Goal: Task Accomplishment & Management: Manage account settings

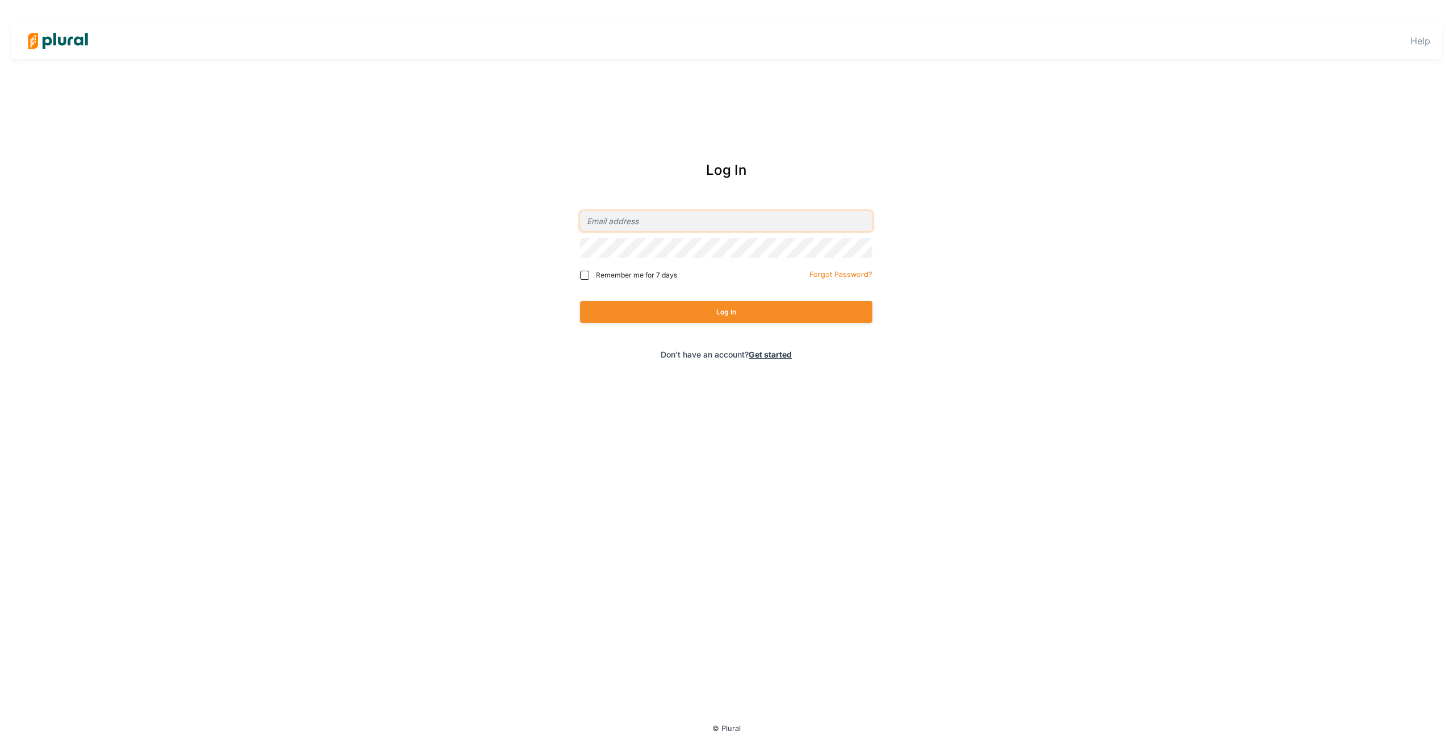
click at [723, 223] on input "email" at bounding box center [726, 221] width 292 height 20
type input "rashanna@equalityfederation.org"
click at [749, 306] on button "Log In" at bounding box center [726, 312] width 292 height 22
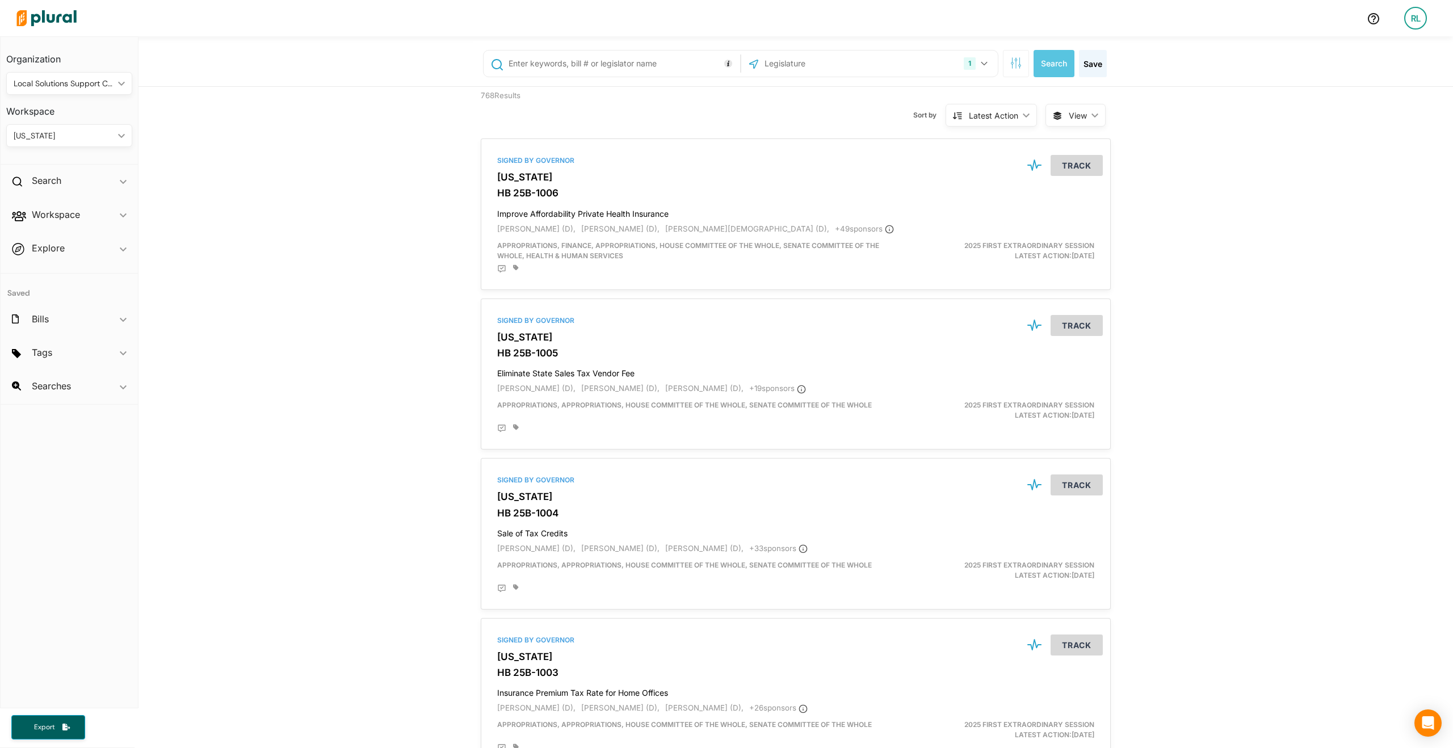
click at [47, 131] on div "[US_STATE]" at bounding box center [64, 136] width 100 height 12
click at [124, 305] on div "EQUALITY FED" at bounding box center [101, 309] width 173 height 10
click at [74, 131] on div "EQUALITY FED" at bounding box center [64, 136] width 100 height 12
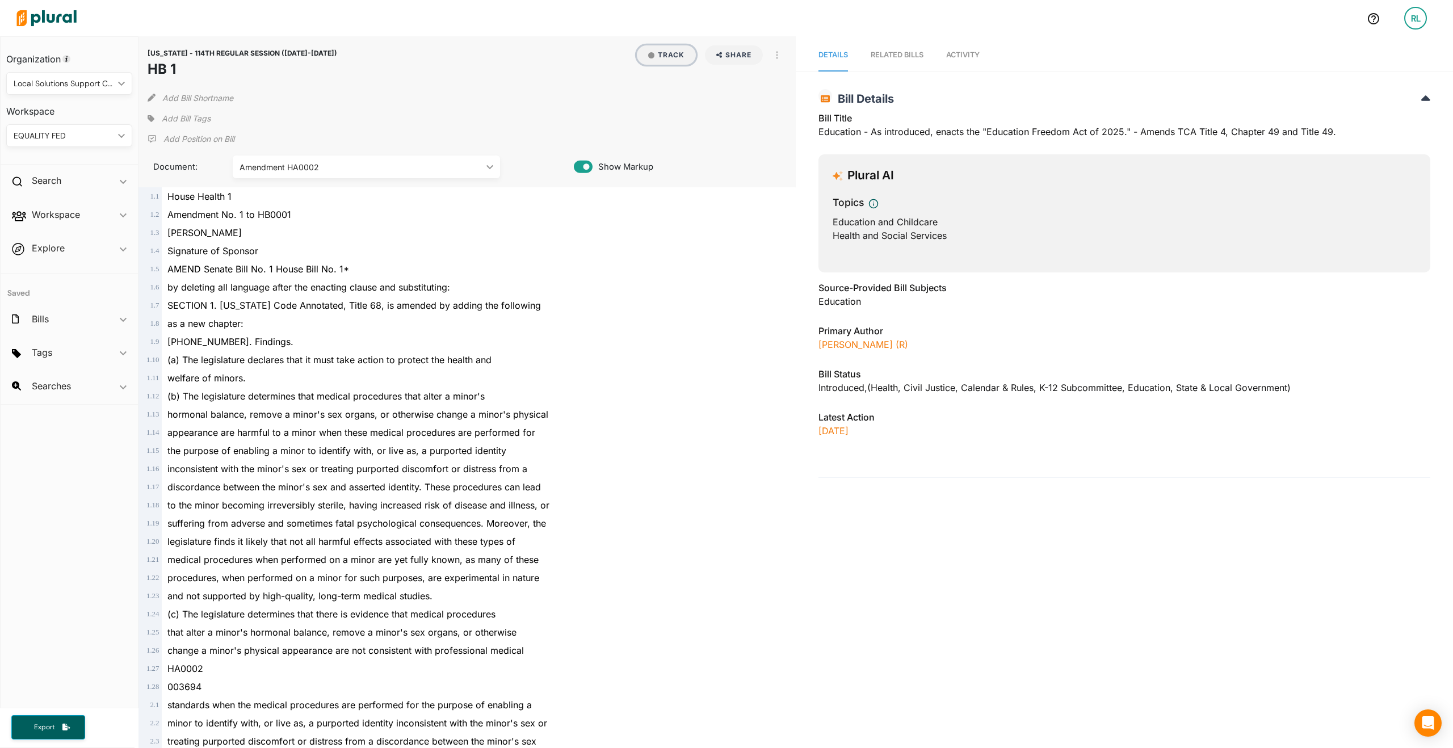
click at [663, 56] on button "Track" at bounding box center [666, 54] width 59 height 19
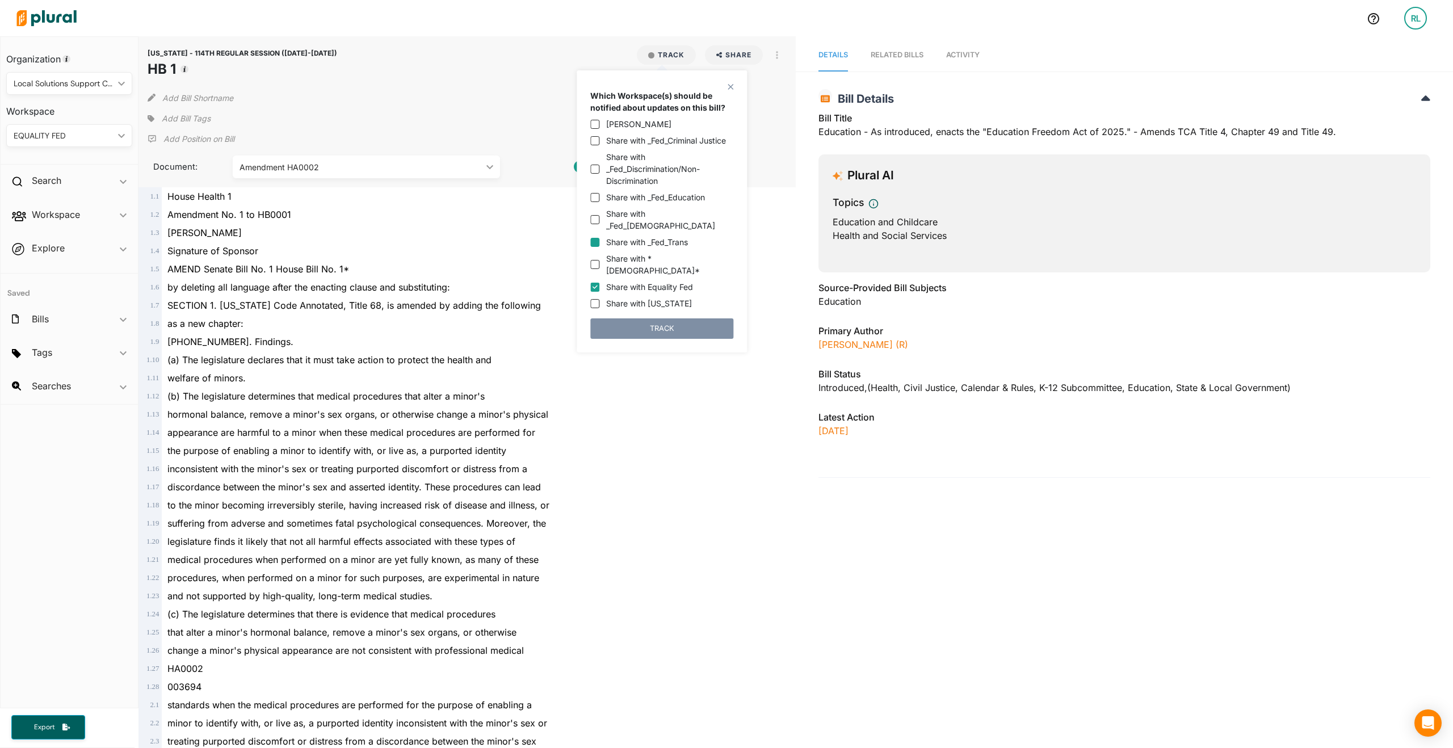
click at [598, 238] on input "Share with _Fed_Trans" at bounding box center [594, 242] width 9 height 9
checkbox input "true"
click at [595, 283] on input "Share with Equality Fed" at bounding box center [594, 287] width 9 height 9
checkbox input "false"
click at [654, 318] on button "TRACK" at bounding box center [661, 328] width 143 height 20
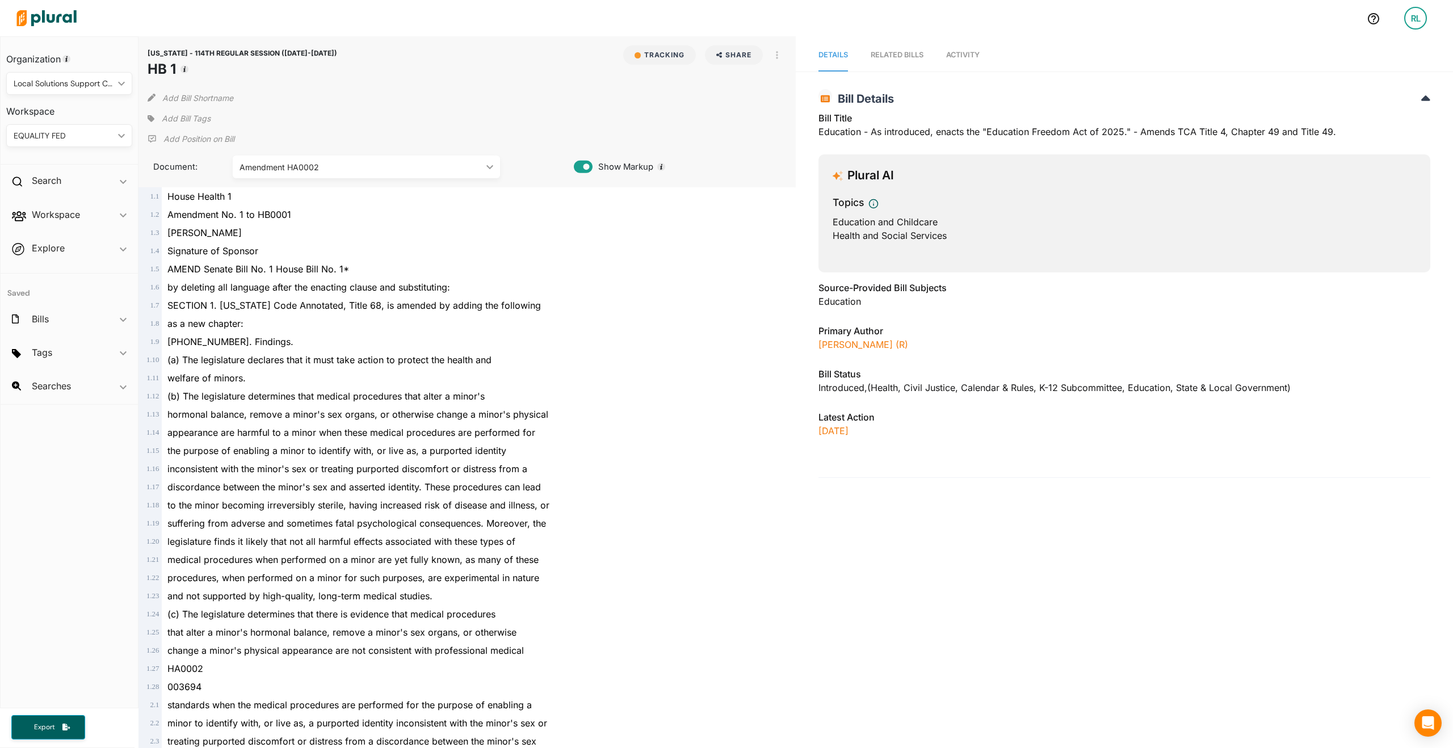
click at [173, 121] on span "Add Bill Tags" at bounding box center [186, 118] width 49 height 11
click at [216, 213] on button "View tags from other workspaces" at bounding box center [261, 216] width 123 height 17
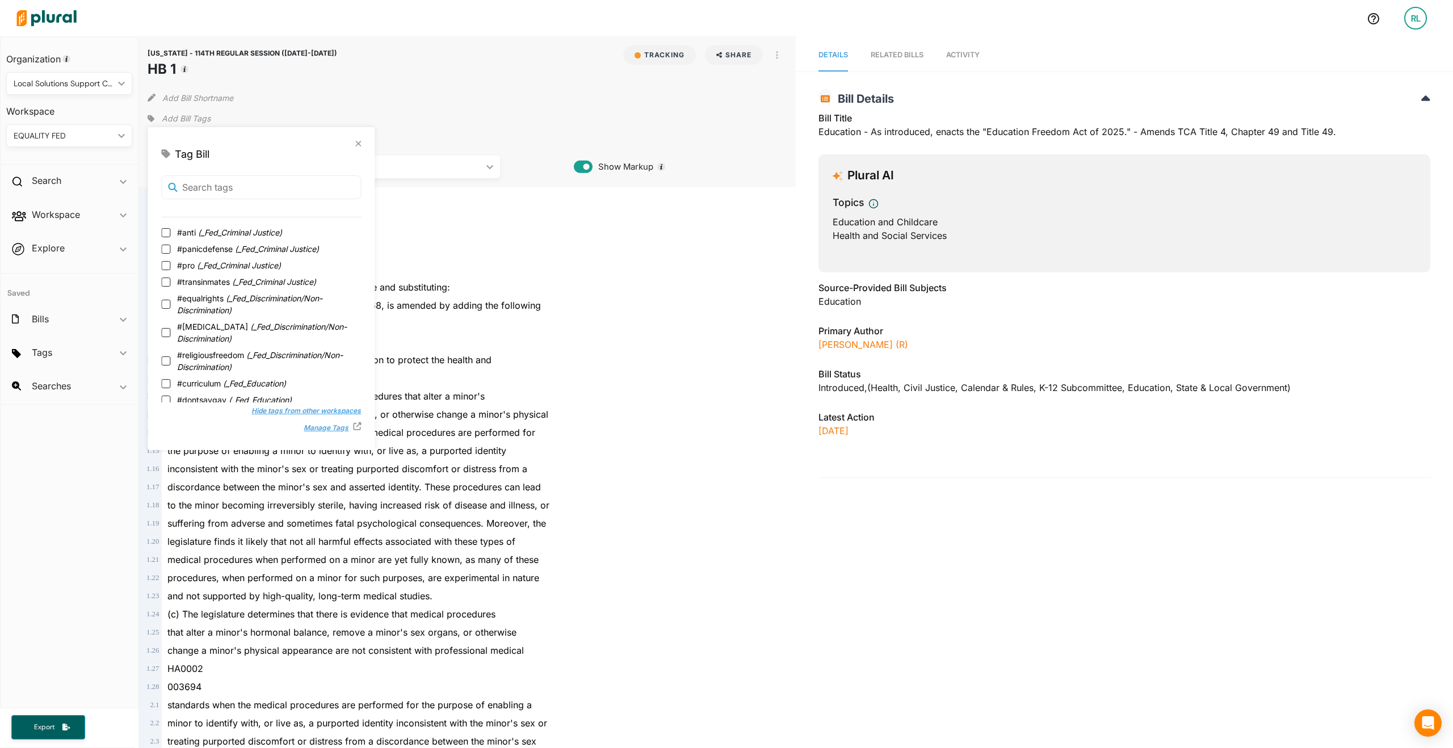
click at [171, 234] on label "#anti ( _Fed_Criminal Justice )" at bounding box center [261, 232] width 200 height 12
click at [170, 234] on input "#anti ( _Fed_Criminal Justice )" at bounding box center [165, 232] width 9 height 9
checkbox input "true"
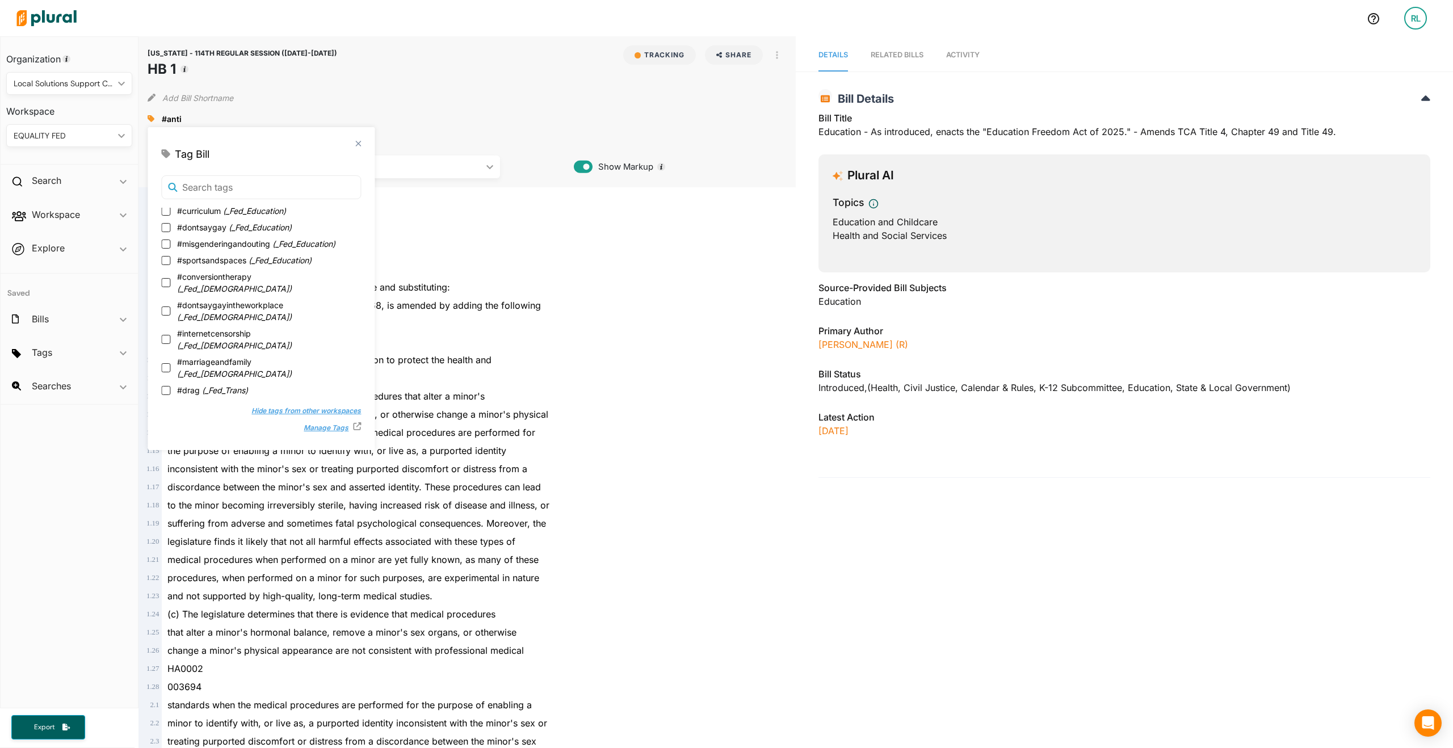
click at [172, 401] on label "#healthcare ( _Fed_Trans )" at bounding box center [261, 407] width 200 height 12
click at [170, 402] on input "#healthcare ( _Fed_Trans )" at bounding box center [165, 406] width 9 height 9
checkbox input "true"
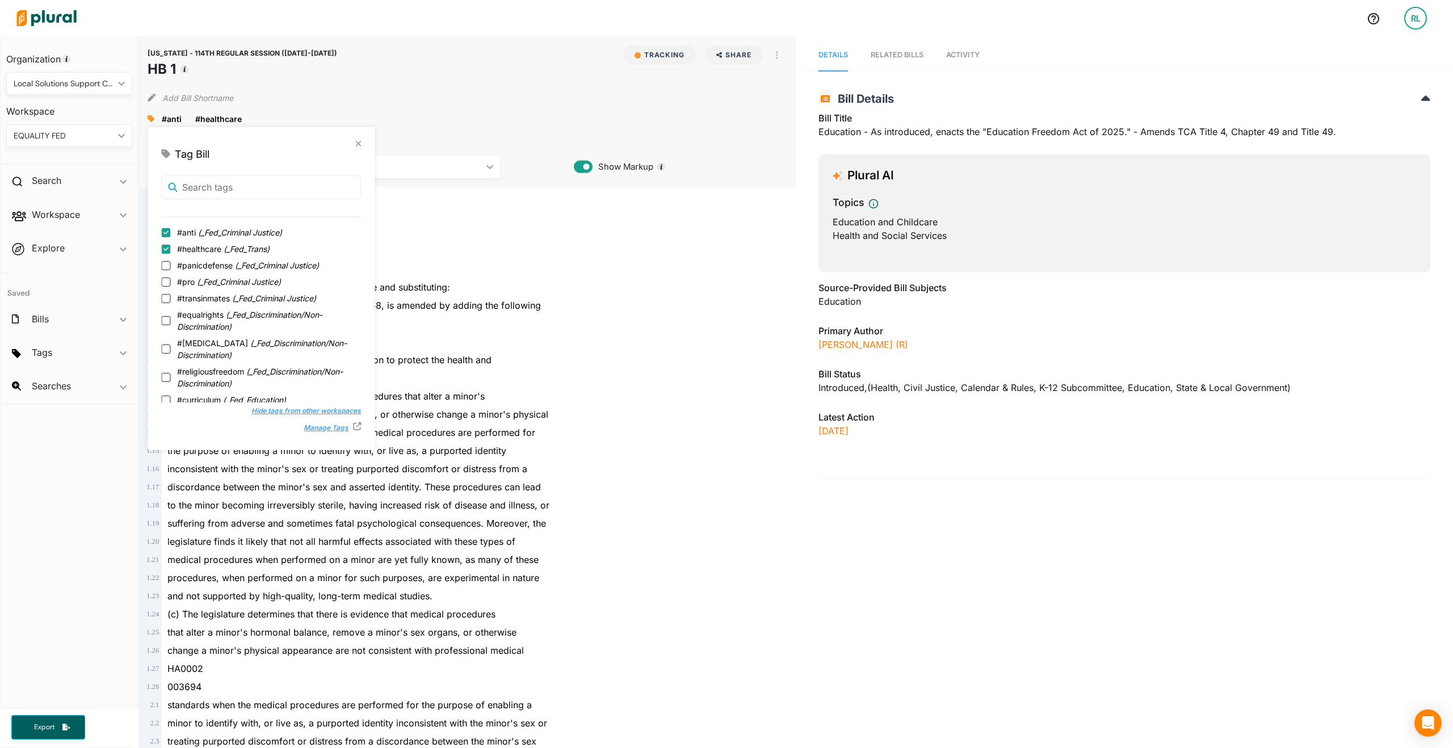
click at [396, 102] on div "Add Bill Shortname" at bounding box center [467, 95] width 639 height 23
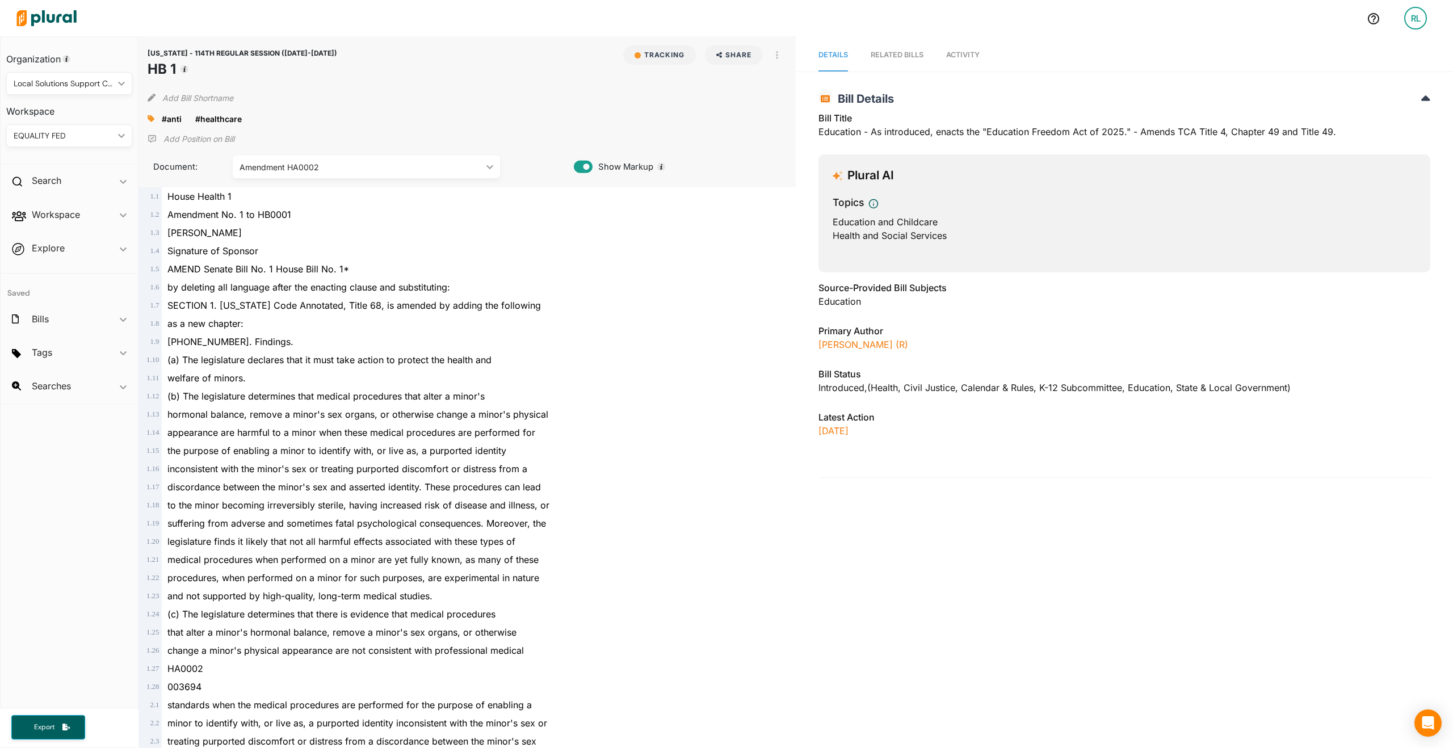
click at [212, 137] on p "Add Position on Bill" at bounding box center [198, 138] width 71 height 11
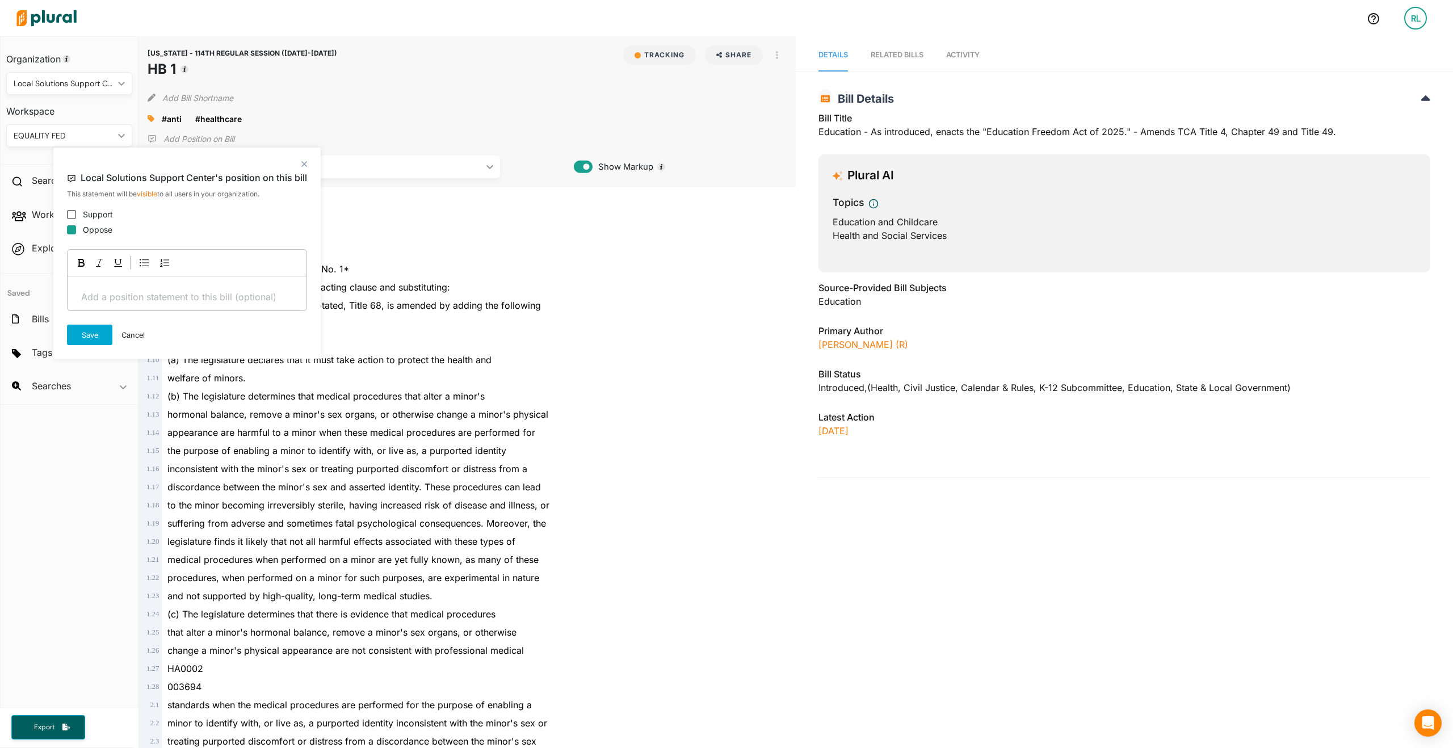
click at [70, 230] on input "Oppose" at bounding box center [71, 229] width 9 height 9
checkbox input "true"
click at [101, 334] on button "Save" at bounding box center [89, 335] width 45 height 20
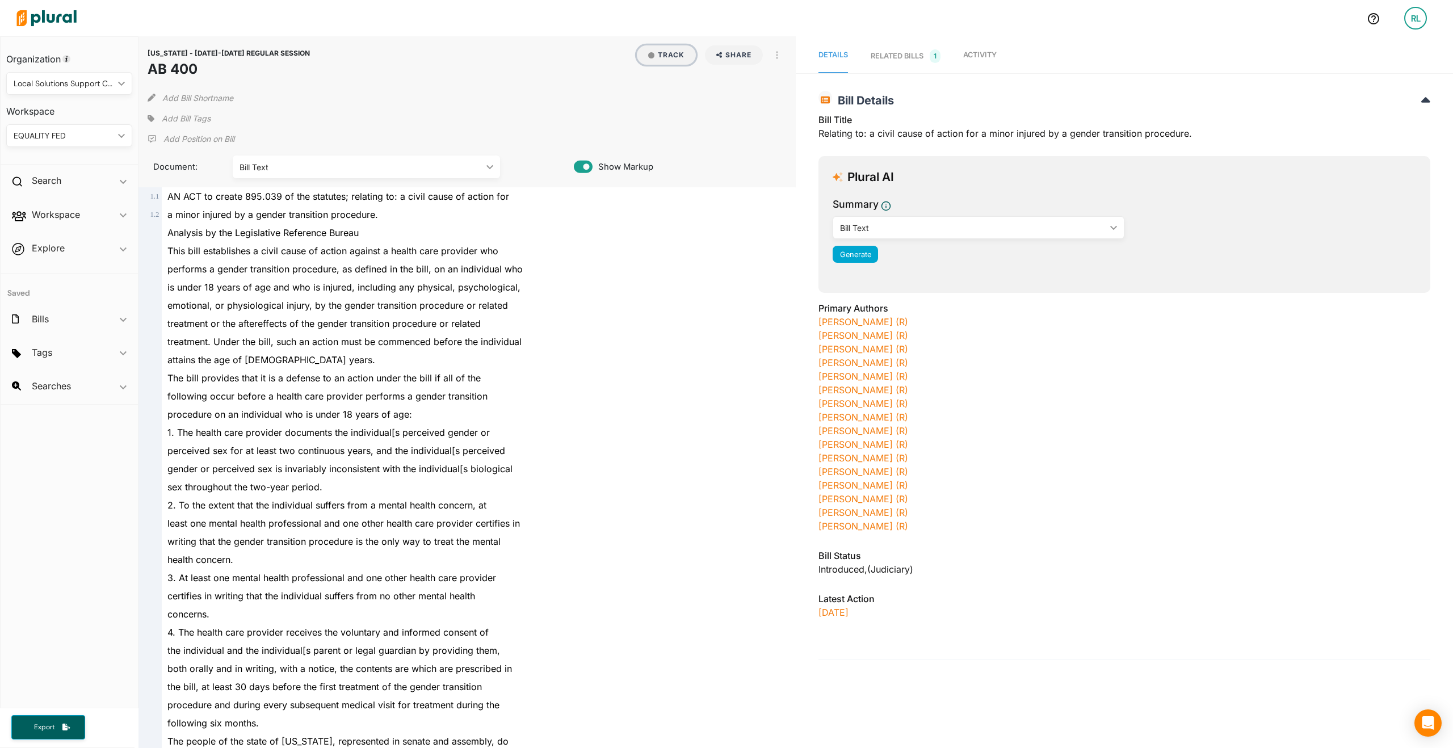
click at [654, 57] on button "Track" at bounding box center [666, 54] width 59 height 19
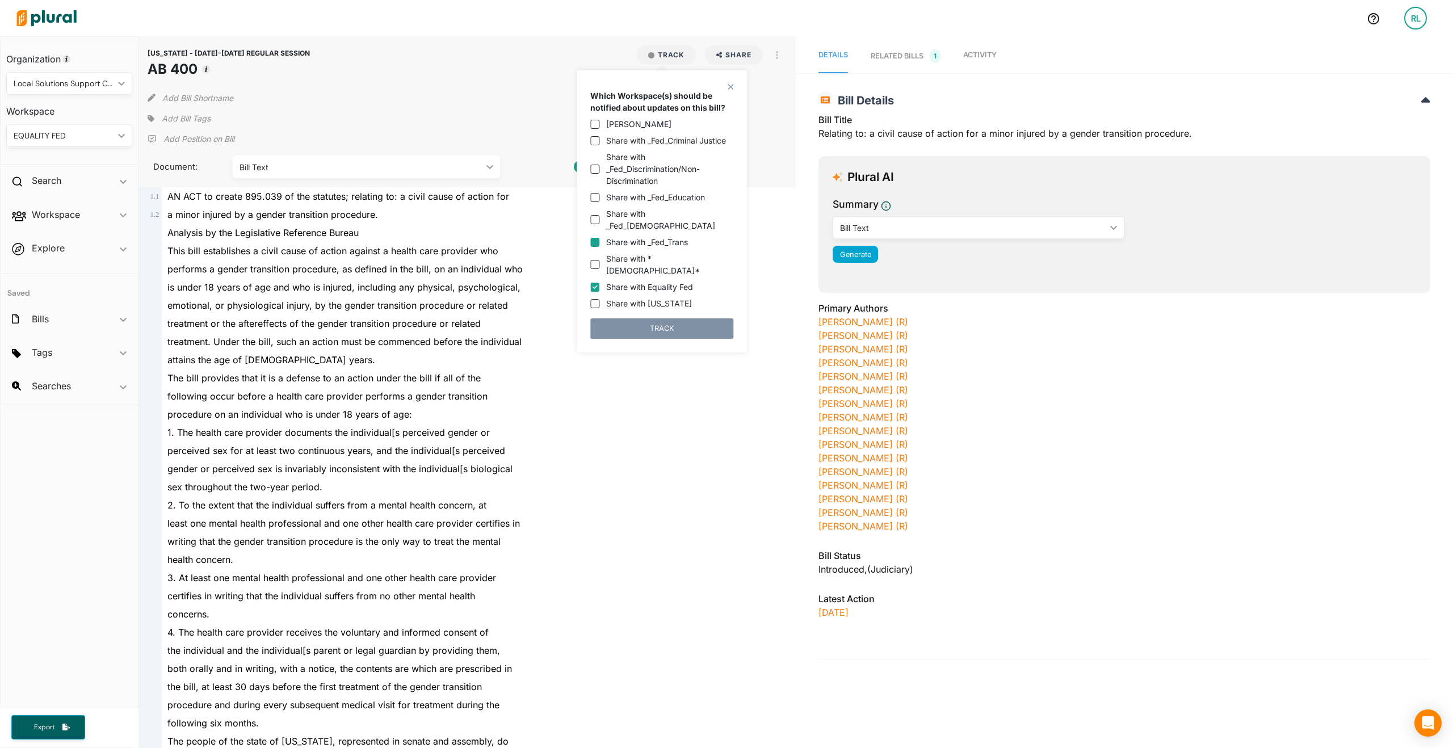
click at [595, 238] on input "Share with _Fed_Trans" at bounding box center [594, 242] width 9 height 9
checkbox input "true"
click at [594, 283] on input "Share with Equality Fed" at bounding box center [594, 287] width 9 height 9
checkbox input "false"
click at [621, 318] on button "TRACK" at bounding box center [661, 328] width 143 height 20
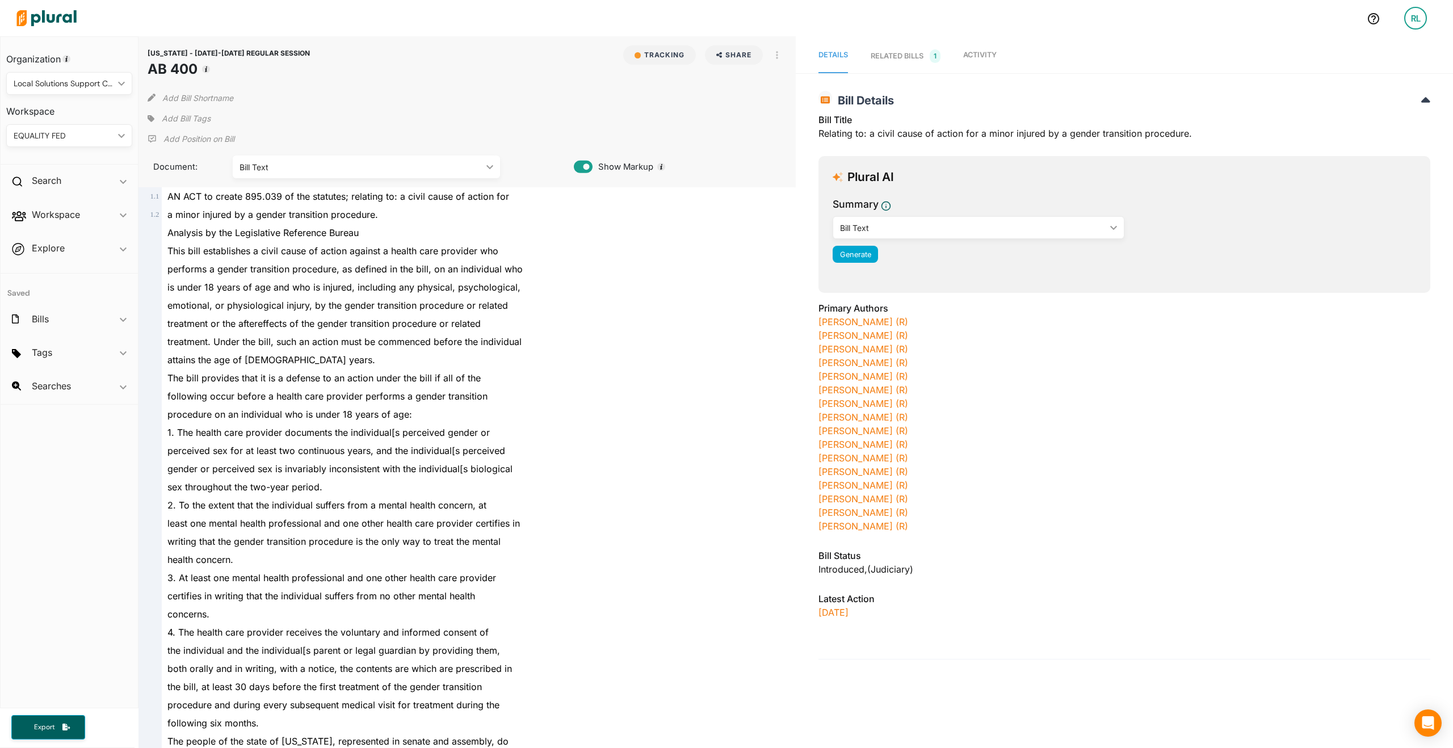
click at [192, 136] on p "Add Position on Bill" at bounding box center [198, 138] width 71 height 11
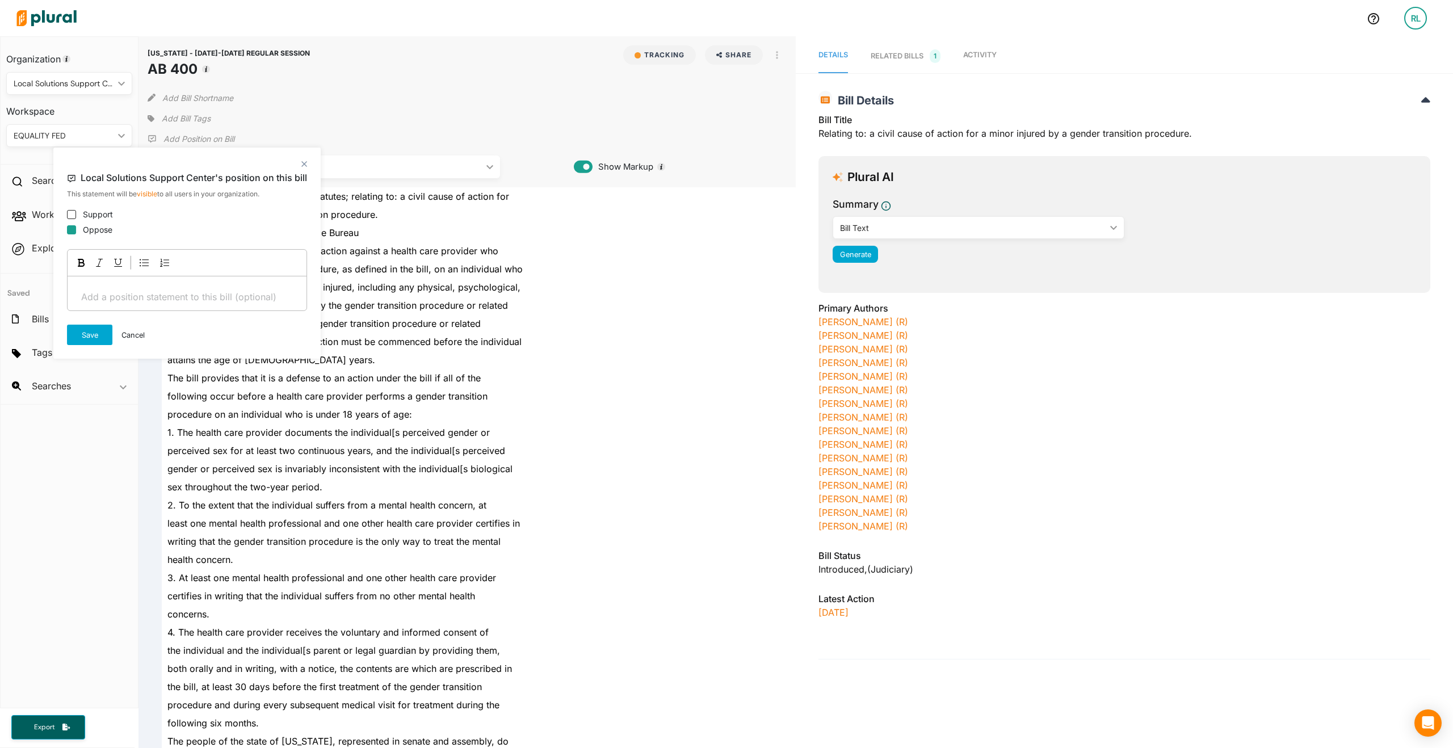
click at [72, 230] on input "Oppose" at bounding box center [71, 229] width 9 height 9
checkbox input "true"
click at [85, 336] on button "Save" at bounding box center [89, 335] width 45 height 20
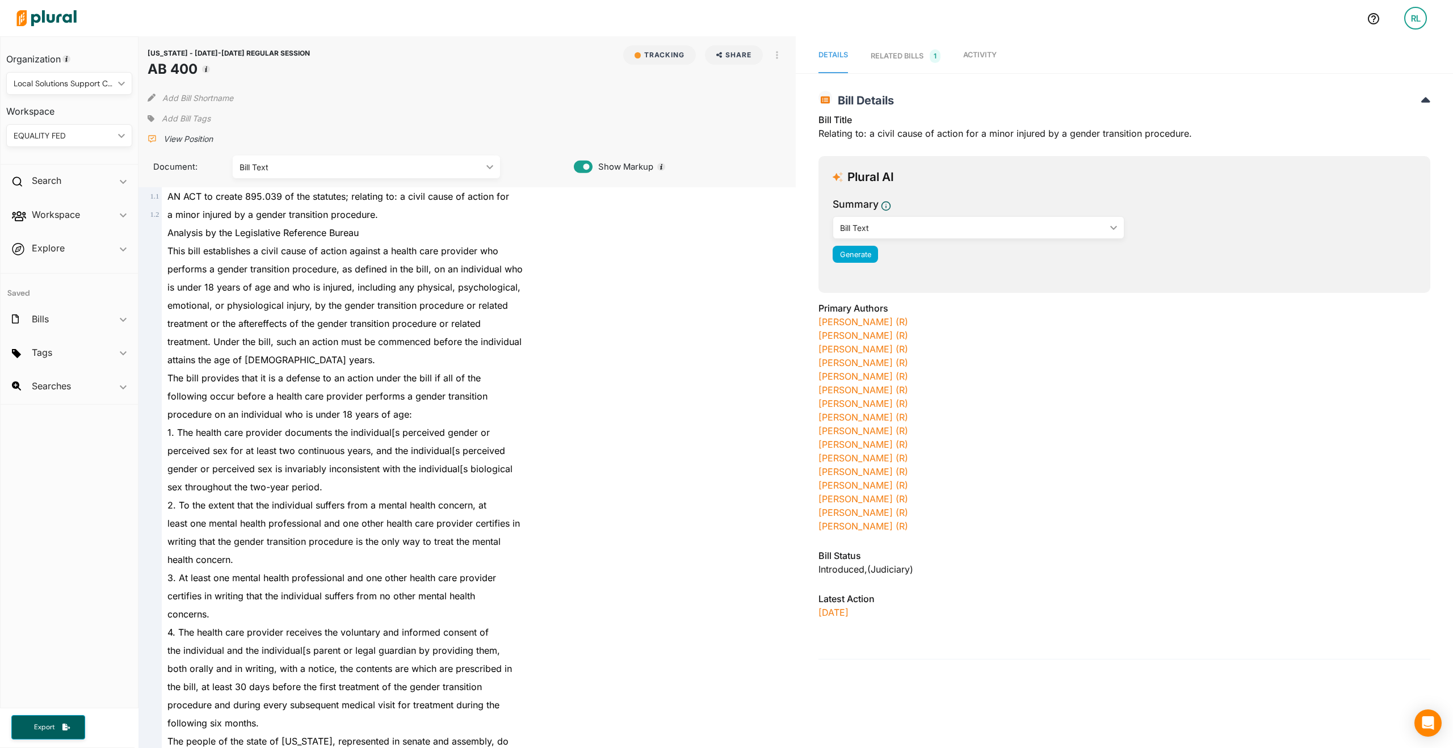
click at [180, 114] on span "Add Bill Tags" at bounding box center [186, 118] width 49 height 11
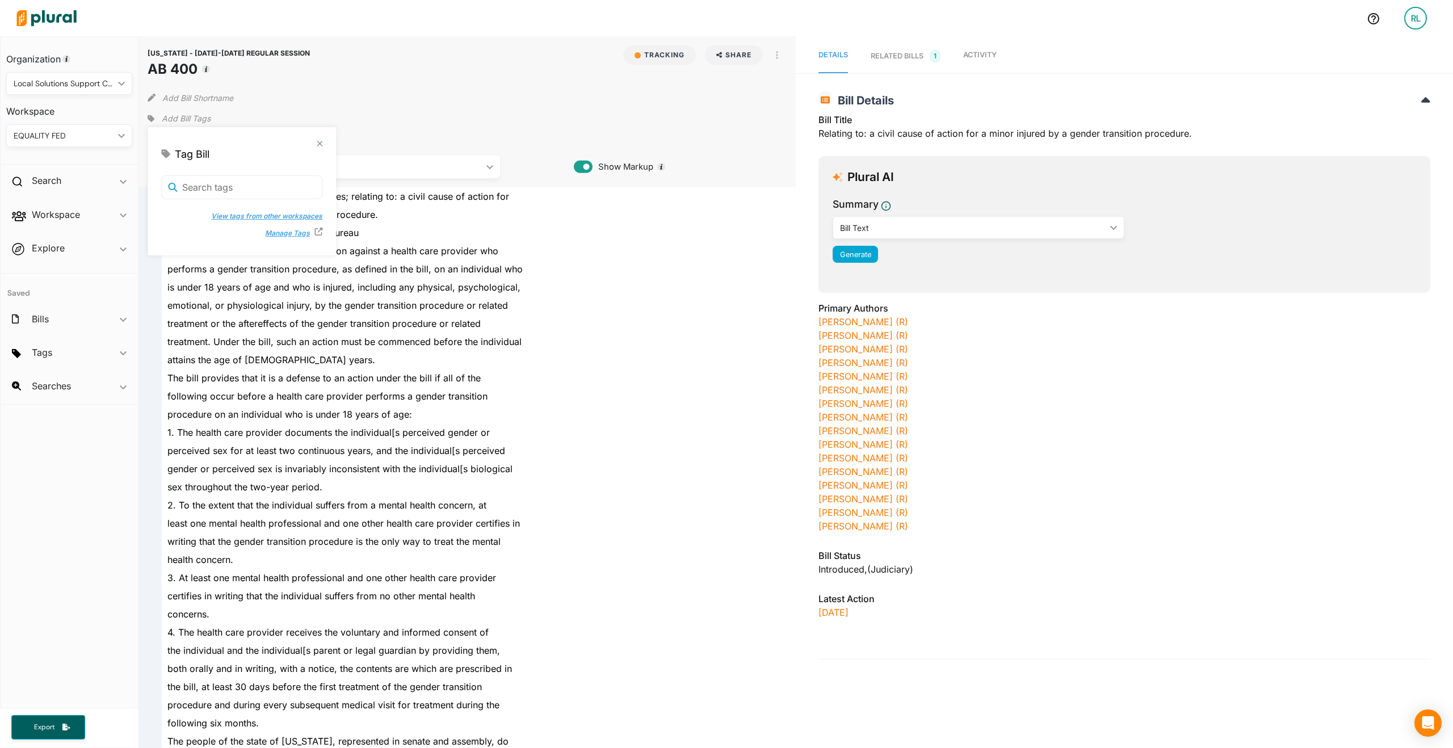
click at [222, 214] on button "View tags from other workspaces" at bounding box center [261, 216] width 123 height 17
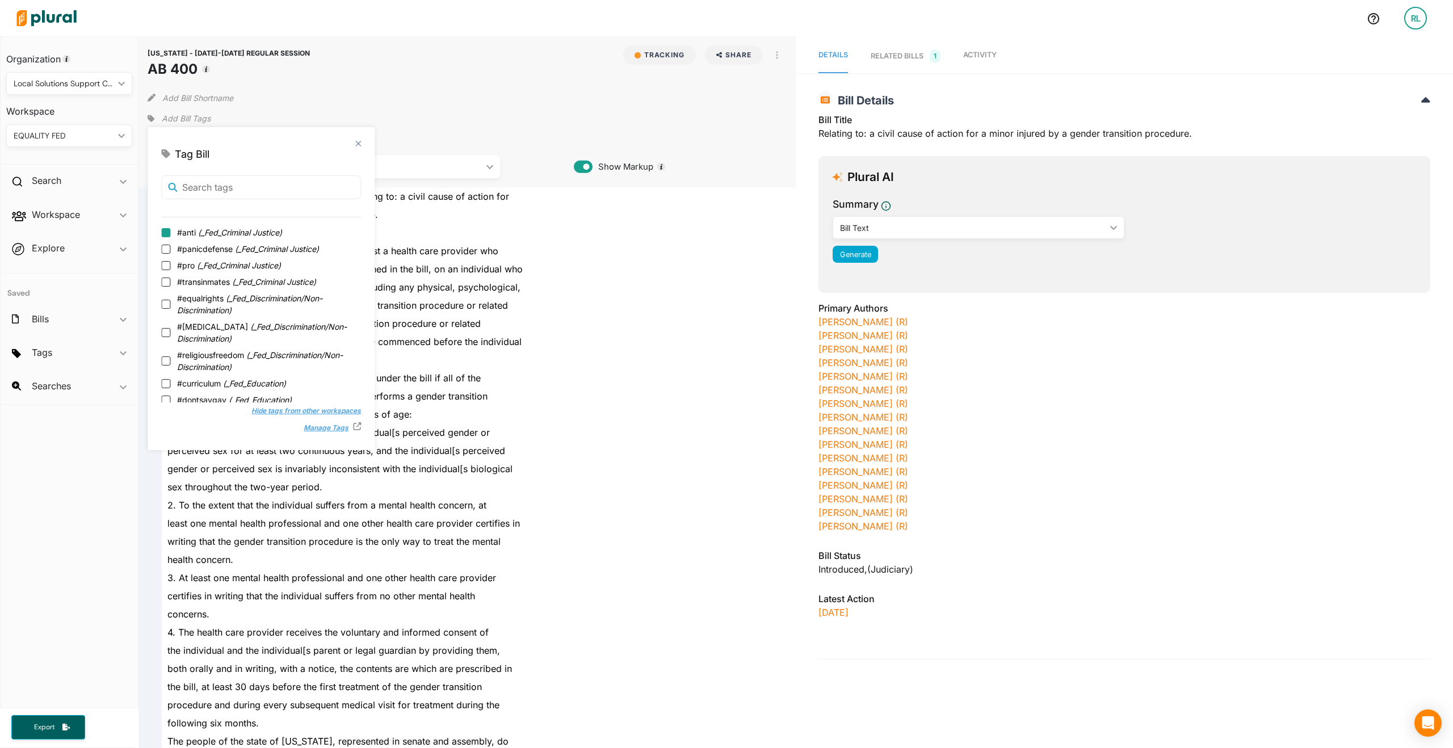
click at [169, 235] on input "#anti ( _Fed_Criminal Justice )" at bounding box center [165, 232] width 9 height 9
checkbox input "true"
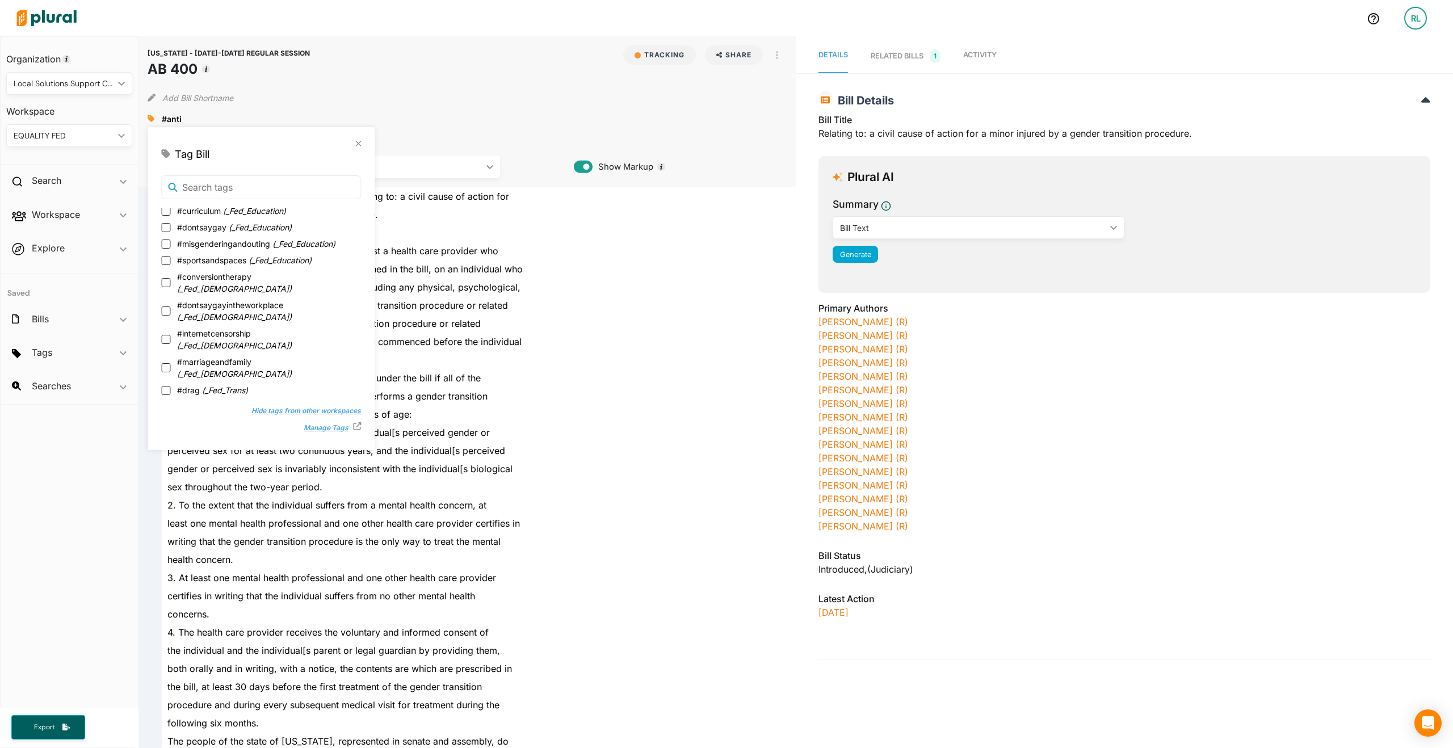
click at [163, 402] on input "#healthcare ( _Fed_Trans )" at bounding box center [165, 406] width 9 height 9
checkbox input "true"
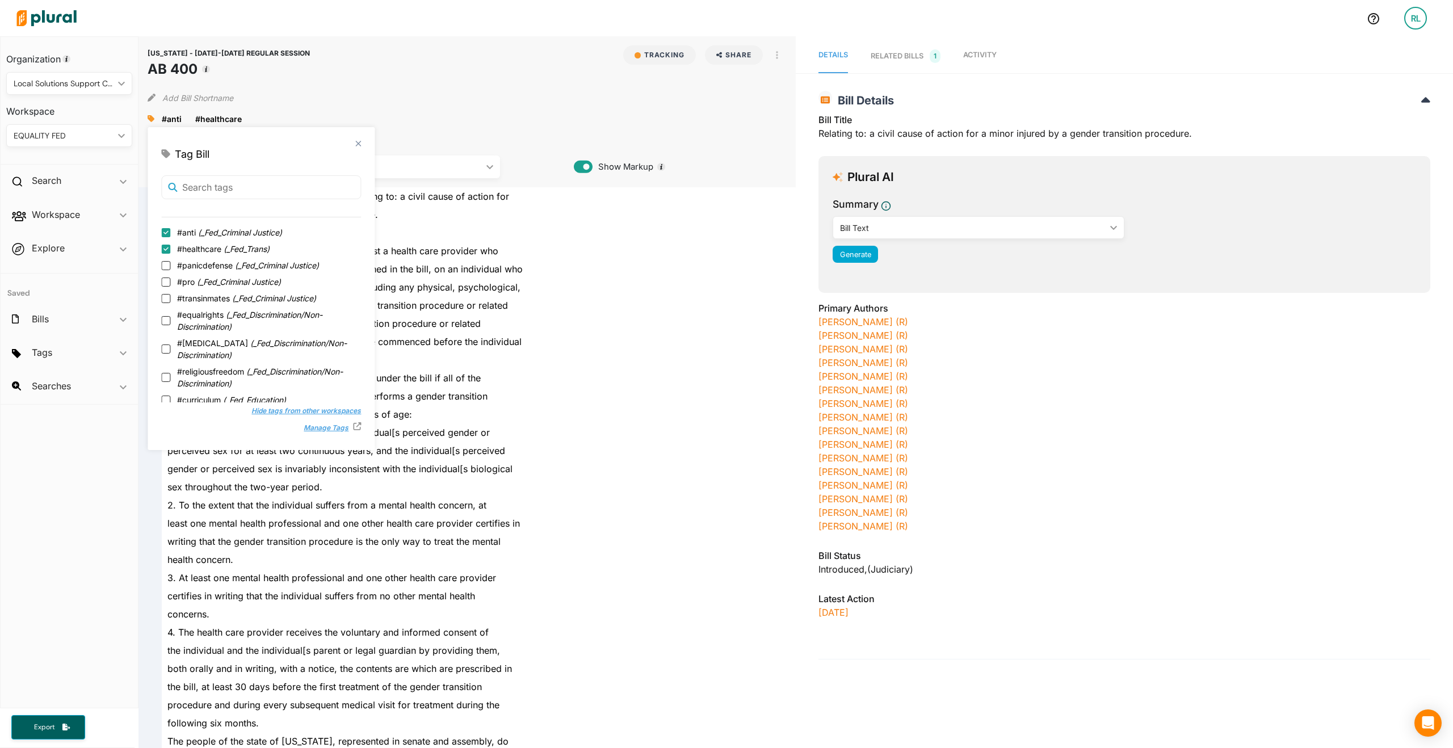
click at [355, 140] on polygon at bounding box center [359, 143] width 10 height 10
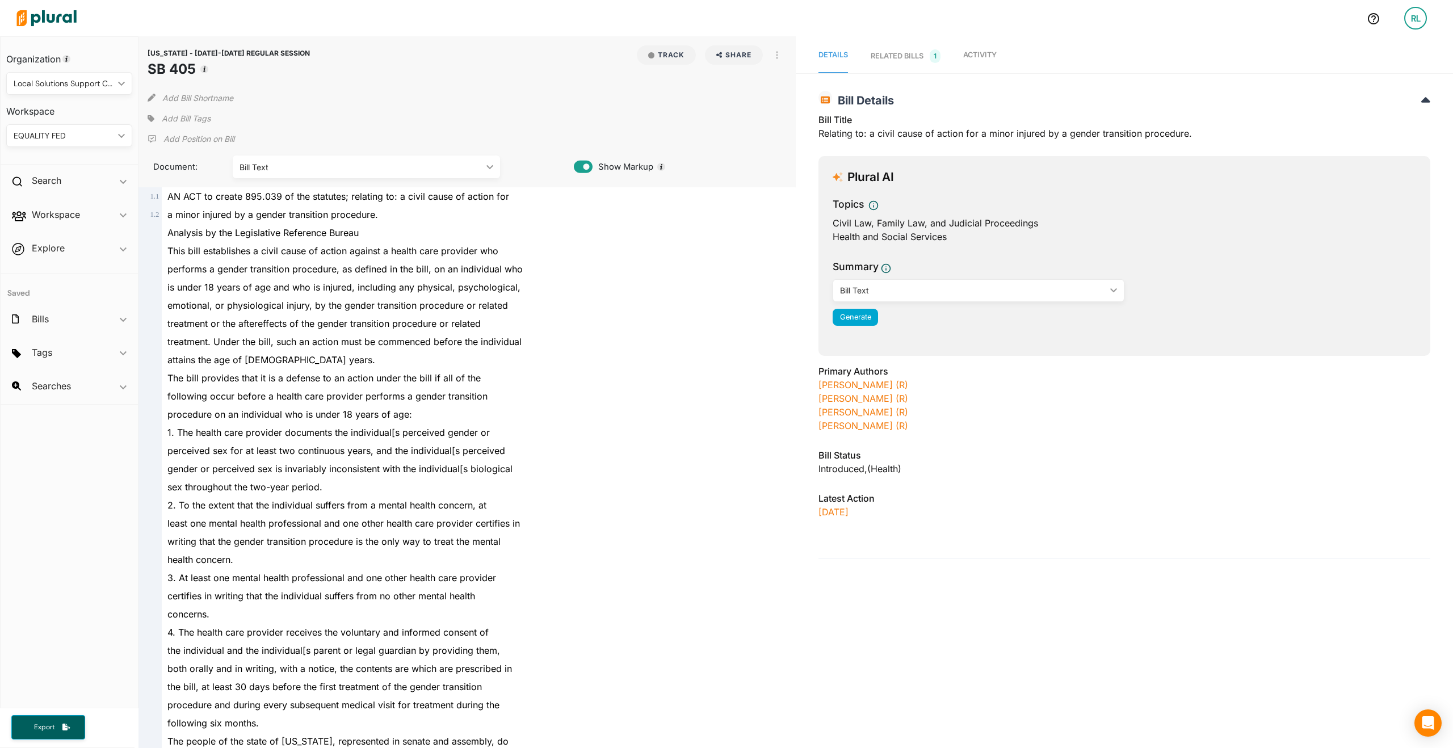
click at [188, 114] on span "Add Bill Tags" at bounding box center [186, 118] width 49 height 11
click at [230, 215] on button "View tags from other workspaces" at bounding box center [261, 216] width 123 height 17
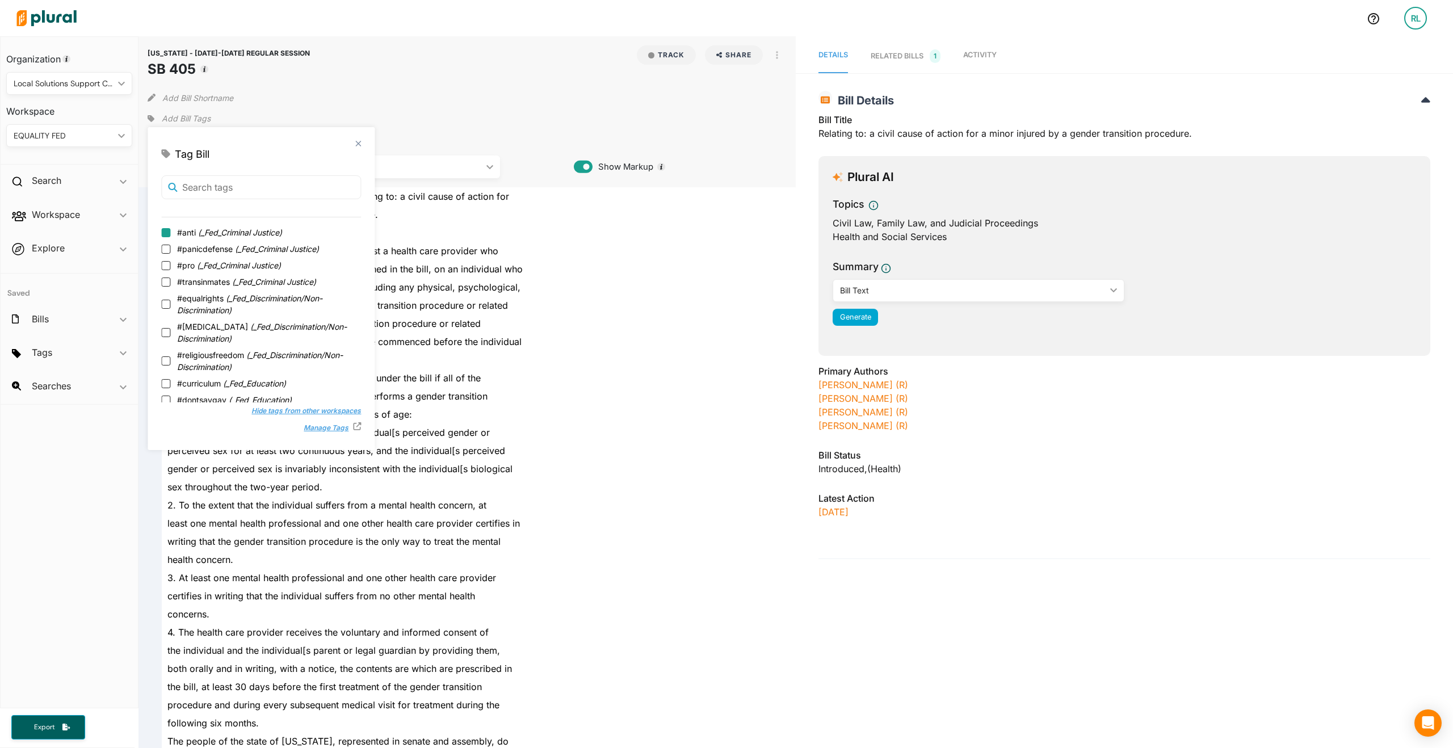
click at [167, 233] on input "#anti ( _Fed_Criminal Justice )" at bounding box center [165, 232] width 9 height 9
checkbox input "true"
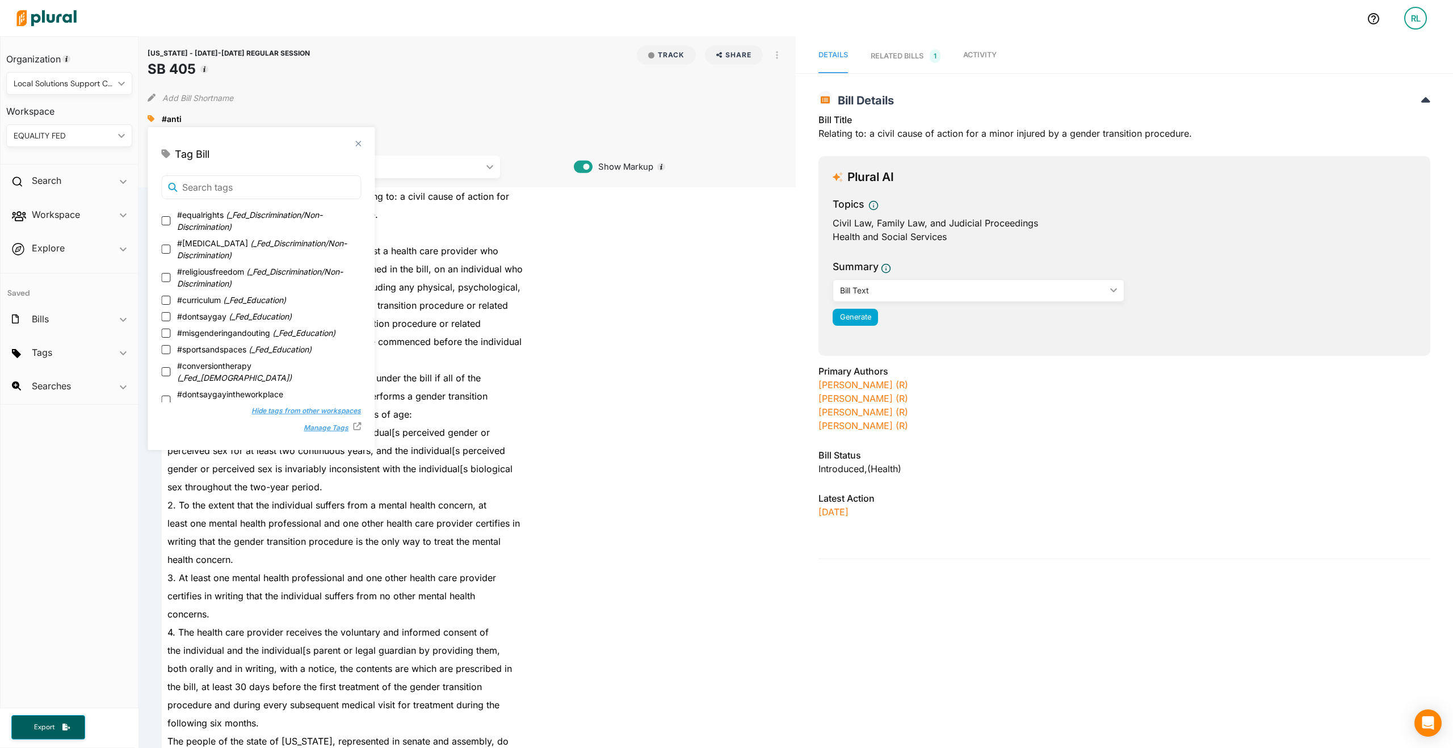
scroll to position [173, 0]
click at [164, 402] on input "#healthcare ( _Fed_Trans )" at bounding box center [165, 406] width 9 height 9
checkbox input "true"
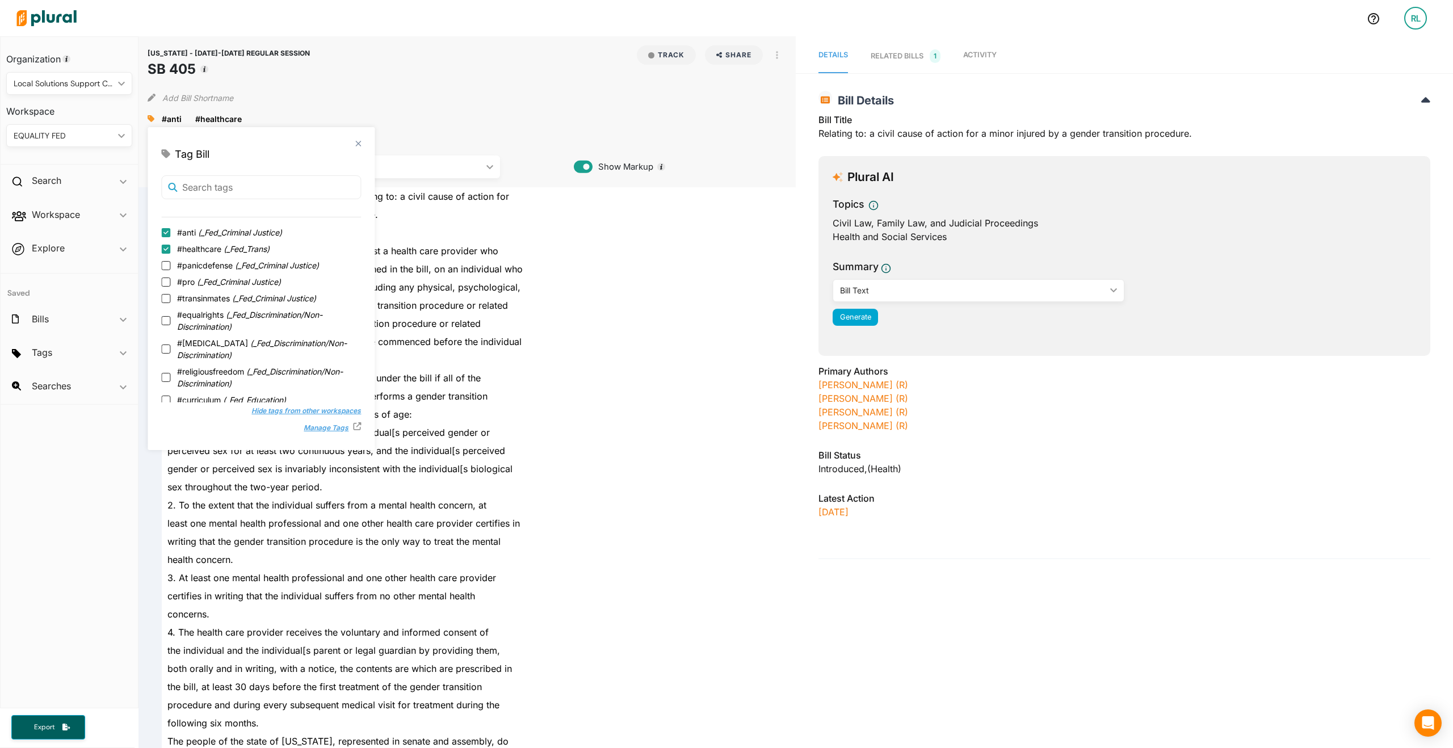
drag, startPoint x: 313, startPoint y: 61, endPoint x: 309, endPoint y: 70, distance: 10.2
click at [313, 61] on div "WISCONSIN - 2025-2026 REGULAR SESSION SB 405 Track Share Email LinkedIn X Faceb…" at bounding box center [467, 62] width 639 height 34
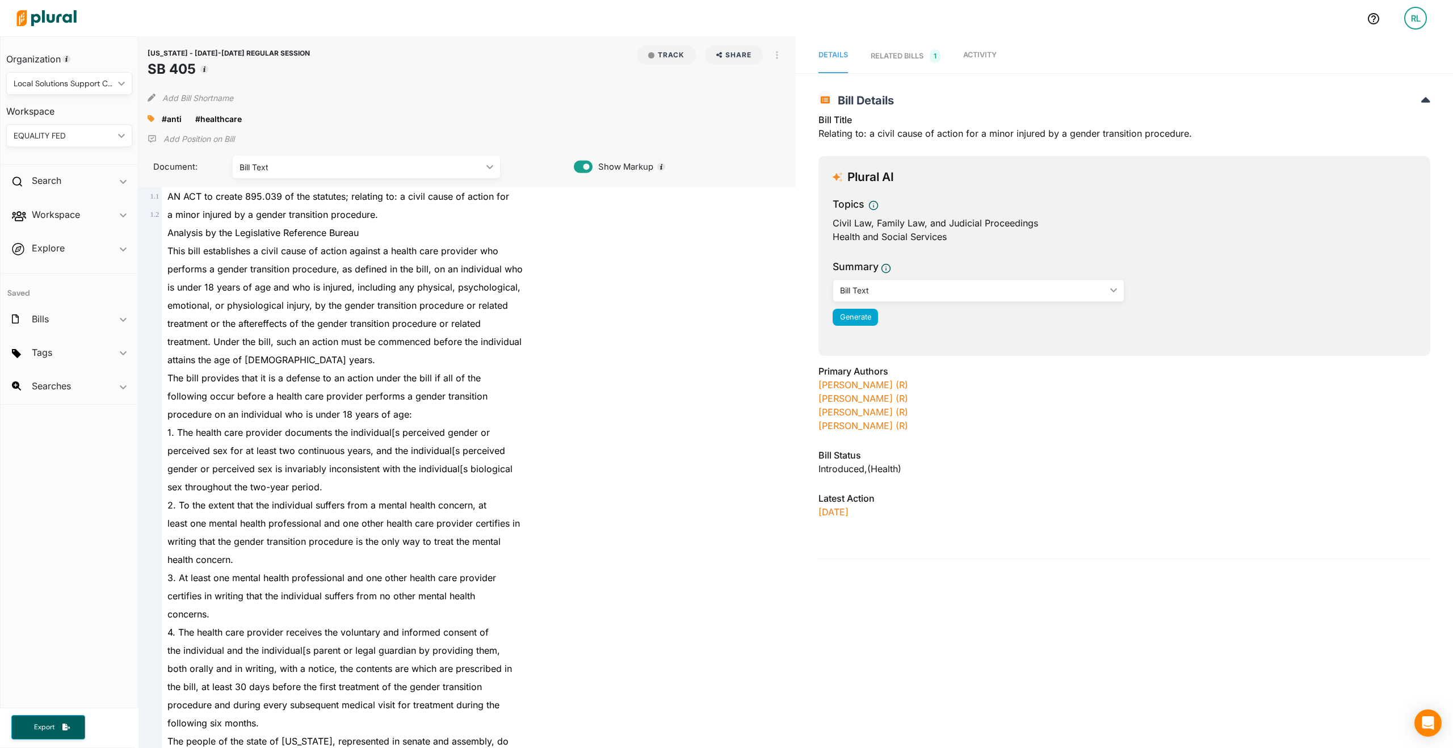
click at [203, 139] on p "Add Position on Bill" at bounding box center [198, 138] width 71 height 11
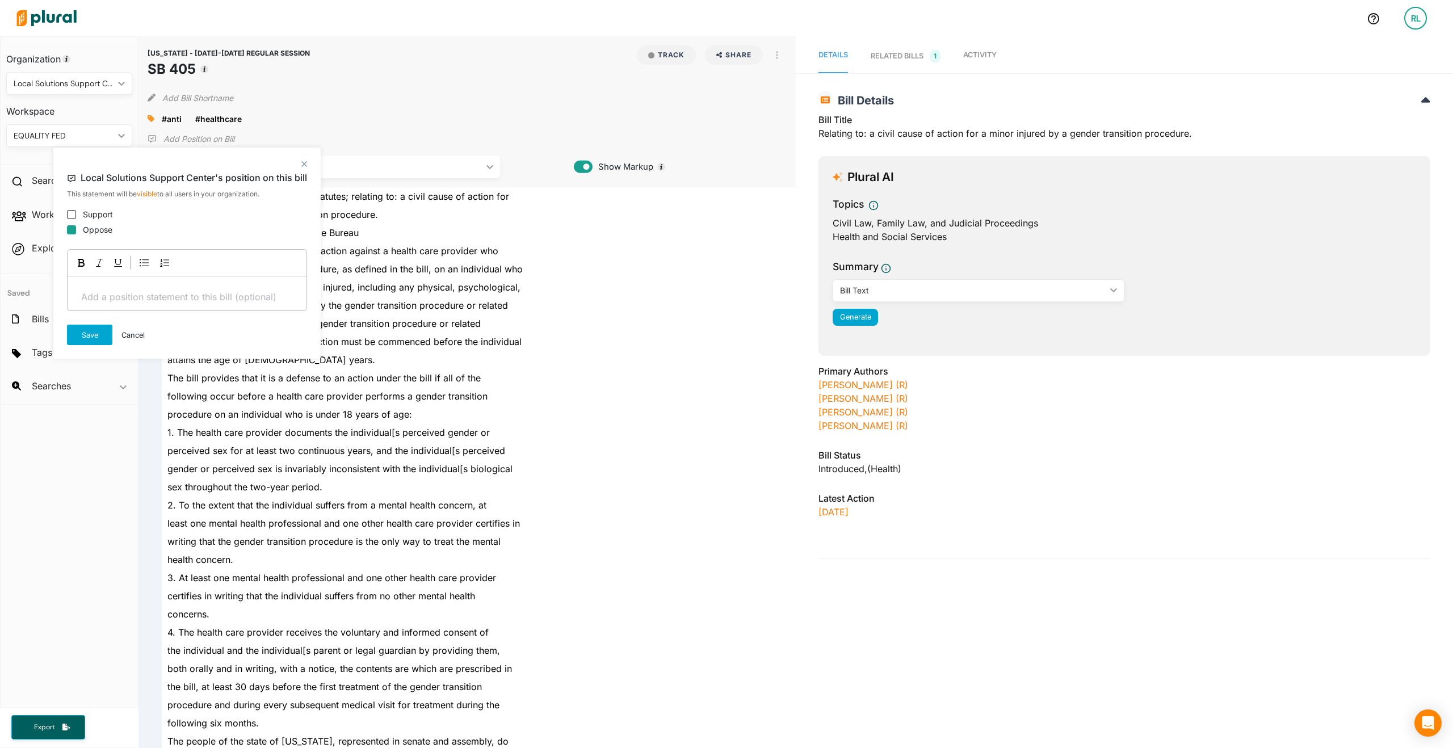
click at [70, 227] on input "Oppose" at bounding box center [71, 229] width 9 height 9
checkbox input "true"
click at [96, 341] on button "Save" at bounding box center [89, 335] width 45 height 20
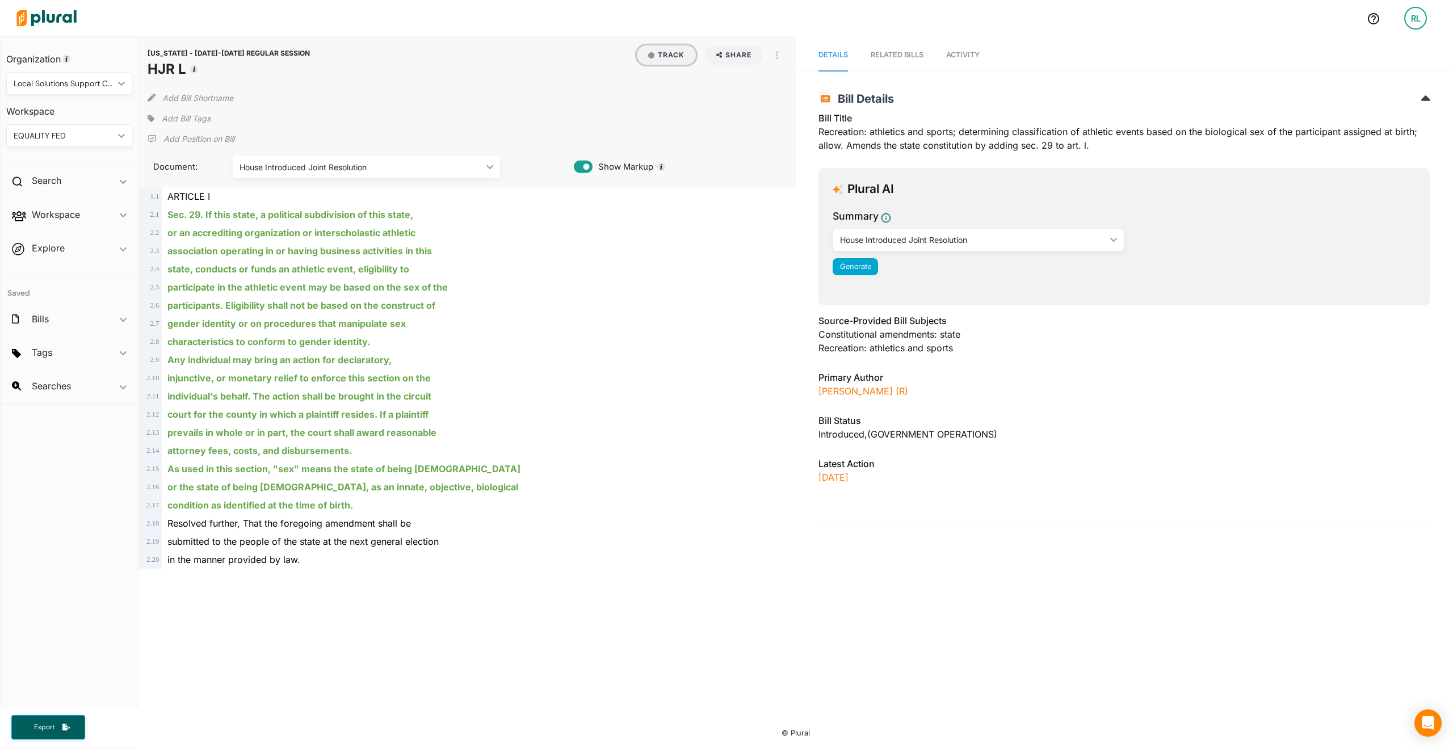
click at [646, 56] on button "Track" at bounding box center [666, 54] width 59 height 19
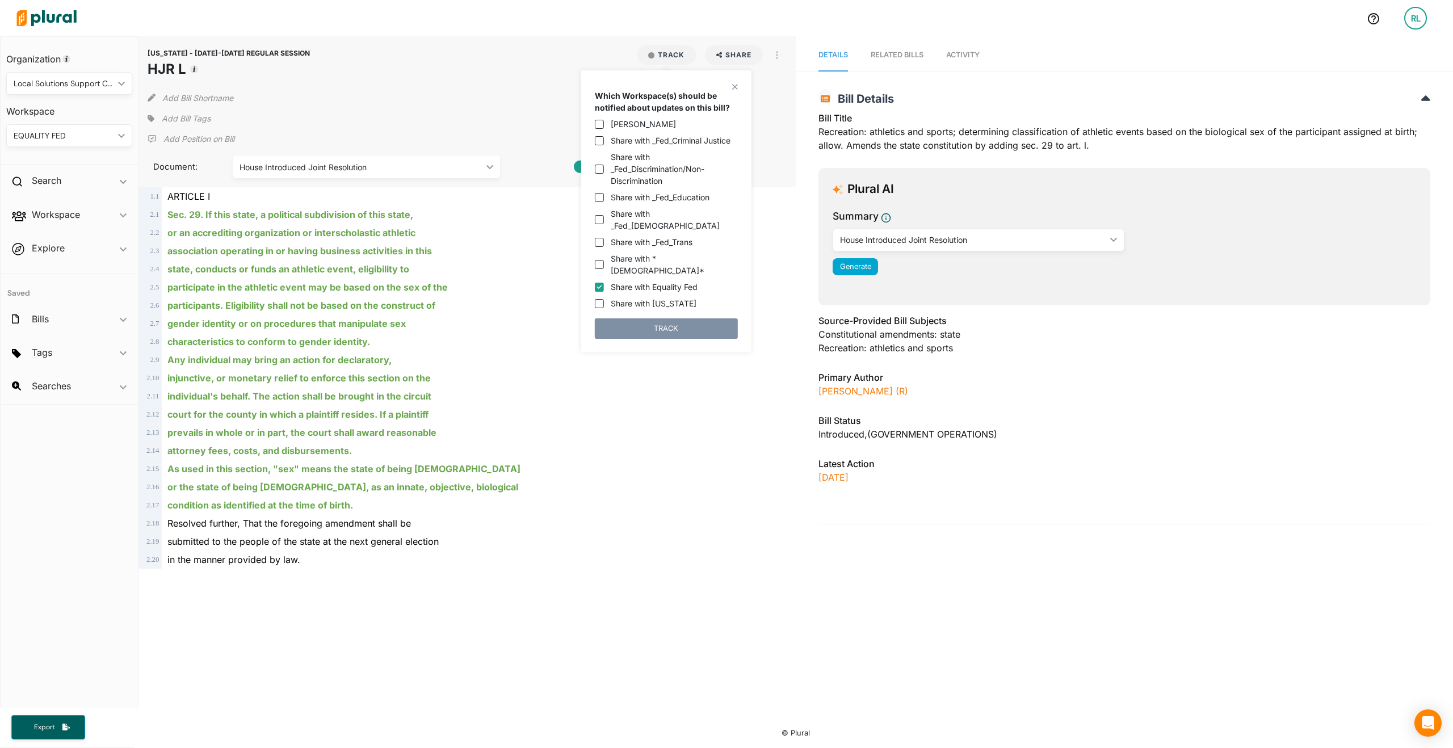
click at [599, 283] on input "Share with Equality Fed" at bounding box center [599, 287] width 9 height 9
checkbox input "false"
click at [603, 238] on input "Share with _Fed_Trans" at bounding box center [599, 242] width 9 height 9
checkbox input "true"
click at [649, 318] on button "TRACK" at bounding box center [666, 328] width 143 height 20
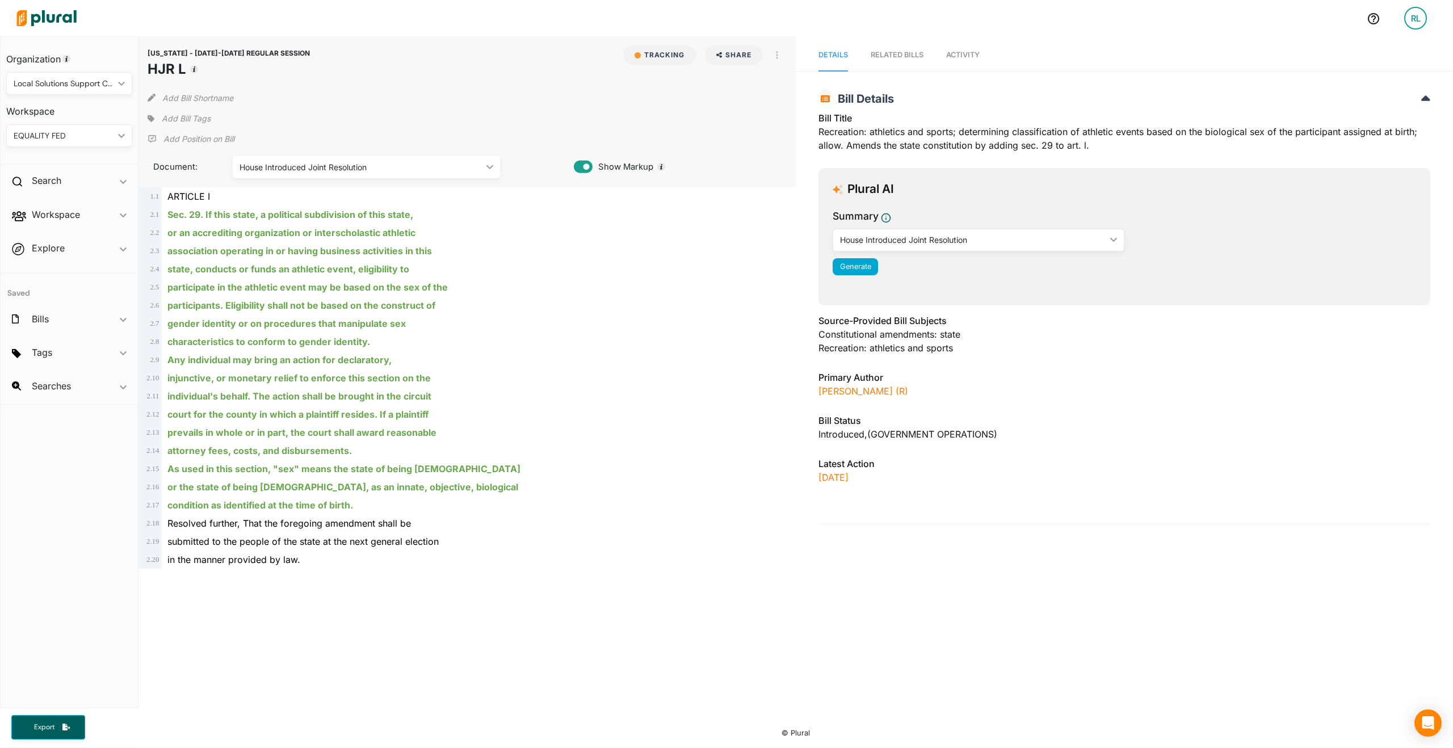
click at [182, 138] on p "Add Position on Bill" at bounding box center [198, 138] width 71 height 11
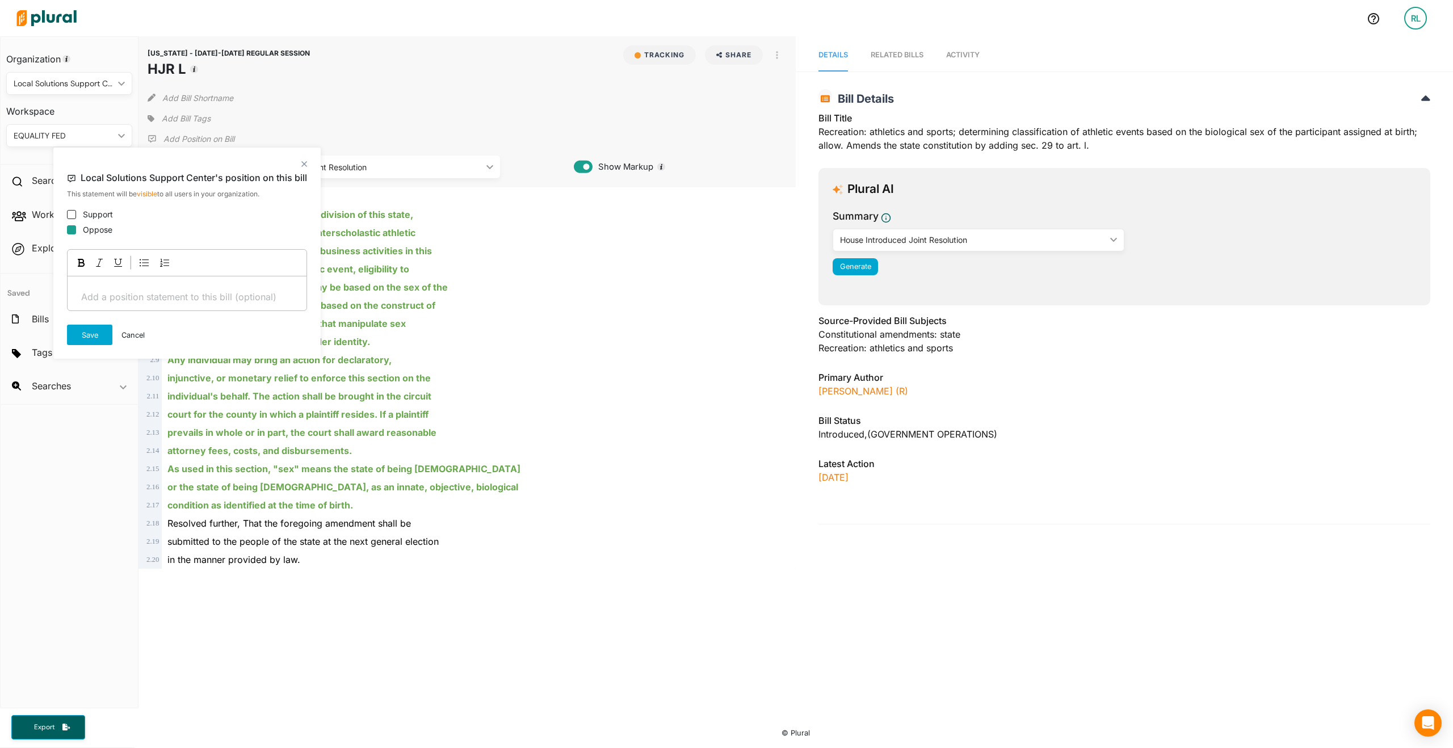
click at [75, 230] on input "Oppose" at bounding box center [71, 229] width 9 height 9
checkbox input "true"
click at [91, 337] on button "Save" at bounding box center [89, 335] width 45 height 20
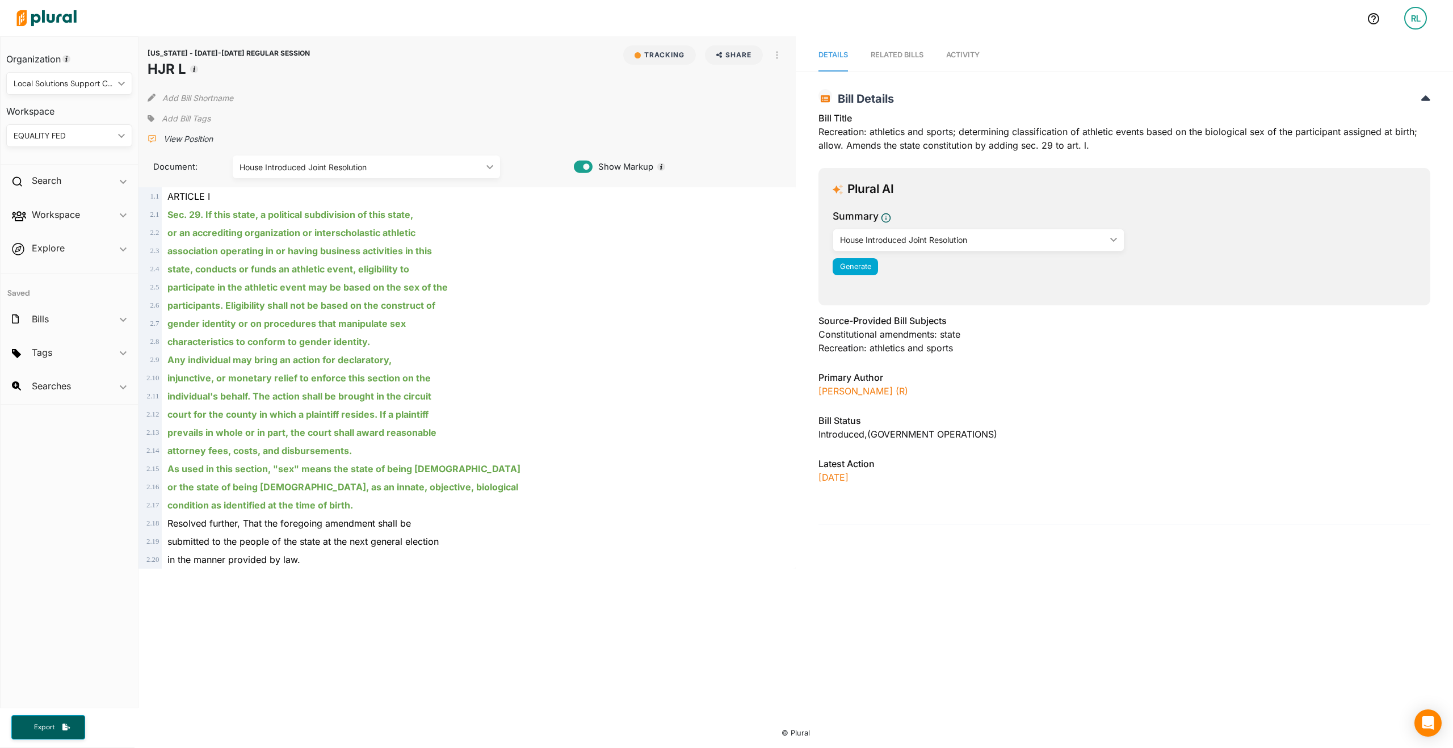
click at [195, 113] on span "Add Bill Tags" at bounding box center [186, 118] width 49 height 11
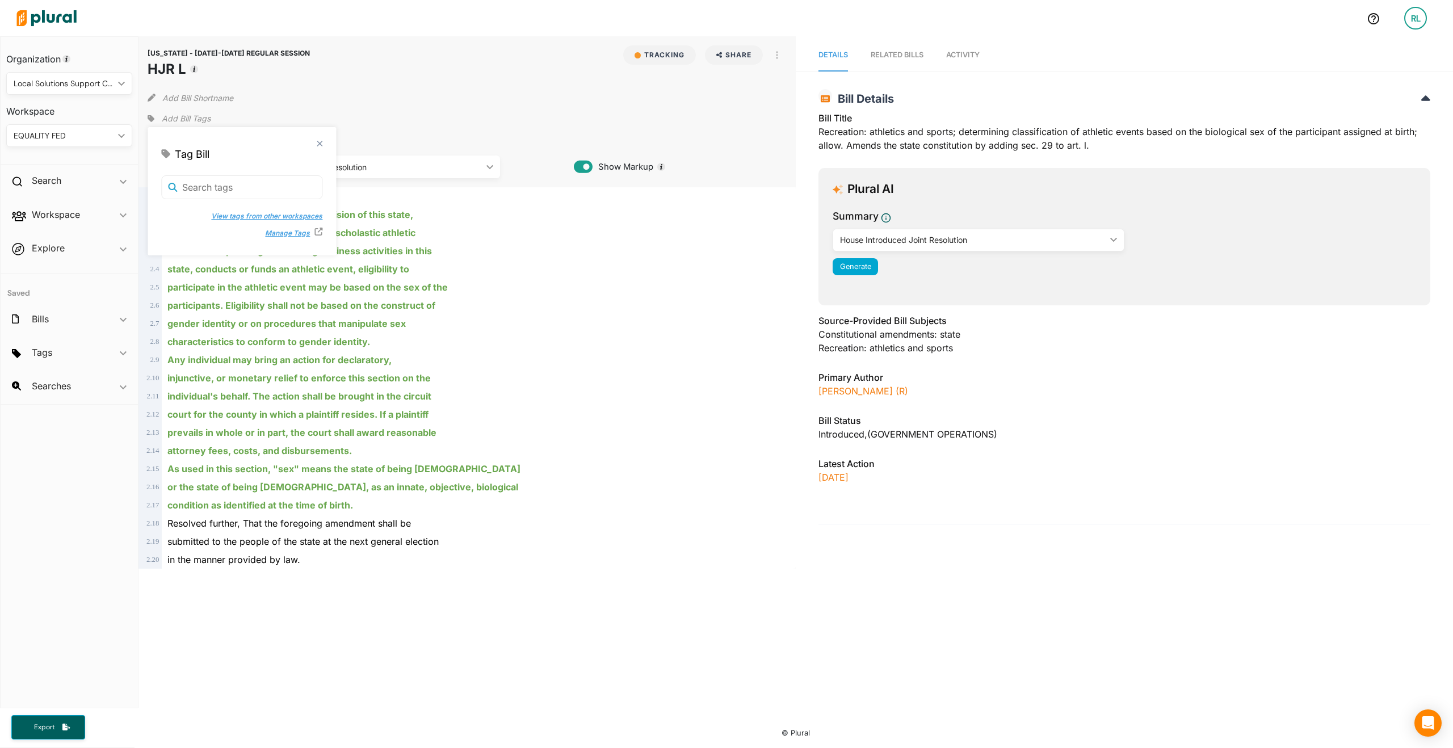
click at [234, 218] on button "View tags from other workspaces" at bounding box center [261, 216] width 123 height 17
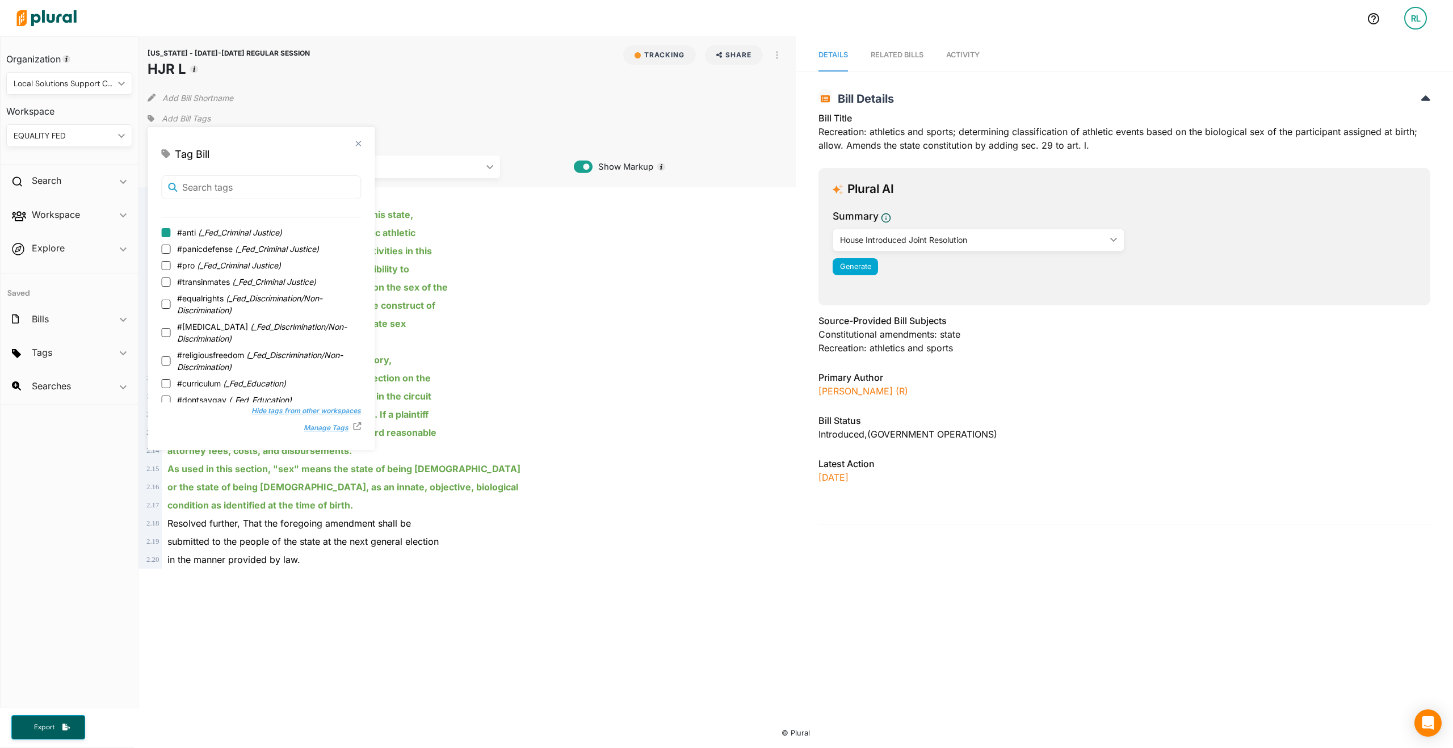
click at [169, 235] on input "#anti ( _Fed_Criminal Justice )" at bounding box center [165, 232] width 9 height 9
checkbox input "true"
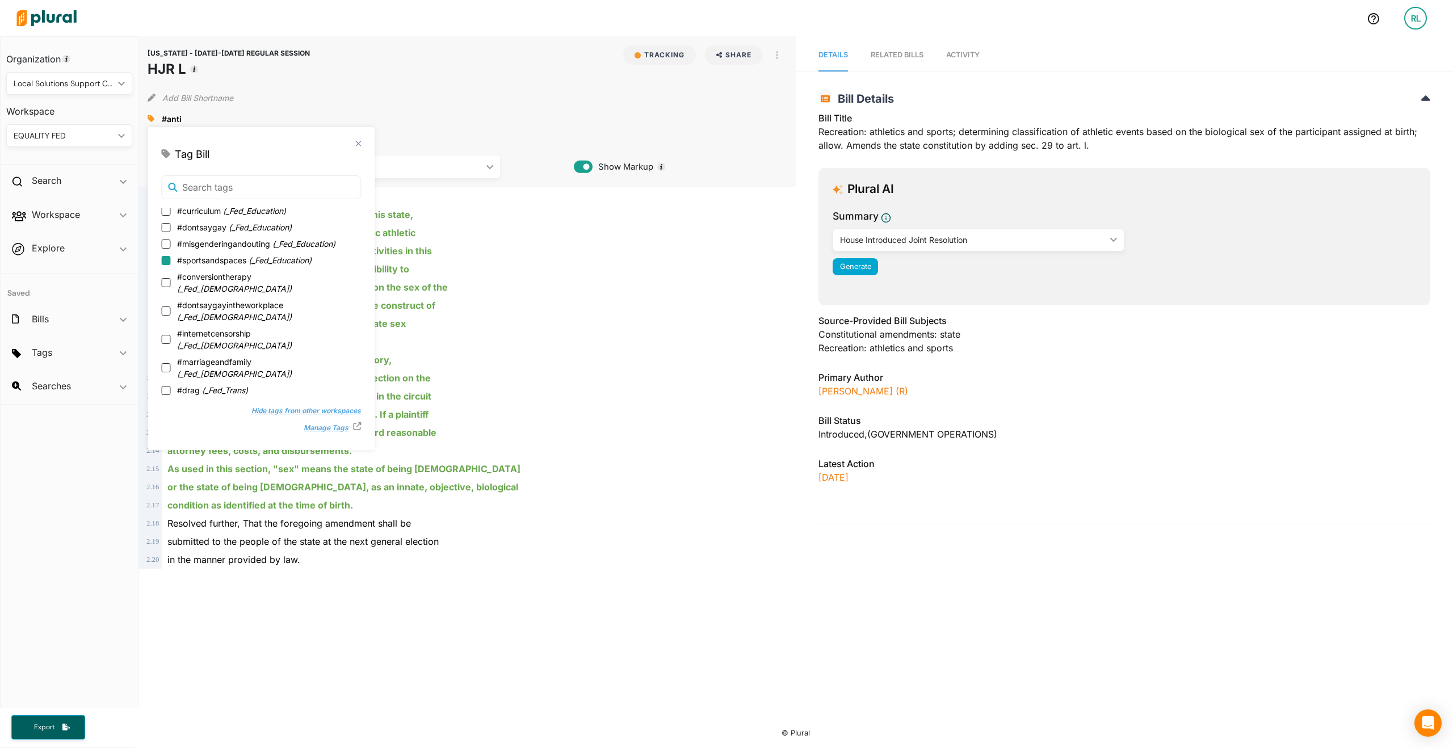
click at [163, 261] on input "#sportsandspaces ( _Fed_Education )" at bounding box center [165, 260] width 9 height 9
checkbox input "true"
click at [485, 124] on div "#anti close #sportsandspaces close" at bounding box center [467, 118] width 639 height 17
click at [363, 143] on div "close Tag Bill #anti ( _Fed_Criminal Justice ) #sportsandspaces ( _Fed_Educatio…" at bounding box center [261, 288] width 227 height 323
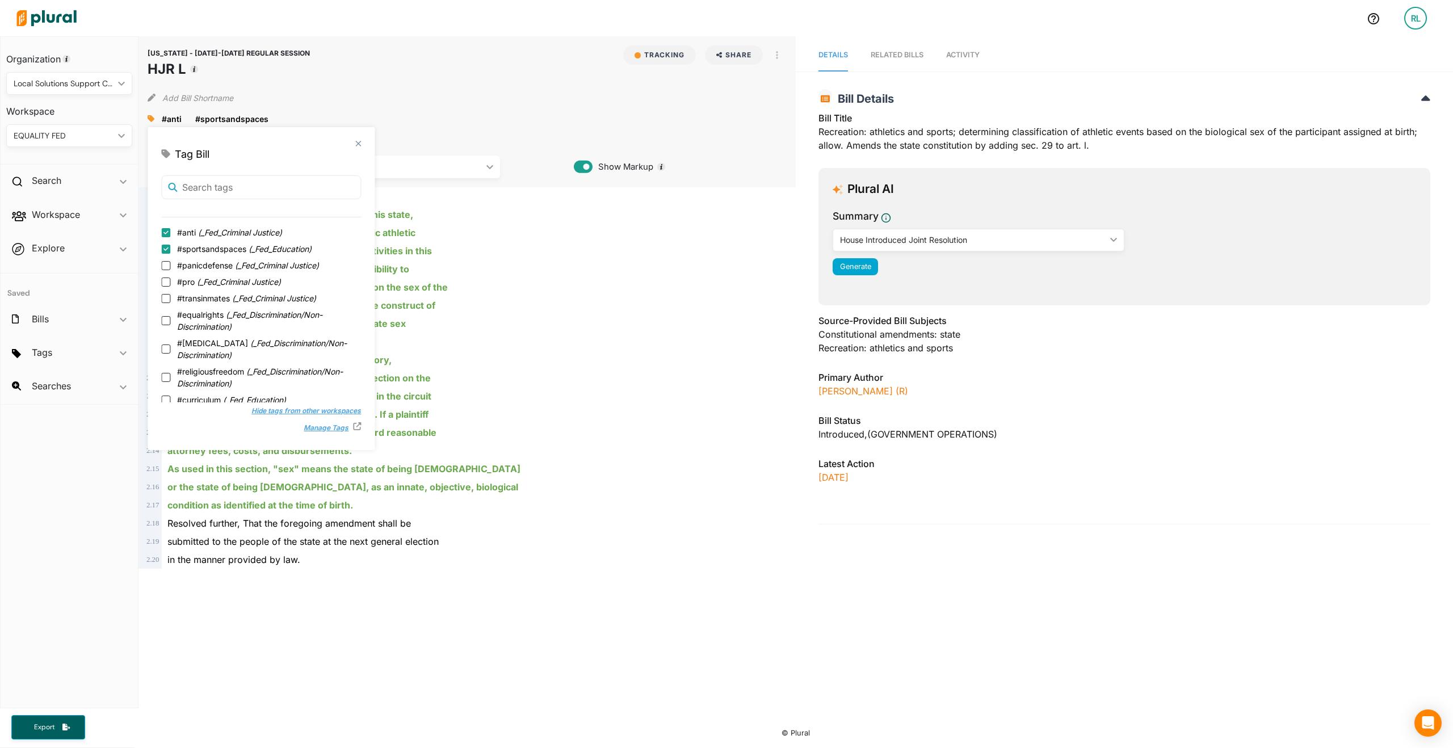
click at [362, 145] on div "close Tag Bill #anti ( _Fed_Criminal Justice ) #sportsandspaces ( _Fed_Educatio…" at bounding box center [261, 288] width 227 height 323
click at [359, 142] on polygon at bounding box center [359, 143] width 10 height 10
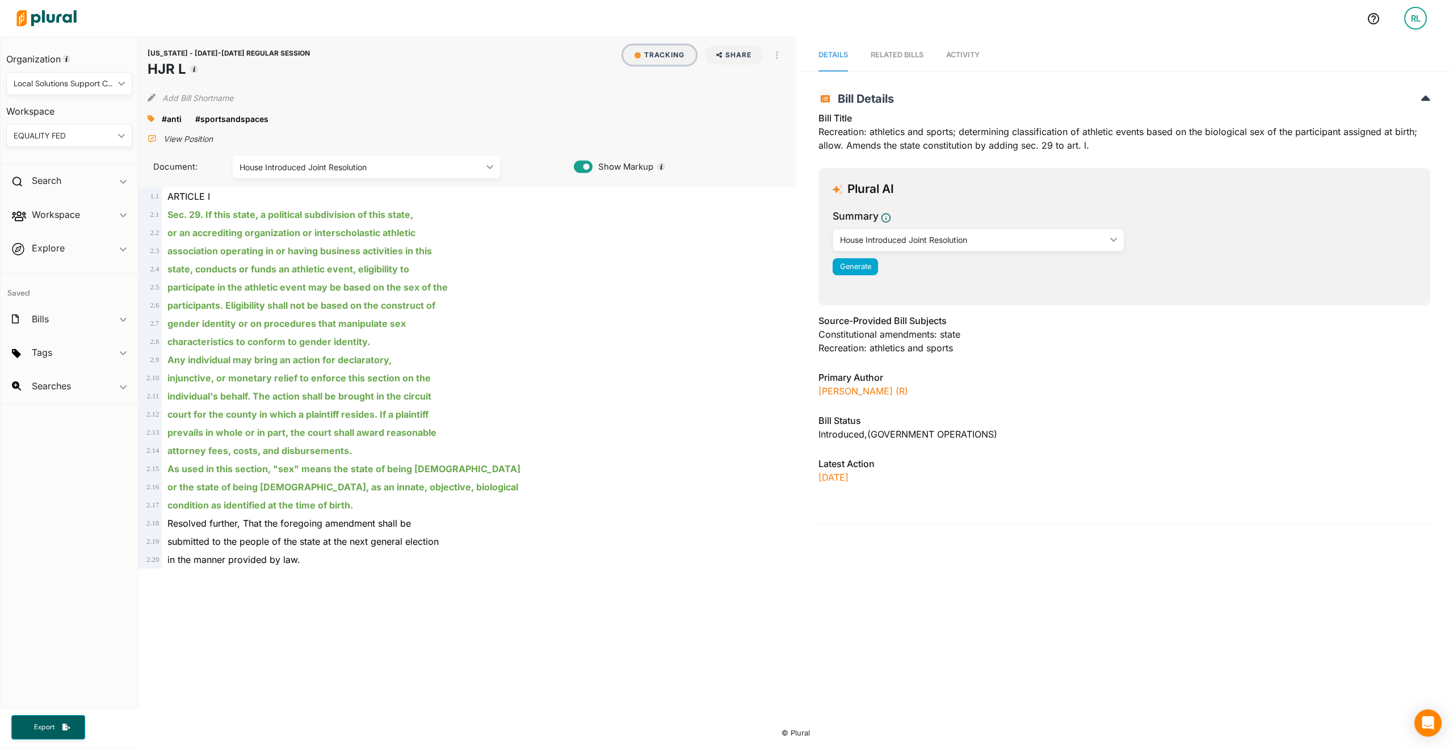
click at [660, 51] on button "Tracking" at bounding box center [659, 54] width 73 height 19
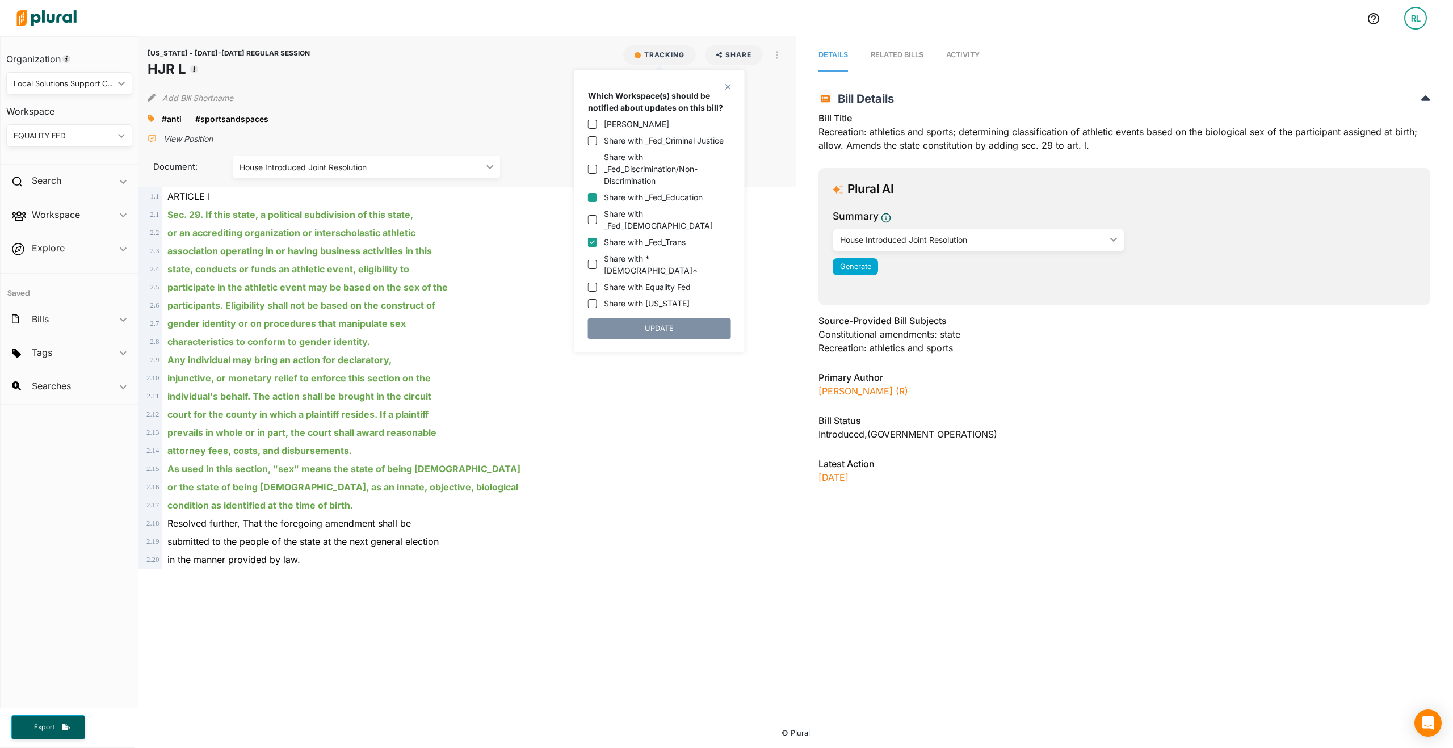
click at [591, 195] on input "Share with _Fed_Education" at bounding box center [592, 197] width 9 height 9
checkbox input "true"
click at [594, 238] on input "Share with _Fed_Trans" at bounding box center [592, 242] width 9 height 9
checkbox input "false"
click at [649, 318] on button "UPDATE" at bounding box center [659, 328] width 143 height 20
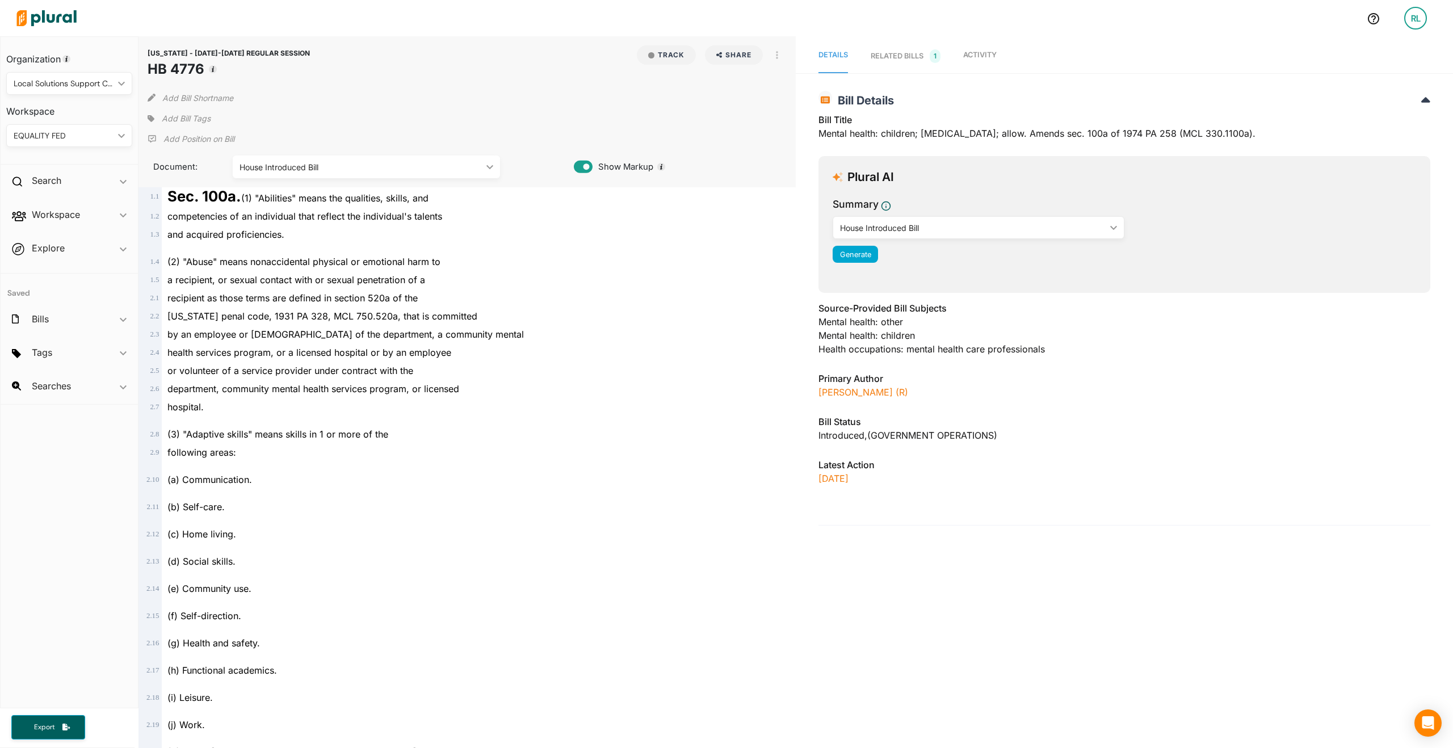
click at [115, 133] on icon "ic_keyboard_arrow_down" at bounding box center [119, 135] width 11 height 5
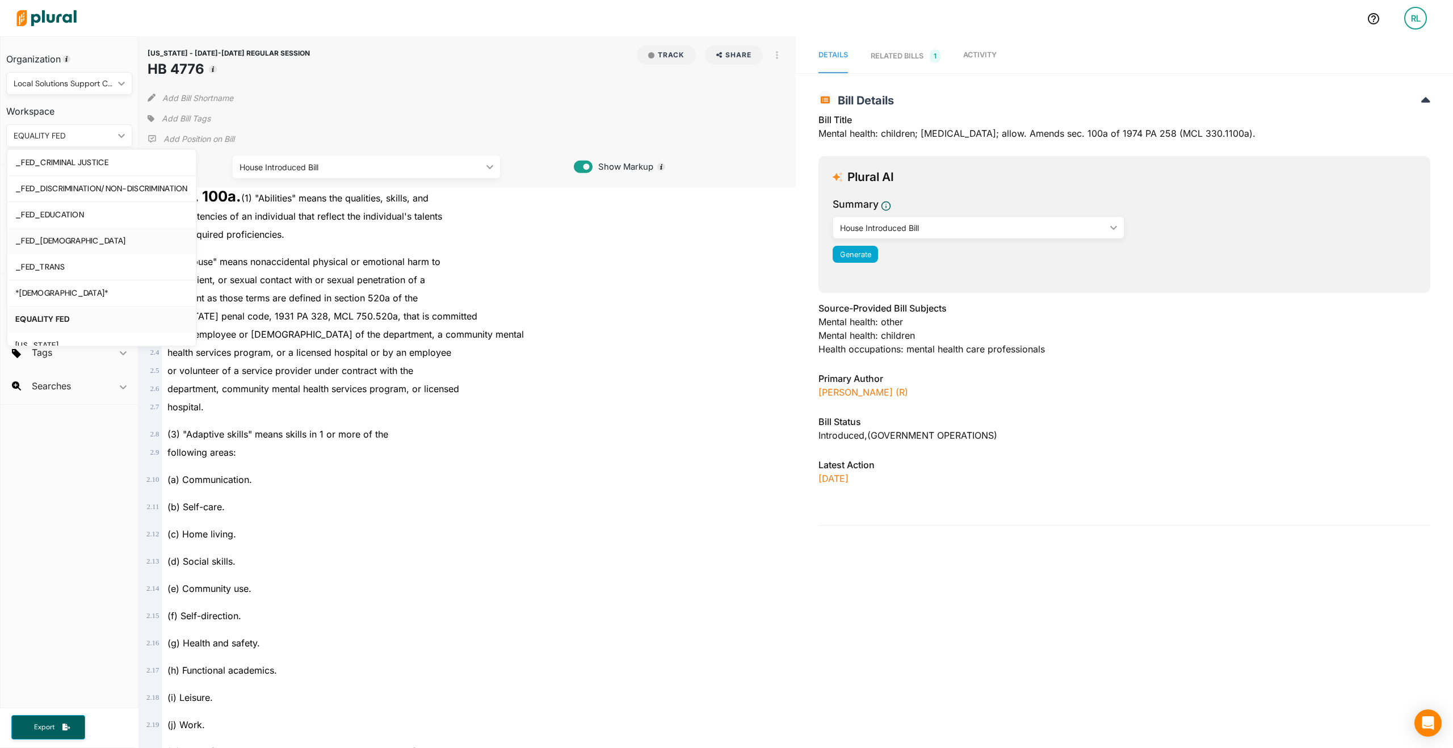
click at [113, 237] on div "_FED_[DEMOGRAPHIC_DATA]" at bounding box center [101, 241] width 173 height 10
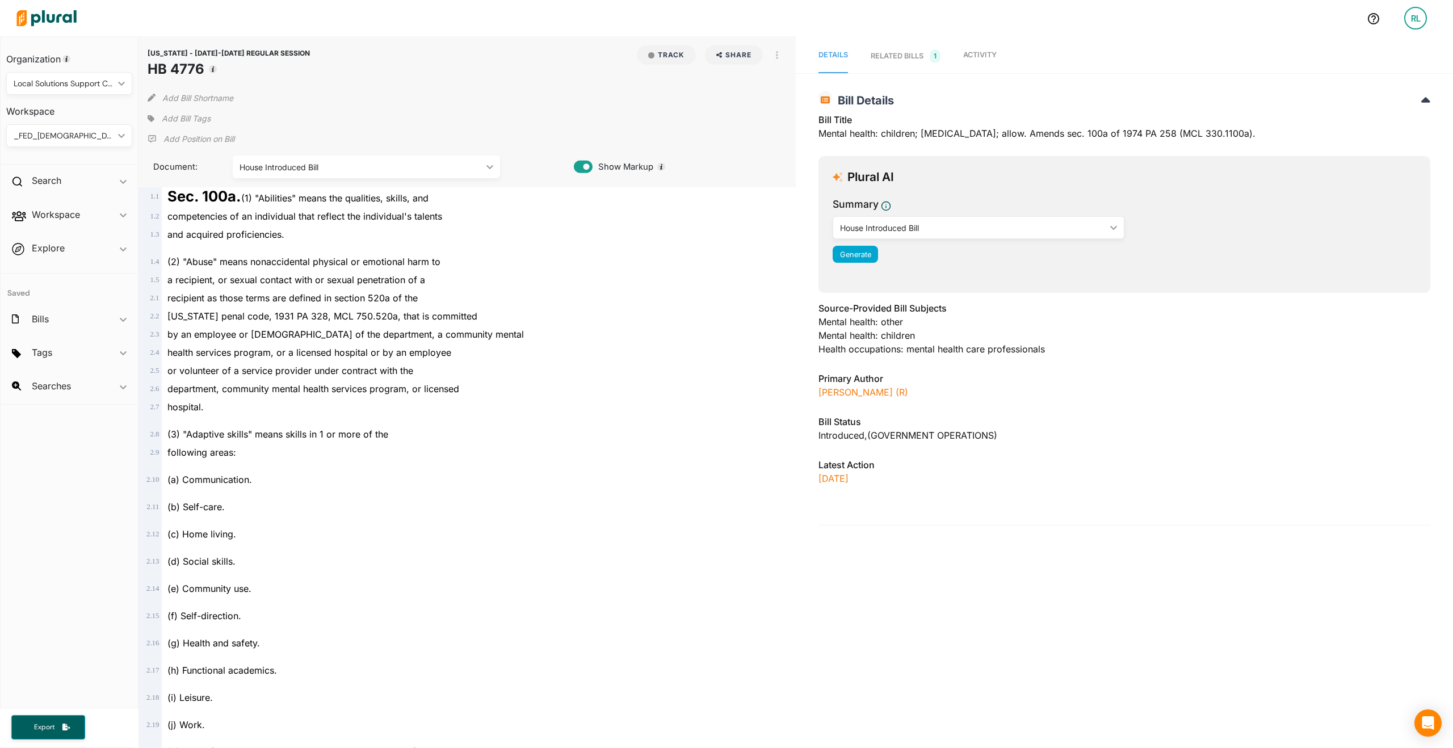
click at [184, 117] on span "Add Bill Tags" at bounding box center [186, 118] width 49 height 11
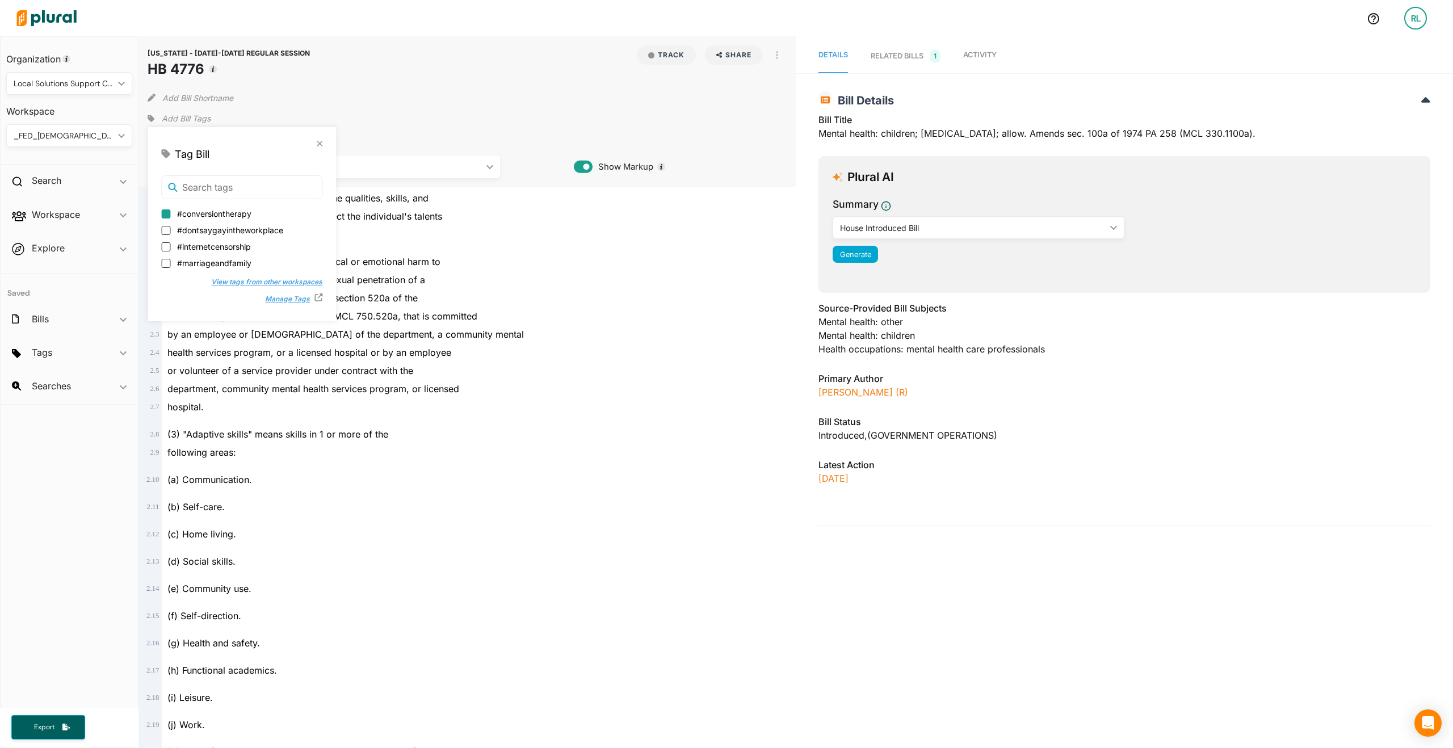
click at [163, 211] on input "#conversiontherapy" at bounding box center [165, 213] width 9 height 9
checkbox input "true"
click at [213, 280] on button "View tags from other workspaces" at bounding box center [261, 282] width 123 height 17
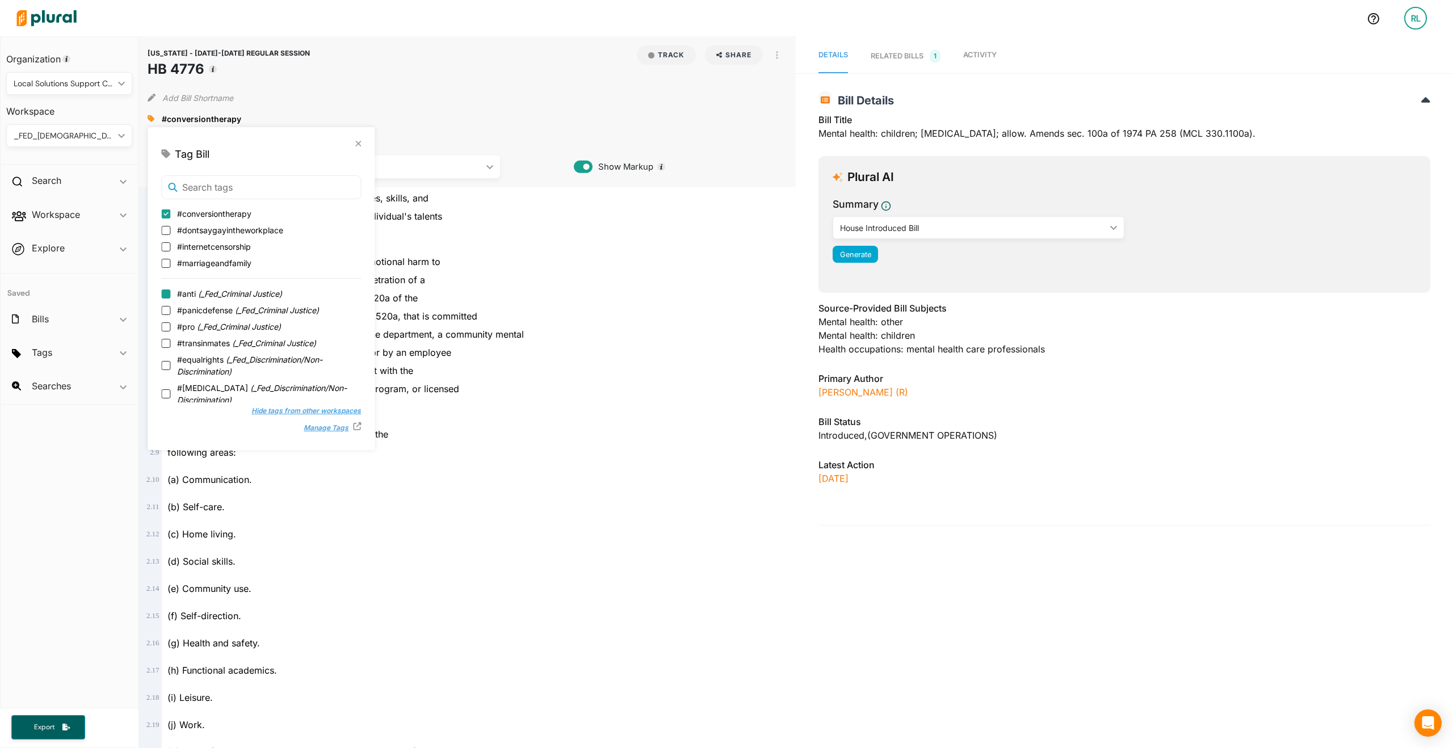
click at [166, 292] on input "#anti ( _Fed_Criminal Justice )" at bounding box center [165, 293] width 9 height 9
checkbox input "true"
click at [84, 140] on div "_FED_[DEMOGRAPHIC_DATA]" at bounding box center [64, 136] width 100 height 12
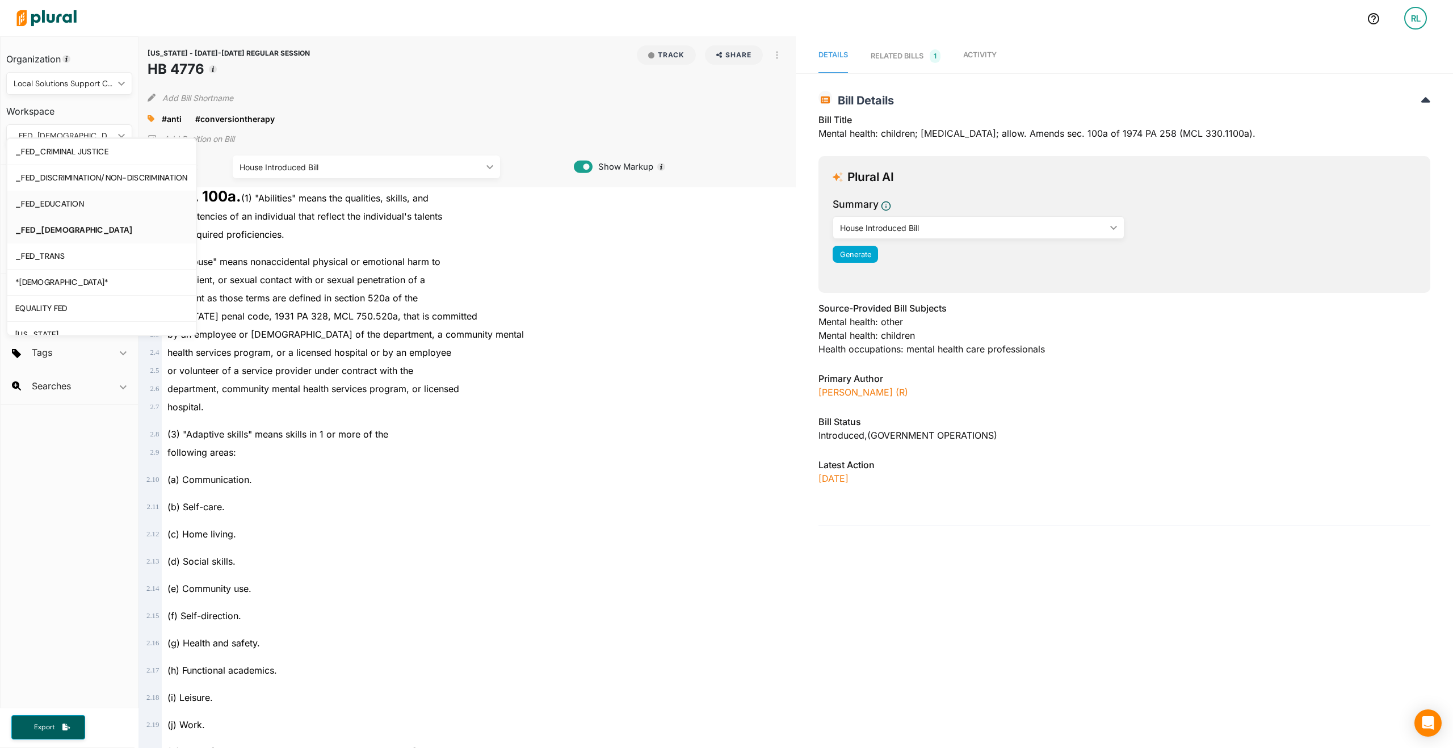
scroll to position [12, 0]
click at [117, 293] on div "EQUALITY FED" at bounding box center [101, 296] width 173 height 10
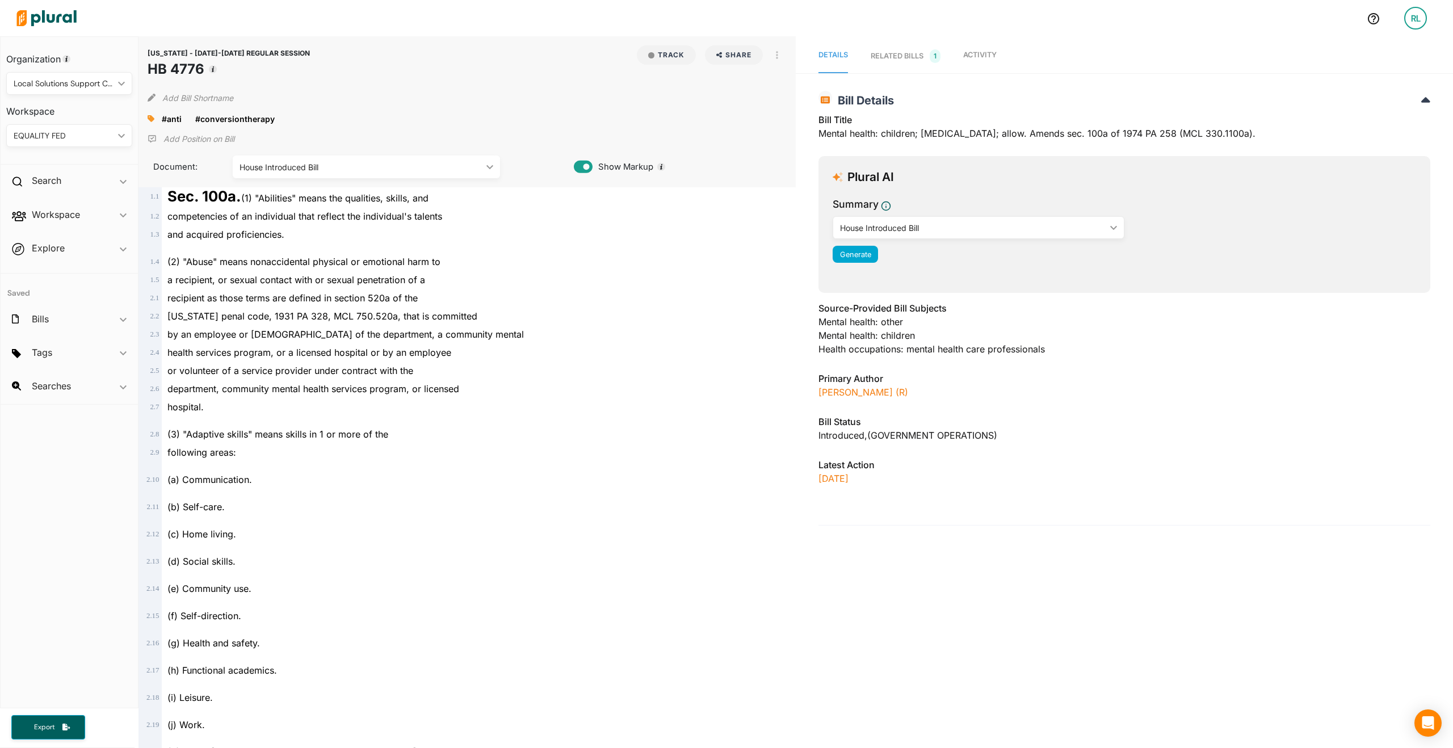
click at [193, 137] on p "Add Position on Bill" at bounding box center [198, 138] width 71 height 11
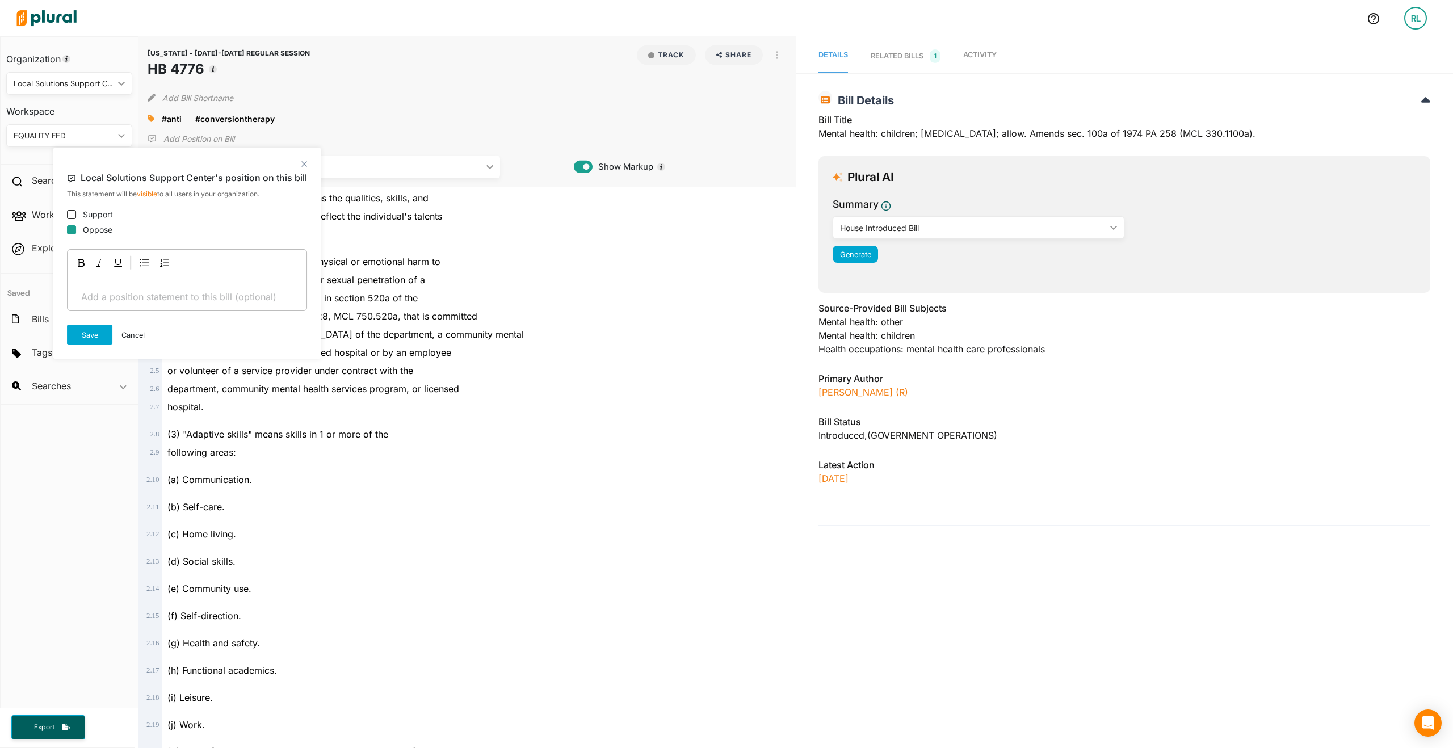
click at [67, 229] on input "Oppose" at bounding box center [71, 229] width 9 height 9
checkbox input "true"
click at [99, 345] on button "Save" at bounding box center [89, 335] width 45 height 20
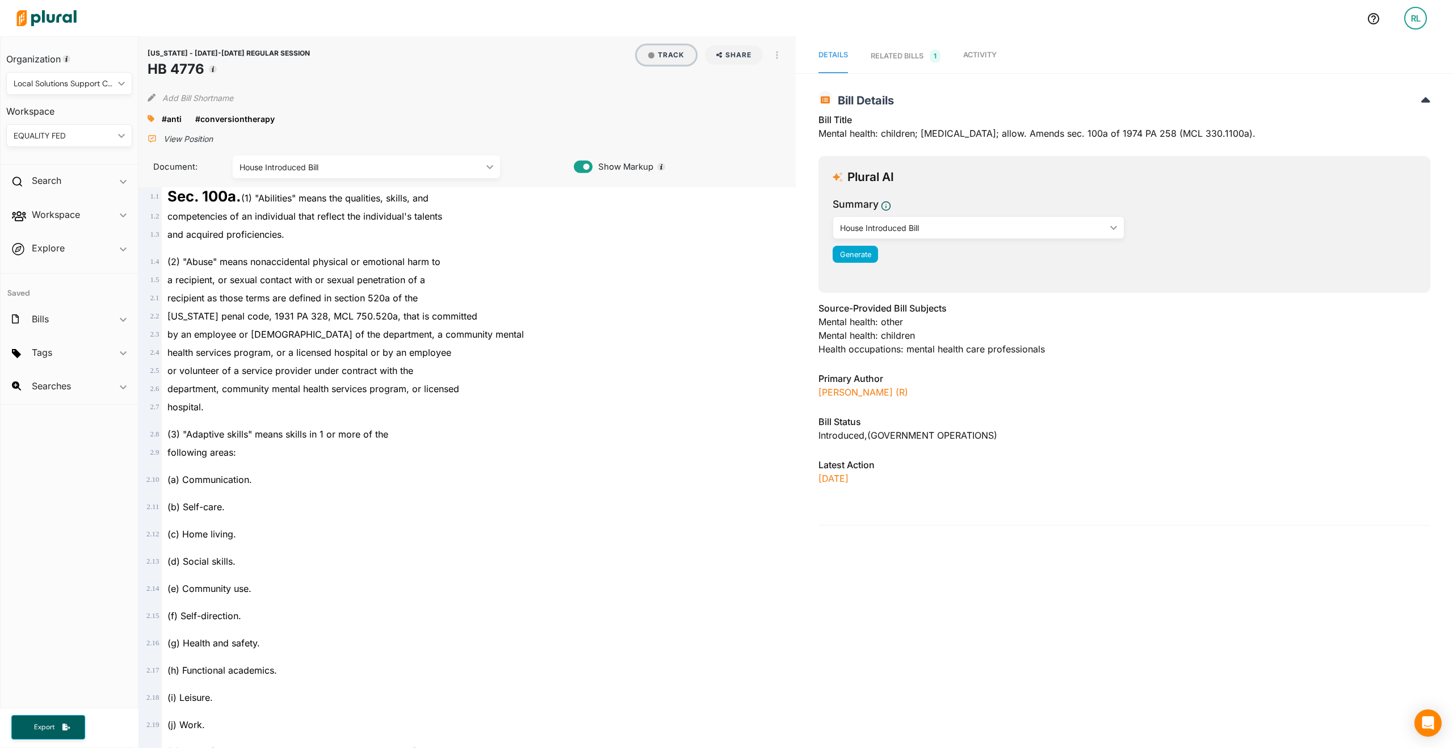
click at [648, 48] on button "Track" at bounding box center [666, 54] width 59 height 19
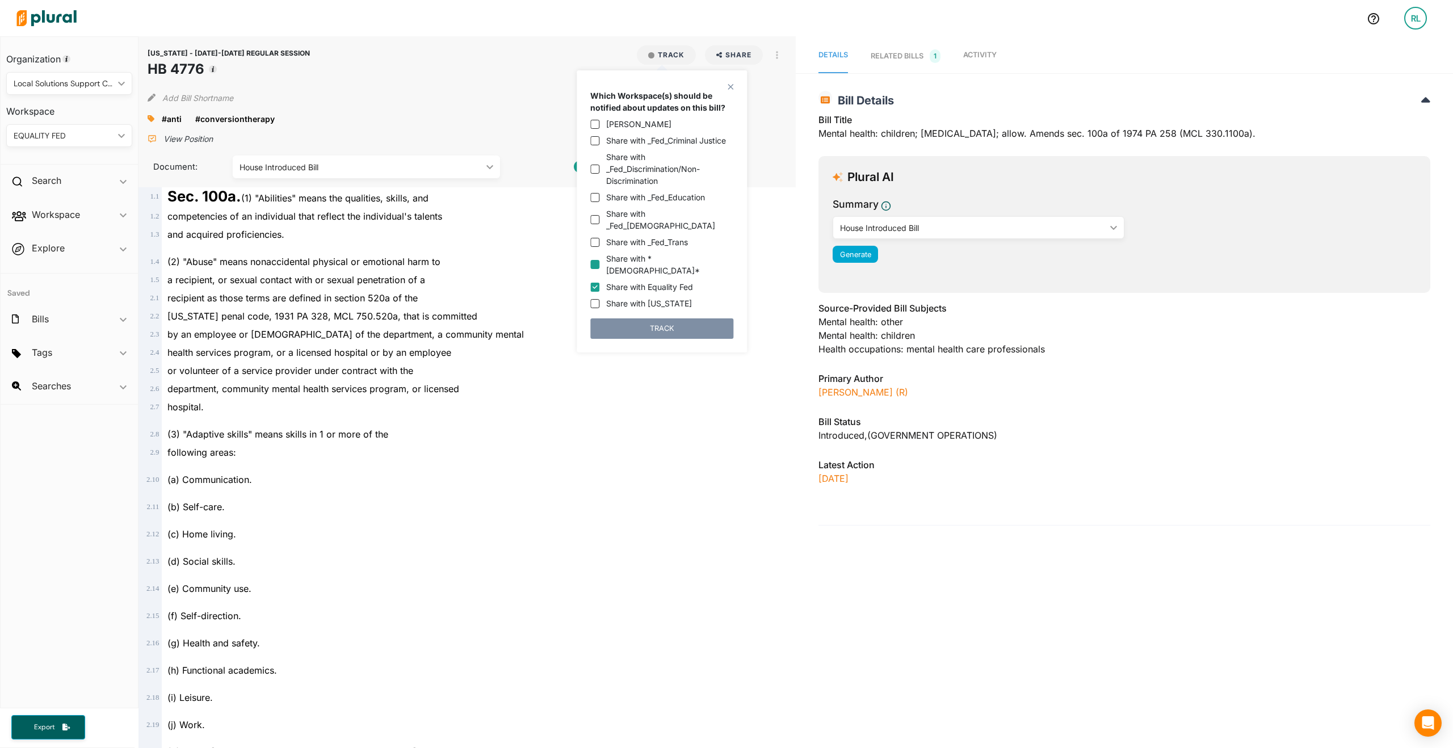
click at [597, 260] on input "Share with *[DEMOGRAPHIC_DATA]*" at bounding box center [594, 264] width 9 height 9
checkbox input "true"
click at [591, 283] on input "Share with Equality Fed" at bounding box center [594, 287] width 9 height 9
checkbox input "false"
click at [594, 260] on input "Share with *LGBTQ+*" at bounding box center [594, 264] width 9 height 9
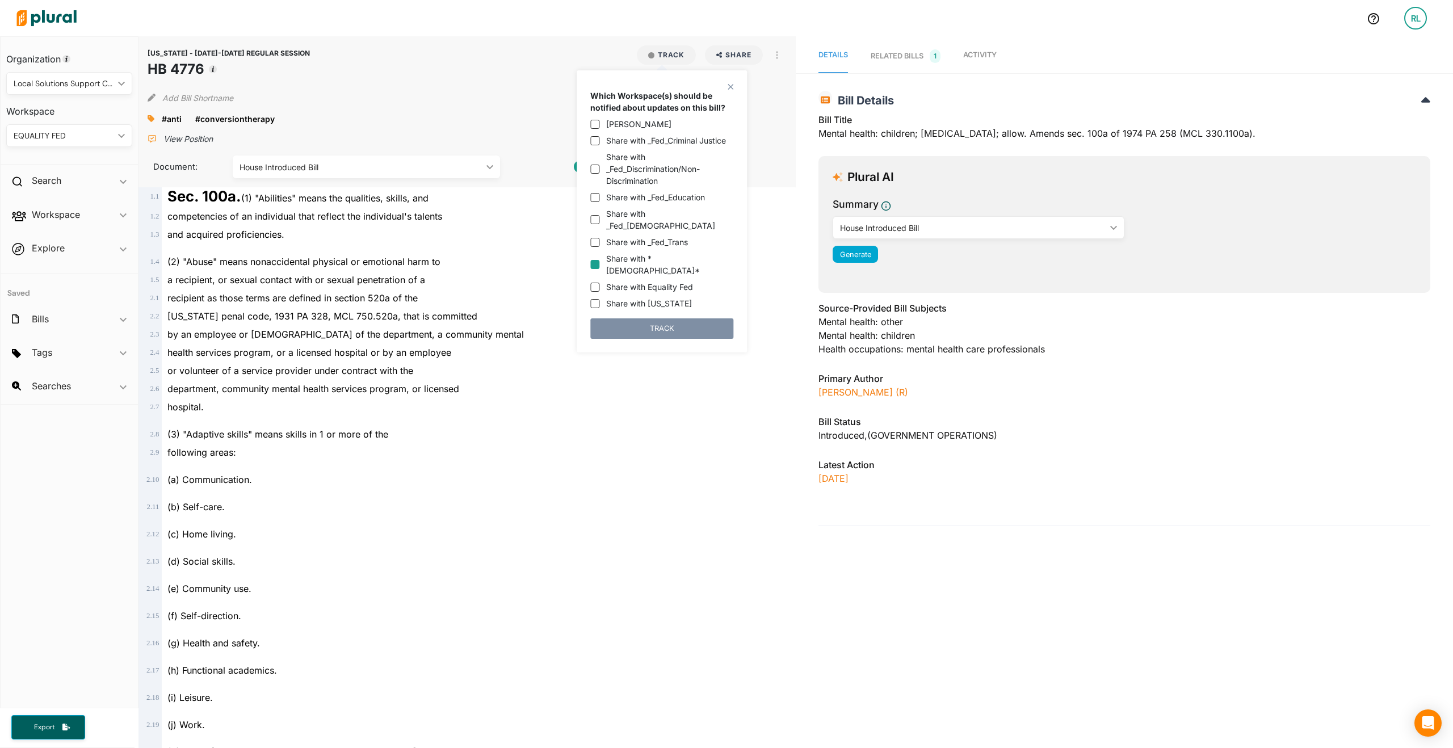
checkbox input "false"
click at [598, 216] on input "Share with _Fed_LGBTQ" at bounding box center [594, 219] width 9 height 9
checkbox input "true"
click at [638, 318] on button "TRACK" at bounding box center [661, 328] width 143 height 20
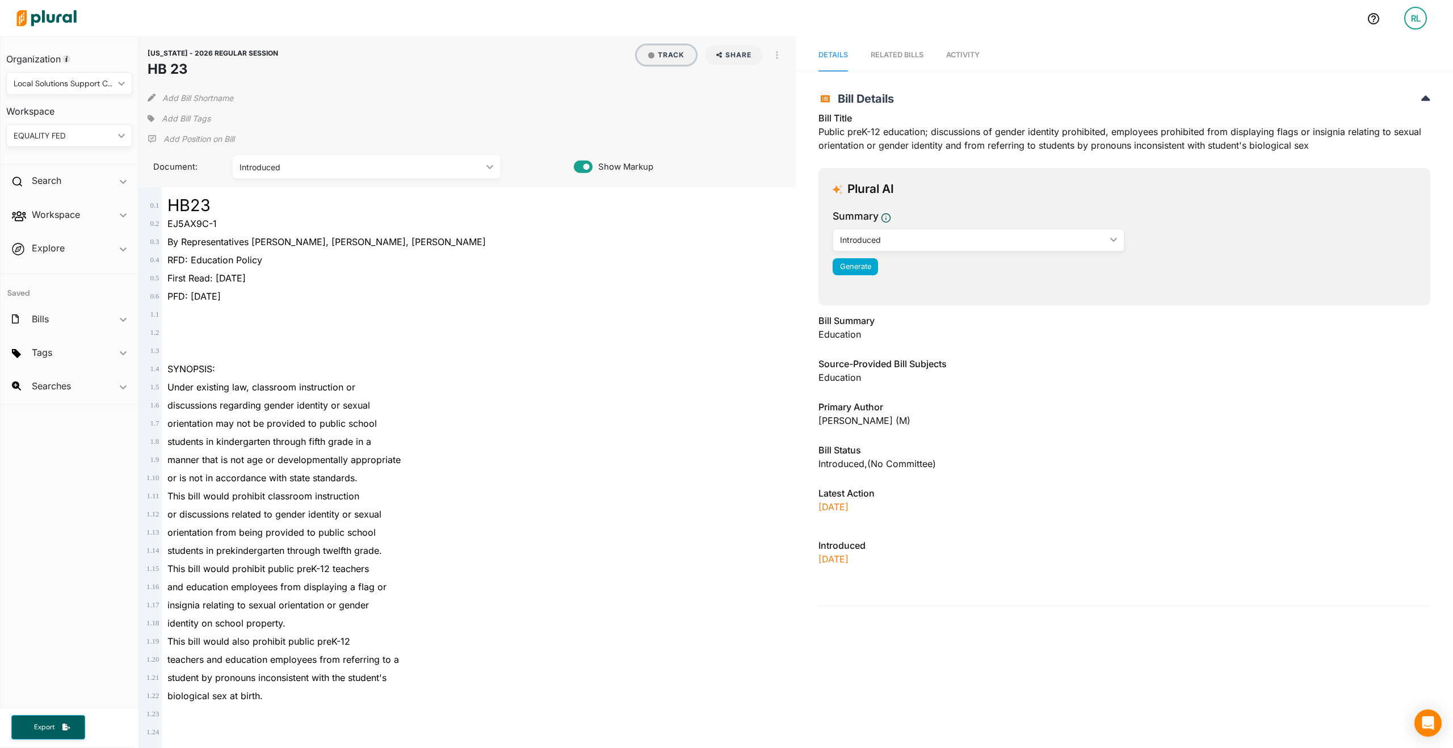
click at [662, 60] on button "Track" at bounding box center [666, 54] width 59 height 19
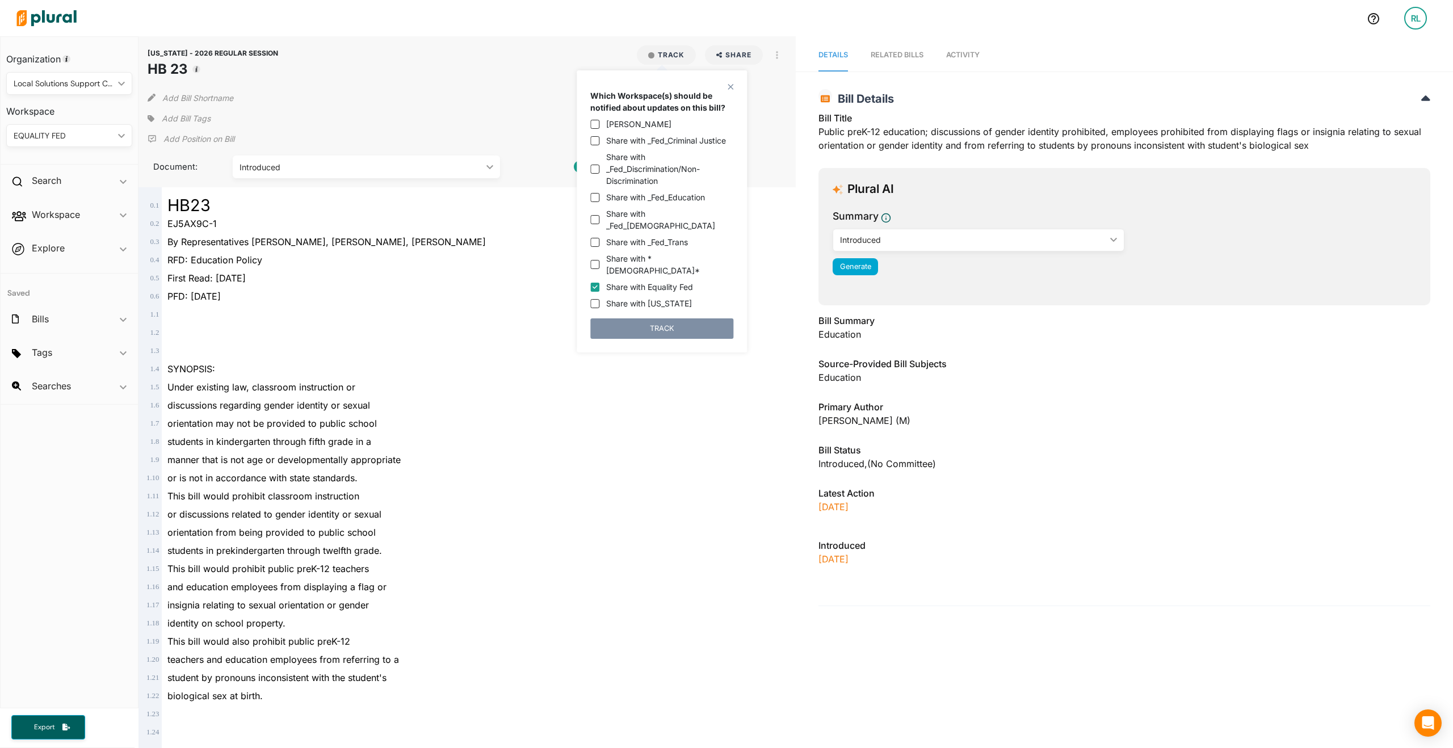
click at [596, 281] on div "Share with Equality Fed" at bounding box center [661, 287] width 143 height 12
click at [595, 283] on input "Share with Equality Fed" at bounding box center [594, 287] width 9 height 9
checkbox input "false"
click at [598, 200] on input "Share with _Fed_Education" at bounding box center [594, 197] width 9 height 9
checkbox input "true"
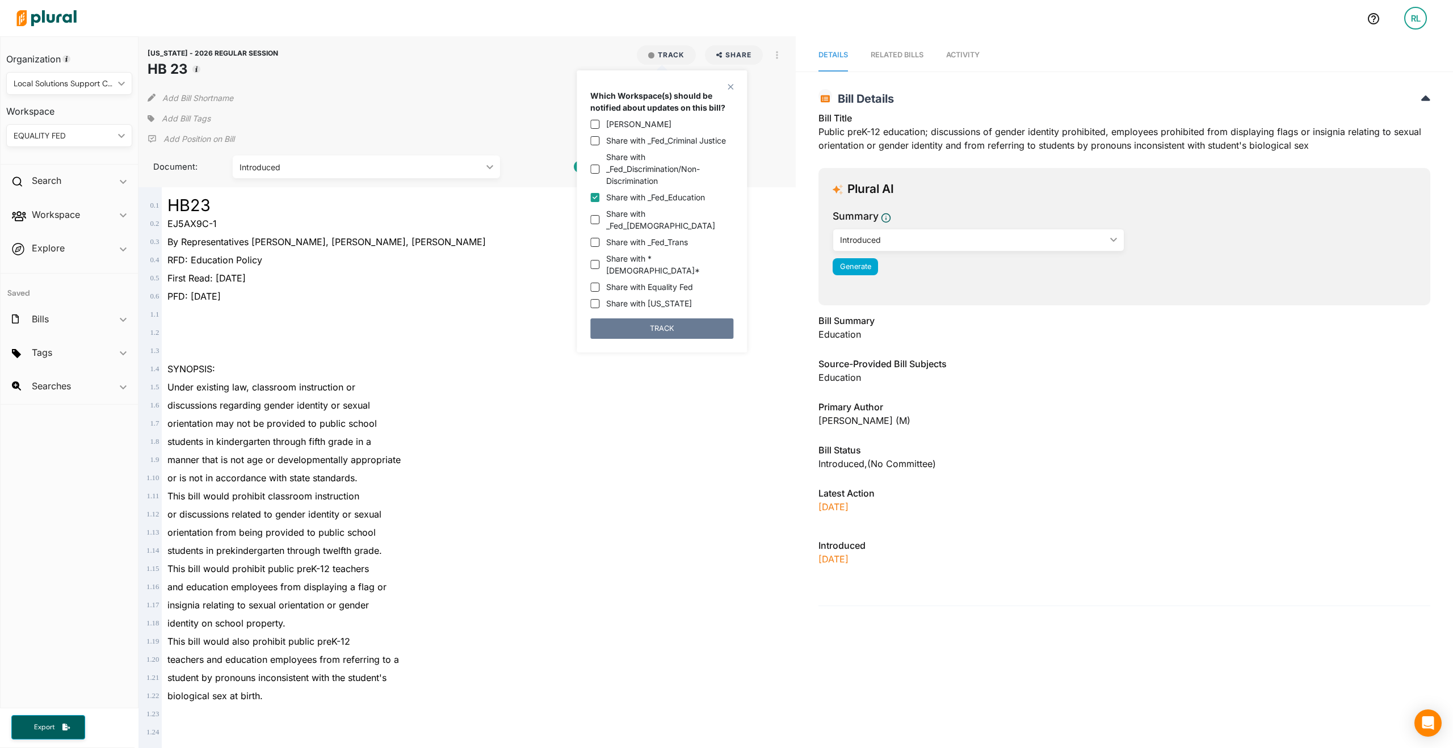
click at [649, 318] on button "TRACK" at bounding box center [661, 328] width 143 height 20
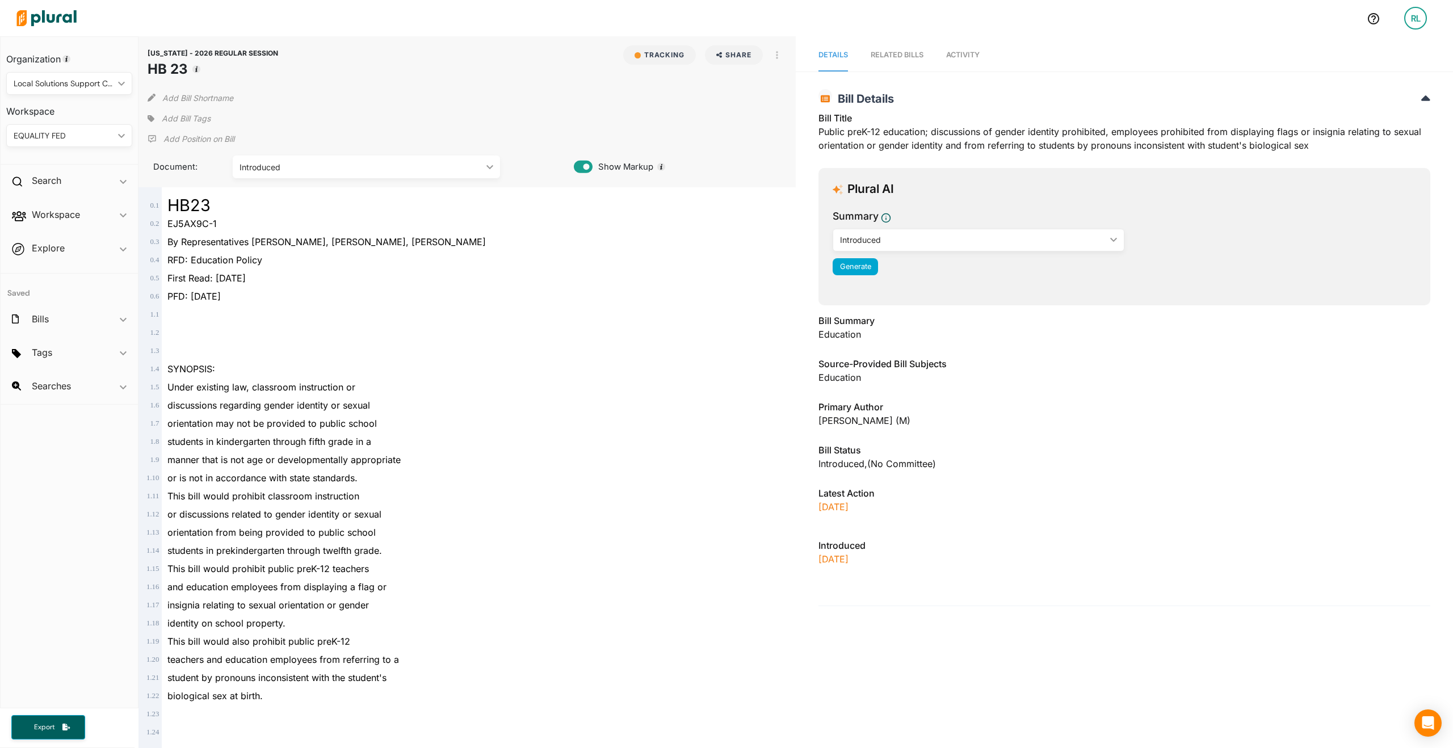
click at [173, 139] on p "Add Position on Bill" at bounding box center [198, 138] width 71 height 11
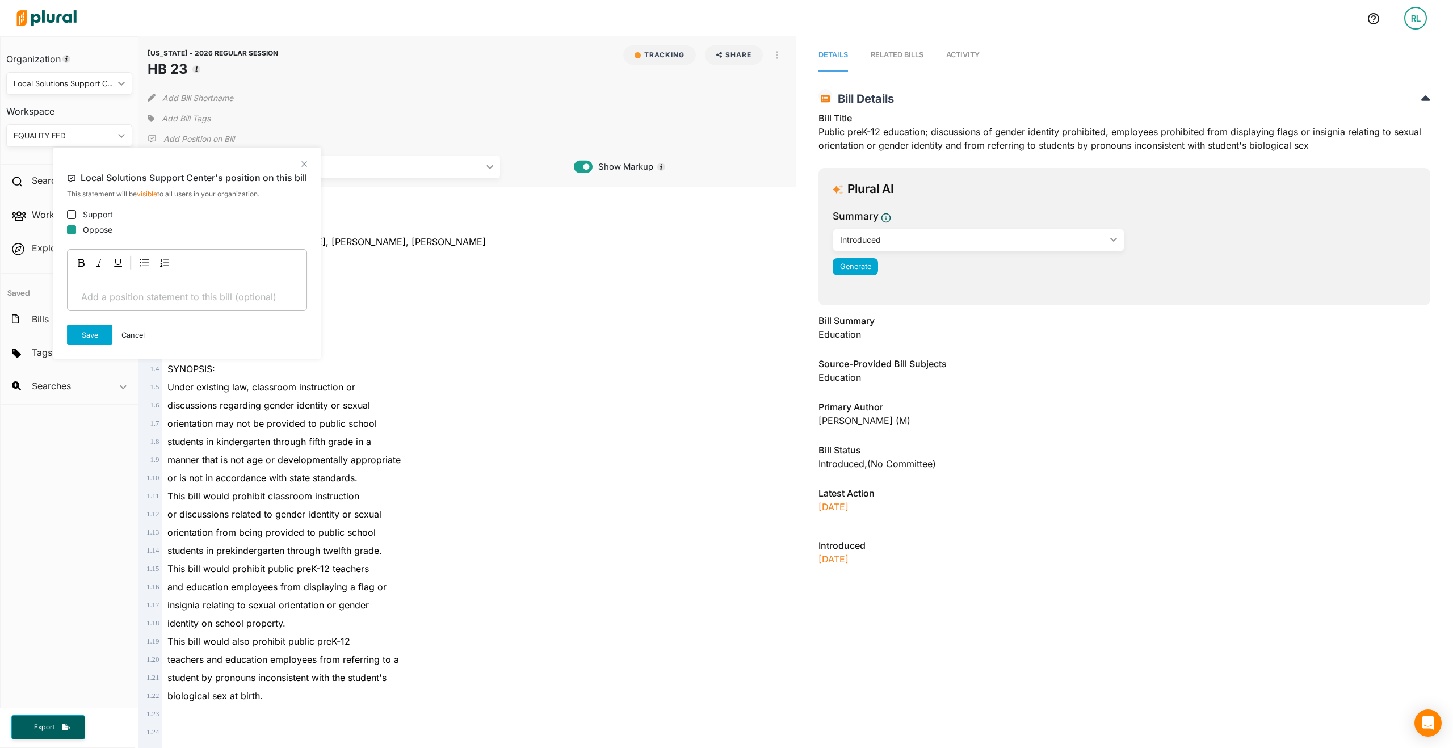
click at [70, 228] on input "Oppose" at bounding box center [71, 229] width 9 height 9
checkbox input "true"
click at [91, 328] on button "Save" at bounding box center [89, 335] width 45 height 20
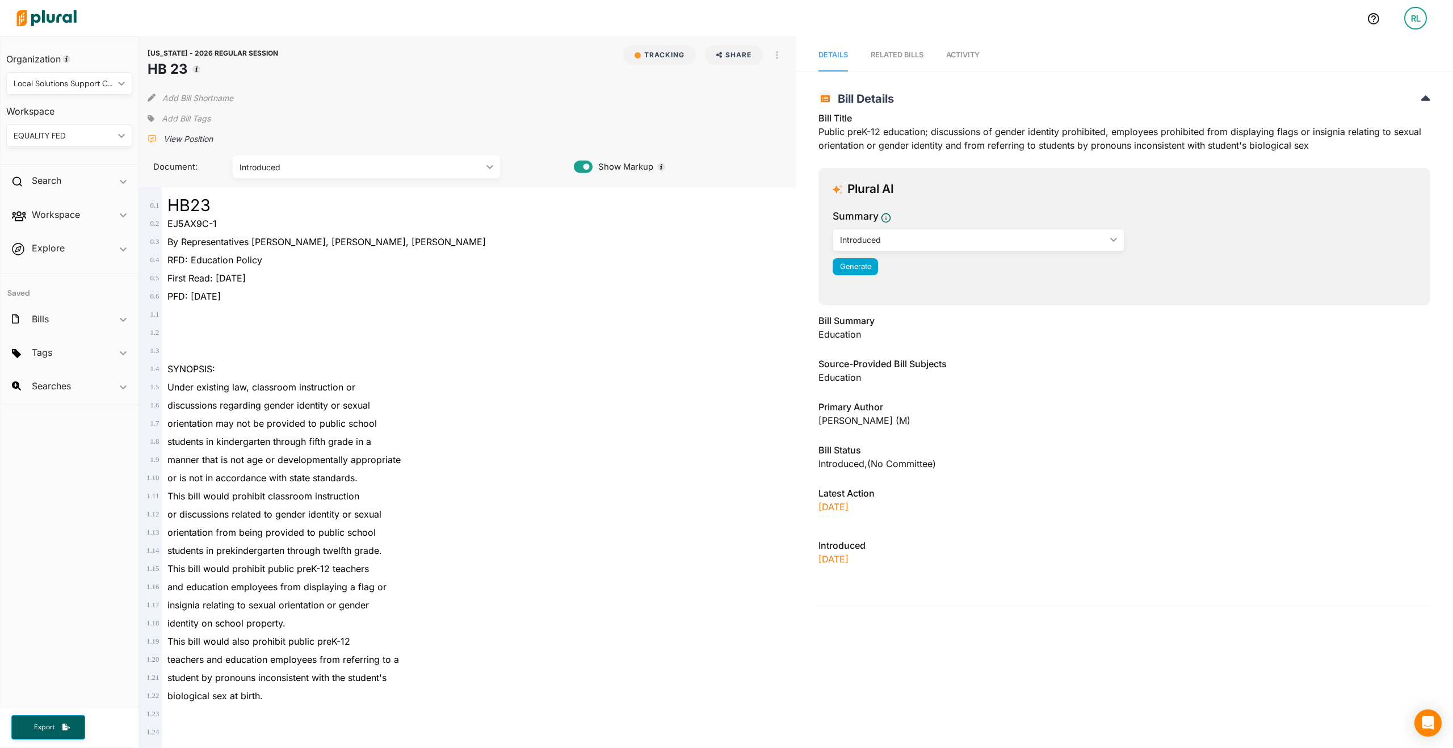
click at [187, 115] on span "Add Bill Tags" at bounding box center [186, 118] width 49 height 11
click at [238, 212] on button "View tags from other workspaces" at bounding box center [261, 216] width 123 height 17
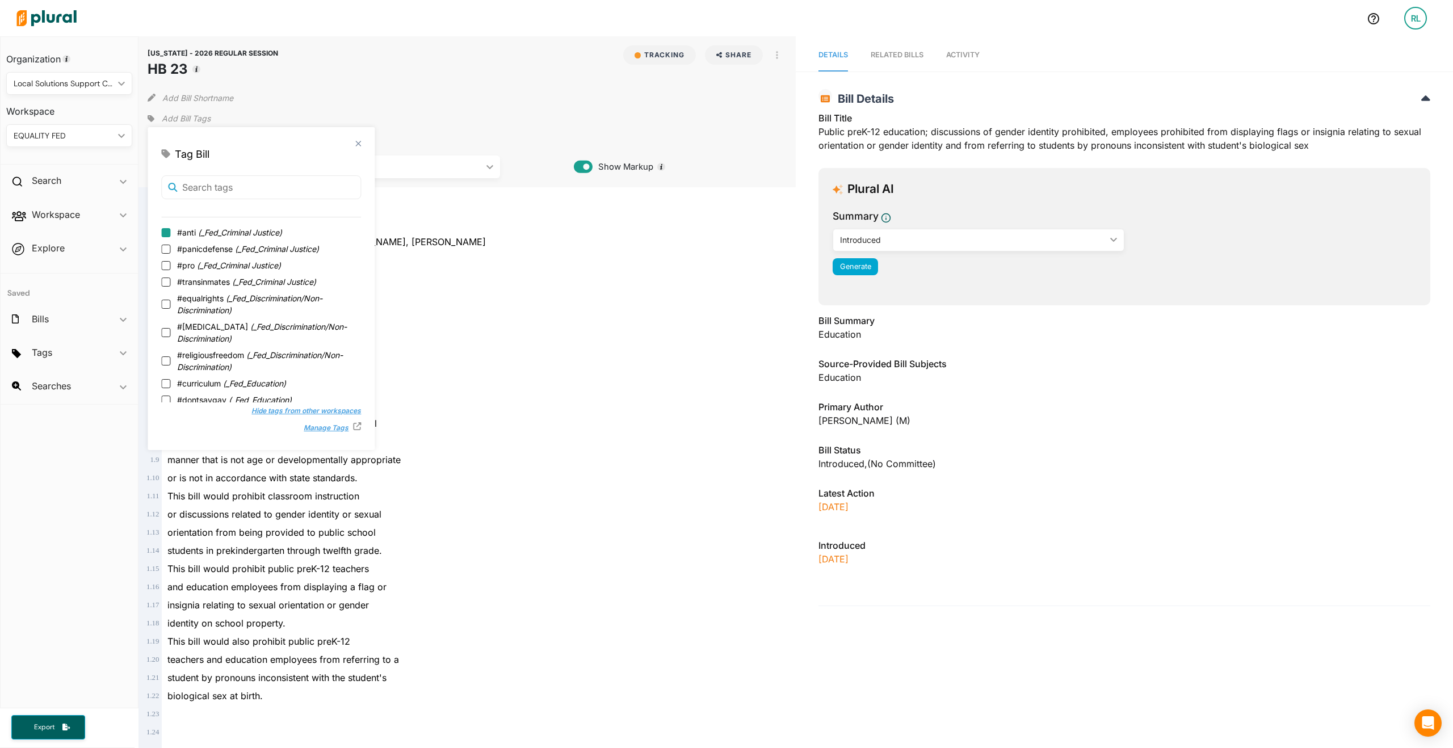
click at [168, 231] on input "#anti ( _Fed_Criminal Justice )" at bounding box center [165, 232] width 9 height 9
checkbox input "true"
click at [162, 270] on input "#misgenderingandouting ( _Fed_Education )" at bounding box center [165, 268] width 9 height 9
checkbox input "true"
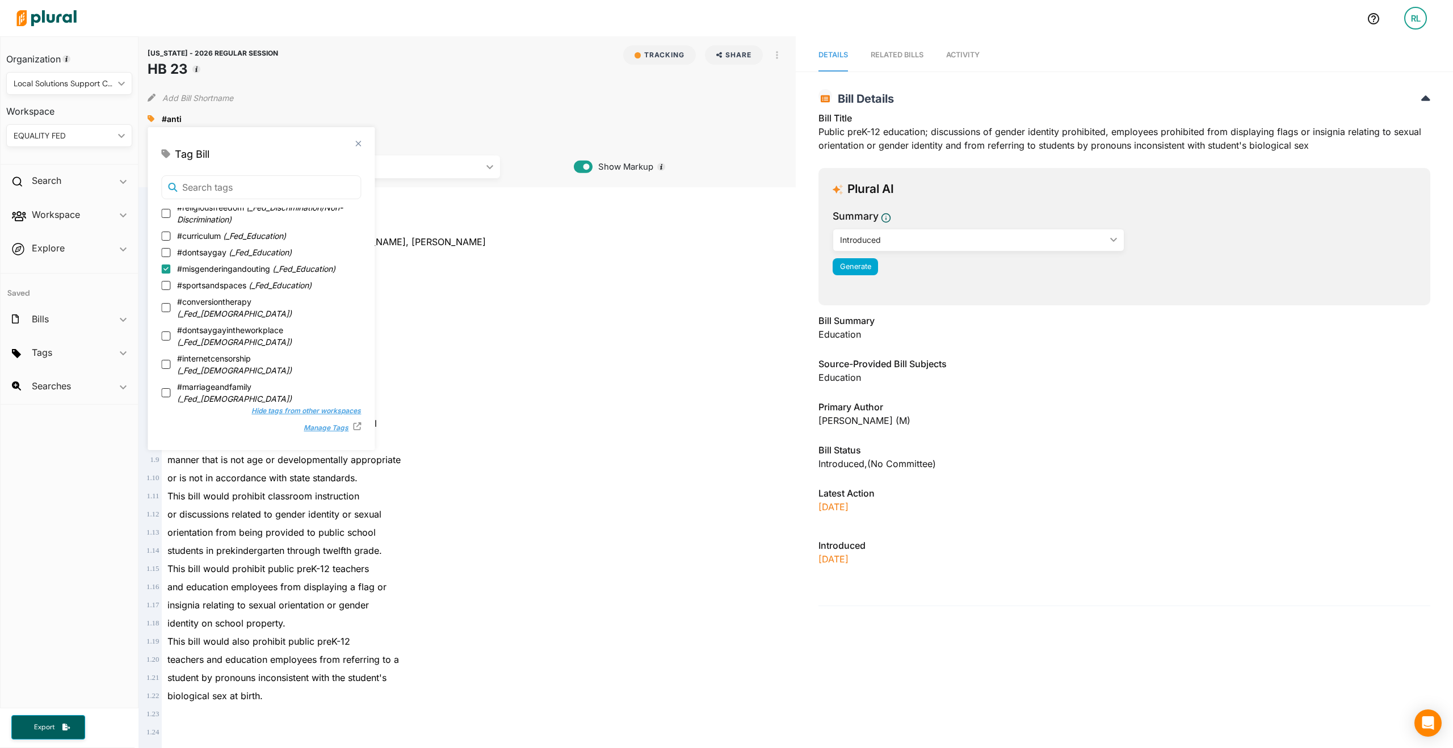
scroll to position [0, 0]
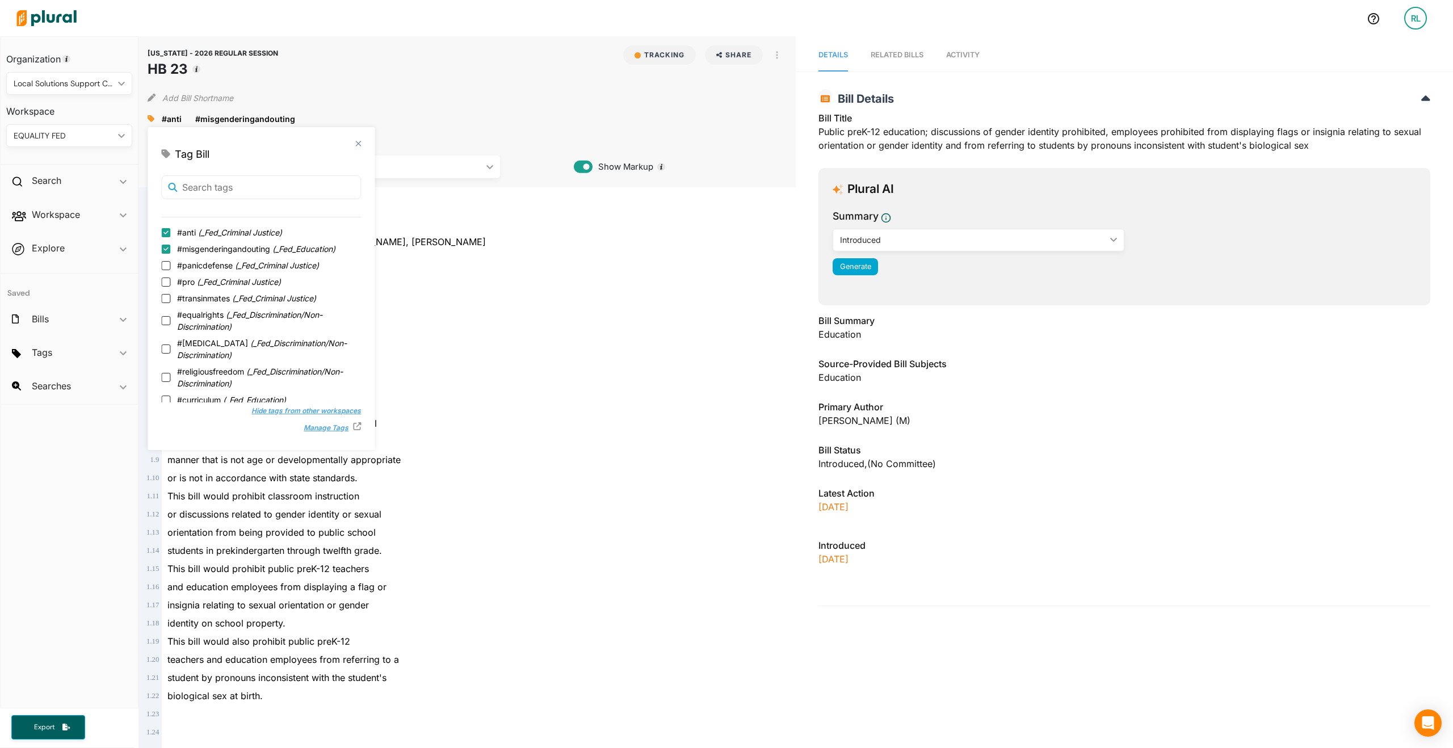
drag, startPoint x: 501, startPoint y: 262, endPoint x: 490, endPoint y: 262, distance: 10.8
click at [501, 262] on div "RFD: Education Policy" at bounding box center [472, 260] width 621 height 18
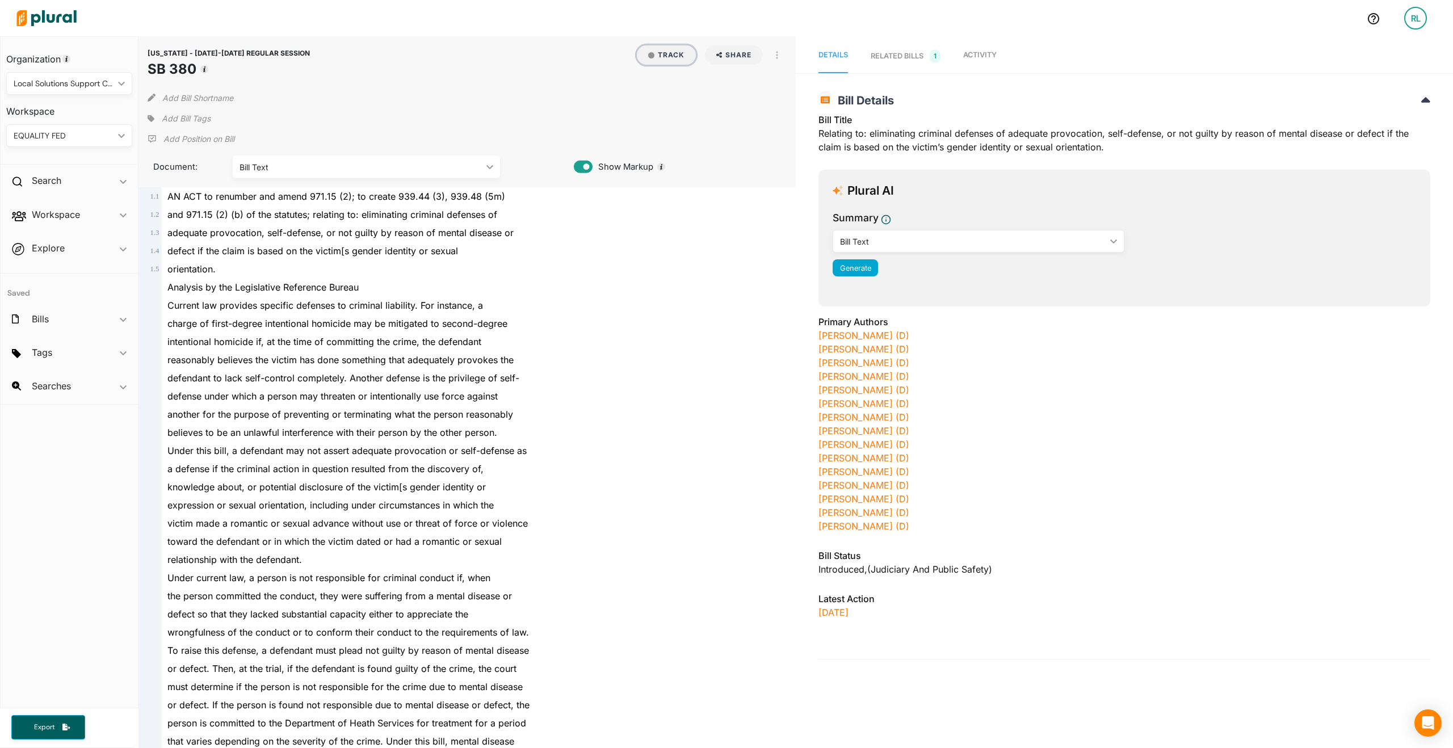
click at [667, 45] on button "Track" at bounding box center [666, 54] width 59 height 19
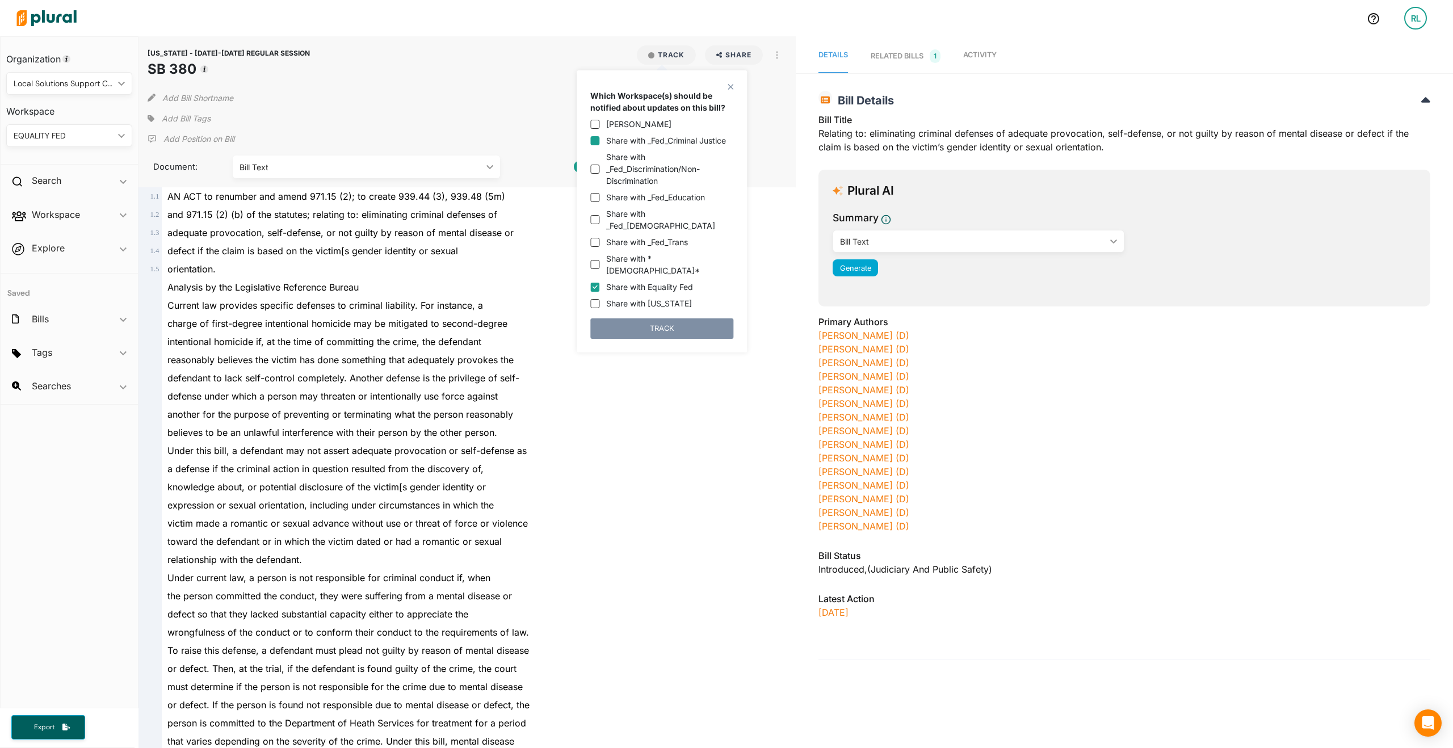
click at [595, 141] on input "Share with _Fed_Criminal Justice" at bounding box center [594, 140] width 9 height 9
checkbox input "true"
click at [595, 283] on input "Share with Equality Fed" at bounding box center [594, 287] width 9 height 9
checkbox input "false"
click at [641, 318] on button "TRACK" at bounding box center [661, 328] width 143 height 20
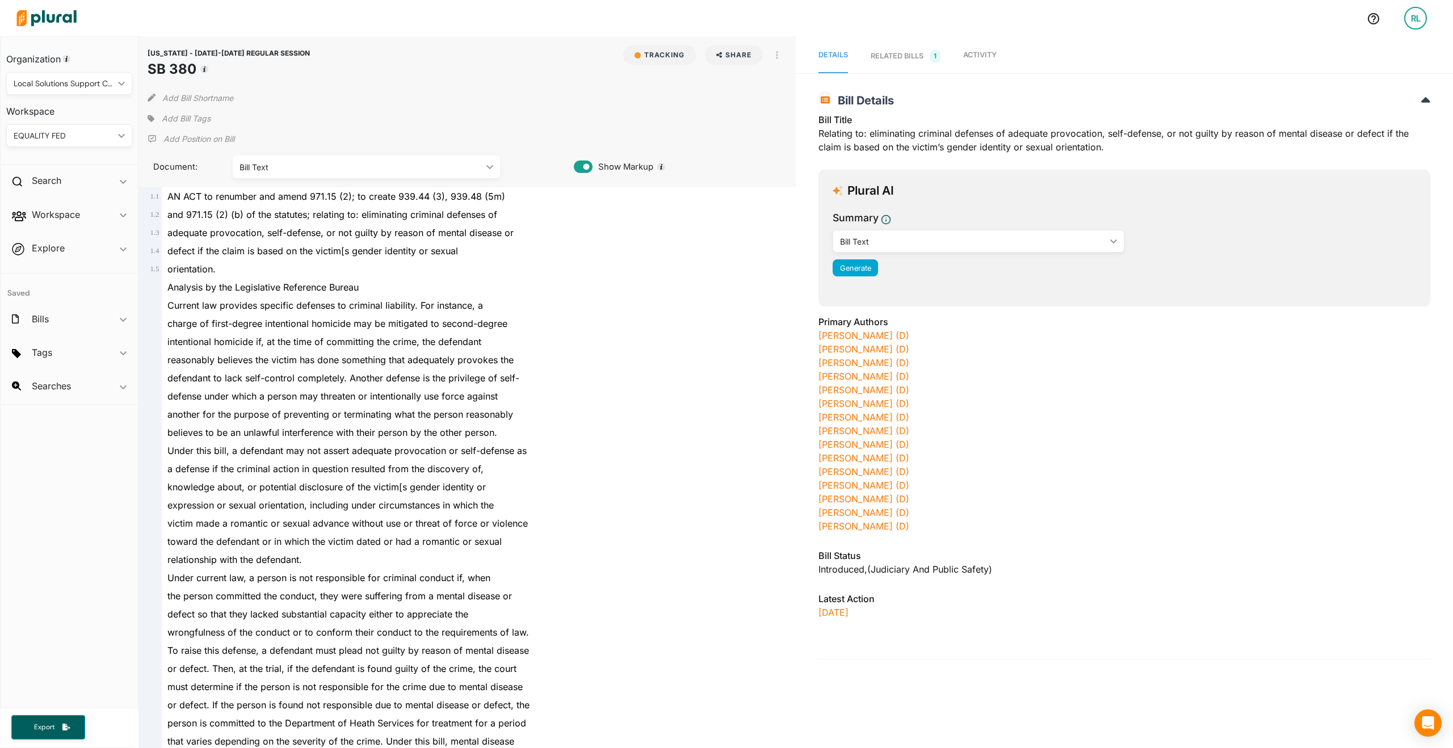
click at [202, 137] on p "Add Position on Bill" at bounding box center [198, 138] width 71 height 11
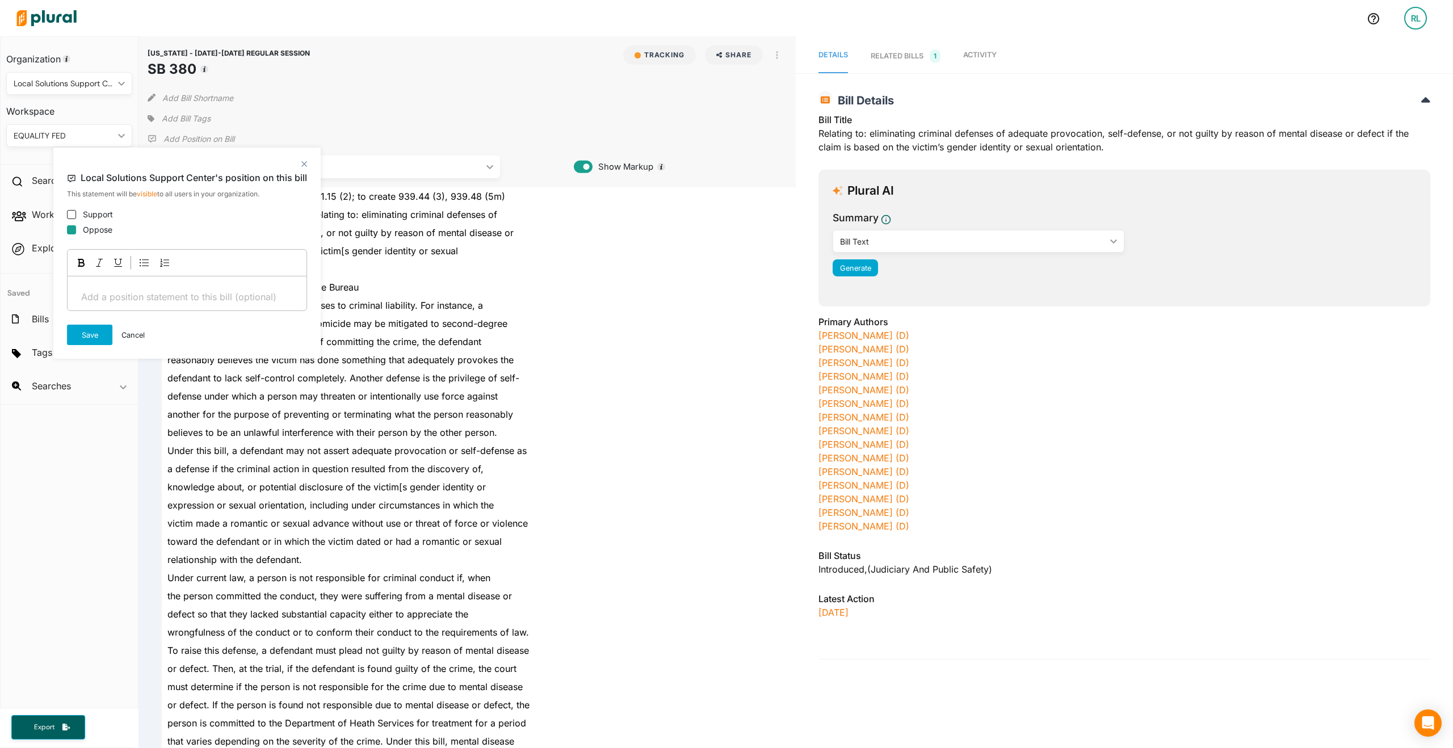
click at [70, 230] on input "Oppose" at bounding box center [71, 229] width 9 height 9
checkbox input "true"
click at [91, 334] on button "Save" at bounding box center [89, 335] width 45 height 20
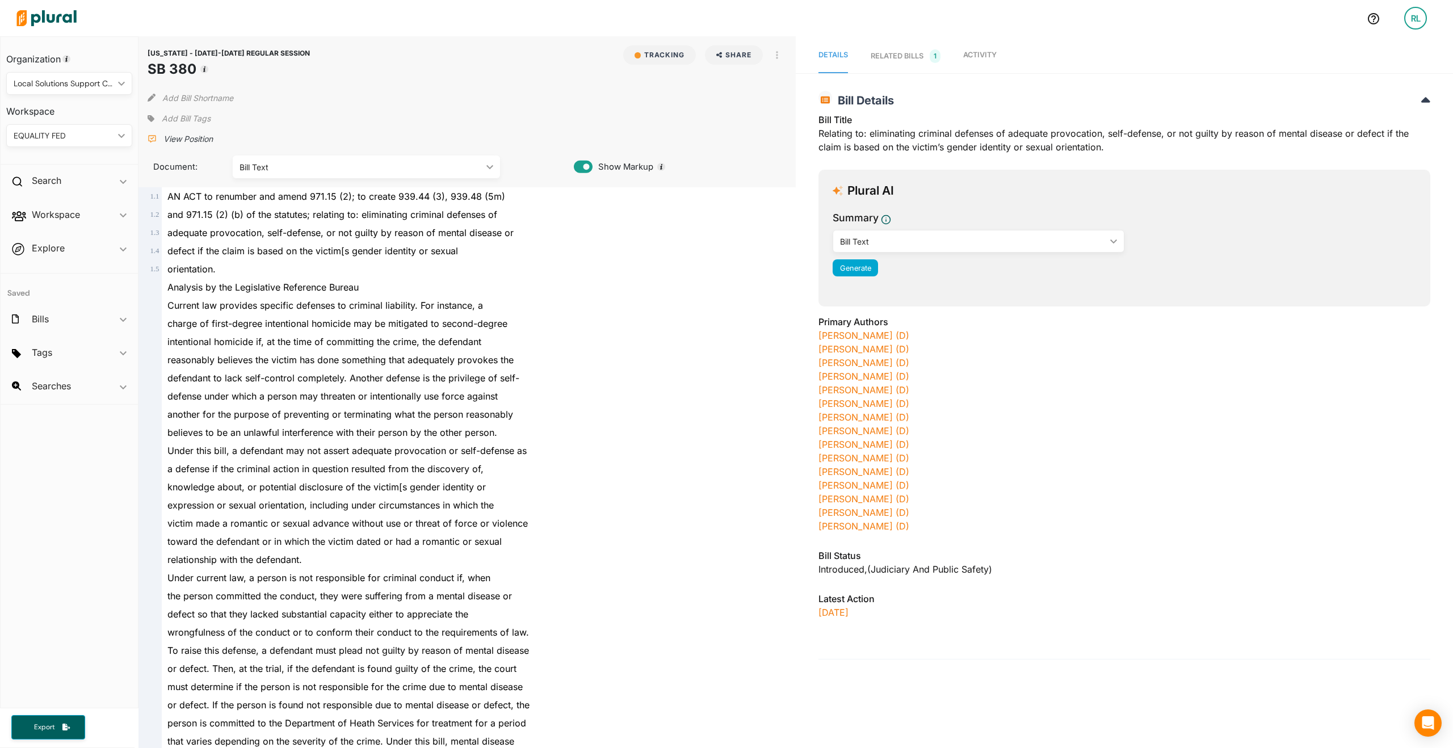
click at [178, 117] on span "Add Bill Tags" at bounding box center [186, 118] width 49 height 11
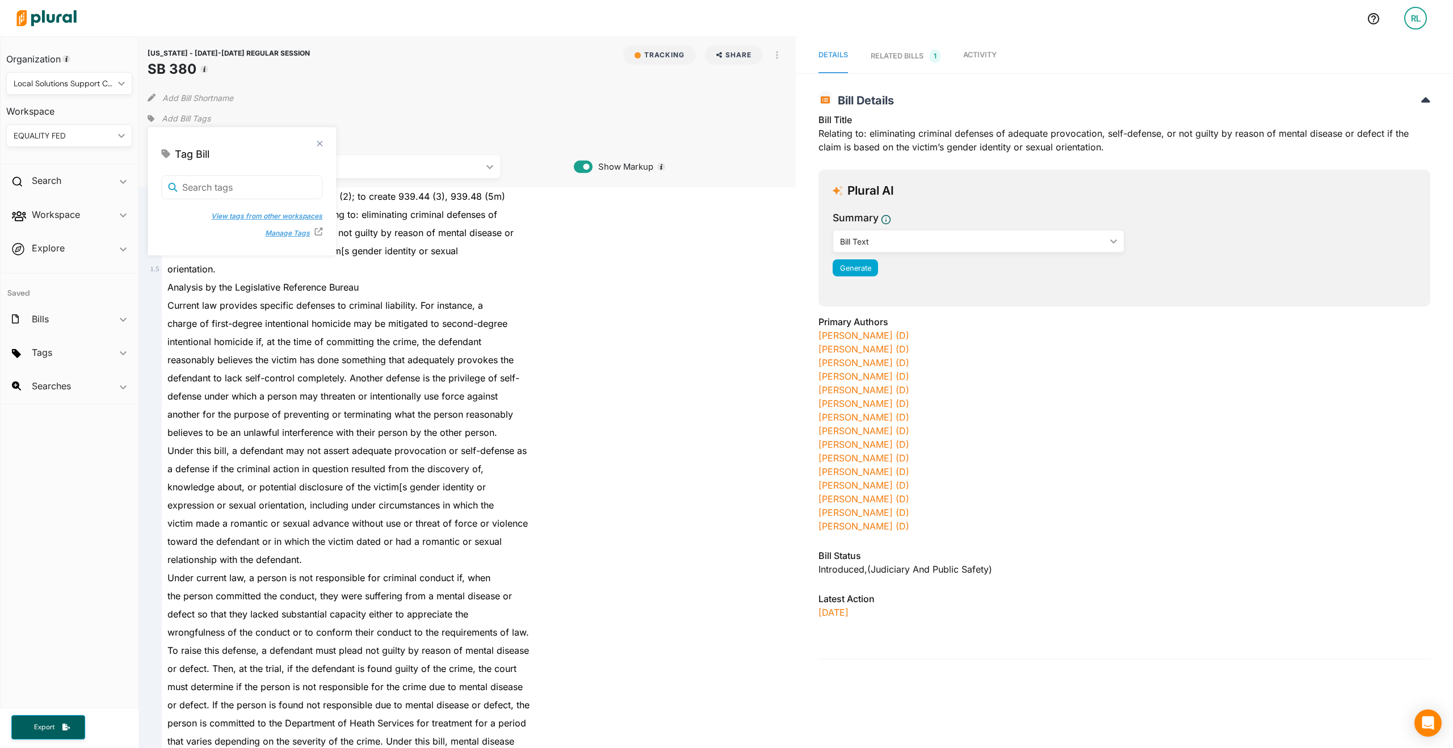
click at [236, 216] on button "View tags from other workspaces" at bounding box center [261, 216] width 123 height 17
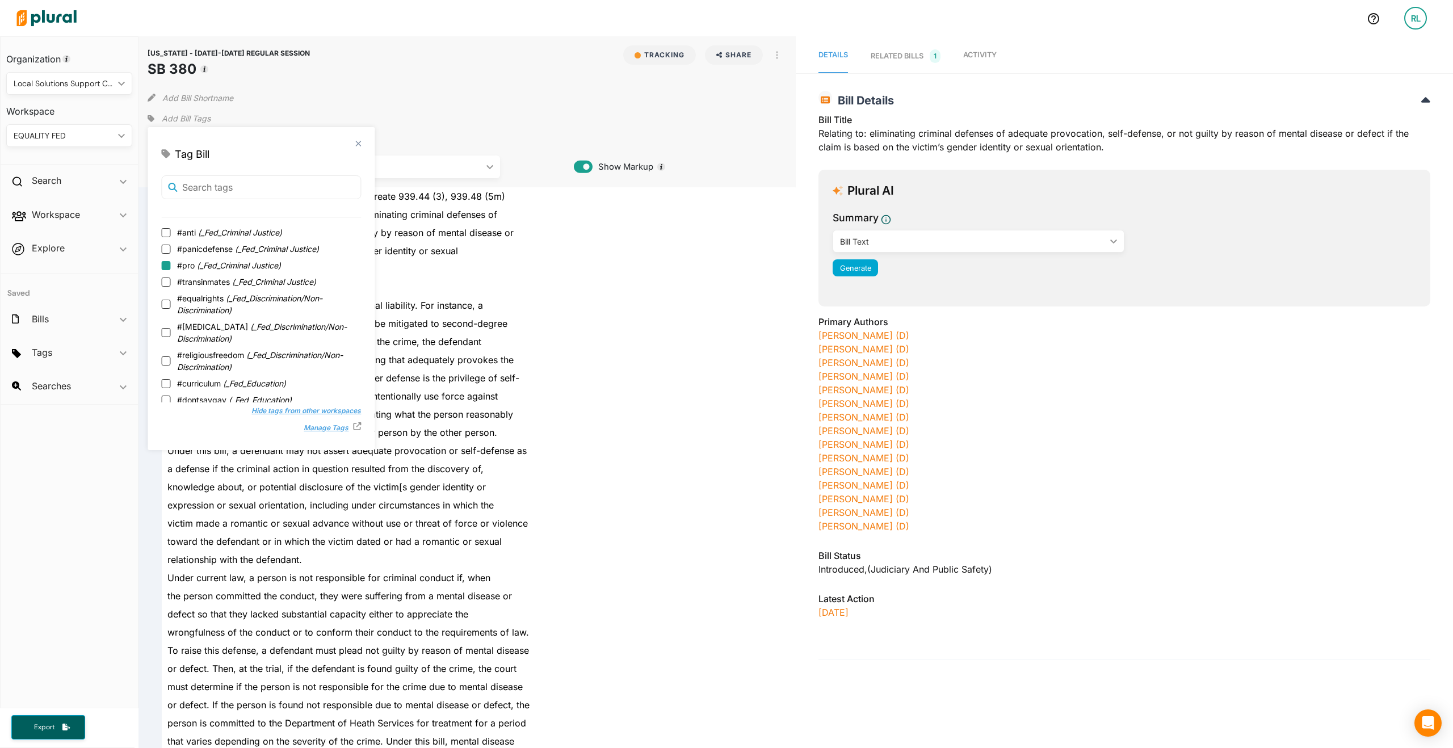
click at [162, 263] on input "#pro ( _Fed_Criminal Justice )" at bounding box center [165, 265] width 9 height 9
checkbox input "true"
click at [169, 263] on input "#panicdefense ( _Fed_Criminal Justice )" at bounding box center [165, 265] width 9 height 9
checkbox input "true"
click at [626, 276] on div "orientation." at bounding box center [472, 269] width 621 height 18
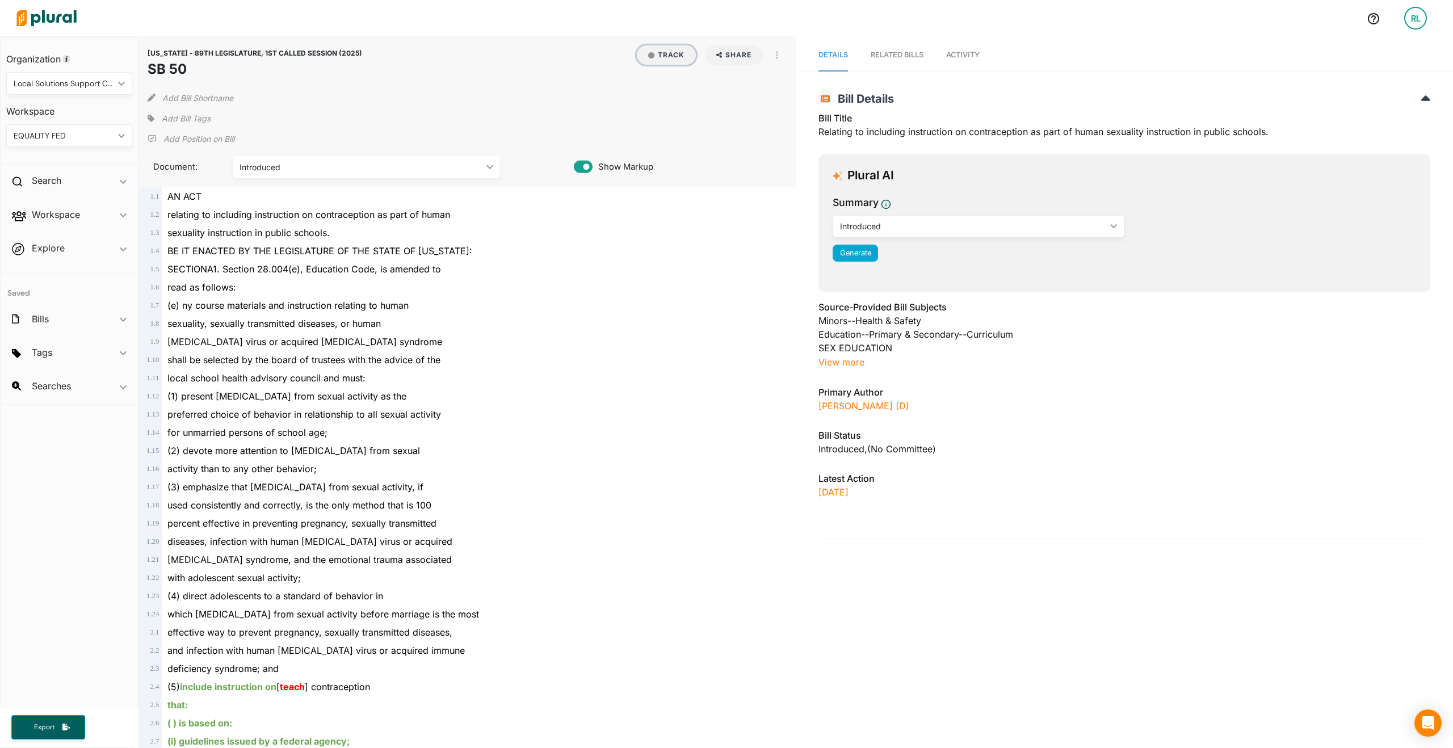
click at [671, 54] on button "Track" at bounding box center [666, 54] width 59 height 19
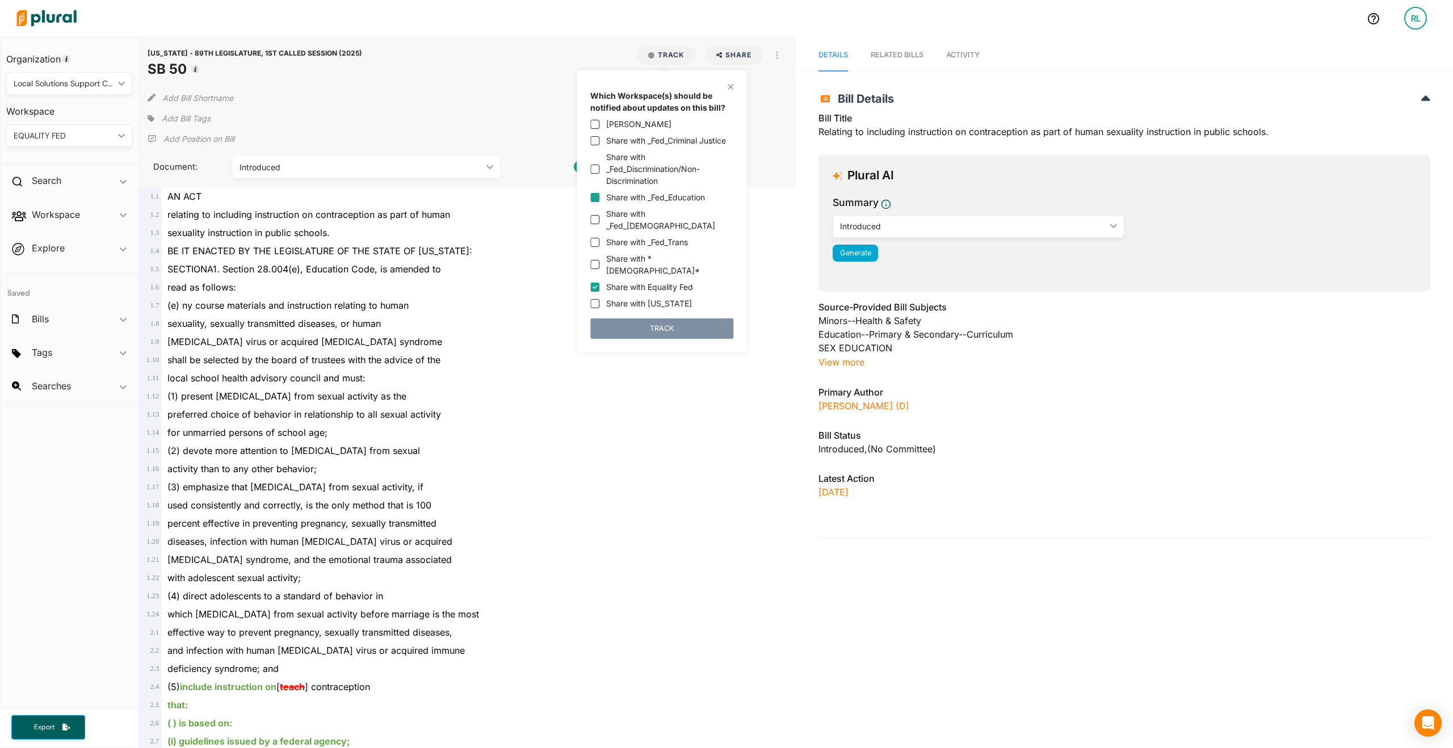
click at [595, 198] on input "Share with _Fed_Education" at bounding box center [594, 197] width 9 height 9
checkbox input "true"
click at [597, 283] on input "Share with Equality Fed" at bounding box center [594, 287] width 9 height 9
checkbox input "false"
click at [629, 318] on button "TRACK" at bounding box center [661, 328] width 143 height 20
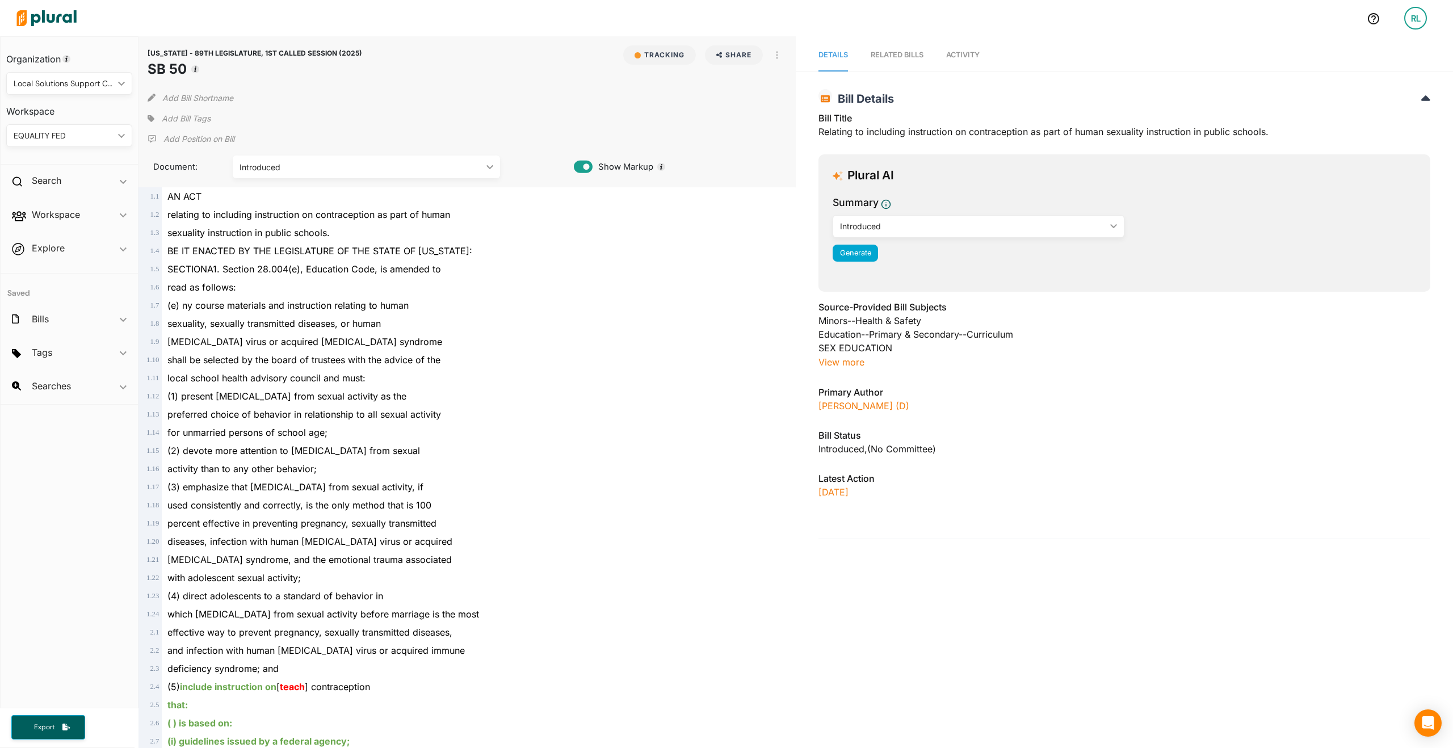
click at [173, 140] on p "Add Position on Bill" at bounding box center [198, 138] width 71 height 11
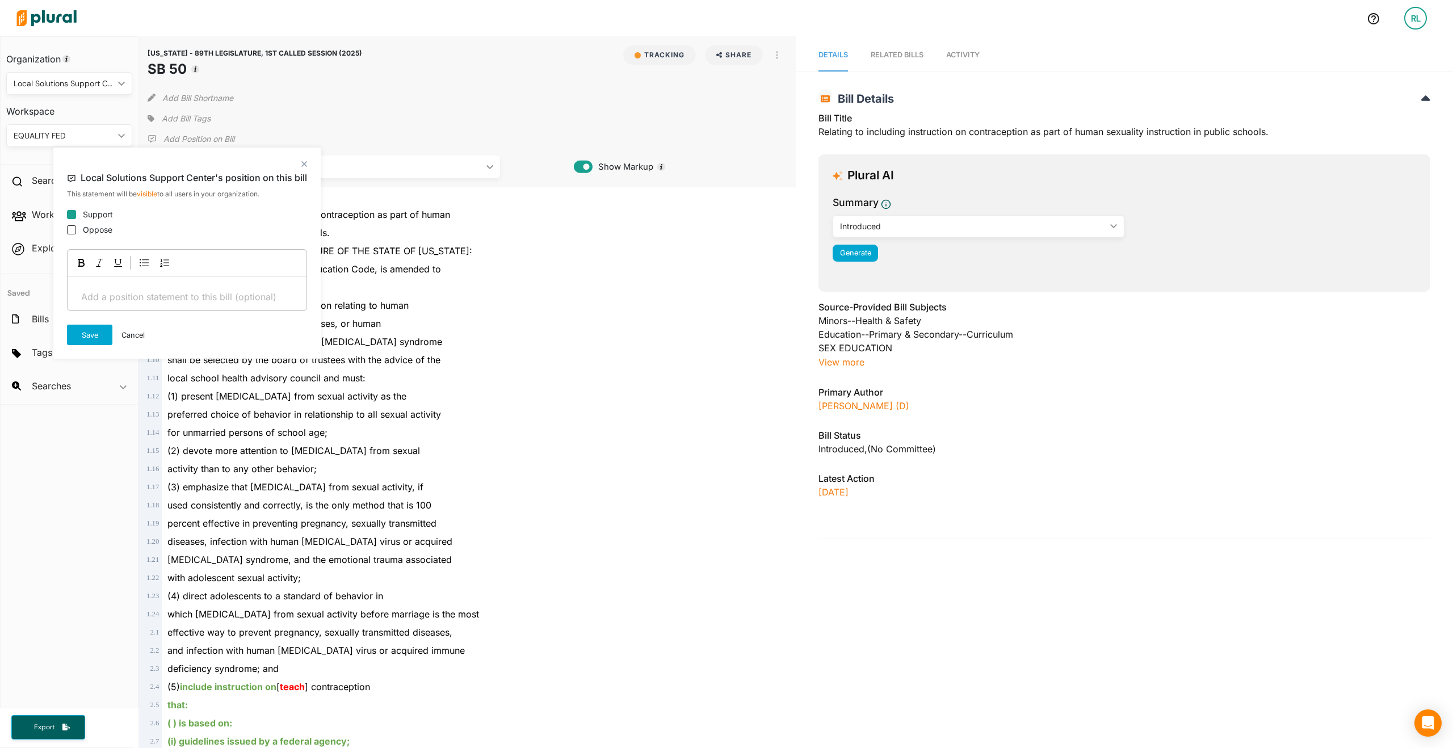
drag, startPoint x: 78, startPoint y: 210, endPoint x: 72, endPoint y: 216, distance: 8.4
click at [77, 210] on div "Support" at bounding box center [187, 214] width 240 height 12
click at [72, 216] on input "Support" at bounding box center [71, 214] width 9 height 9
checkbox input "true"
click at [100, 334] on button "Save" at bounding box center [89, 335] width 45 height 20
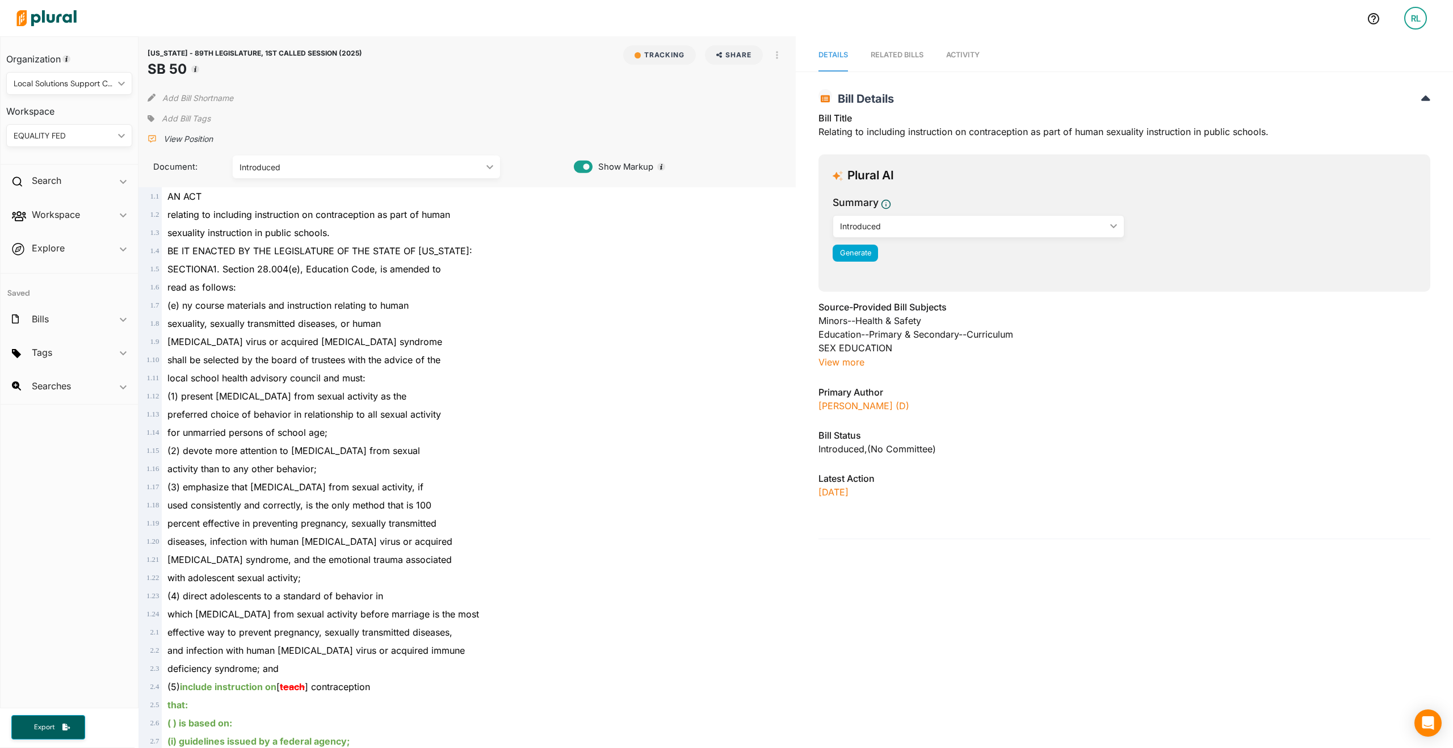
click at [200, 116] on span "Add Bill Tags" at bounding box center [186, 118] width 49 height 11
click at [256, 213] on button "View tags from other workspaces" at bounding box center [261, 216] width 123 height 17
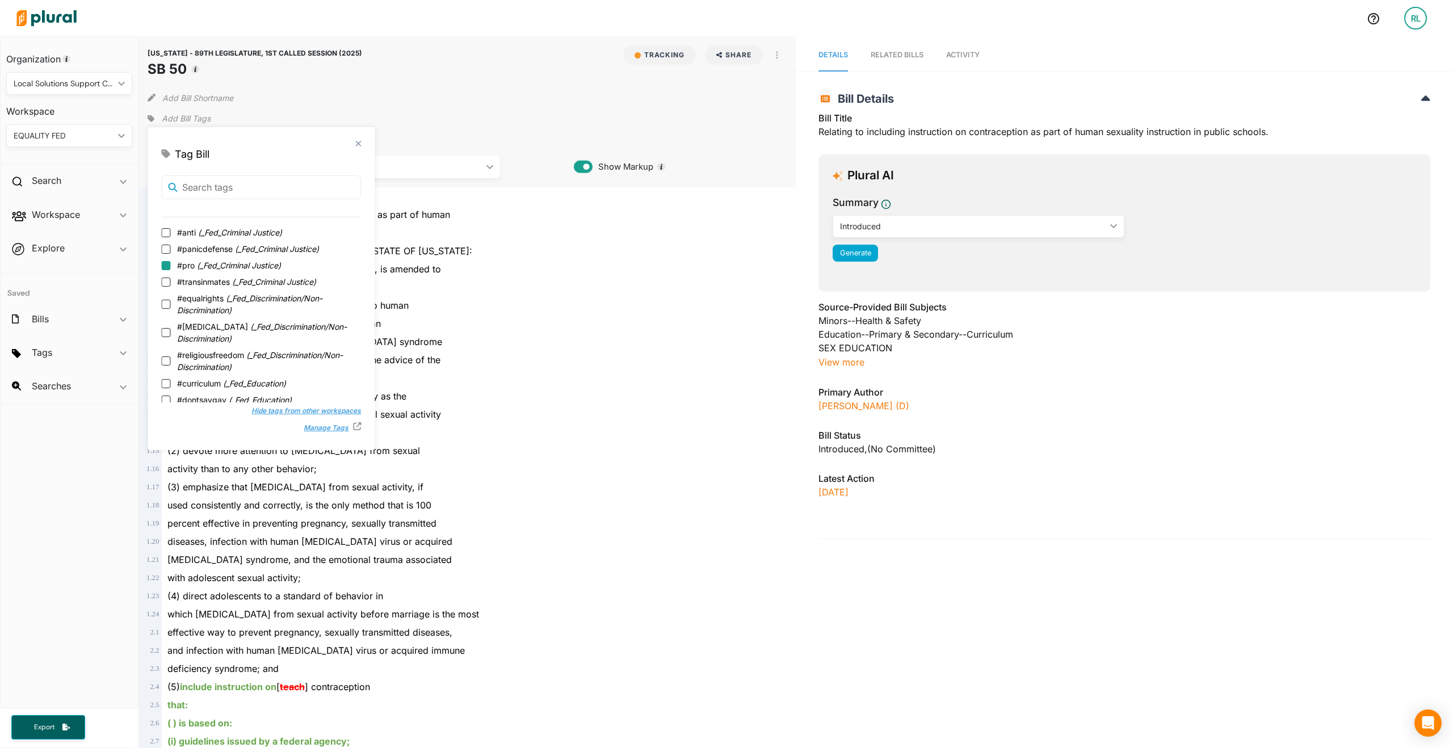
click at [165, 266] on input "#pro ( _Fed_Criminal Justice )" at bounding box center [165, 265] width 9 height 9
checkbox input "true"
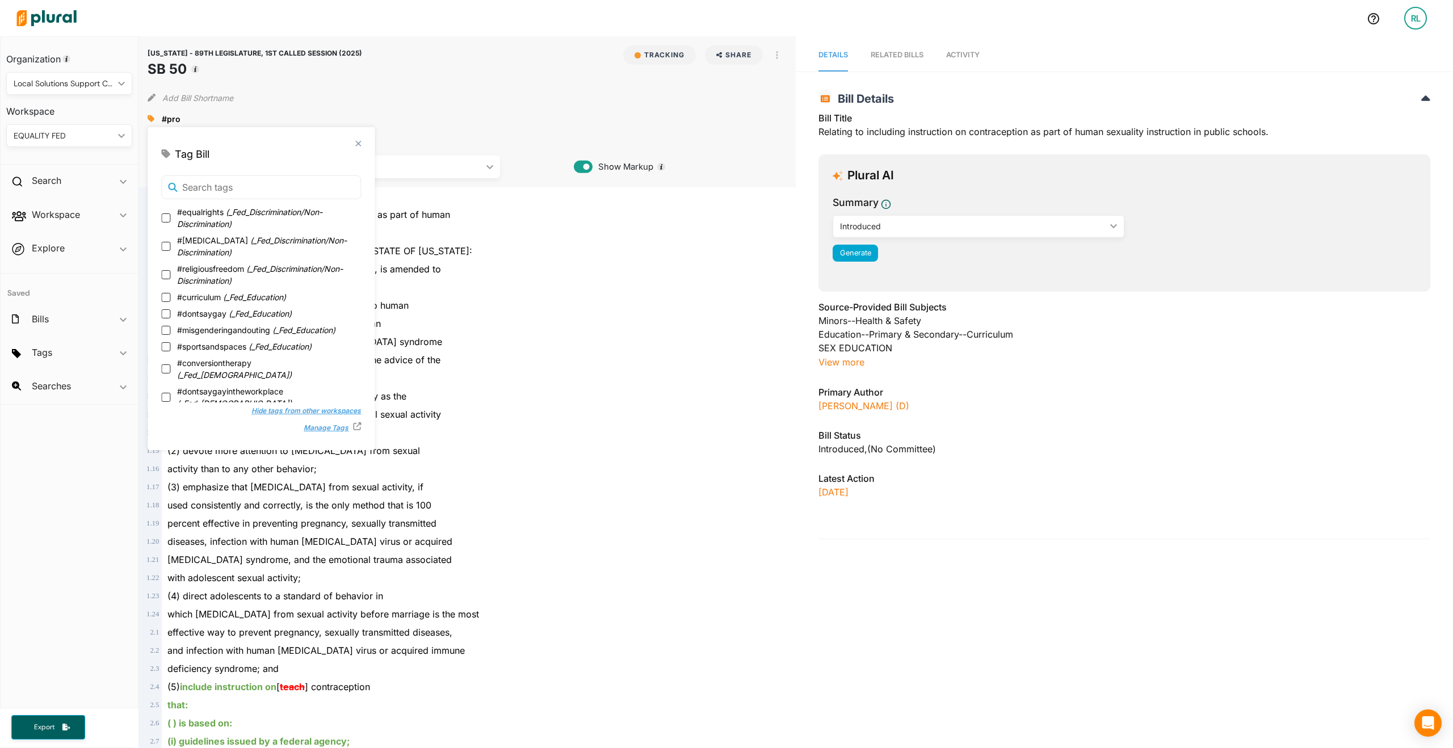
scroll to position [173, 0]
click at [166, 213] on input "#curriculum ( _Fed_Education )" at bounding box center [165, 211] width 9 height 9
checkbox input "true"
click at [535, 249] on div "BE IT ENACTED BY THE LEGISLATURE OF THE STATE OF [US_STATE]:" at bounding box center [472, 251] width 621 height 18
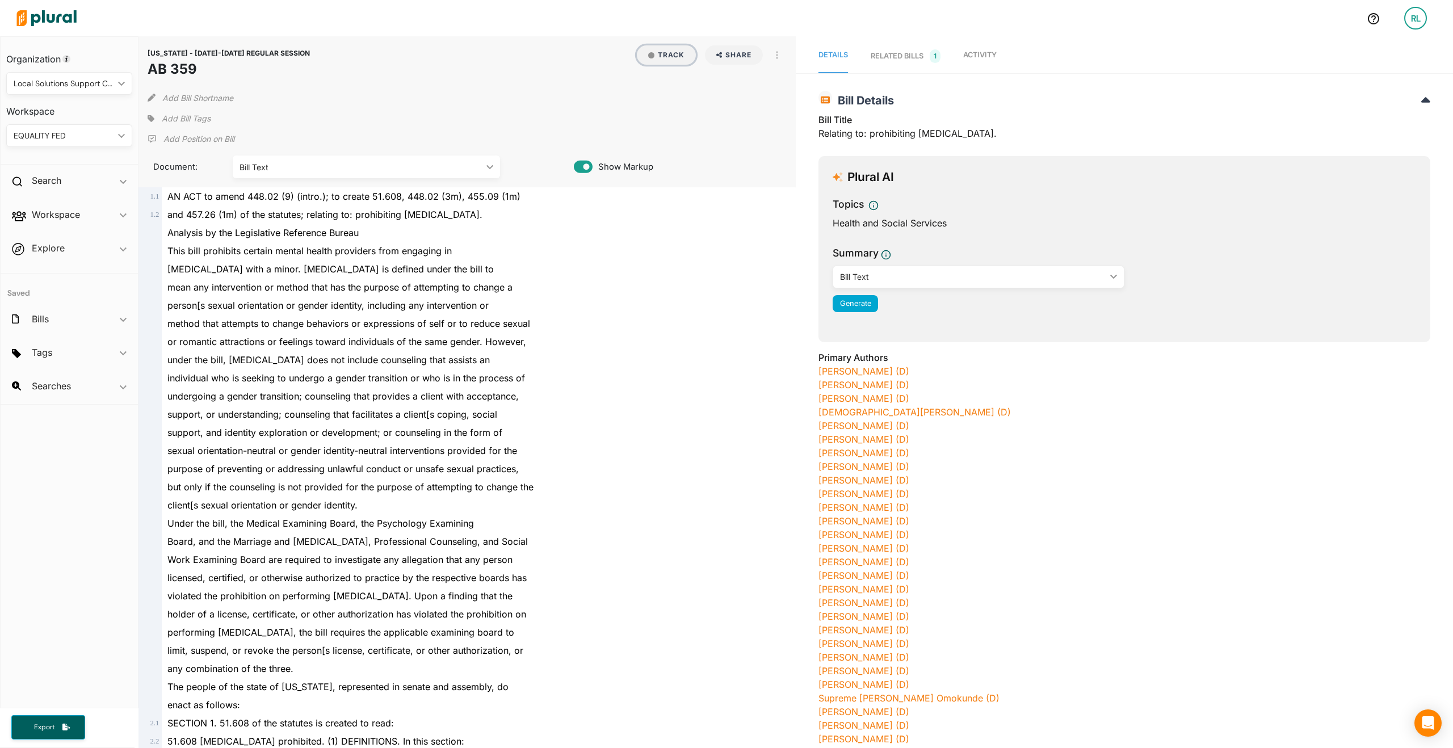
click at [667, 56] on button "Track" at bounding box center [666, 54] width 59 height 19
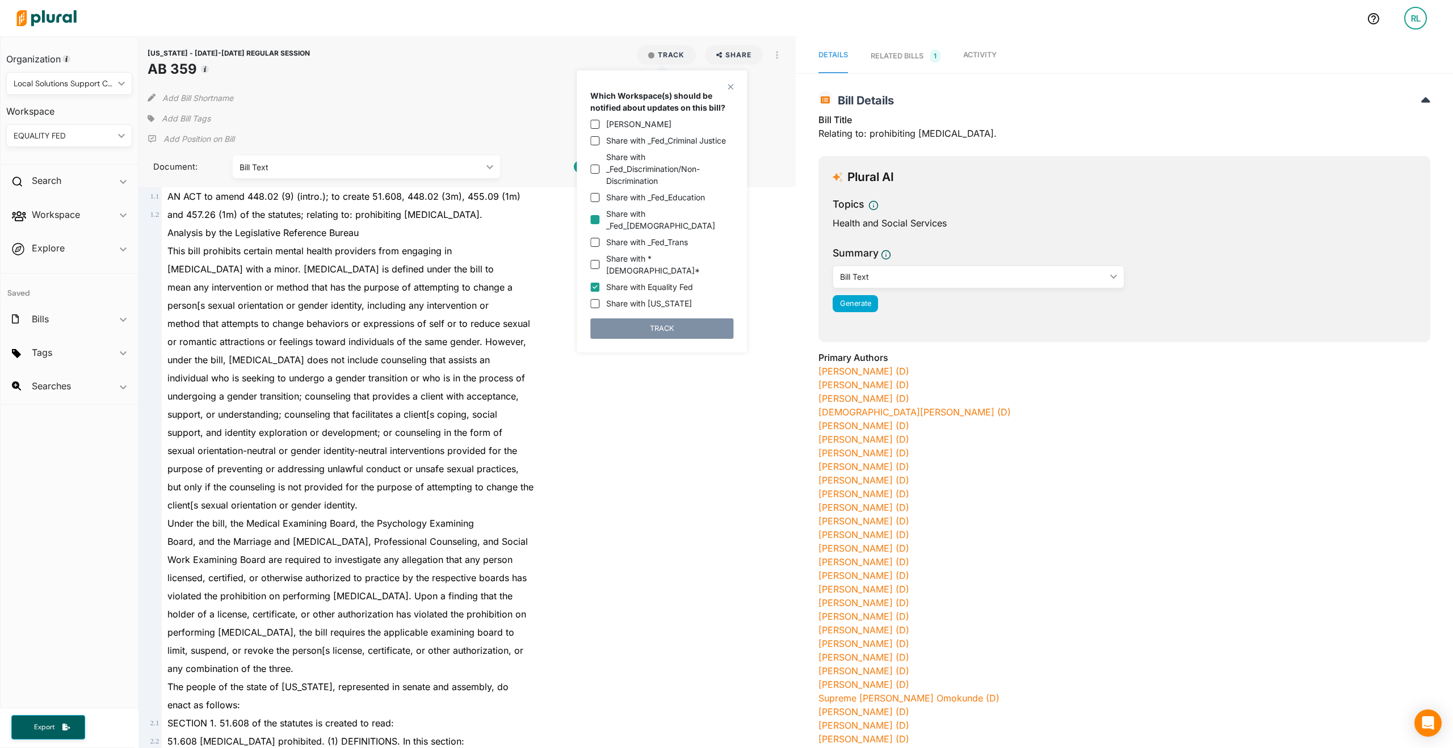
click at [595, 215] on input "Share with _Fed_LGBTQ" at bounding box center [594, 219] width 9 height 9
checkbox input "true"
click at [593, 283] on input "Share with Equality Fed" at bounding box center [594, 287] width 9 height 9
checkbox input "false"
click at [608, 318] on button "TRACK" at bounding box center [661, 328] width 143 height 20
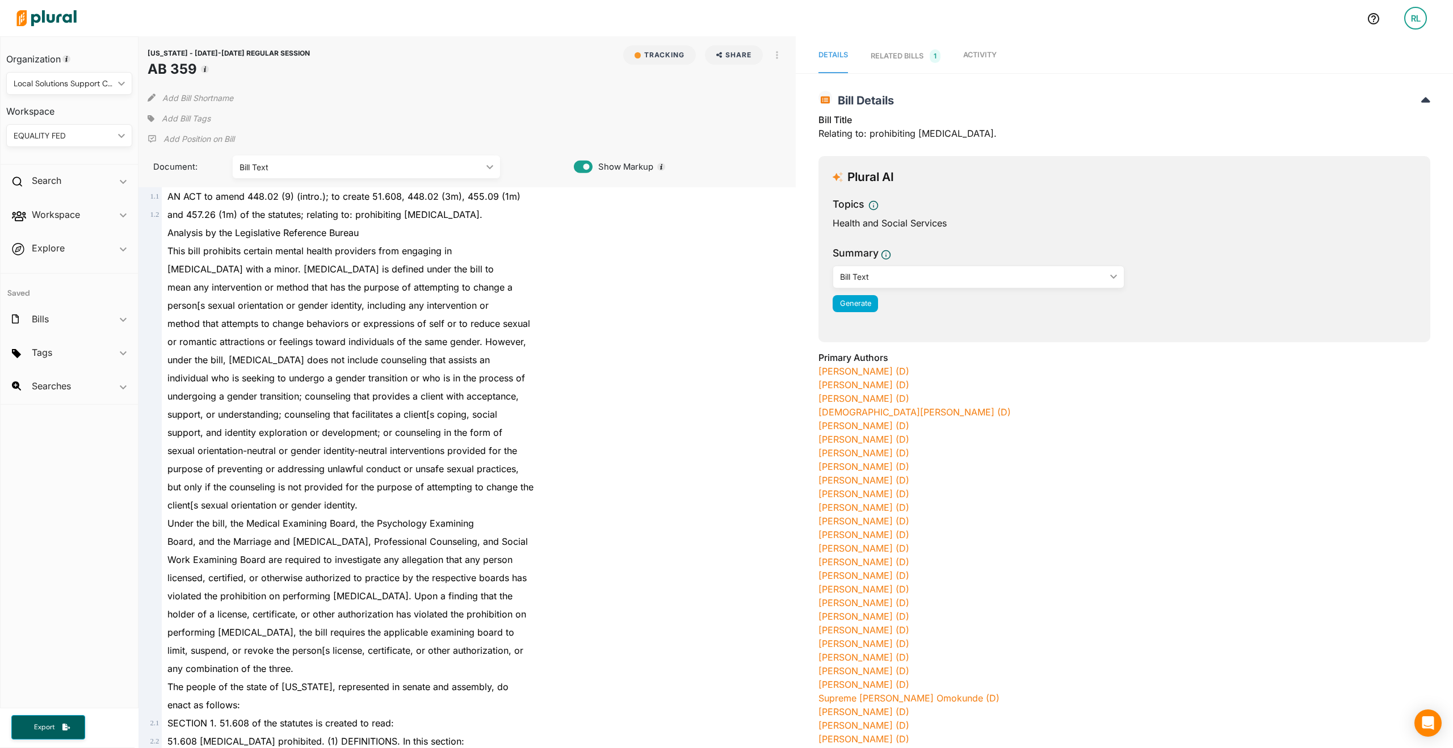
click at [187, 137] on p "Add Position on Bill" at bounding box center [198, 138] width 71 height 11
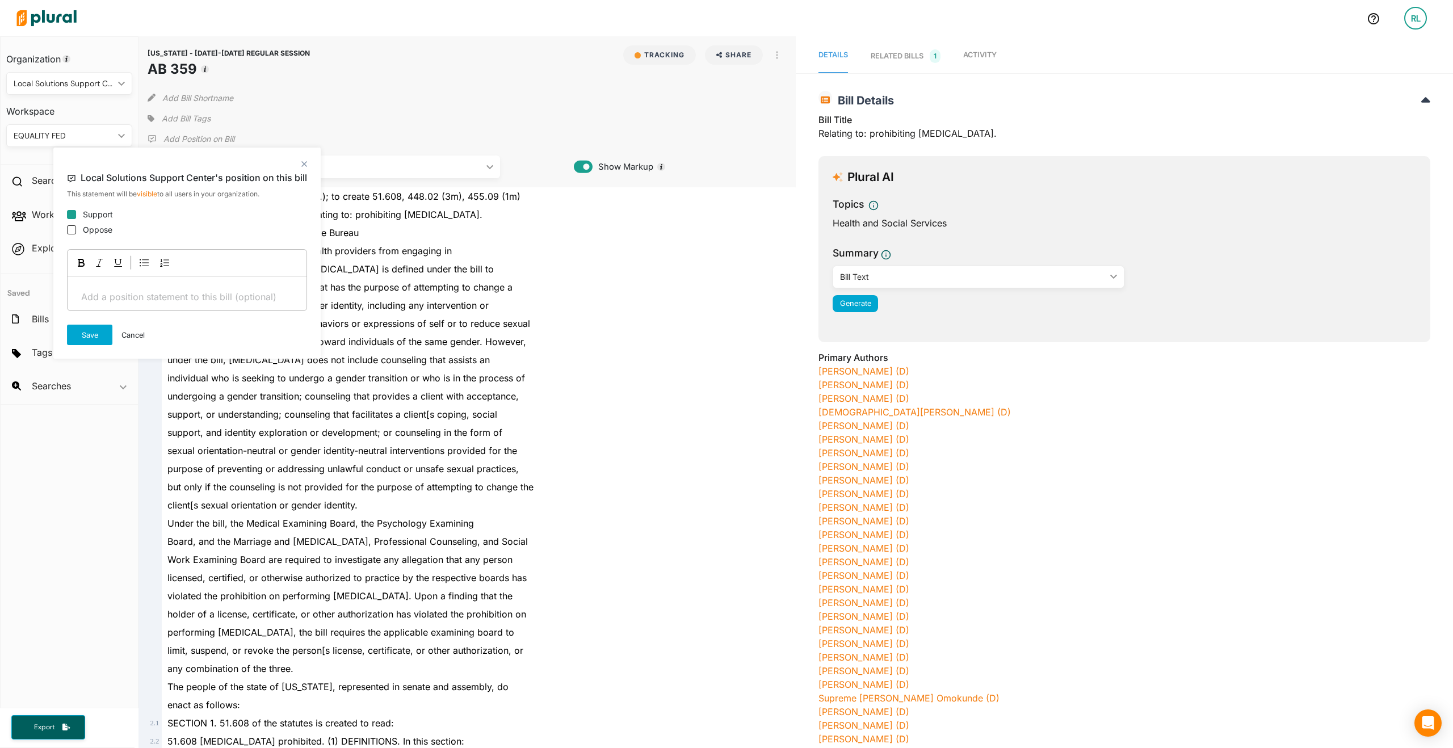
click at [73, 215] on input "Support" at bounding box center [71, 214] width 9 height 9
checkbox input "true"
click at [98, 349] on div "close Local Solutions Support Center's position on this bill This statement wil…" at bounding box center [186, 253] width 267 height 211
click at [93, 334] on button "Save" at bounding box center [89, 335] width 45 height 20
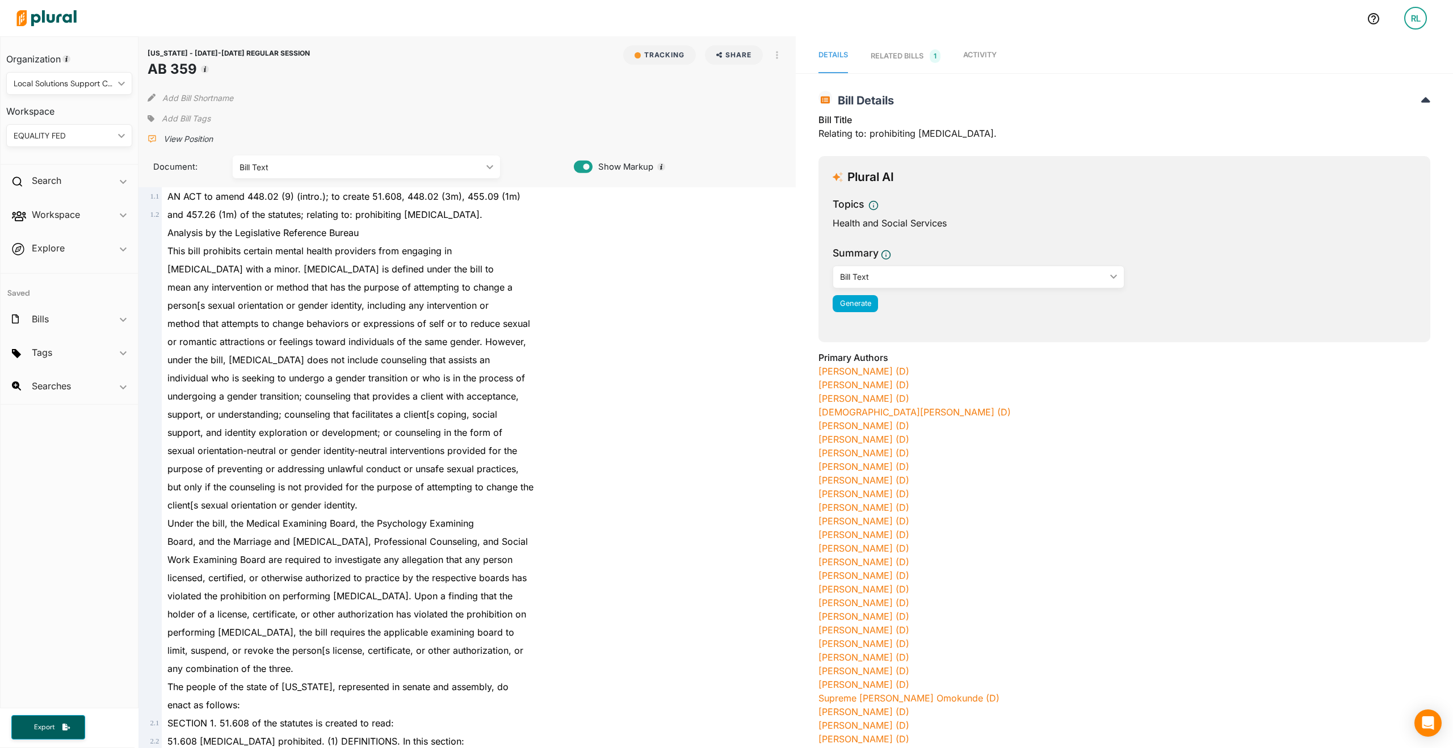
click at [184, 116] on span "Add Bill Tags" at bounding box center [186, 118] width 49 height 11
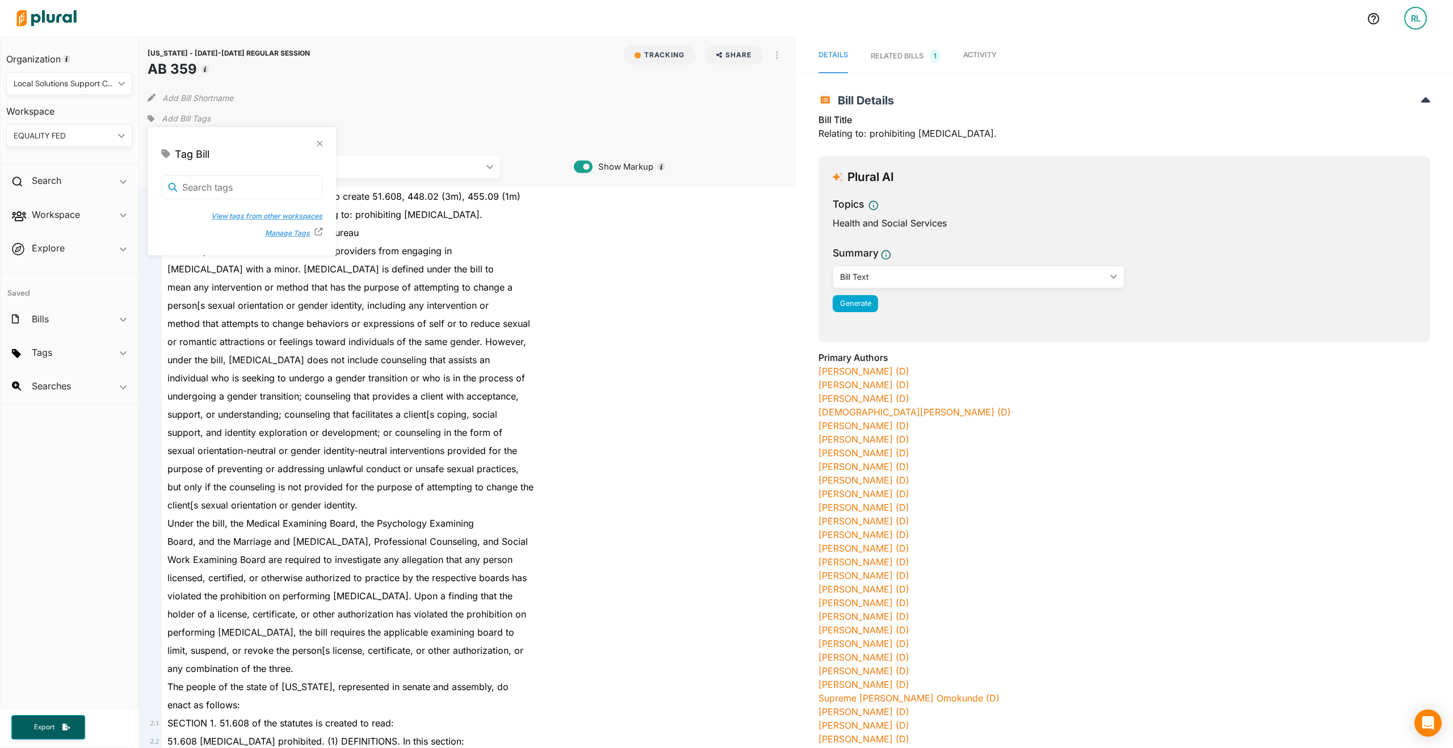
click at [238, 215] on button "View tags from other workspaces" at bounding box center [261, 216] width 123 height 17
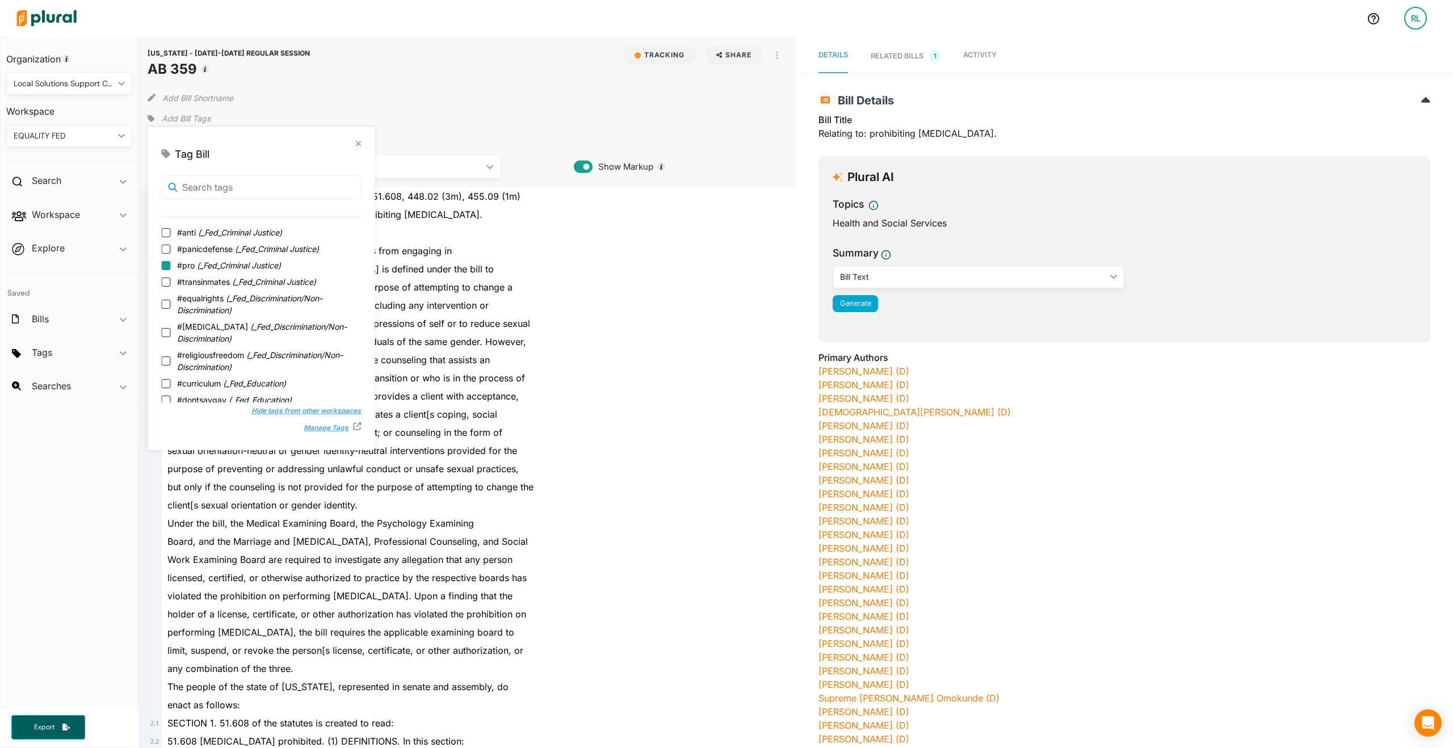
click at [165, 266] on input "#pro ( _Fed_Criminal Justice )" at bounding box center [165, 265] width 9 height 9
checkbox input "true"
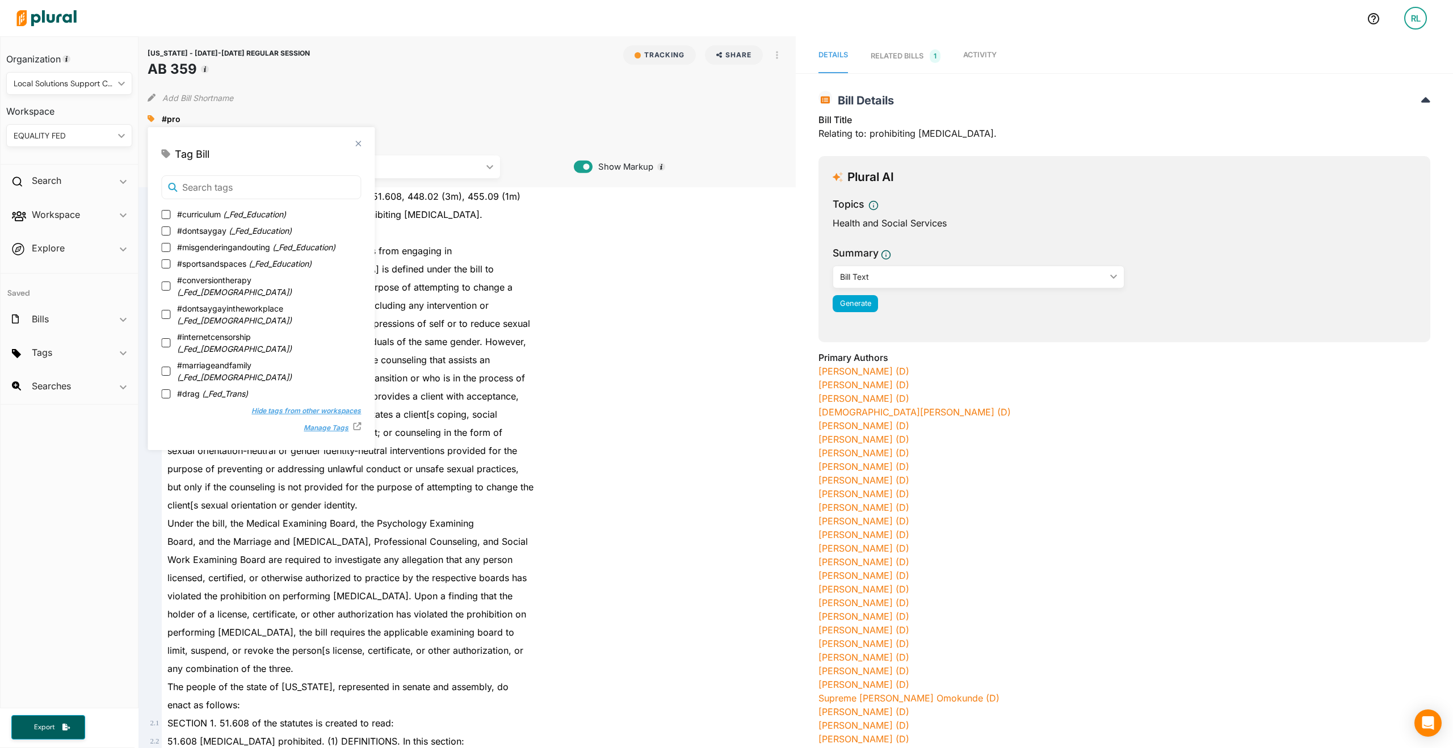
scroll to position [173, 0]
click at [165, 280] on input "#conversiontherapy ( _Fed_LGBTQ )" at bounding box center [165, 282] width 9 height 9
checkbox input "true"
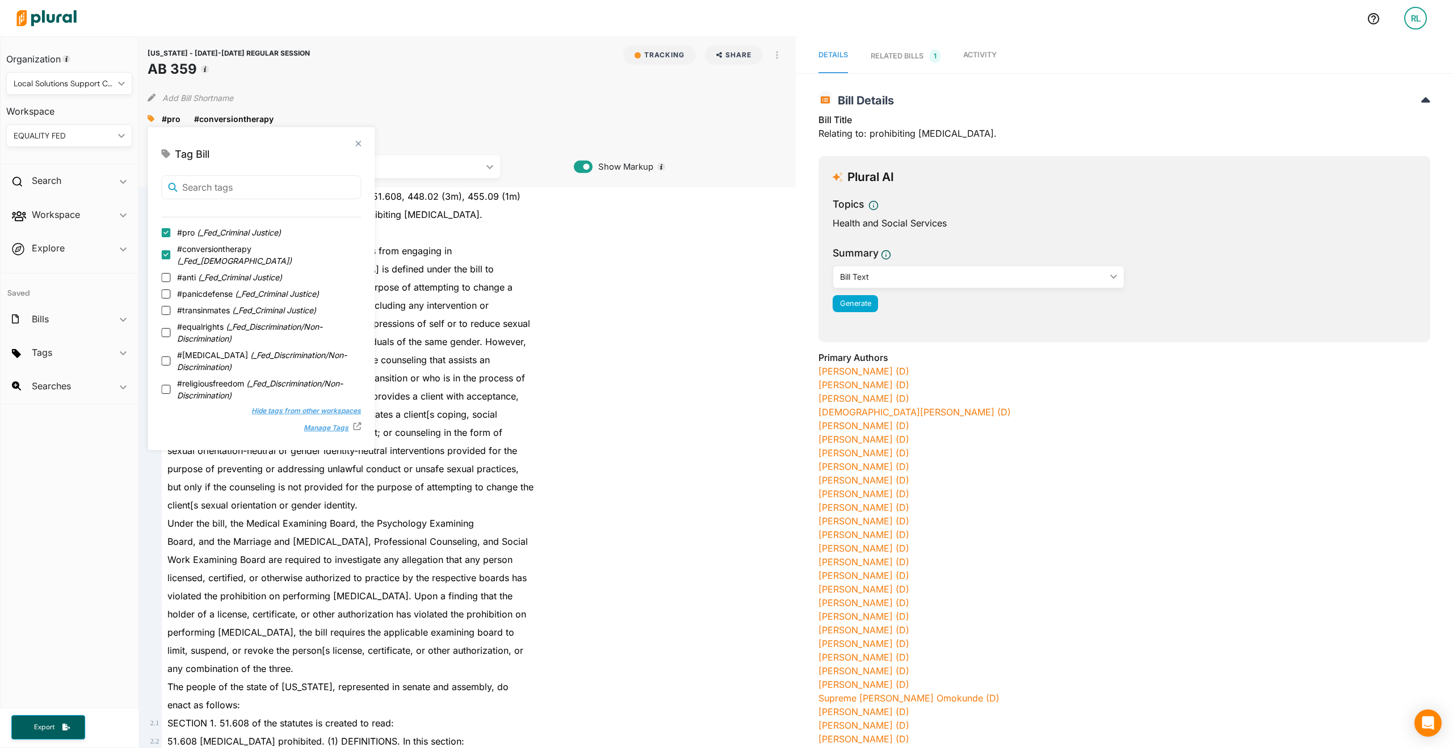
click at [608, 267] on div "conversion therapy with a minor. Conversion therapy is defined under the bill to" at bounding box center [472, 269] width 621 height 18
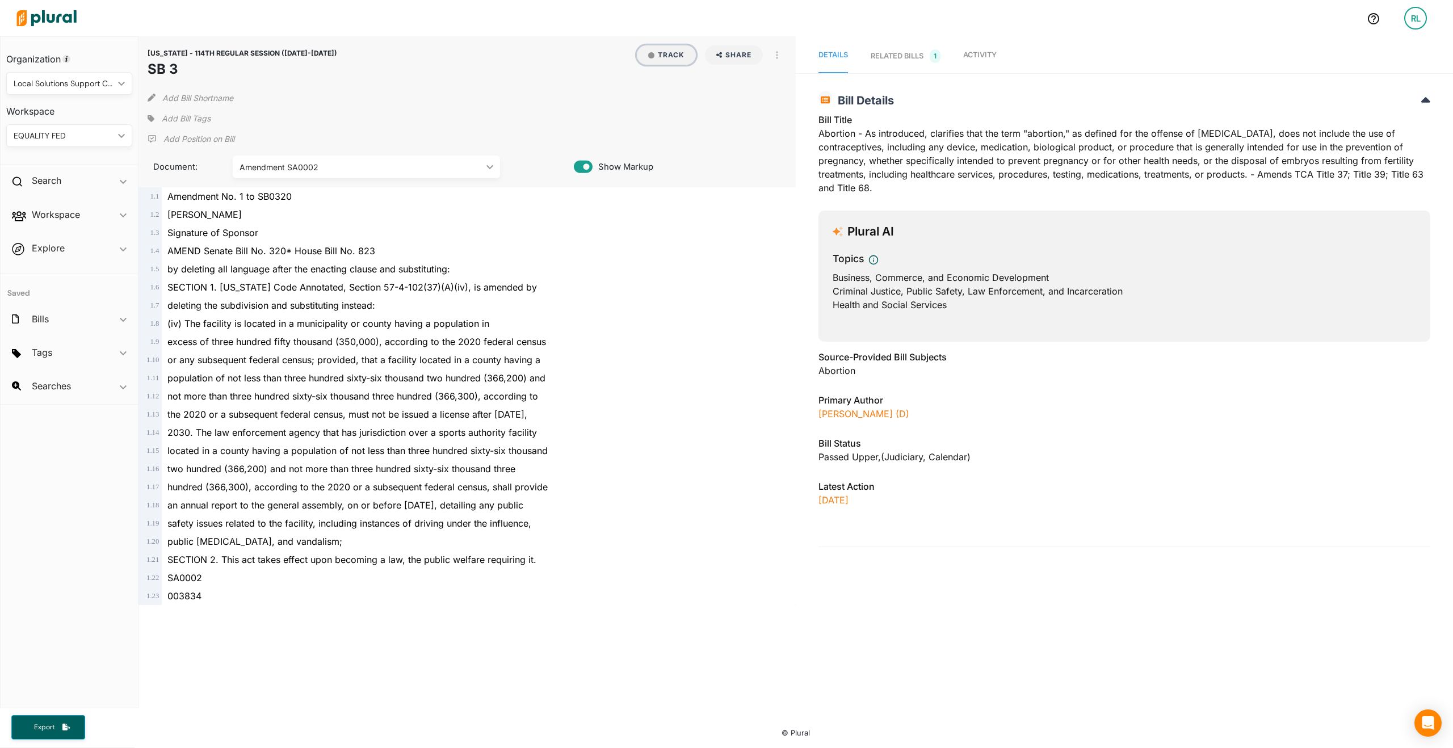
click at [667, 54] on button "Track" at bounding box center [666, 54] width 59 height 19
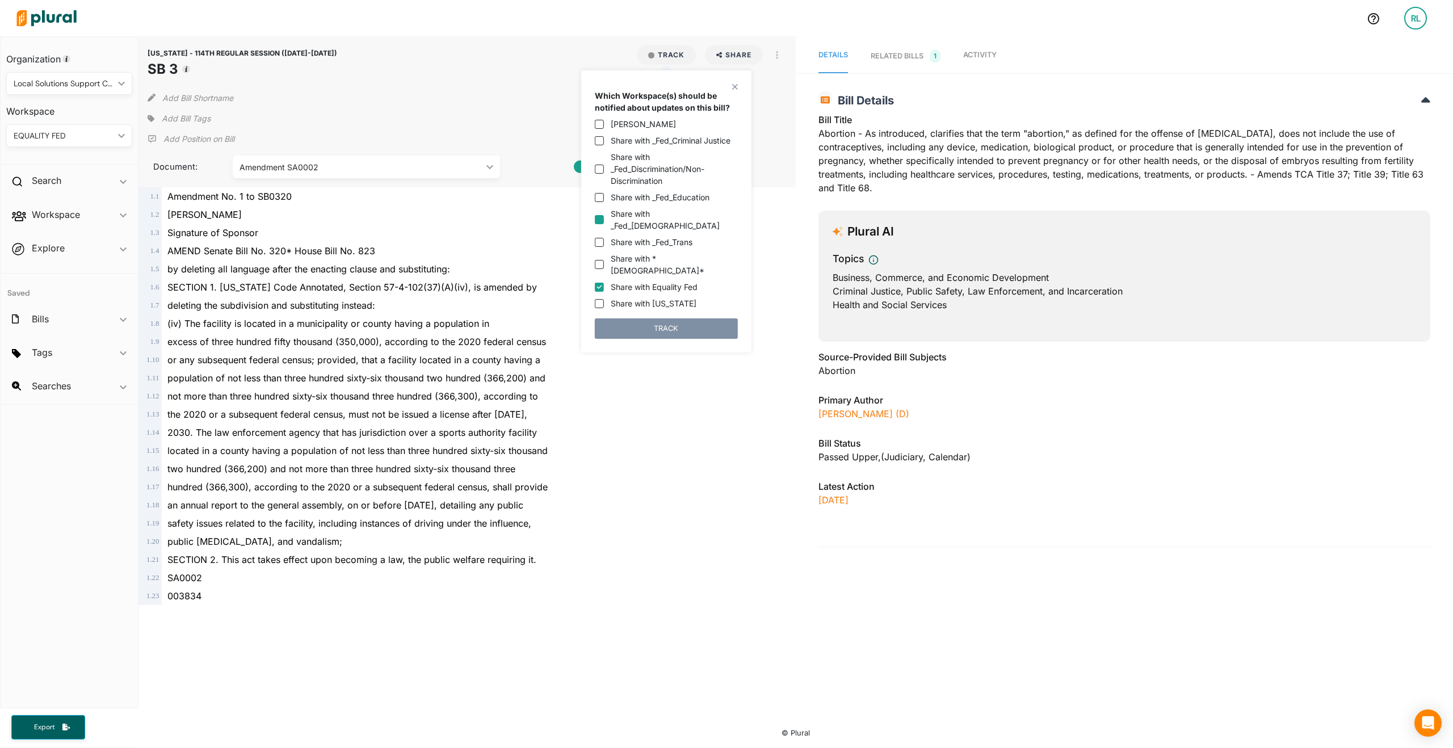
click at [597, 215] on input "Share with _Fed_[DEMOGRAPHIC_DATA]" at bounding box center [599, 219] width 9 height 9
checkbox input "true"
click at [600, 283] on input "Share with Equality Fed" at bounding box center [599, 287] width 9 height 9
checkbox input "false"
click at [626, 318] on button "TRACK" at bounding box center [666, 328] width 143 height 20
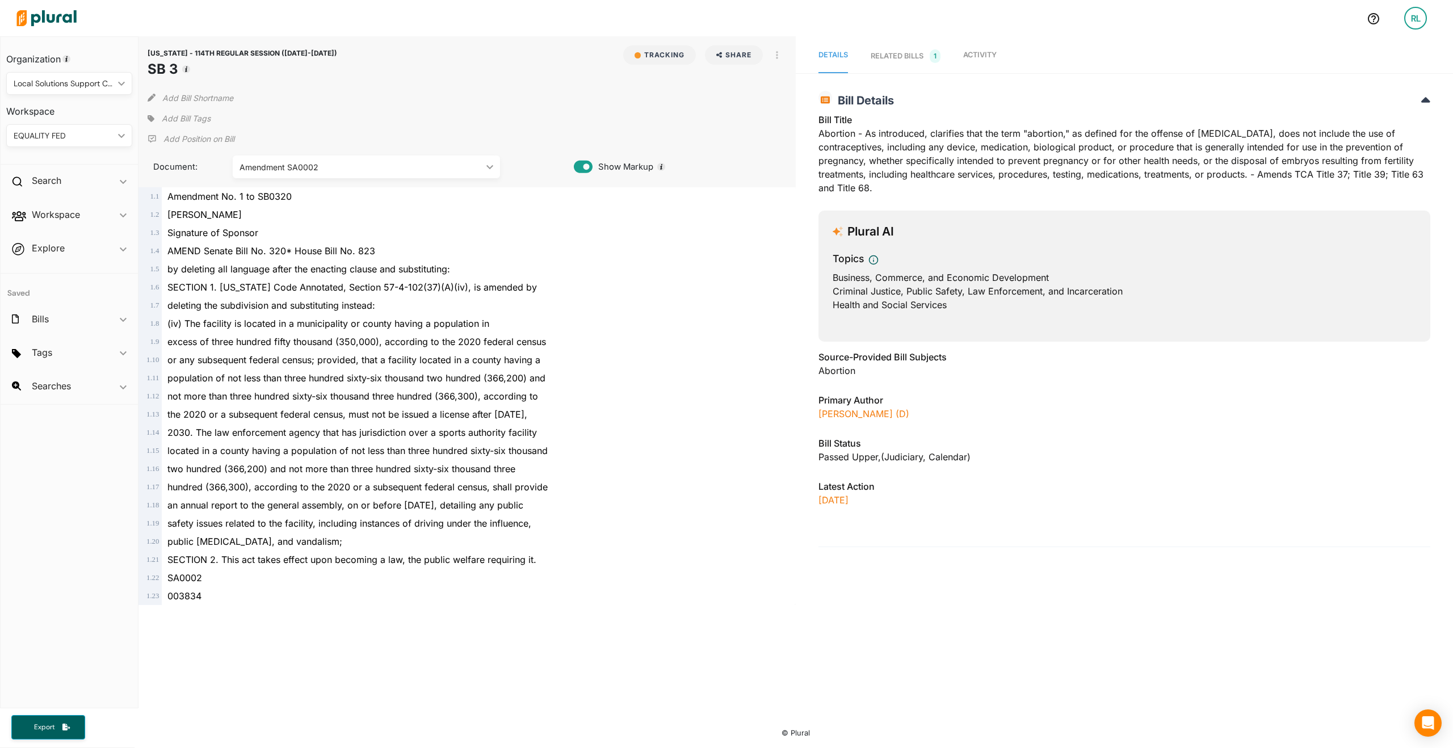
click at [179, 115] on span "Add Bill Tags" at bounding box center [186, 118] width 49 height 11
click at [205, 213] on button "View tags from other workspaces" at bounding box center [261, 216] width 123 height 17
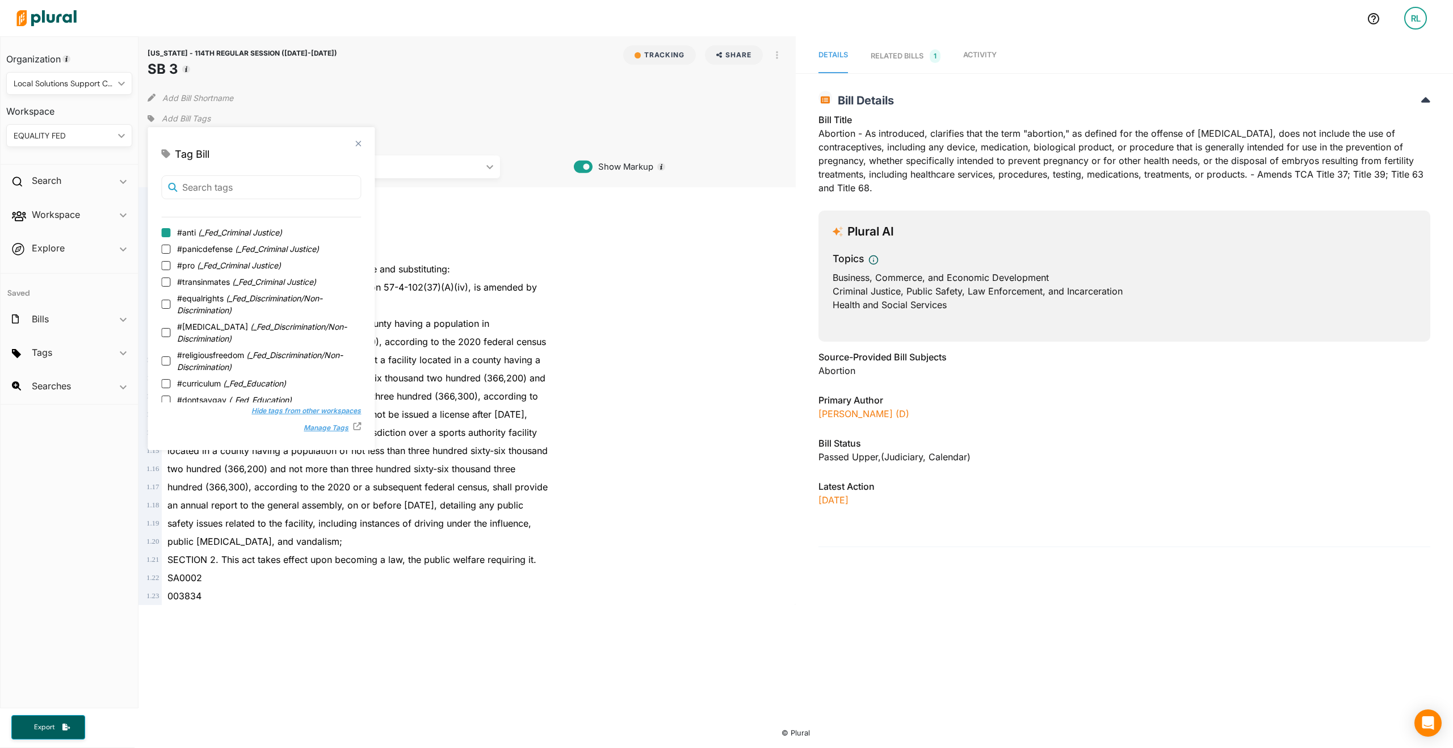
click at [167, 230] on input "#anti ( _Fed_Criminal Justice )" at bounding box center [165, 232] width 9 height 9
checkbox input "true"
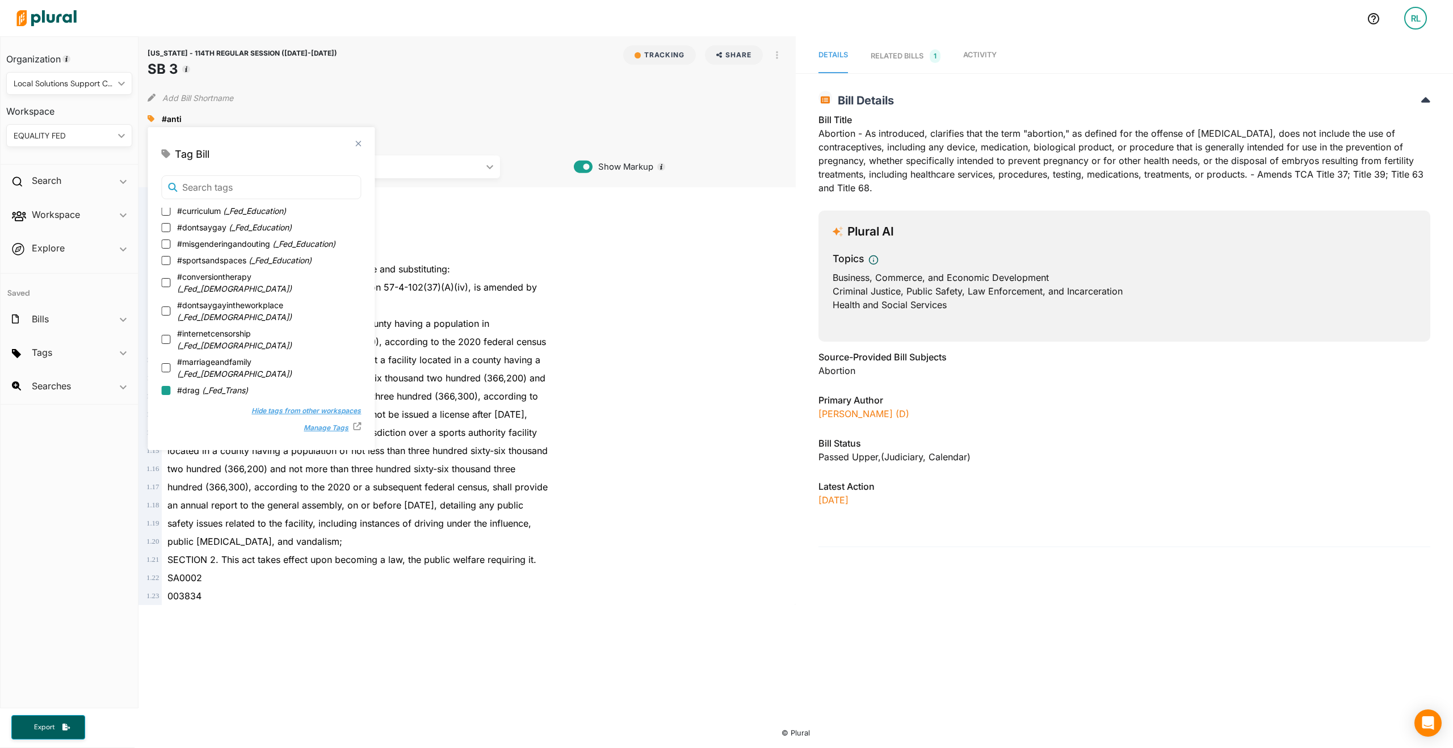
click at [166, 386] on input "#drag ( _Fed_Trans )" at bounding box center [165, 390] width 9 height 9
checkbox input "true"
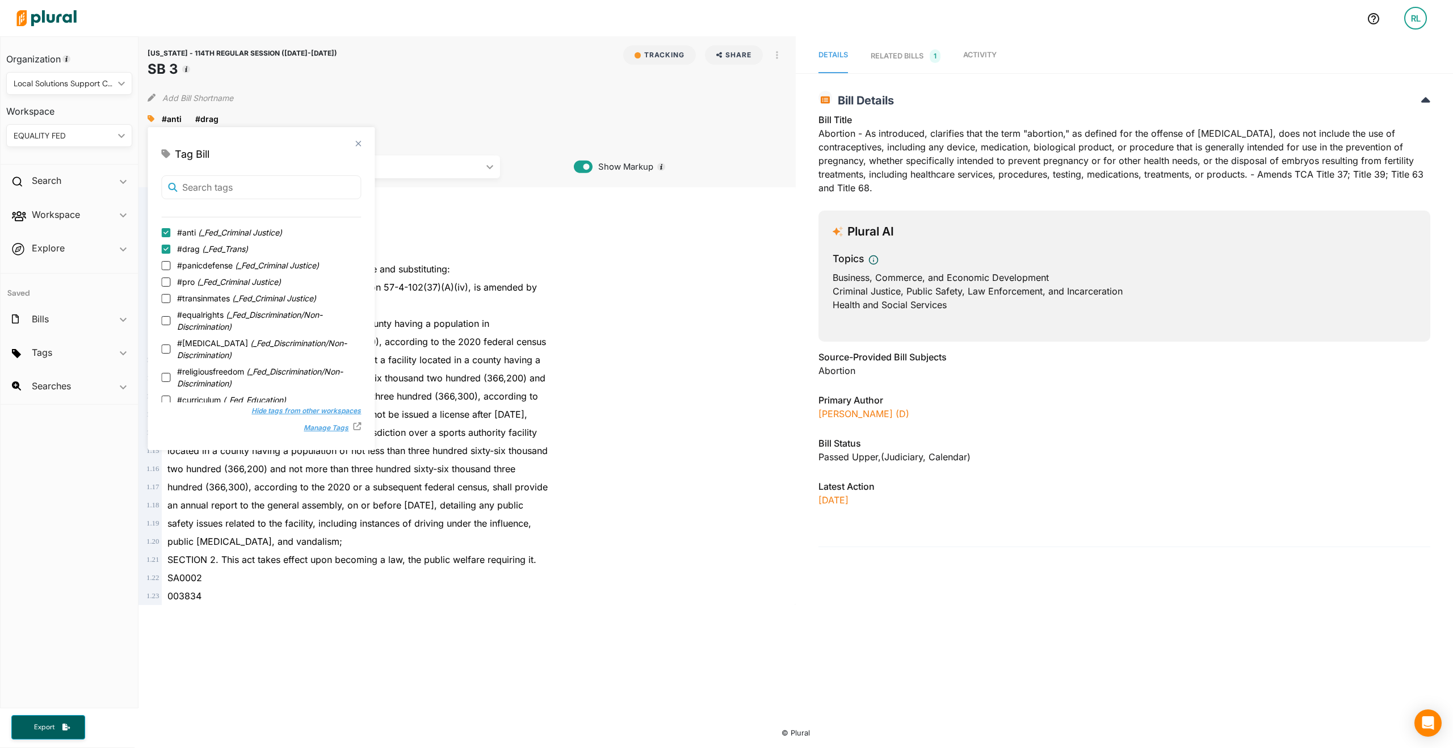
click at [467, 88] on div "Add Bill Shortname" at bounding box center [467, 95] width 639 height 23
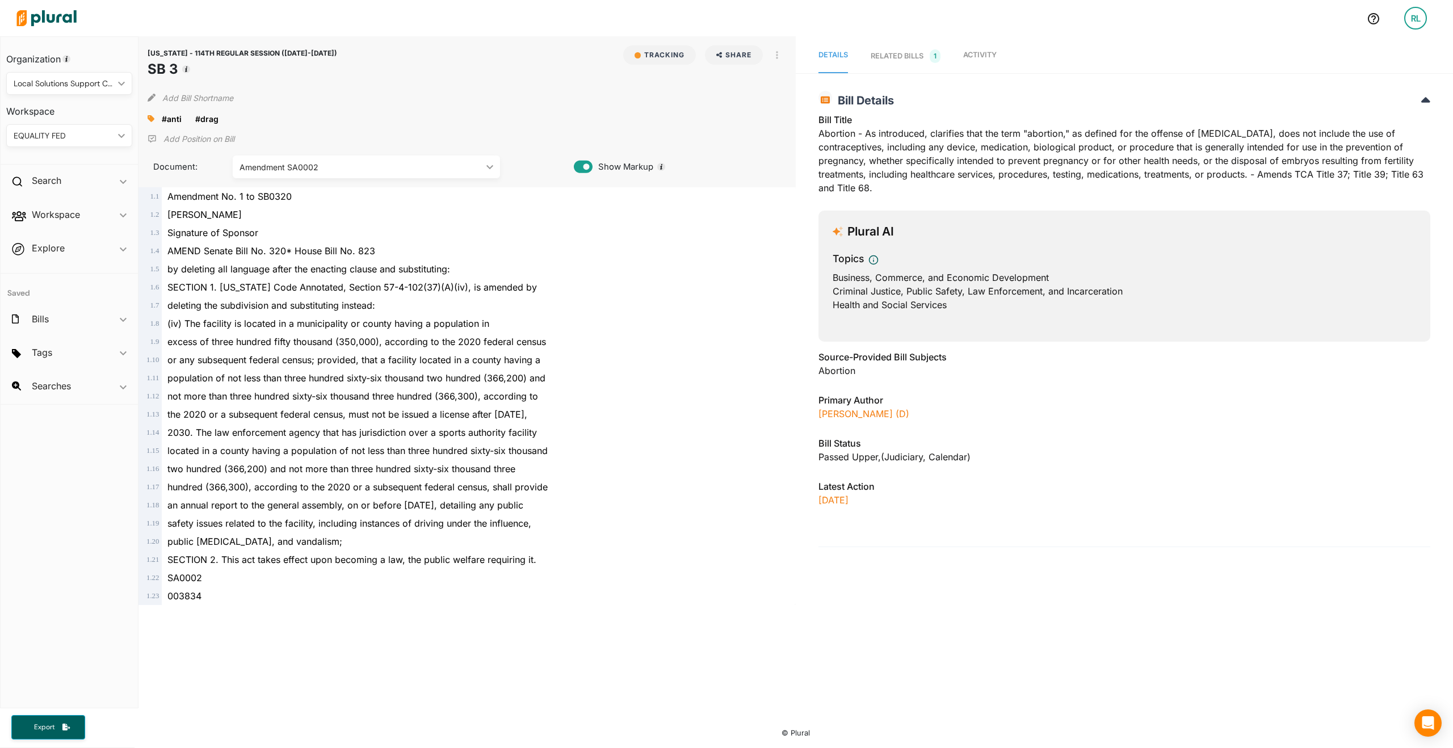
click at [204, 140] on p "Add Position on Bill" at bounding box center [198, 138] width 71 height 11
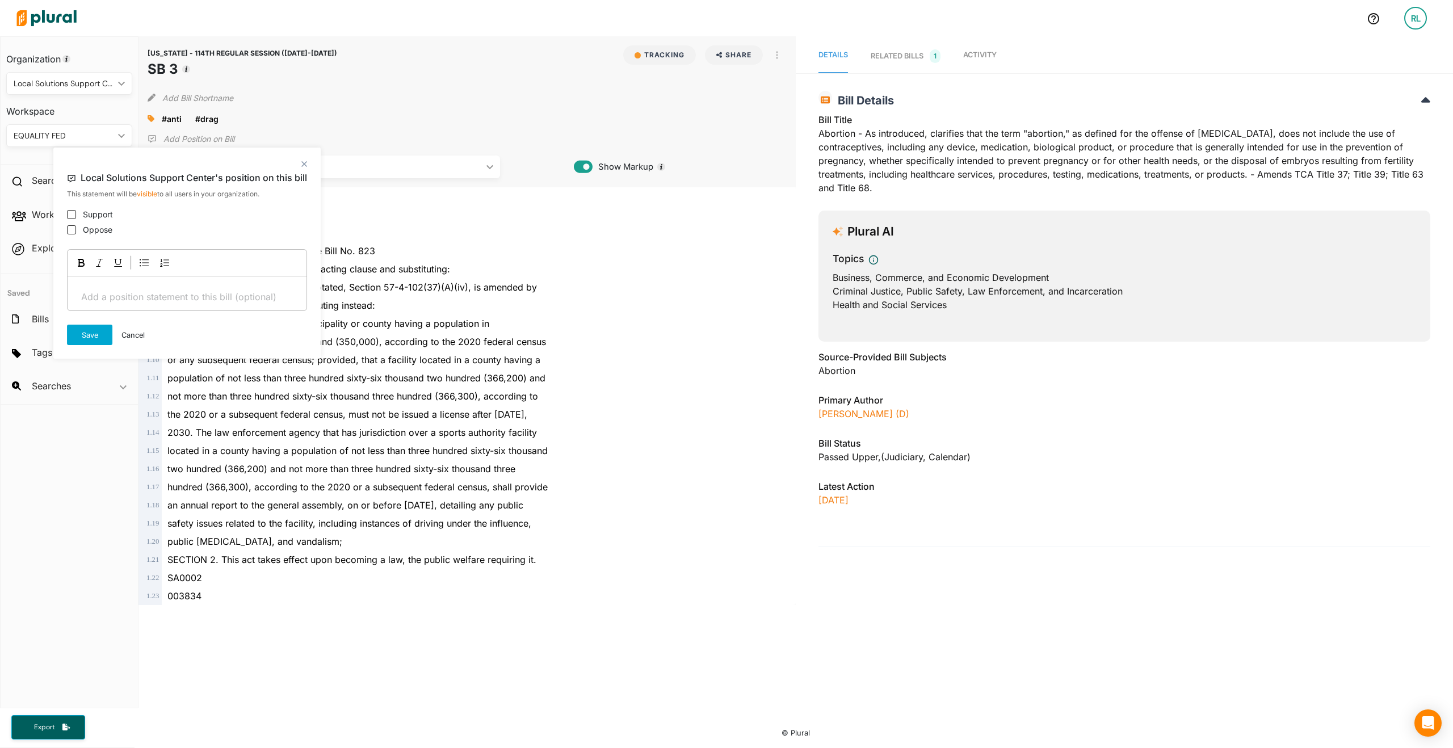
drag, startPoint x: 87, startPoint y: 228, endPoint x: 77, endPoint y: 244, distance: 18.6
click at [87, 228] on label "Oppose" at bounding box center [98, 230] width 30 height 12
click at [76, 228] on input "Oppose" at bounding box center [71, 229] width 9 height 9
checkbox input "true"
click at [97, 338] on button "Save" at bounding box center [89, 335] width 45 height 20
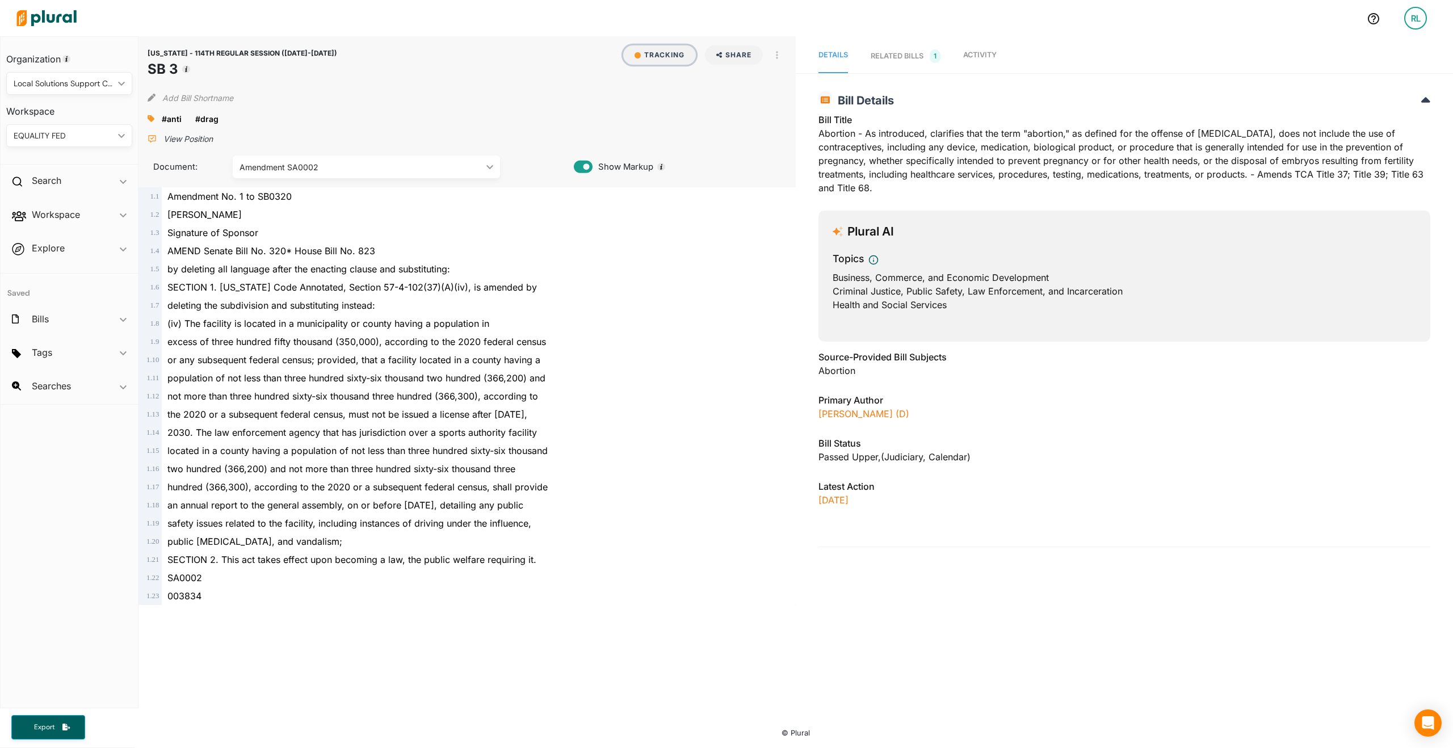
click at [648, 55] on button "Tracking" at bounding box center [659, 54] width 73 height 19
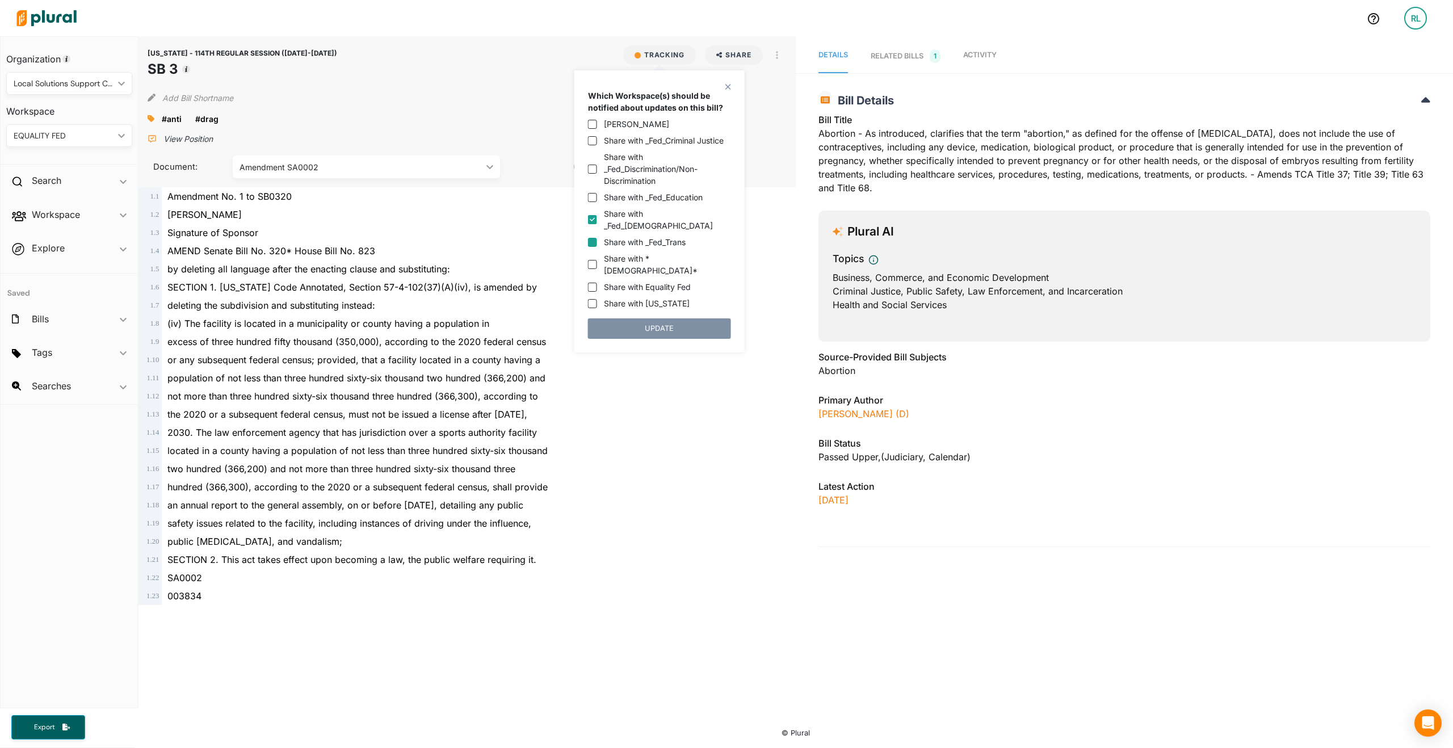
click at [595, 238] on input "Share with _Fed_Trans" at bounding box center [592, 242] width 9 height 9
checkbox input "true"
click at [592, 215] on input "Share with _Fed_[DEMOGRAPHIC_DATA]" at bounding box center [592, 219] width 9 height 9
checkbox input "false"
click at [661, 318] on button "UPDATE" at bounding box center [659, 328] width 143 height 20
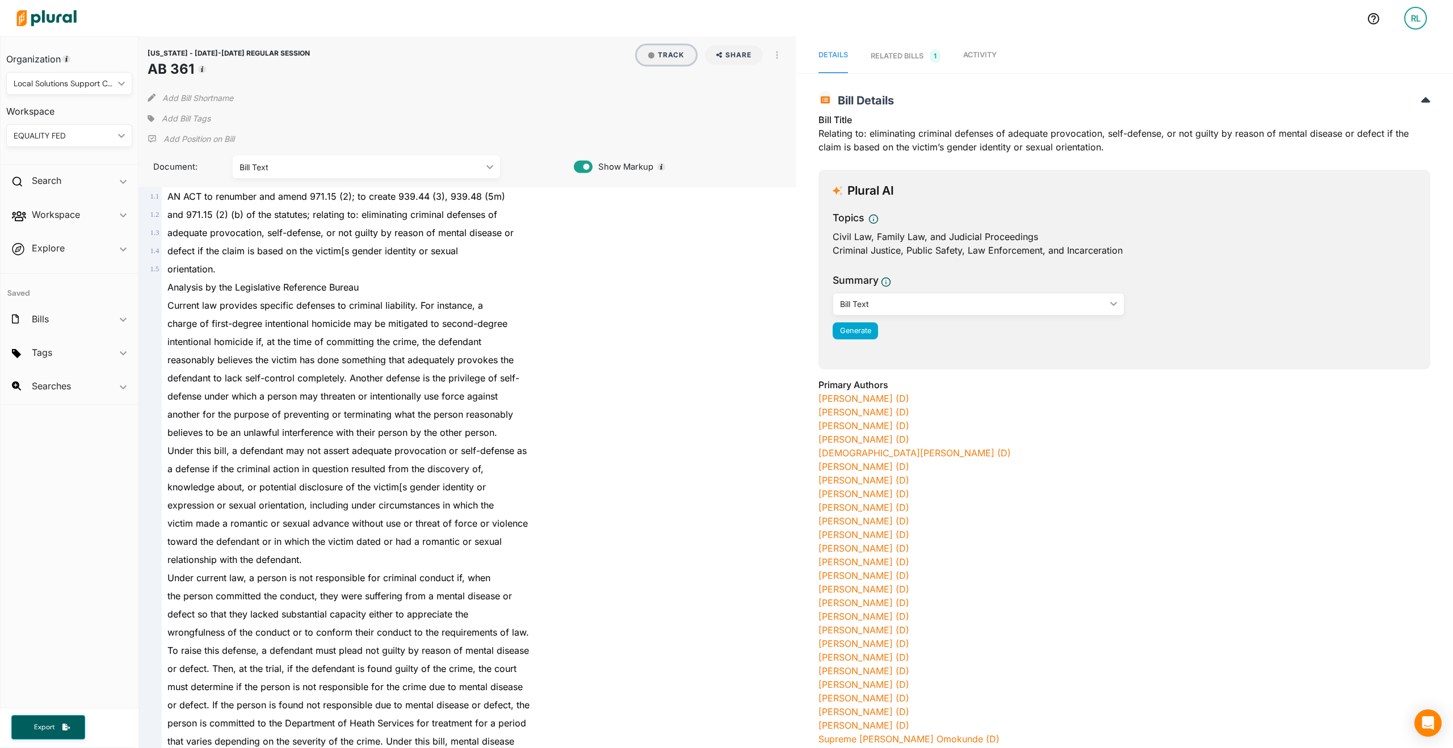
click at [668, 45] on button "Track" at bounding box center [666, 54] width 59 height 19
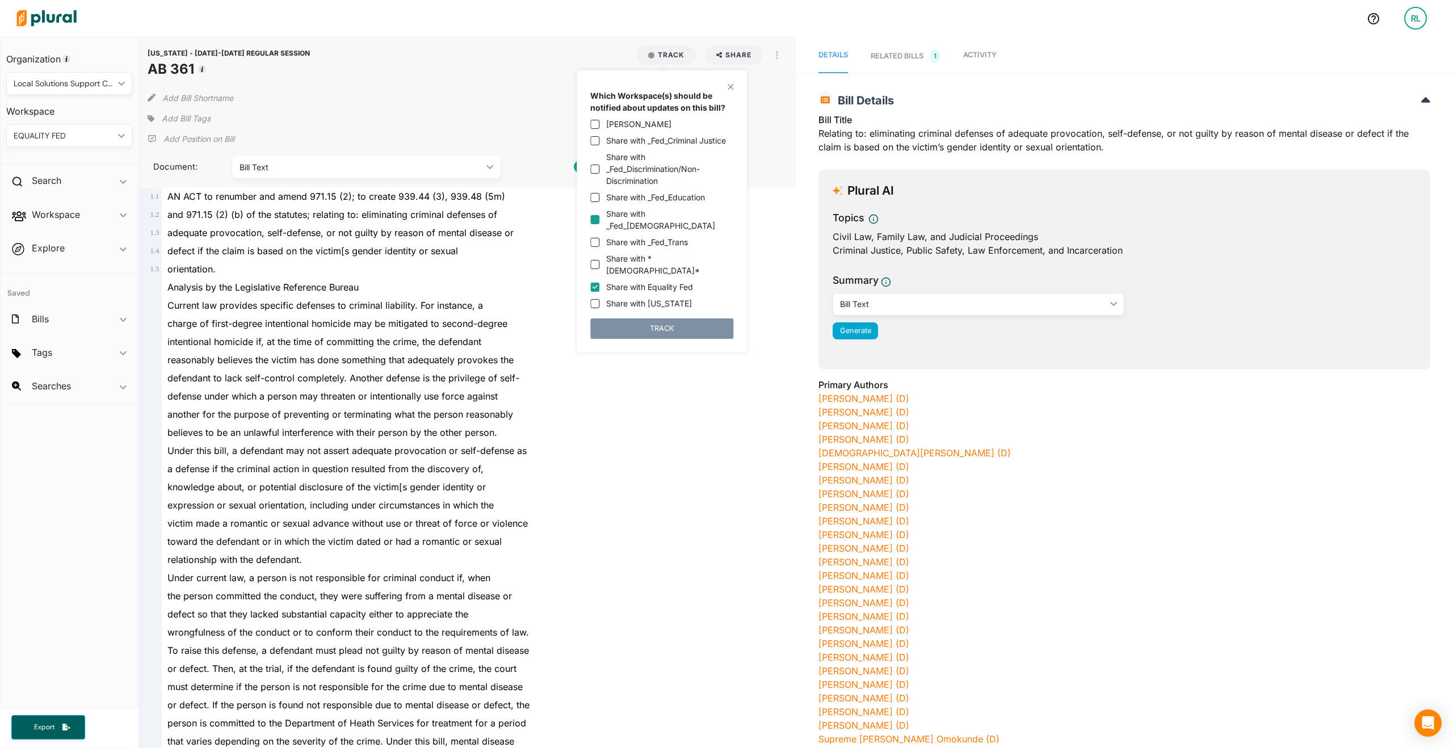
click at [597, 216] on input "Share with _Fed_LGBTQ" at bounding box center [594, 219] width 9 height 9
checkbox input "true"
click at [593, 283] on input "Share with Equality Fed" at bounding box center [594, 287] width 9 height 9
checkbox input "false"
click at [636, 318] on button "TRACK" at bounding box center [661, 328] width 143 height 20
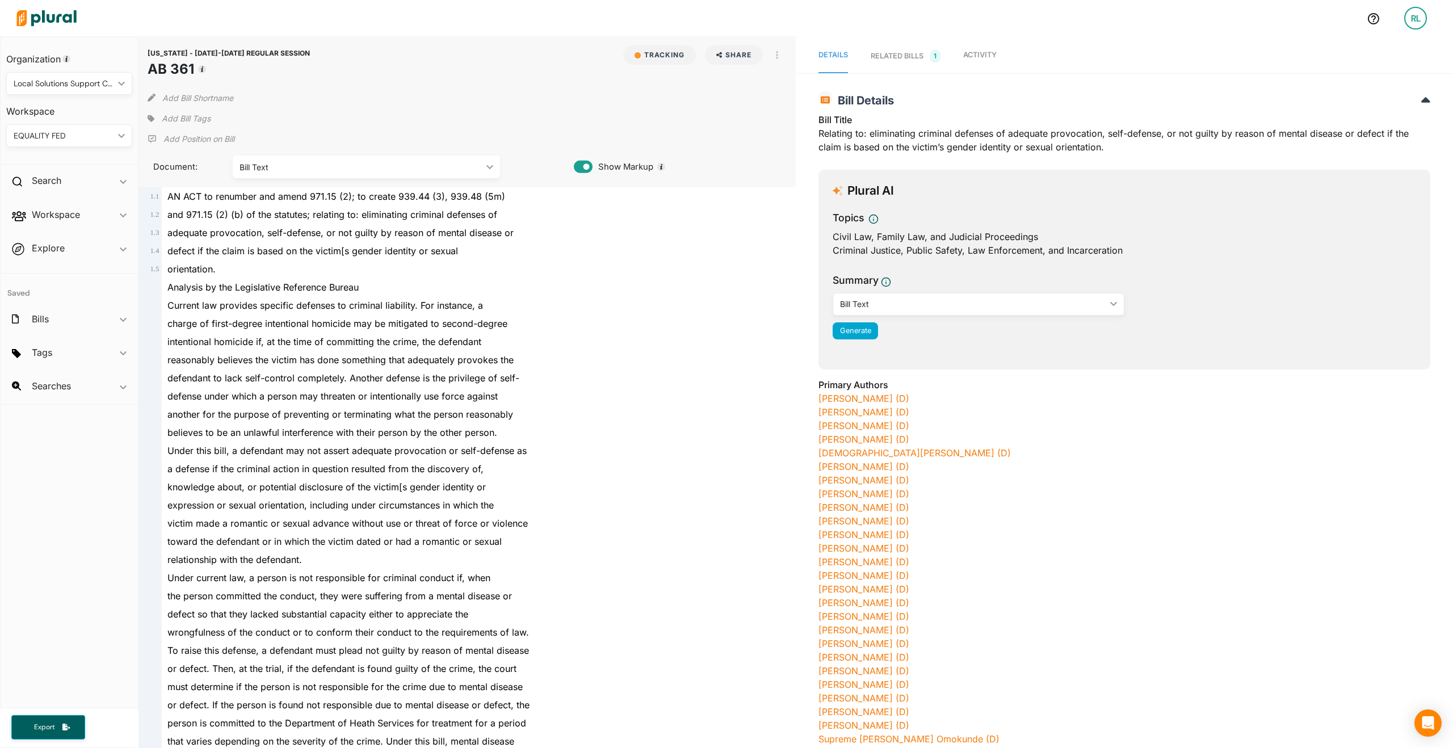
click at [164, 142] on p "Add Position on Bill" at bounding box center [198, 138] width 71 height 11
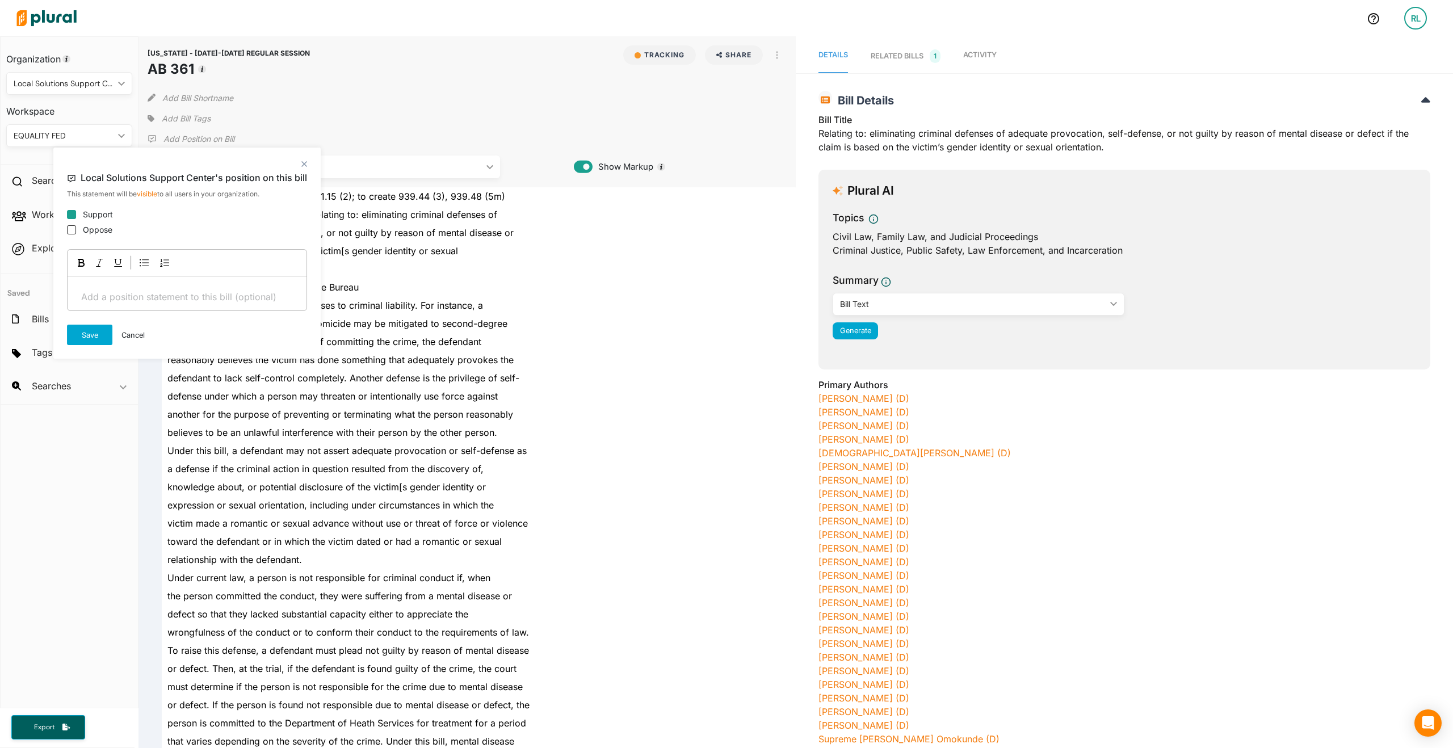
click at [70, 213] on input "Support" at bounding box center [71, 214] width 9 height 9
checkbox input "true"
click at [81, 334] on button "Save" at bounding box center [89, 335] width 45 height 20
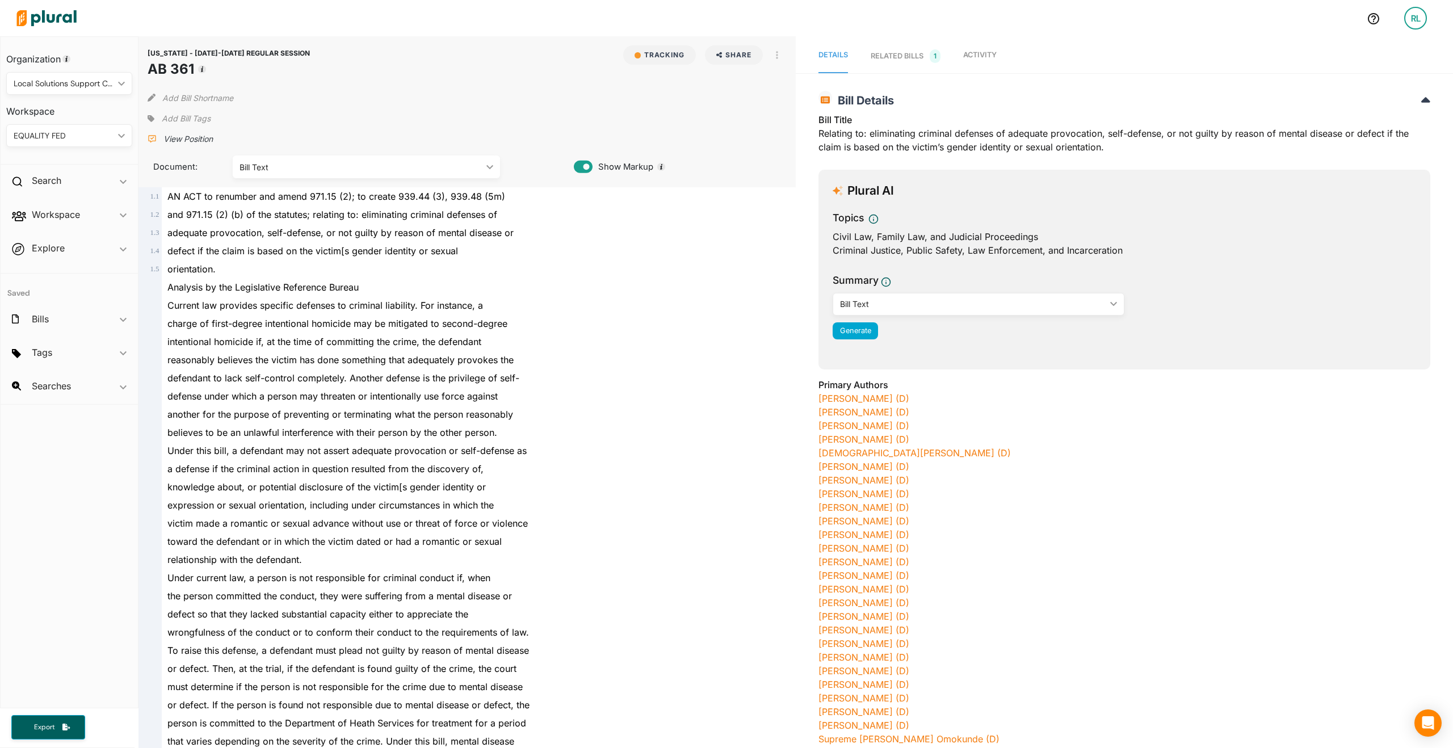
click at [186, 119] on span "Add Bill Tags" at bounding box center [186, 118] width 49 height 11
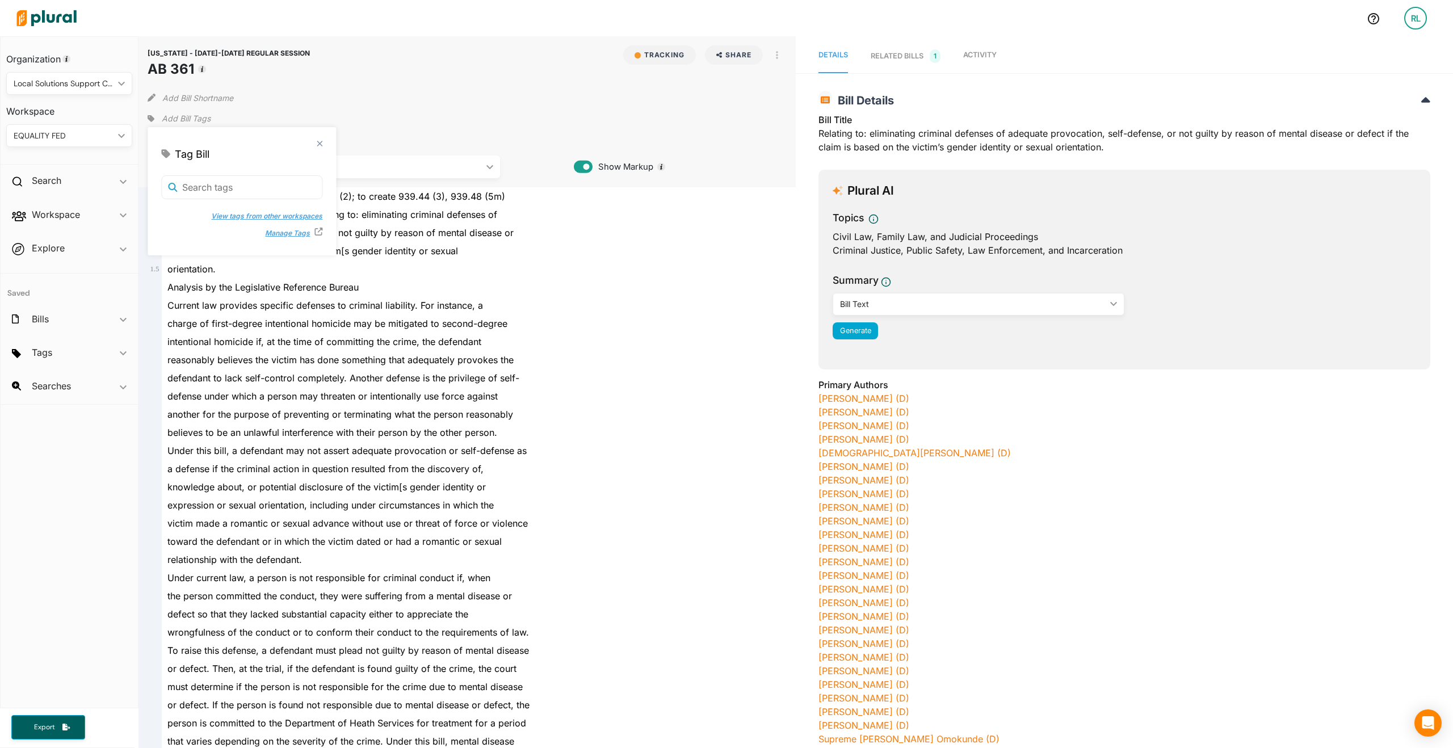
click at [217, 213] on button "View tags from other workspaces" at bounding box center [261, 216] width 123 height 17
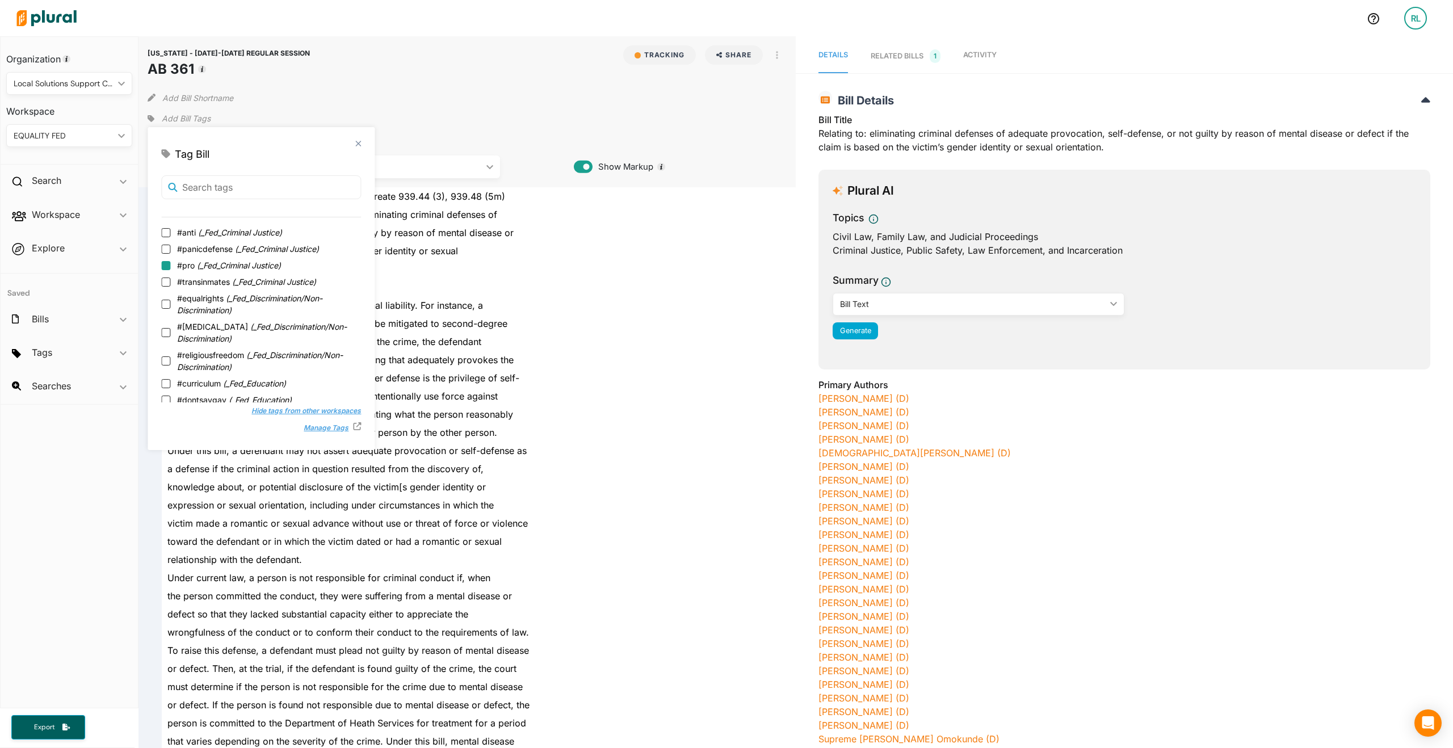
click at [162, 266] on input "#pro ( _Fed_Criminal Justice )" at bounding box center [165, 265] width 9 height 9
checkbox input "true"
drag, startPoint x: 165, startPoint y: 263, endPoint x: 187, endPoint y: 240, distance: 32.1
click at [165, 263] on input "#panicdefense ( _Fed_Criminal Justice )" at bounding box center [165, 265] width 9 height 9
checkbox input "true"
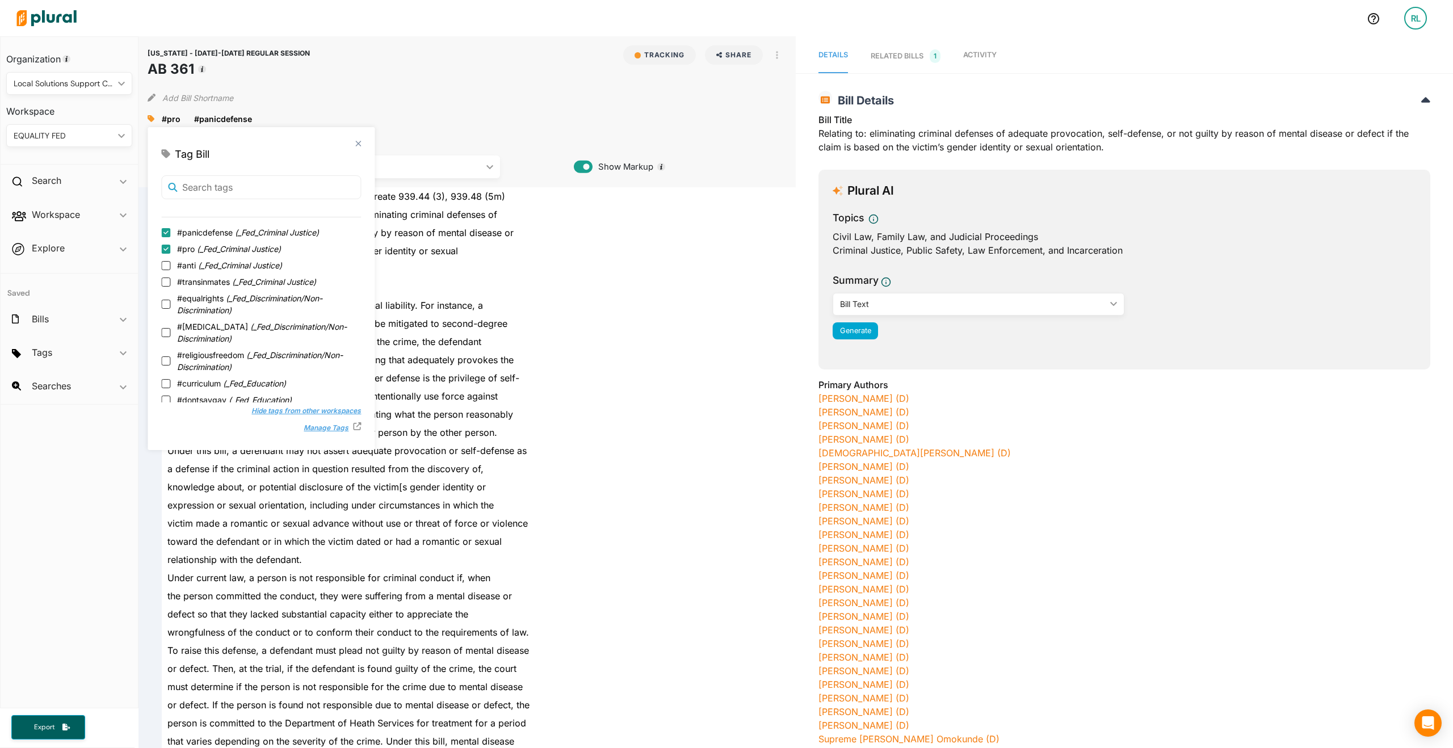
click at [461, 41] on div "WISCONSIN - 2025-2026 REGULAR SESSION AB 361 Tracking Share Email LinkedIn X Fa…" at bounding box center [466, 111] width 657 height 151
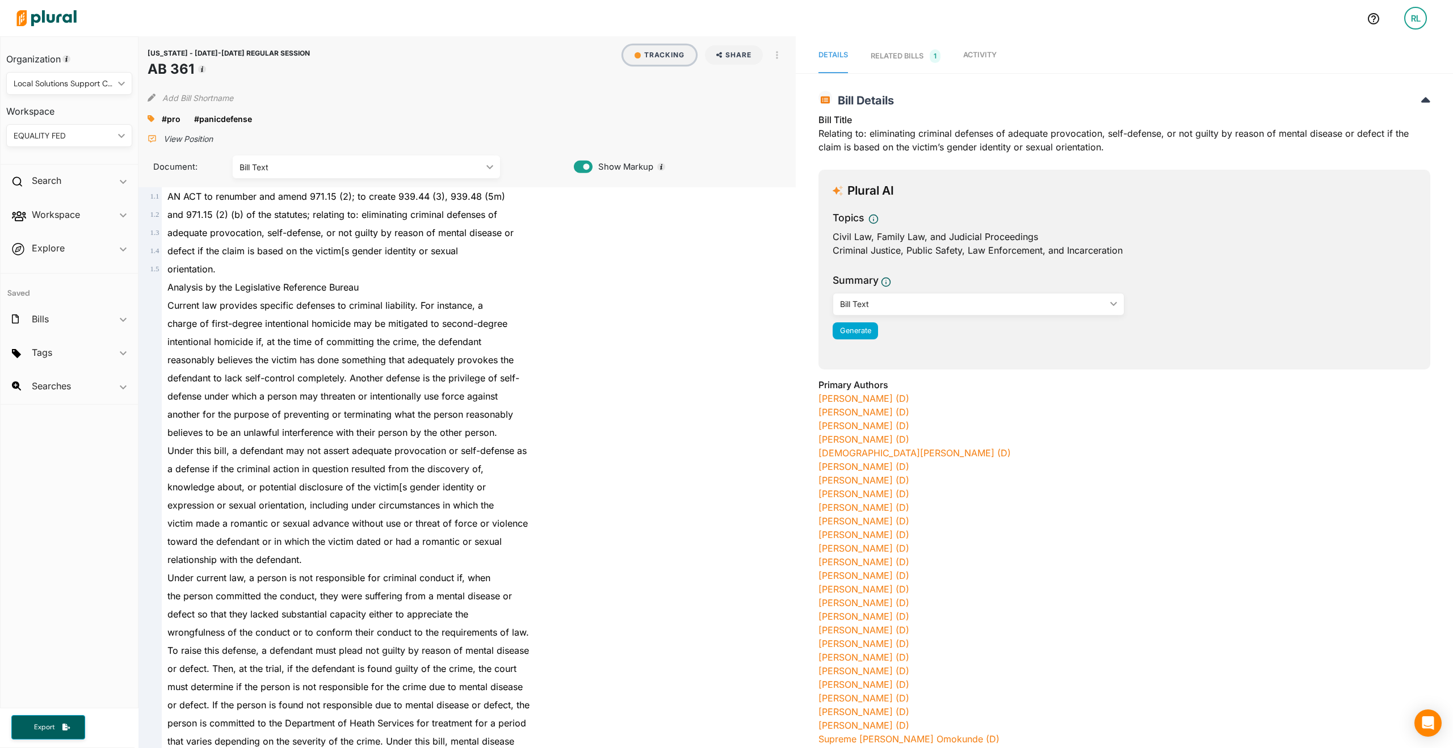
click at [647, 58] on button "Tracking" at bounding box center [659, 54] width 73 height 19
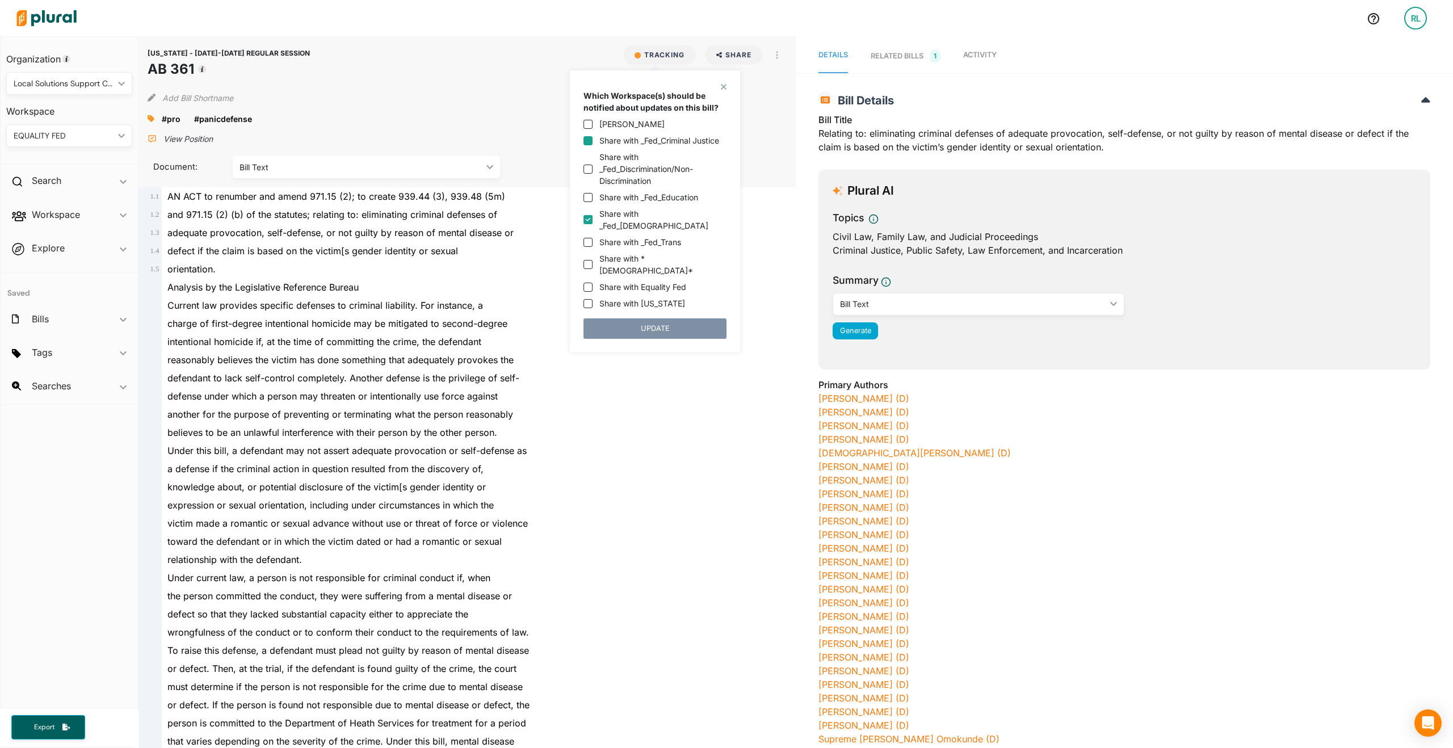
click at [590, 140] on input "Share with _Fed_Criminal Justice" at bounding box center [587, 140] width 9 height 9
checkbox input "true"
click at [590, 217] on input "Share with _Fed_LGBTQ" at bounding box center [587, 219] width 9 height 9
checkbox input "false"
click at [645, 318] on button "UPDATE" at bounding box center [654, 328] width 143 height 20
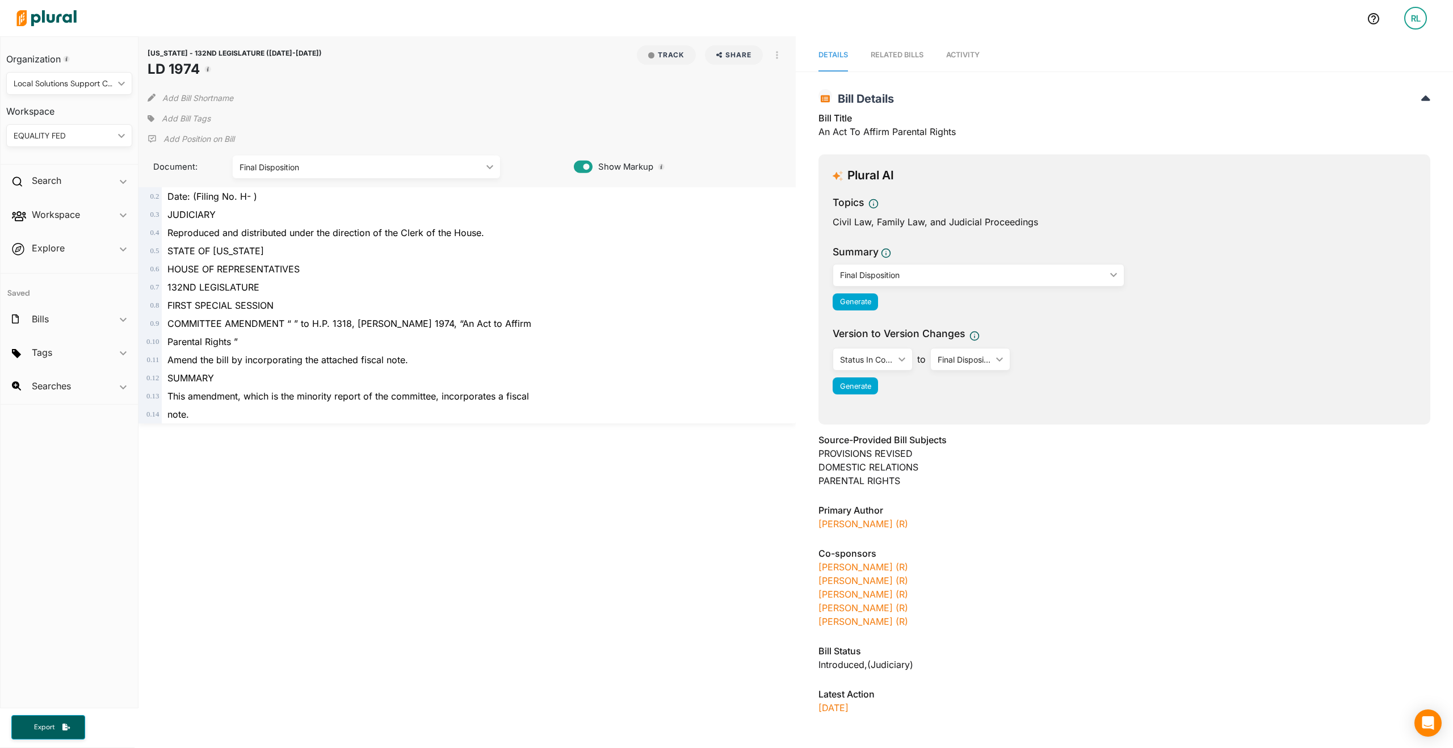
click at [448, 163] on div "Final Disposition" at bounding box center [361, 167] width 242 height 12
click at [976, 58] on span "Activity" at bounding box center [962, 55] width 33 height 9
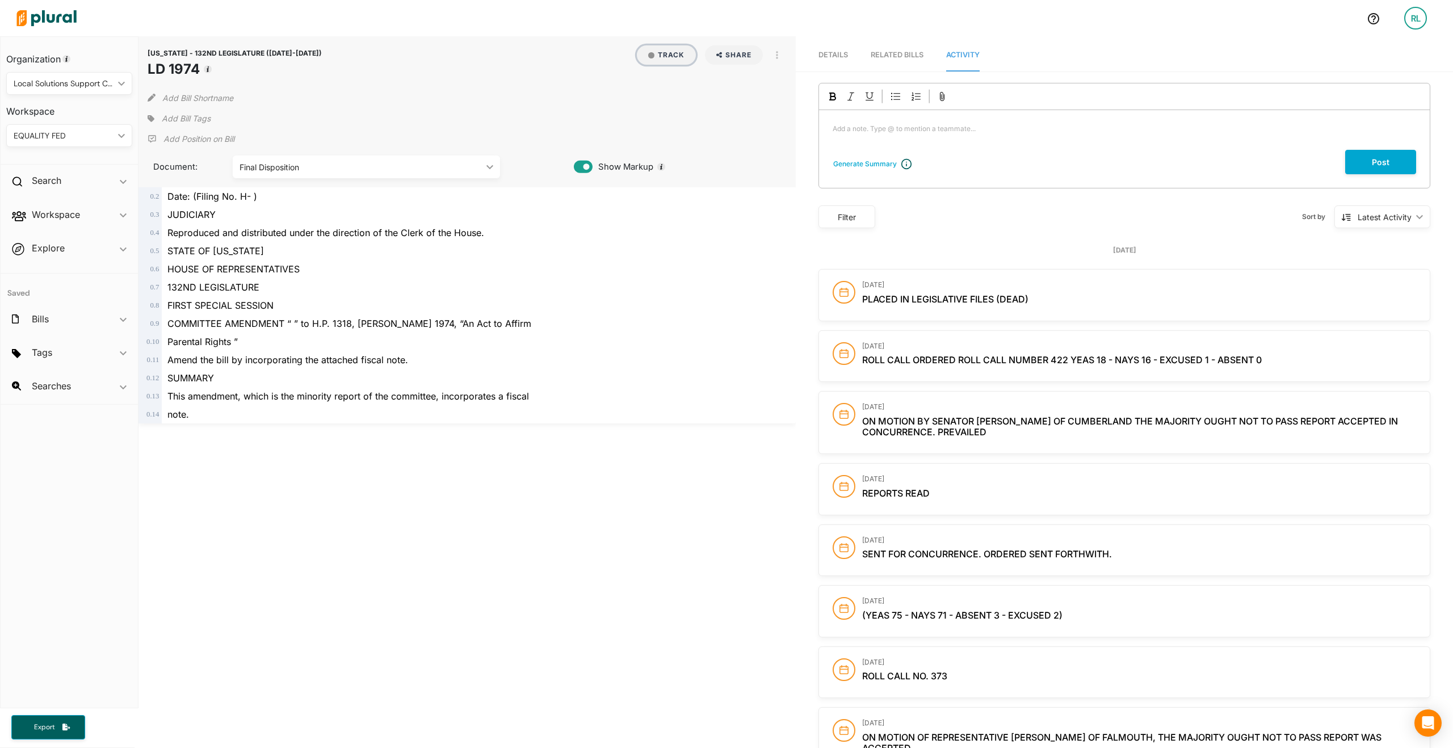
click at [657, 45] on button "Track" at bounding box center [666, 54] width 59 height 19
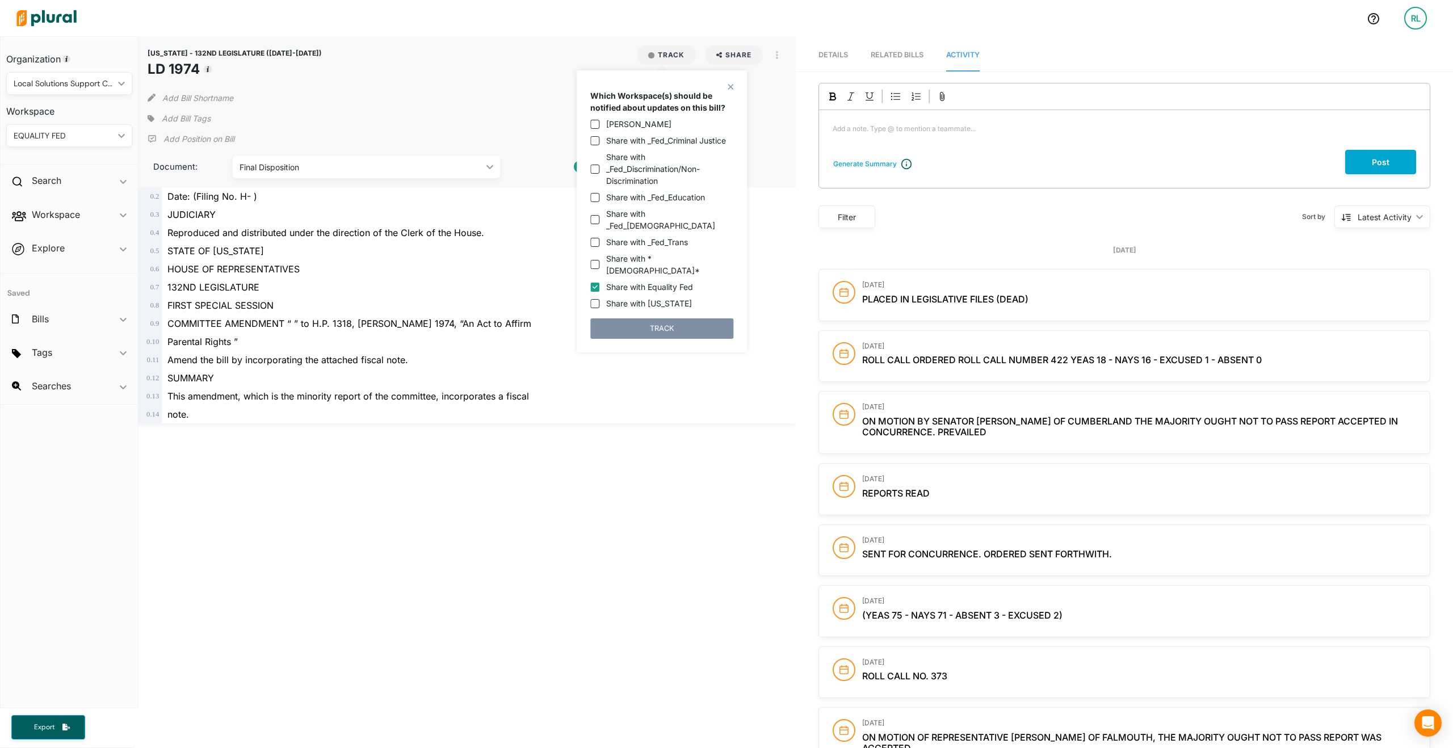
click at [600, 199] on div "Share with _Fed_Education" at bounding box center [661, 197] width 143 height 12
click at [593, 197] on input "Share with _Fed_Education" at bounding box center [594, 197] width 9 height 9
checkbox input "true"
click at [597, 283] on input "Share with Equality Fed" at bounding box center [594, 287] width 9 height 9
checkbox input "false"
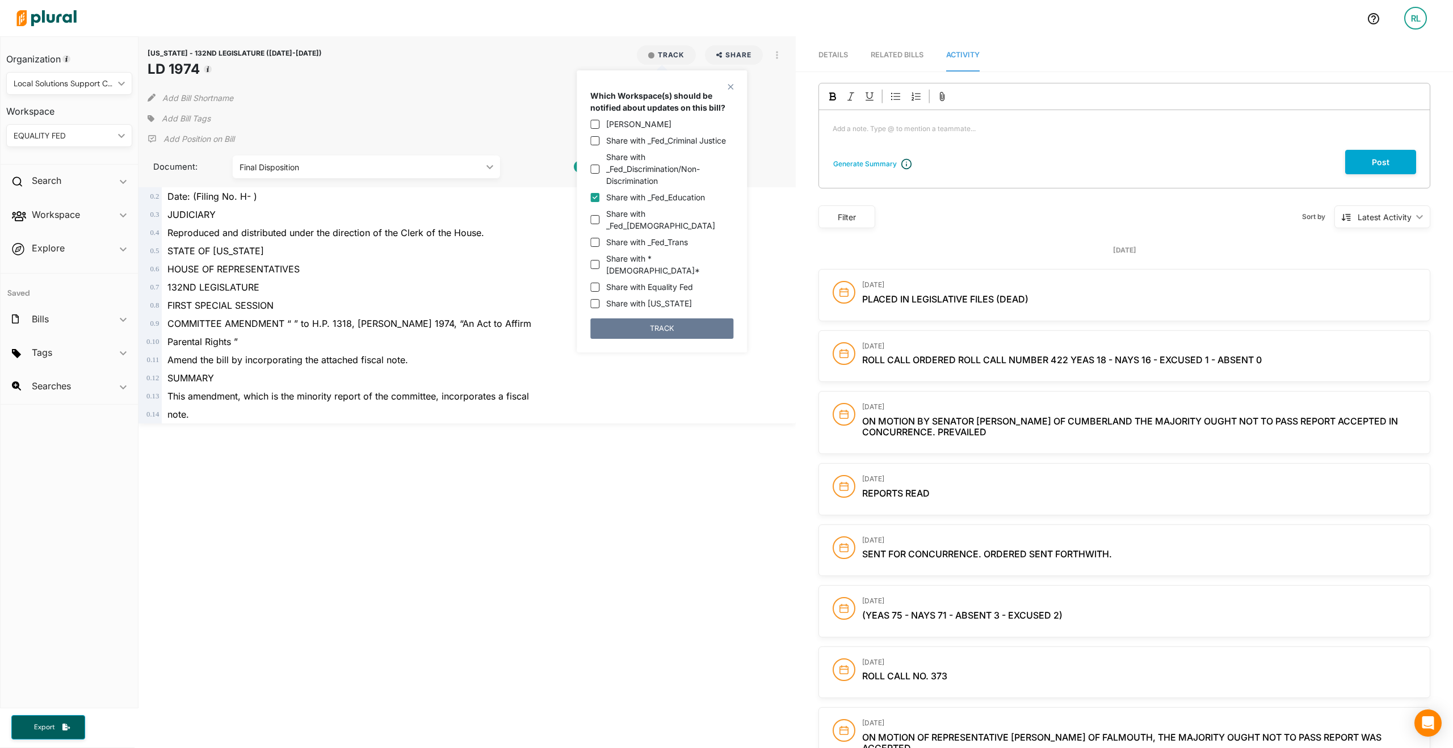
click at [627, 318] on button "TRACK" at bounding box center [661, 328] width 143 height 20
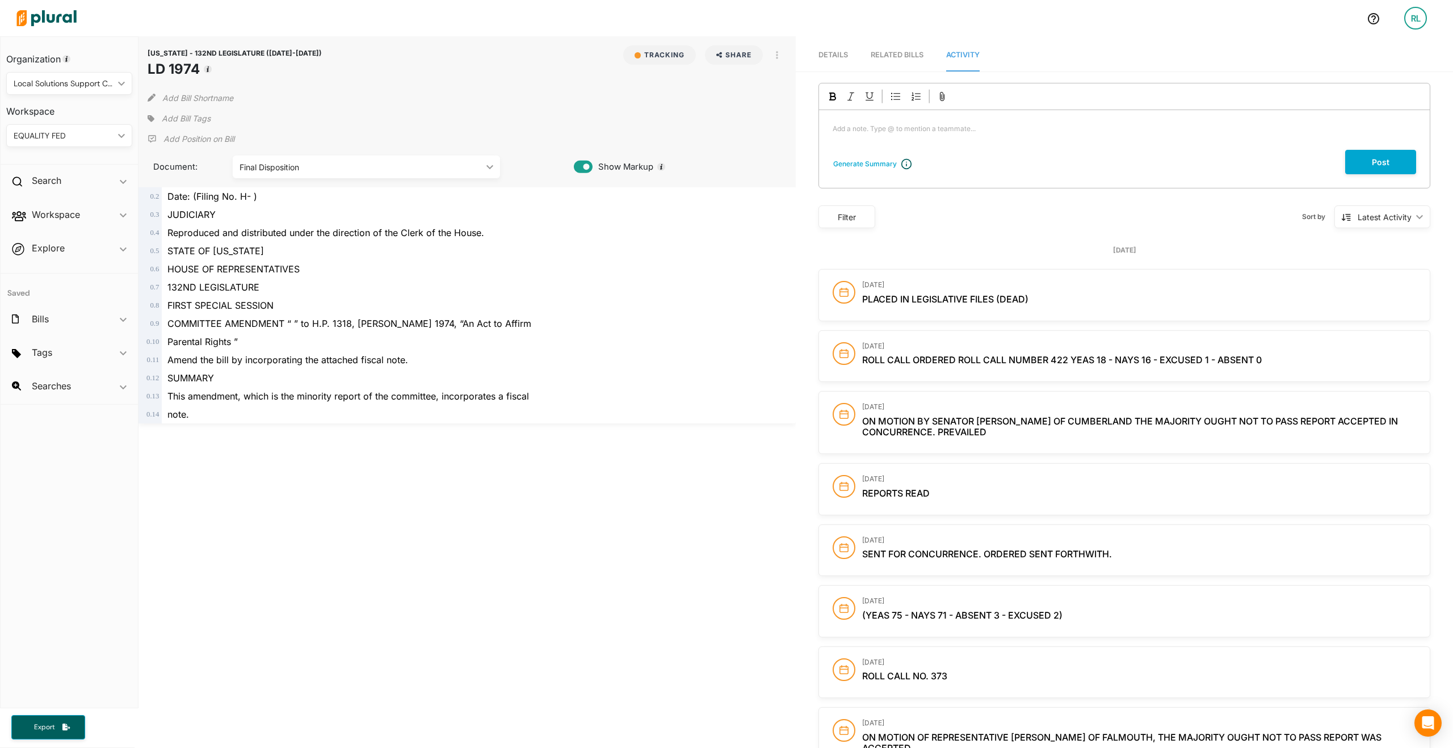
click at [174, 133] on p "Add Position on Bill" at bounding box center [198, 138] width 71 height 11
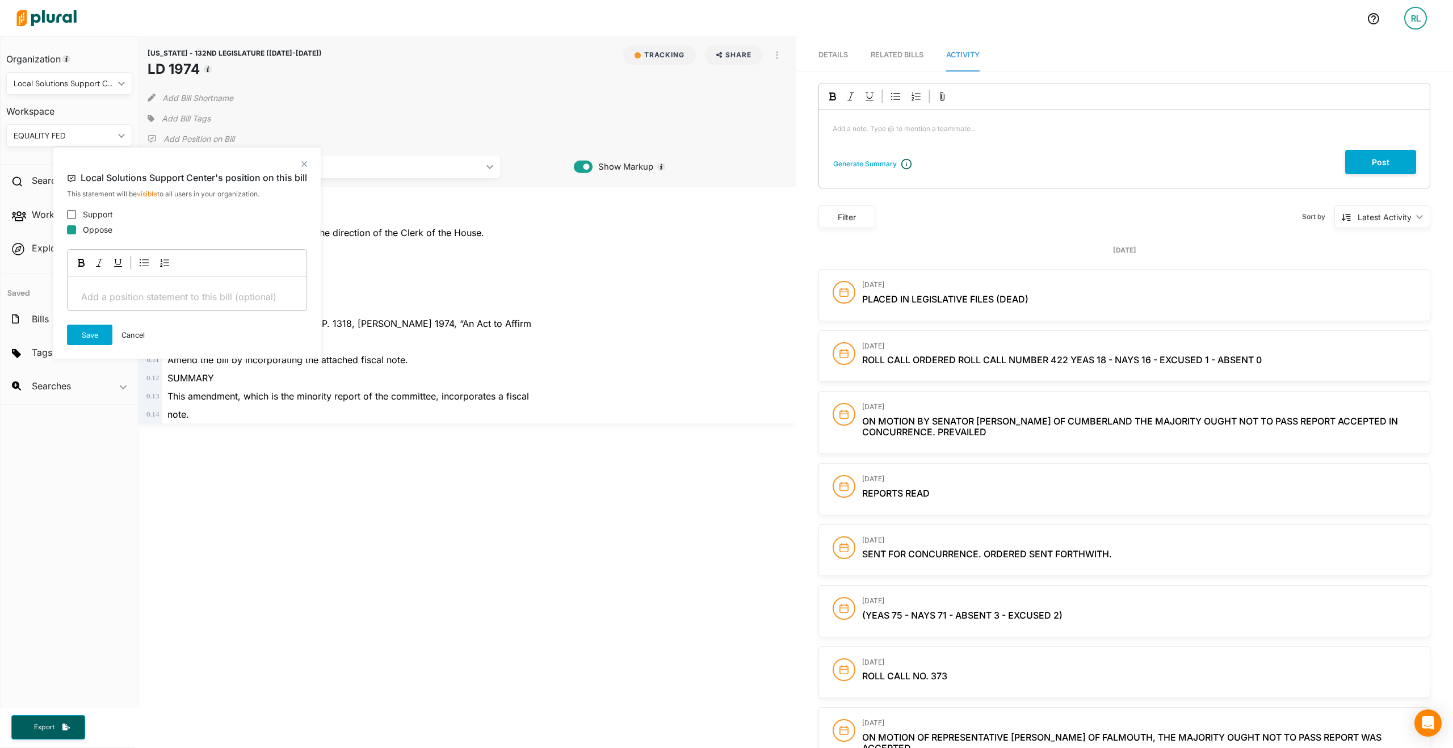
click at [73, 228] on input "Oppose" at bounding box center [71, 229] width 9 height 9
checkbox input "true"
click at [237, 113] on div "Add Bill Tags" at bounding box center [467, 118] width 639 height 17
click at [81, 331] on button "Save" at bounding box center [89, 335] width 45 height 20
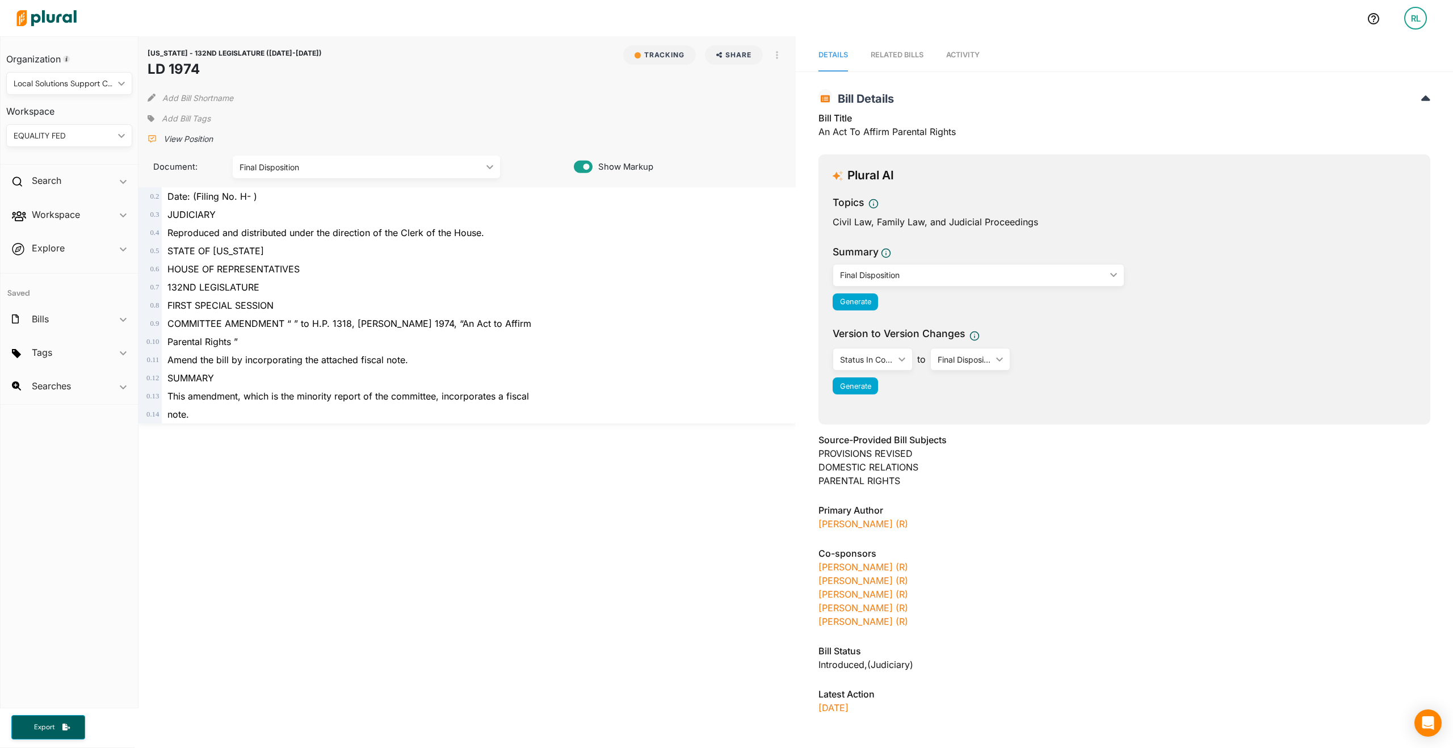
click at [190, 117] on span "Add Bill Tags" at bounding box center [186, 118] width 49 height 11
click at [242, 213] on button "View tags from other workspaces" at bounding box center [261, 216] width 123 height 17
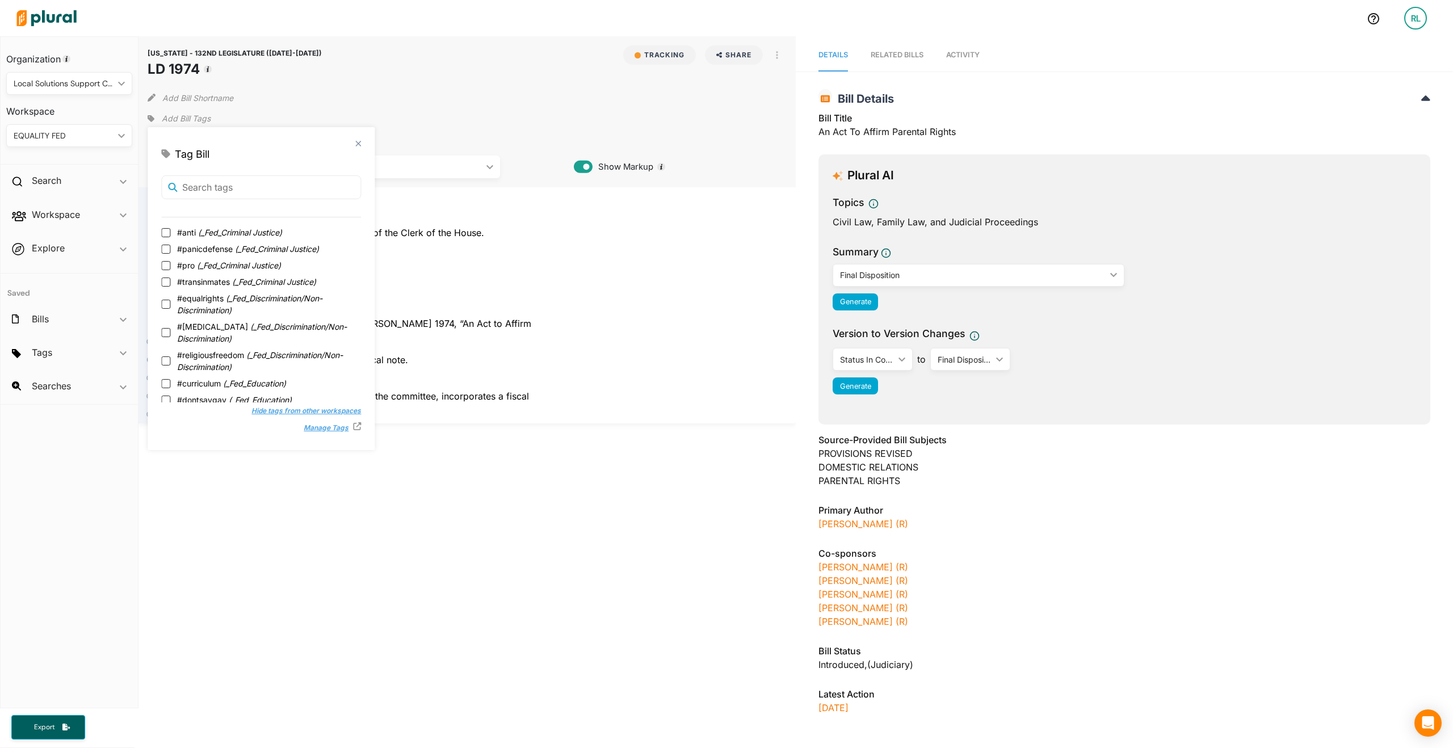
click at [171, 232] on label "#anti ( _Fed_Criminal Justice )" at bounding box center [261, 232] width 200 height 12
click at [170, 232] on input "#anti ( _Fed_Criminal Justice )" at bounding box center [165, 232] width 9 height 9
checkbox input "true"
click at [168, 236] on input "#curriculum ( _Fed_Education )" at bounding box center [165, 232] width 9 height 9
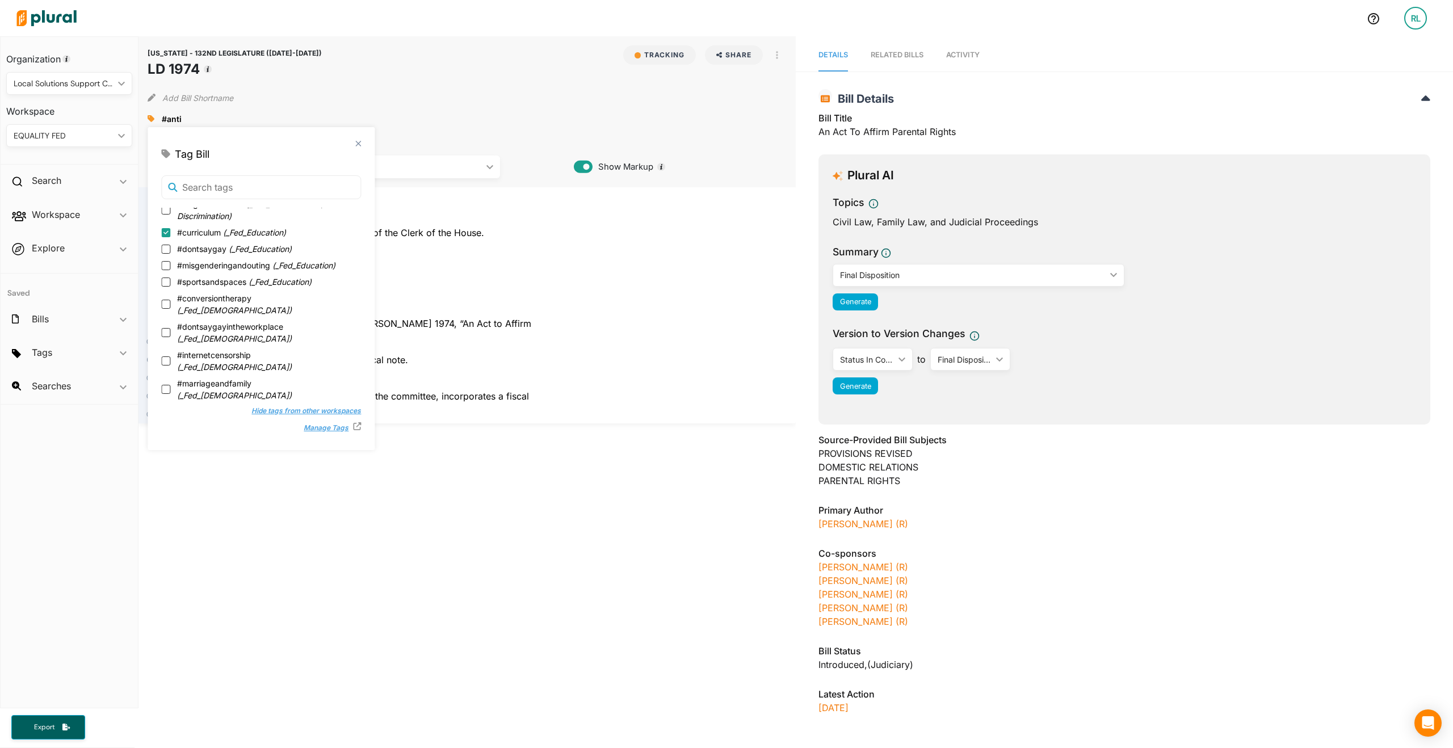
checkbox input "true"
click at [392, 113] on div "#anti close #curriculum close" at bounding box center [467, 118] width 639 height 17
click at [440, 131] on div "MAINE - 132ND LEGISLATURE (2025-2026) LD 1974 Tracking Share Email LinkedIn X F…" at bounding box center [466, 111] width 657 height 151
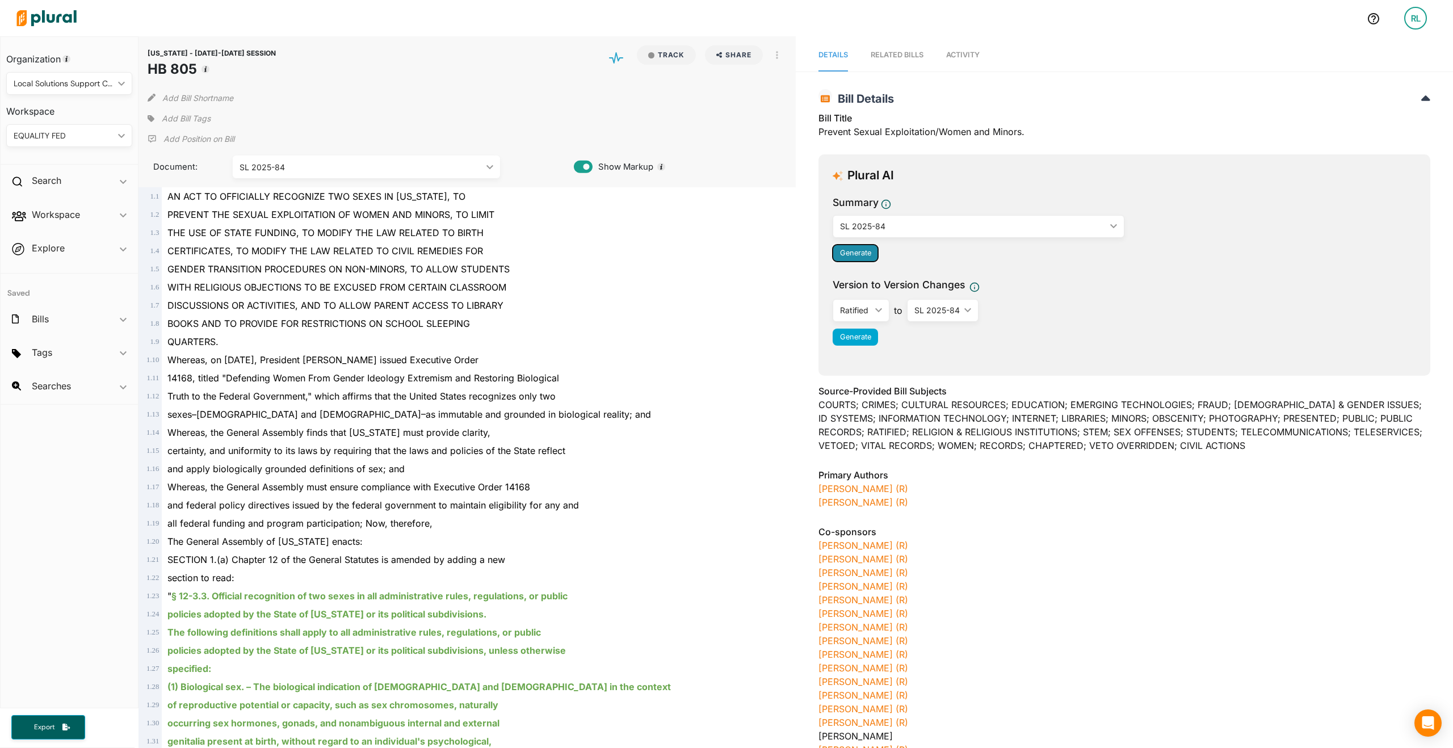
click at [855, 247] on button "Generate" at bounding box center [855, 253] width 45 height 17
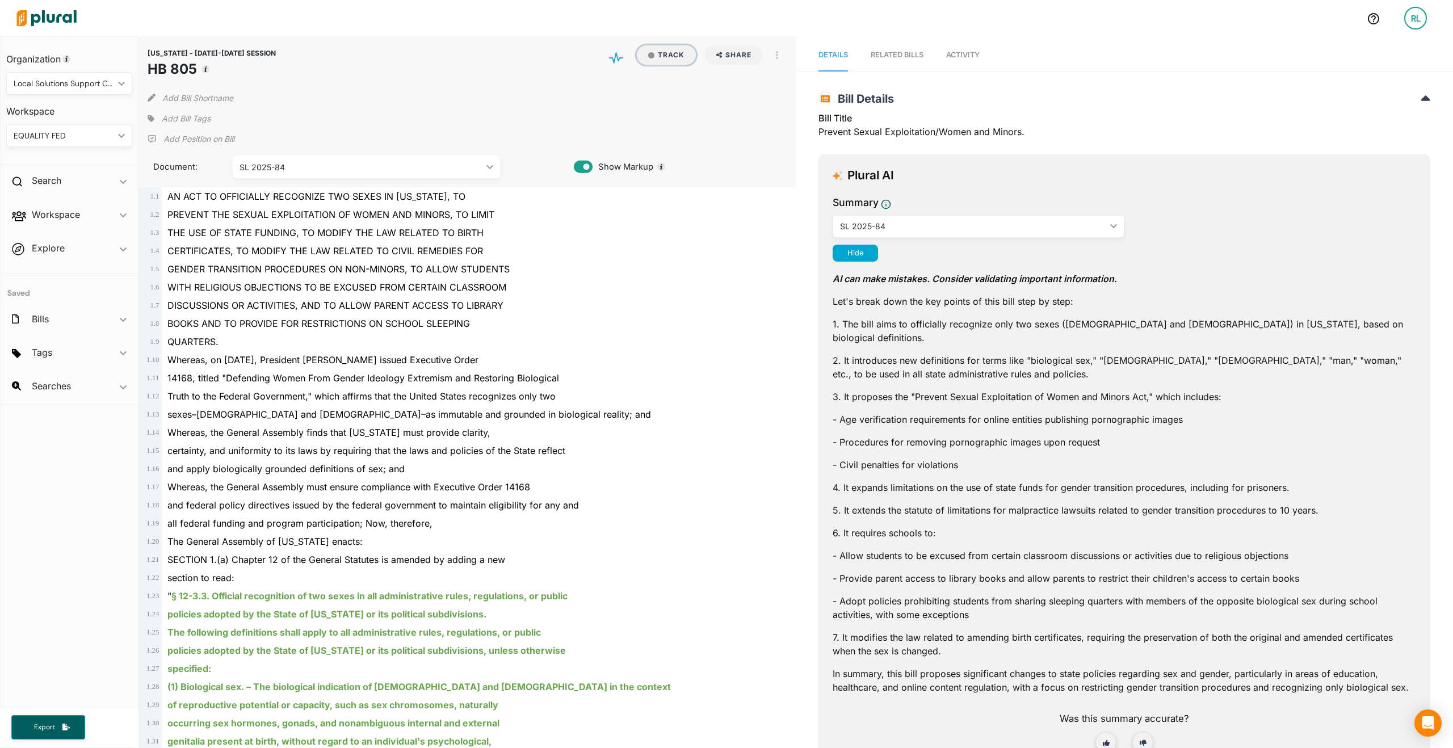
click at [664, 52] on button "Track" at bounding box center [666, 54] width 59 height 19
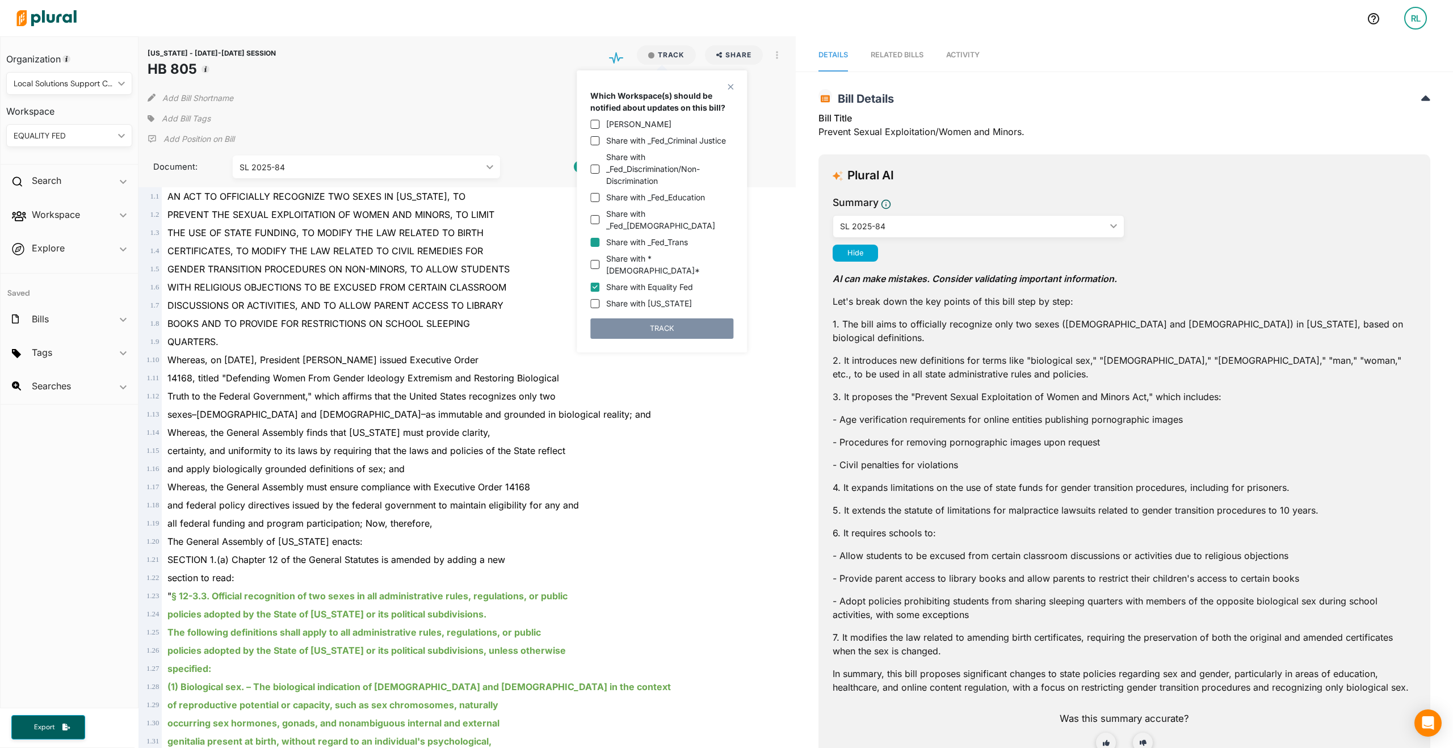
click at [594, 238] on input "Share with _Fed_Trans" at bounding box center [594, 242] width 9 height 9
checkbox input "true"
click at [599, 283] on input "Share with Equality Fed" at bounding box center [594, 287] width 9 height 9
checkbox input "false"
click at [627, 318] on button "TRACK" at bounding box center [661, 328] width 143 height 20
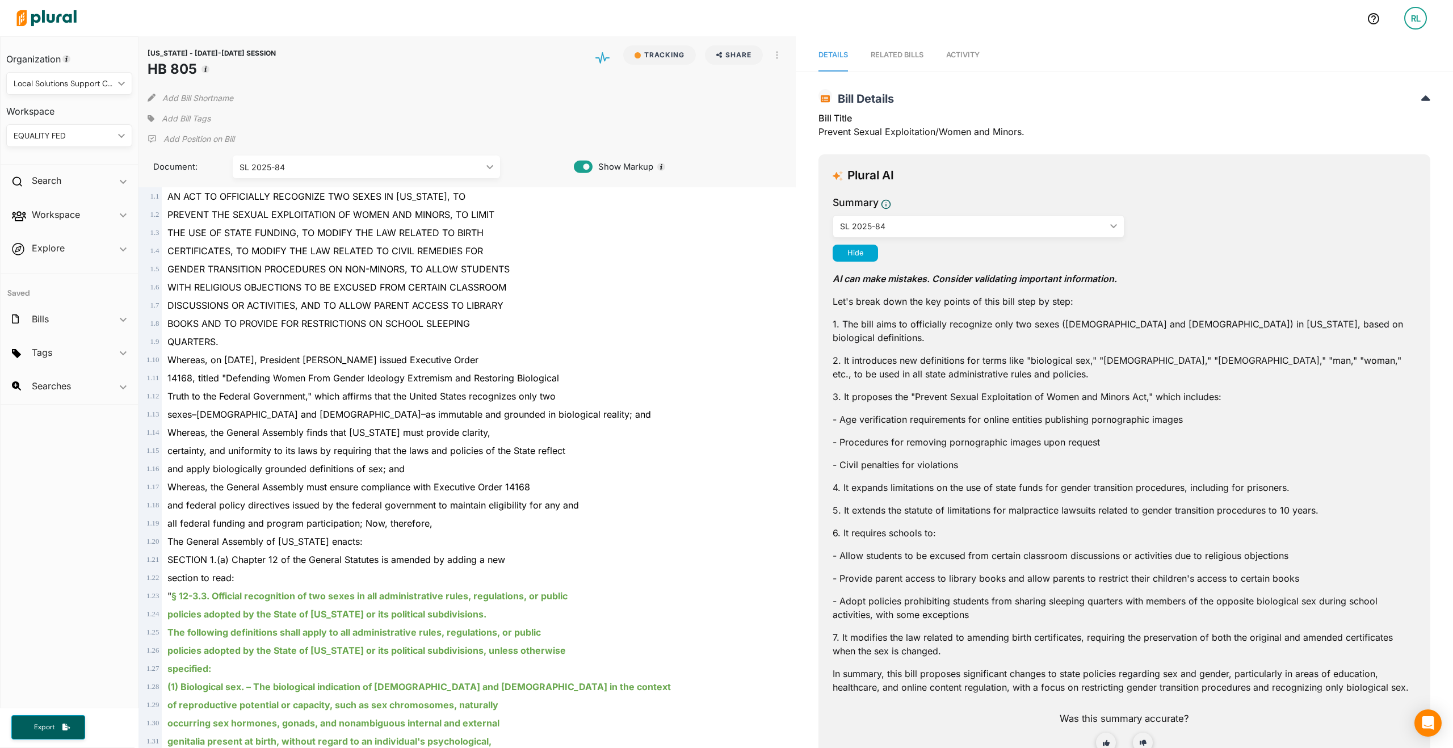
click at [184, 137] on p "Add Position on Bill" at bounding box center [198, 138] width 71 height 11
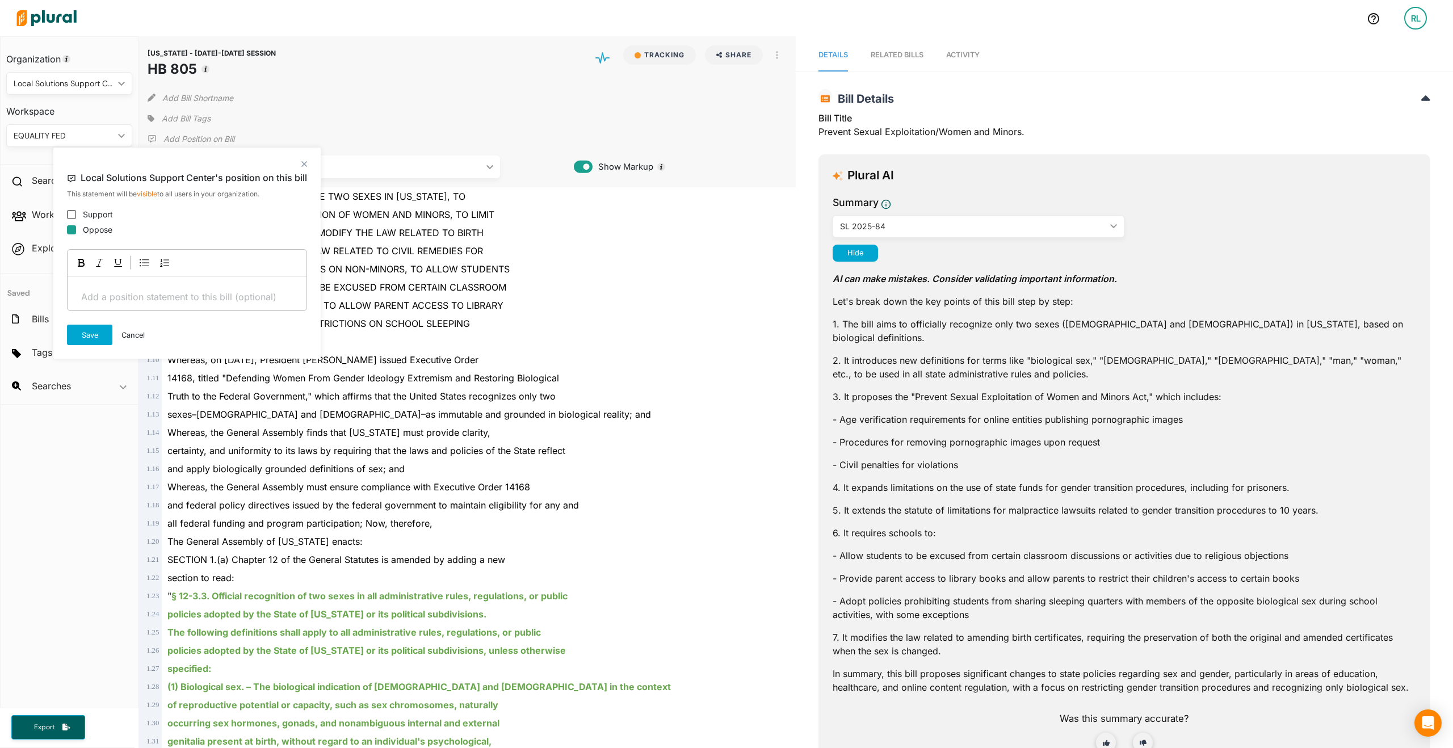
click at [75, 230] on input "Oppose" at bounding box center [71, 229] width 9 height 9
checkbox input "true"
click at [90, 336] on button "Save" at bounding box center [89, 335] width 45 height 20
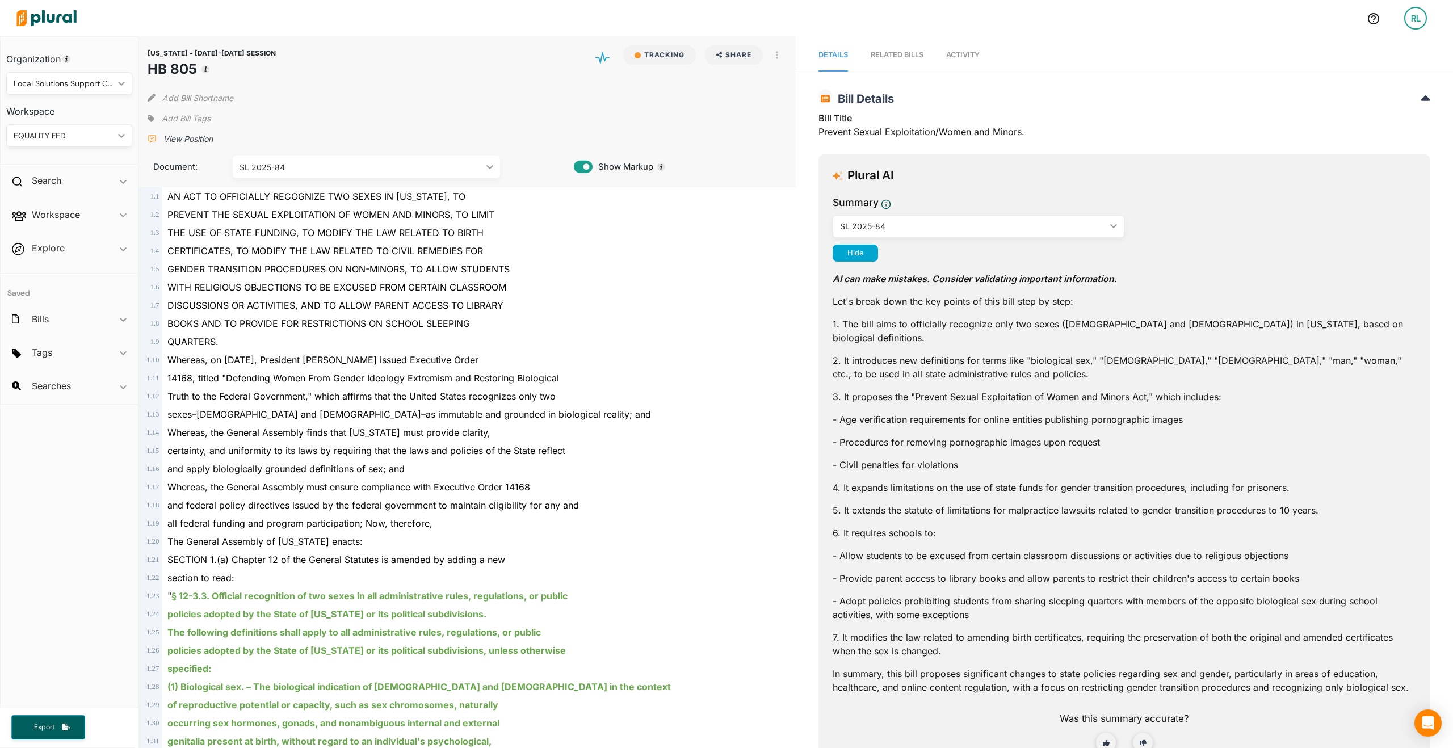
click at [190, 120] on span "Add Bill Tags" at bounding box center [186, 118] width 49 height 11
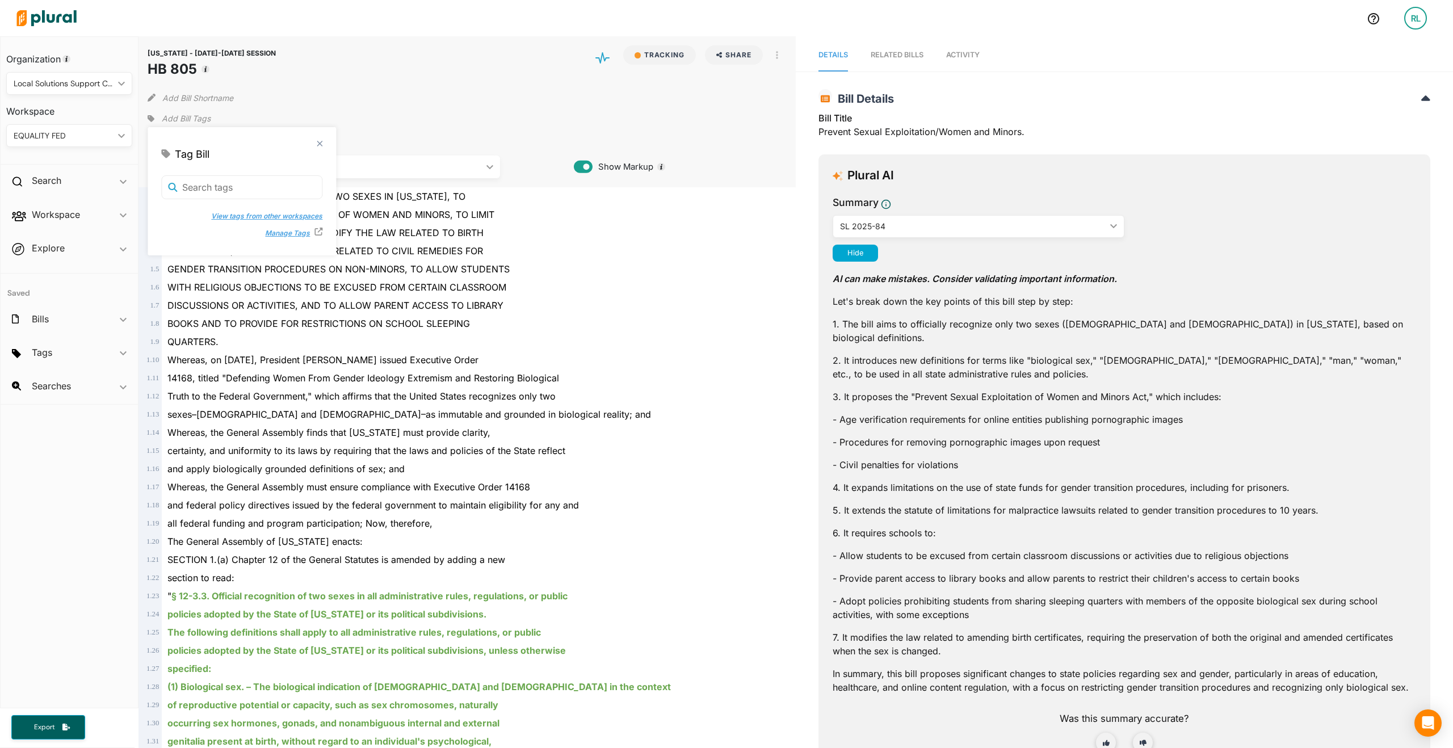
click at [220, 211] on button "View tags from other workspaces" at bounding box center [261, 216] width 123 height 17
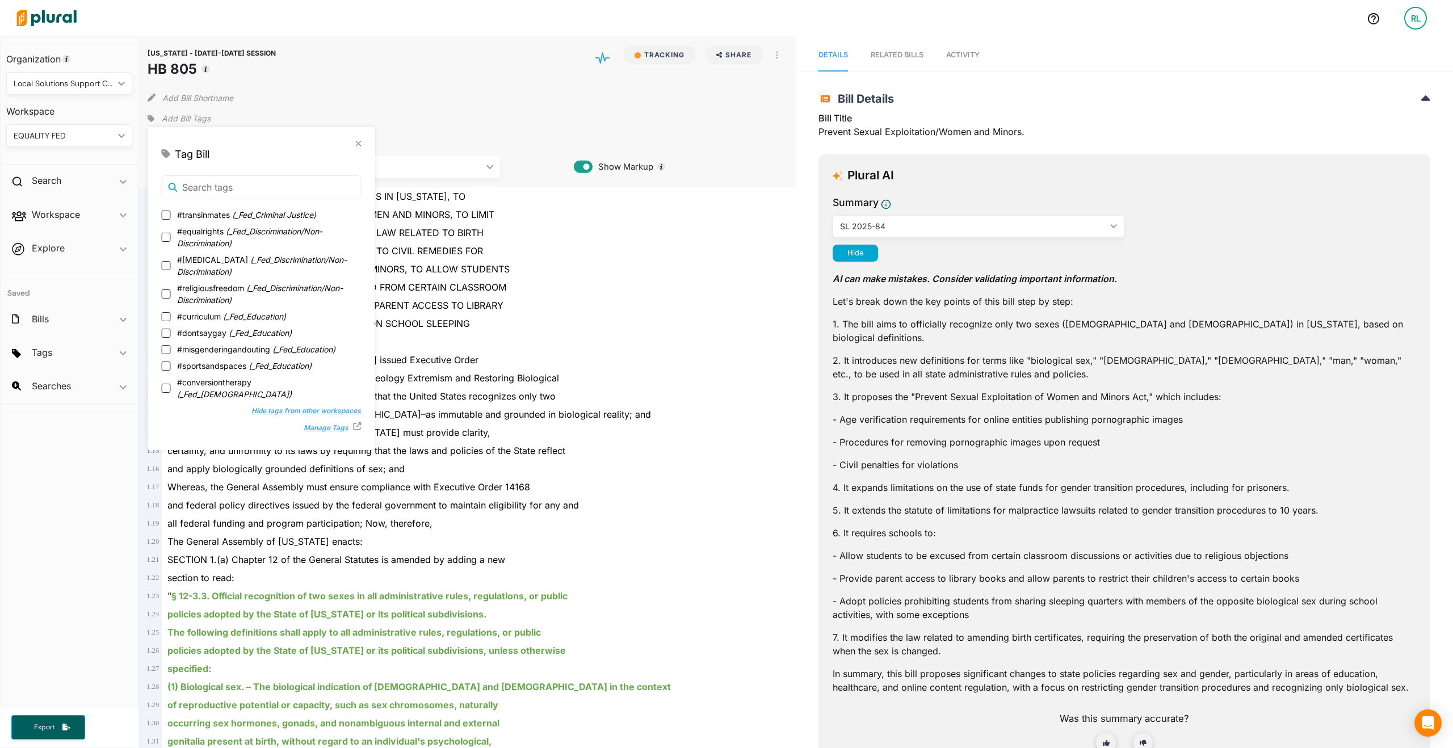
scroll to position [173, 0]
click at [164, 435] on input "#sexdefinition ( _Fed_Trans )" at bounding box center [165, 439] width 9 height 9
checkbox input "true"
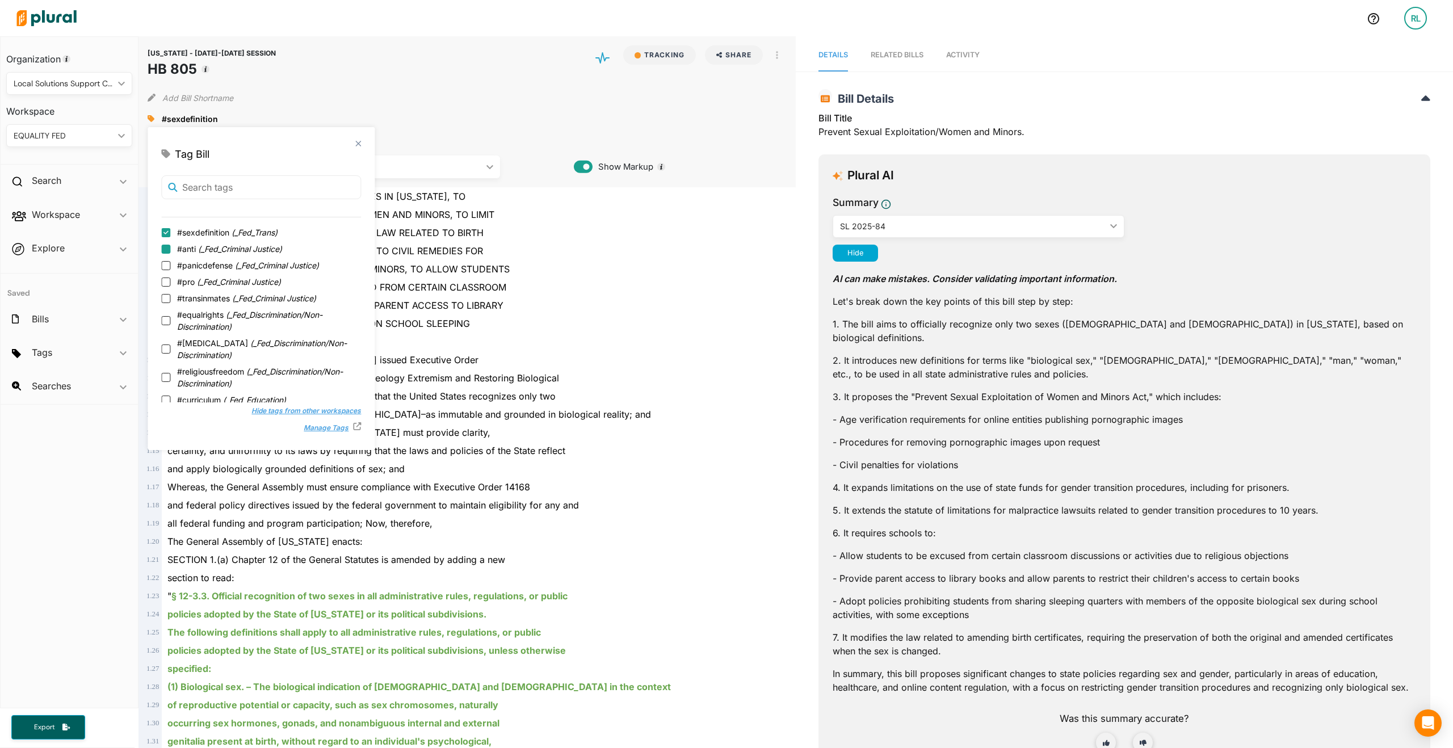
click at [164, 249] on input "#anti ( _Fed_Criminal Justice )" at bounding box center [165, 249] width 9 height 9
checkbox input "true"
click at [350, 99] on div "Add Bill Shortname" at bounding box center [467, 95] width 639 height 23
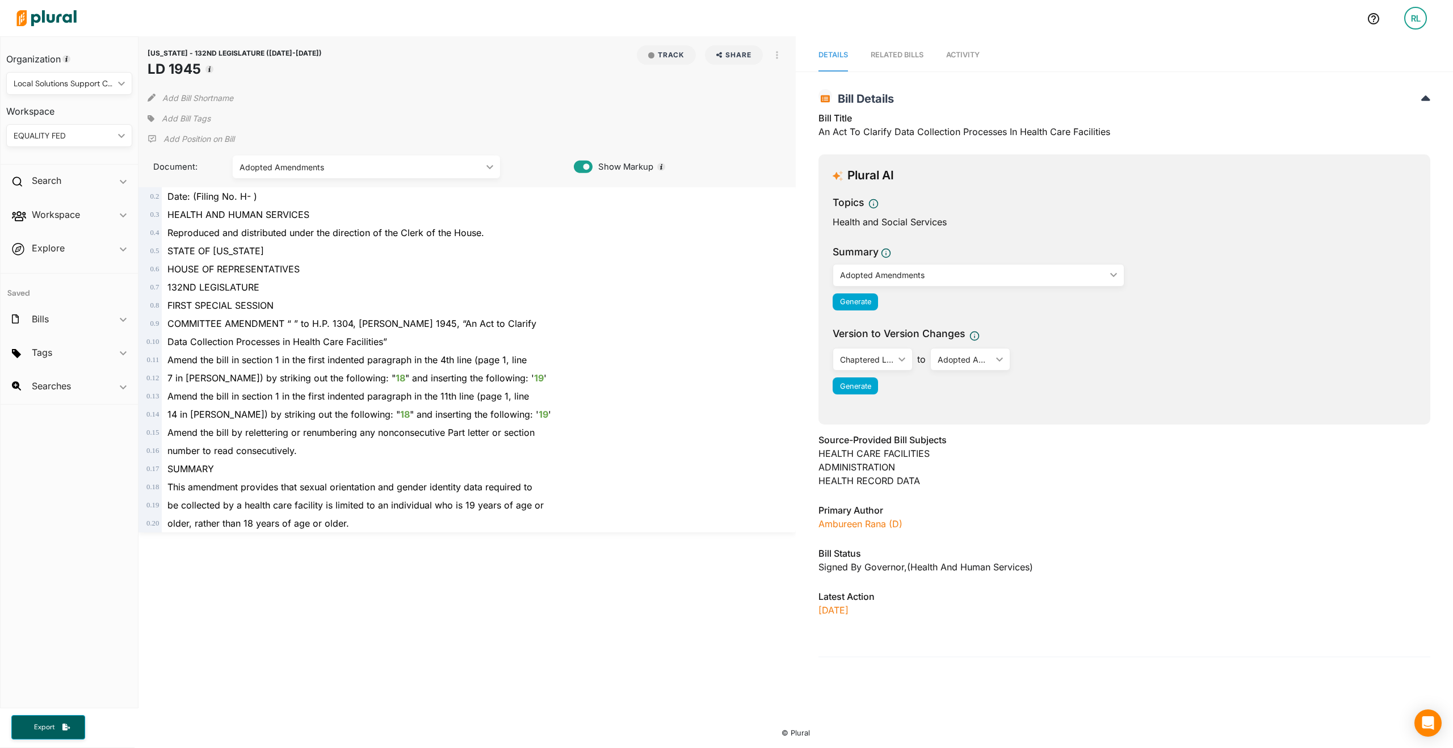
click at [928, 273] on div "Adopted Amendments" at bounding box center [973, 275] width 266 height 12
click at [962, 57] on span "Activity" at bounding box center [962, 55] width 33 height 9
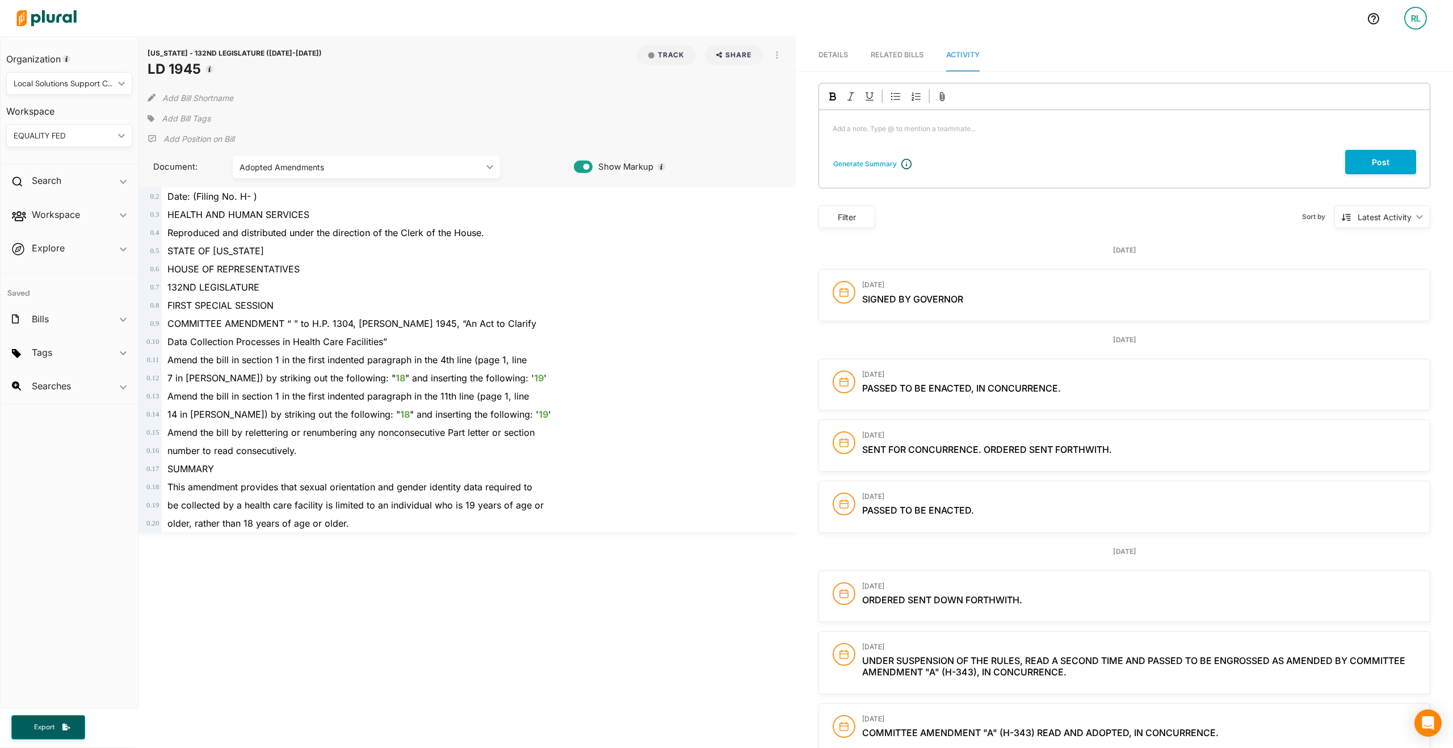
click at [837, 60] on link "Details" at bounding box center [833, 55] width 30 height 32
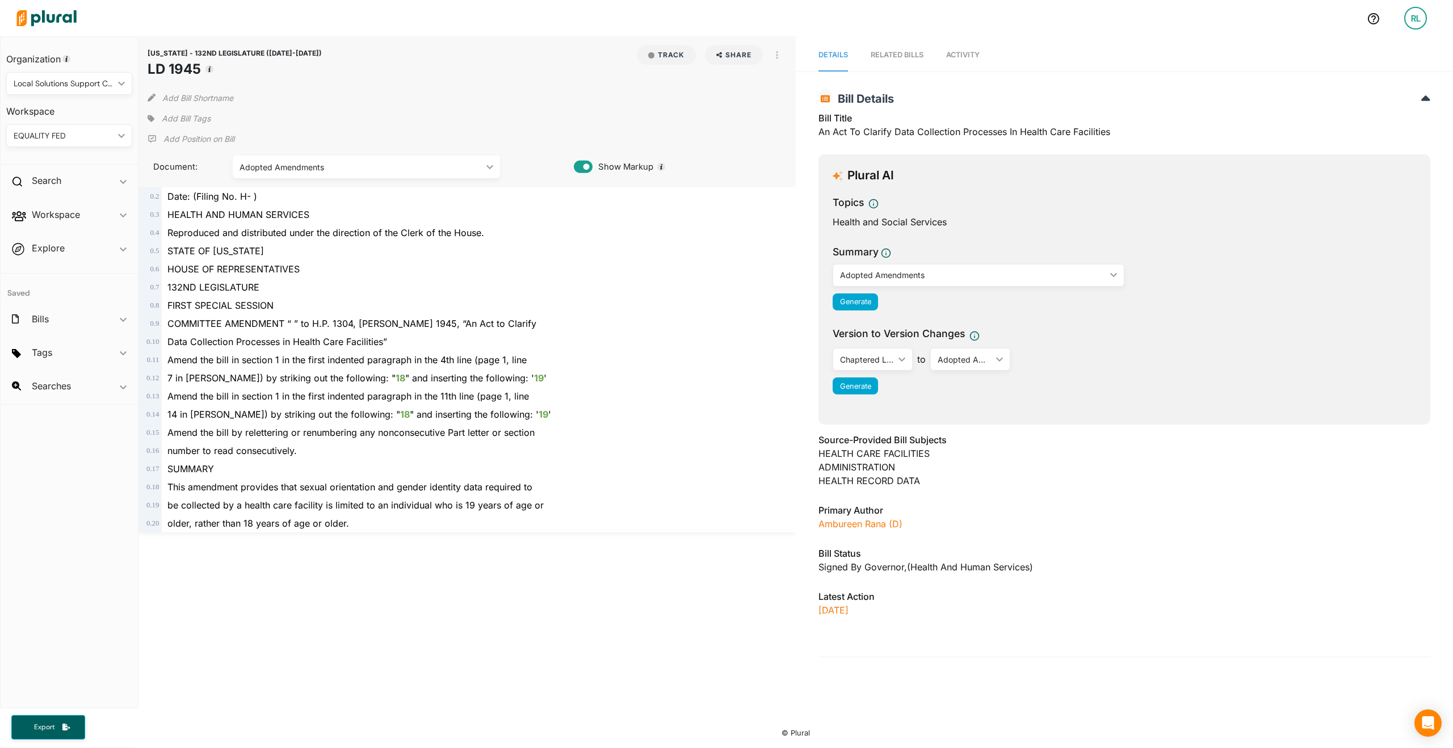
click at [420, 163] on div "Adopted Amendments" at bounding box center [361, 167] width 242 height 12
click at [405, 272] on div "Chaptered Law" at bounding box center [366, 272] width 249 height 10
click at [436, 171] on div "Chaptered Law" at bounding box center [361, 167] width 242 height 12
click at [414, 271] on div "Chaptered Law" at bounding box center [366, 272] width 249 height 10
click at [411, 166] on div "Chaptered Law" at bounding box center [361, 167] width 242 height 12
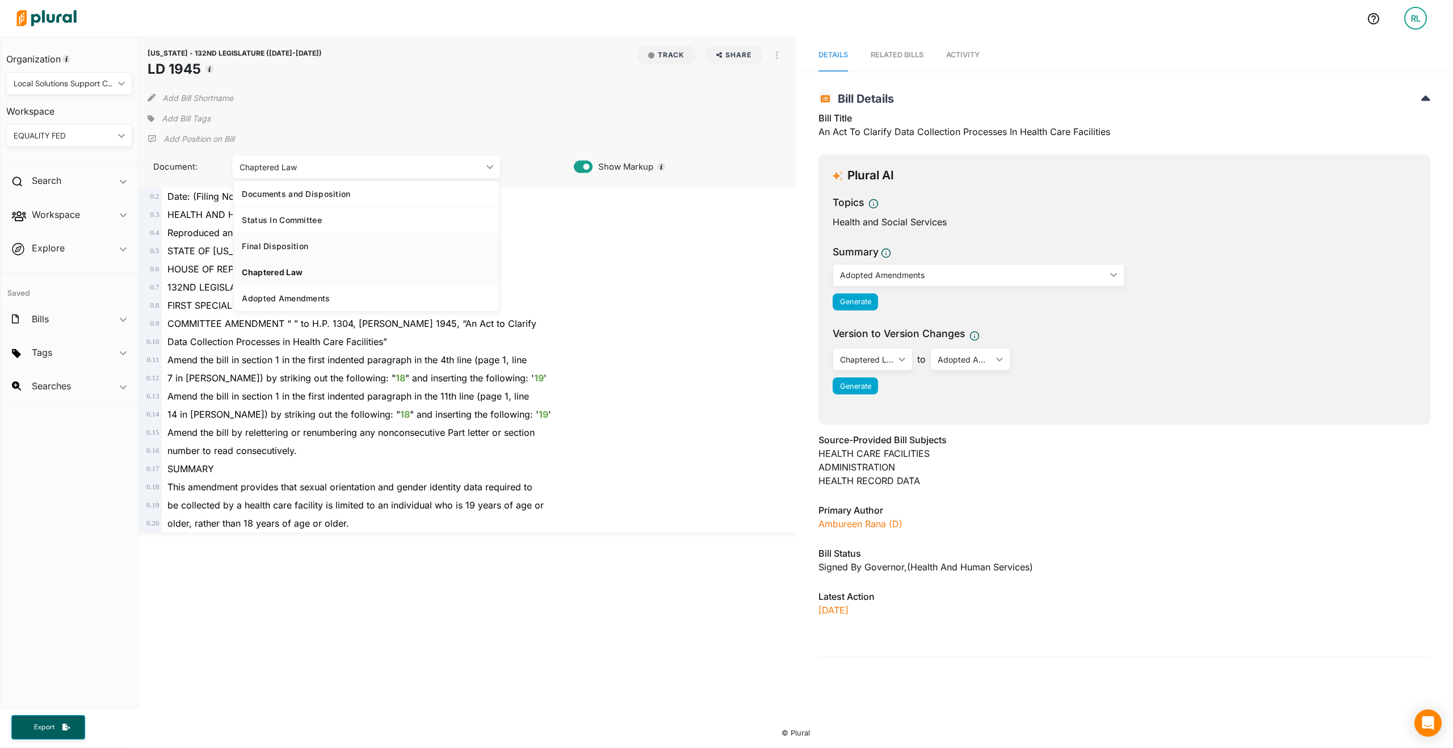
click at [384, 285] on link "Final Disposition" at bounding box center [366, 298] width 264 height 26
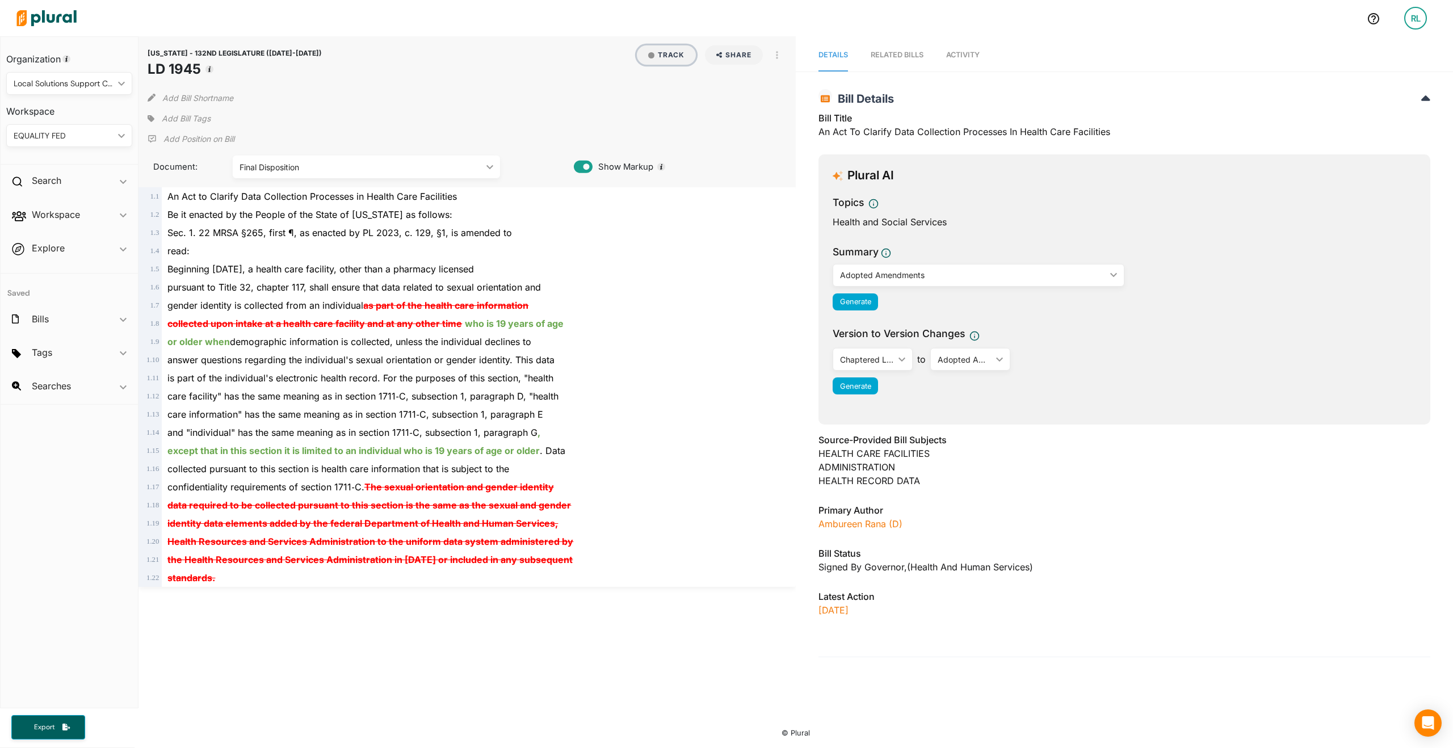
click at [667, 57] on button "Track" at bounding box center [666, 54] width 59 height 19
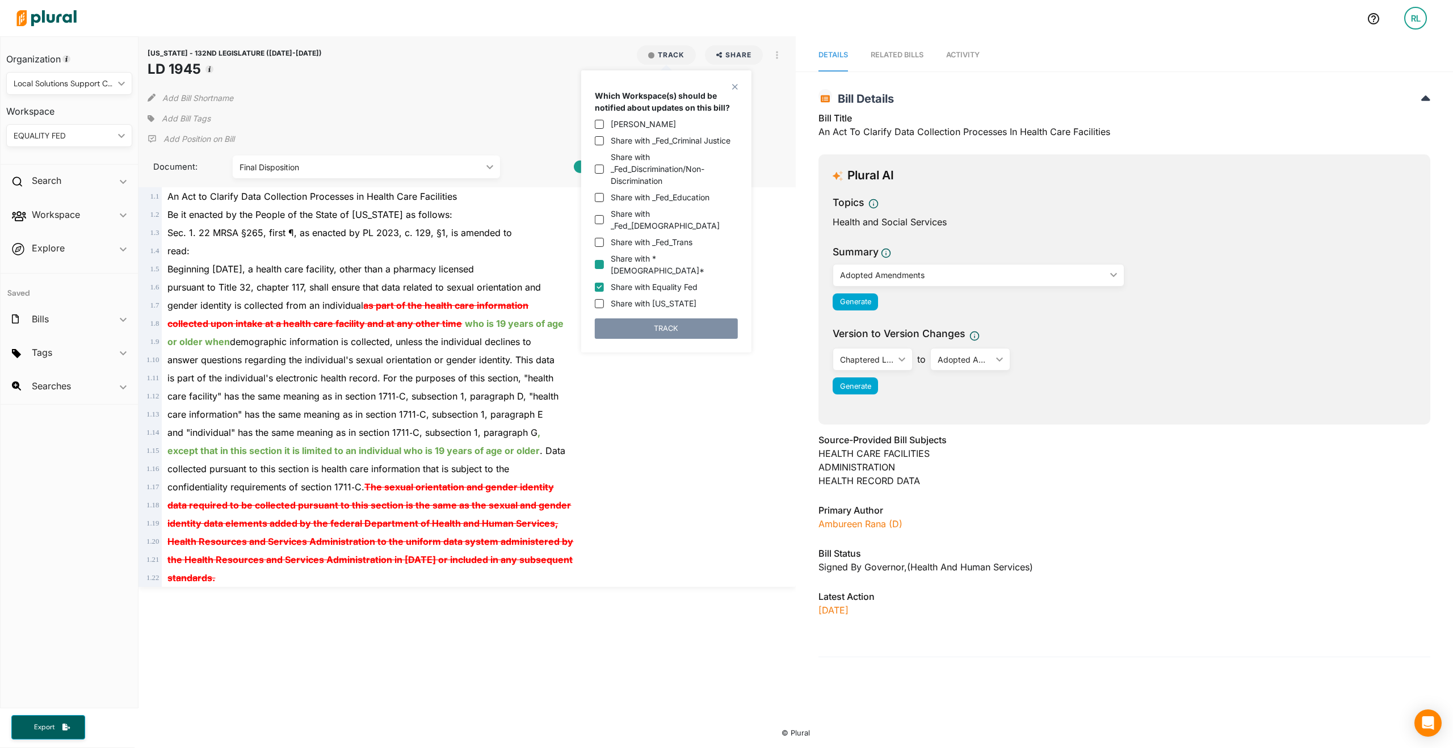
drag, startPoint x: 600, startPoint y: 230, endPoint x: 600, endPoint y: 247, distance: 17.0
click at [600, 238] on input "Share with _Fed_Trans" at bounding box center [599, 242] width 9 height 9
checkbox input "true"
click at [600, 283] on input "Share with Equality Fed" at bounding box center [599, 287] width 9 height 9
checkbox input "false"
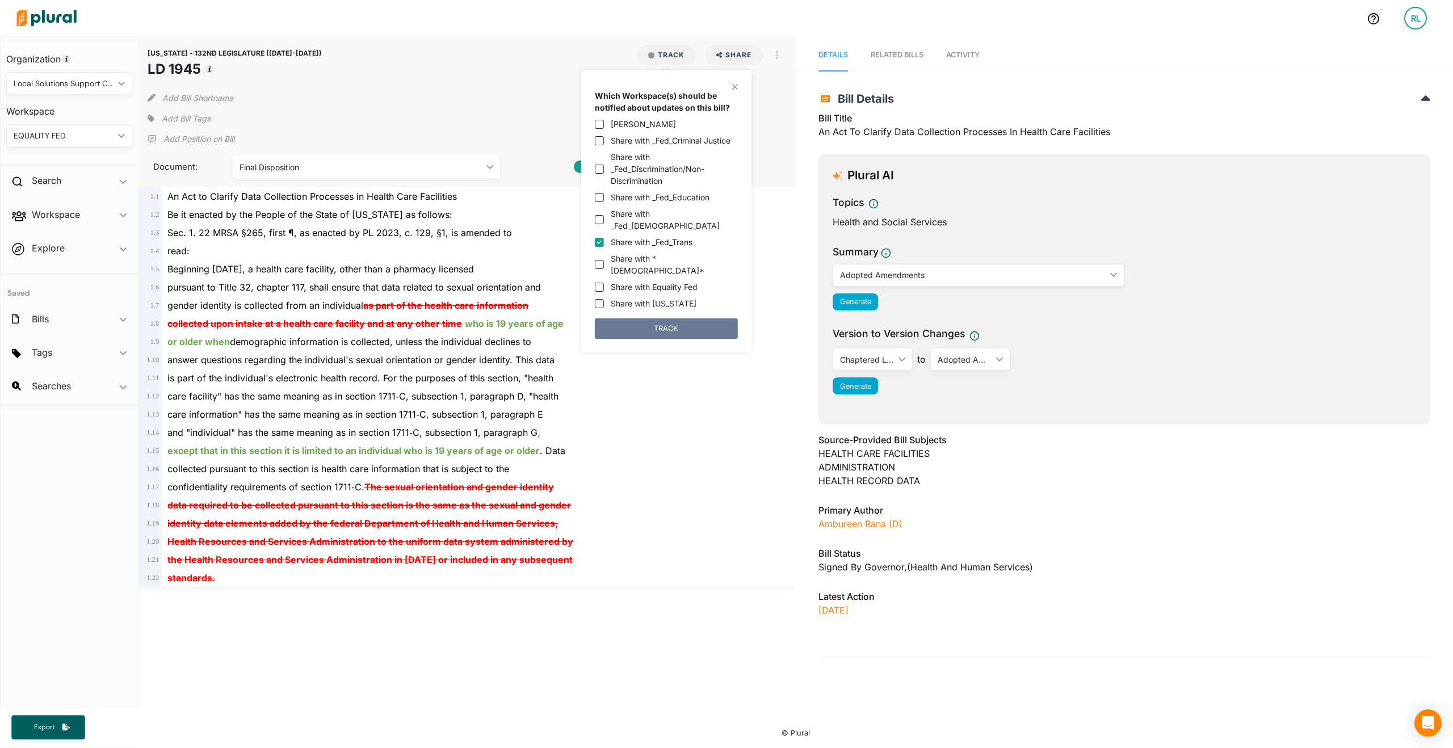
click at [635, 318] on button "TRACK" at bounding box center [666, 328] width 143 height 20
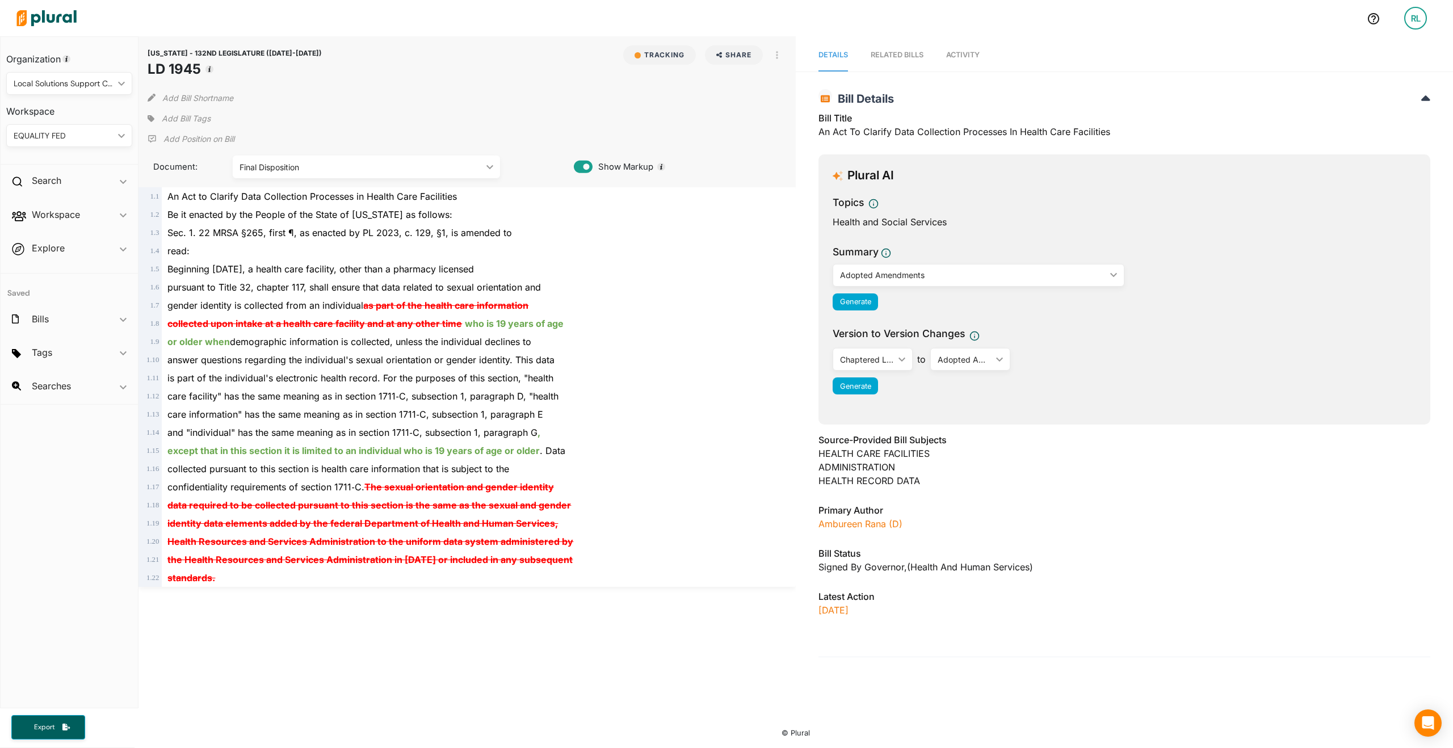
click at [188, 137] on p "Add Position on Bill" at bounding box center [198, 138] width 71 height 11
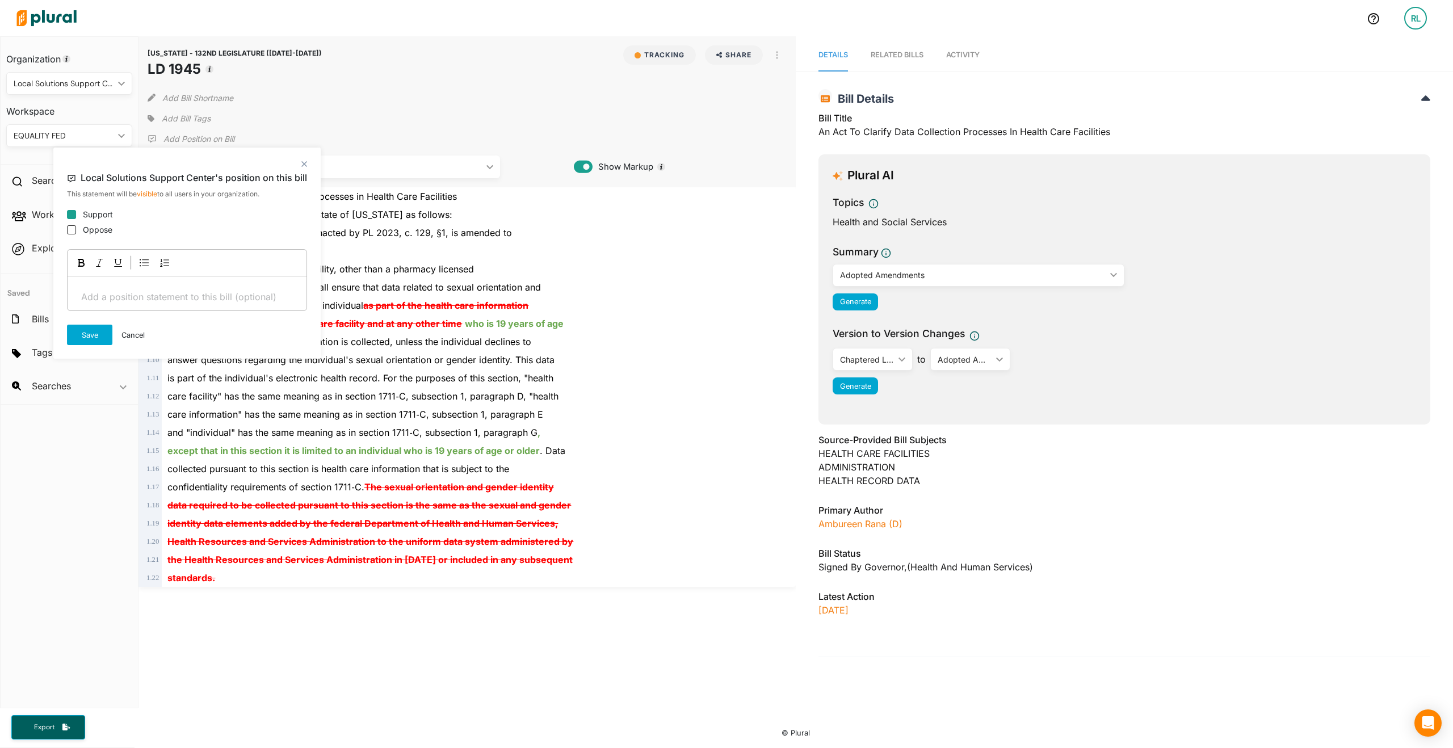
click at [72, 215] on input "Support" at bounding box center [71, 214] width 9 height 9
checkbox input "true"
click at [97, 338] on button "Save" at bounding box center [89, 335] width 45 height 20
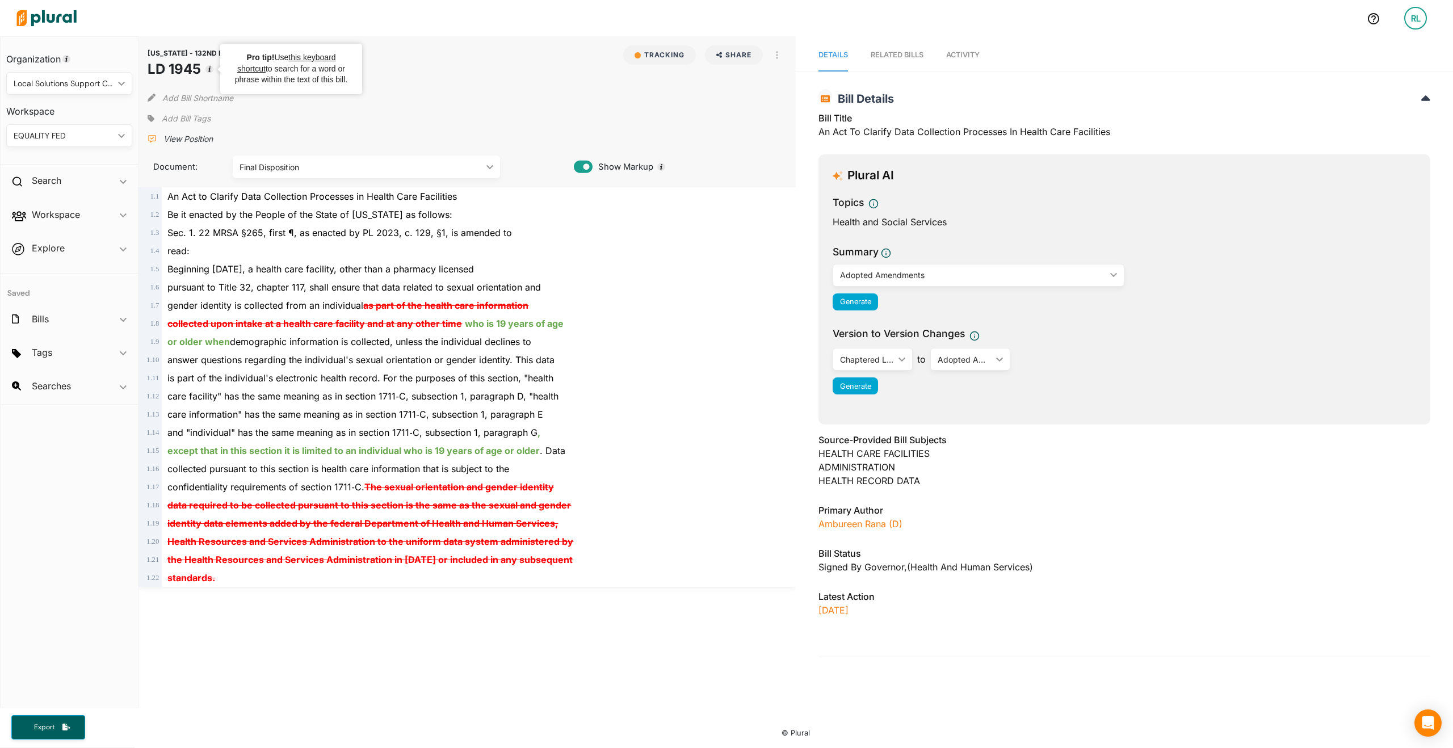
click at [188, 114] on span "Add Bill Tags" at bounding box center [186, 118] width 49 height 11
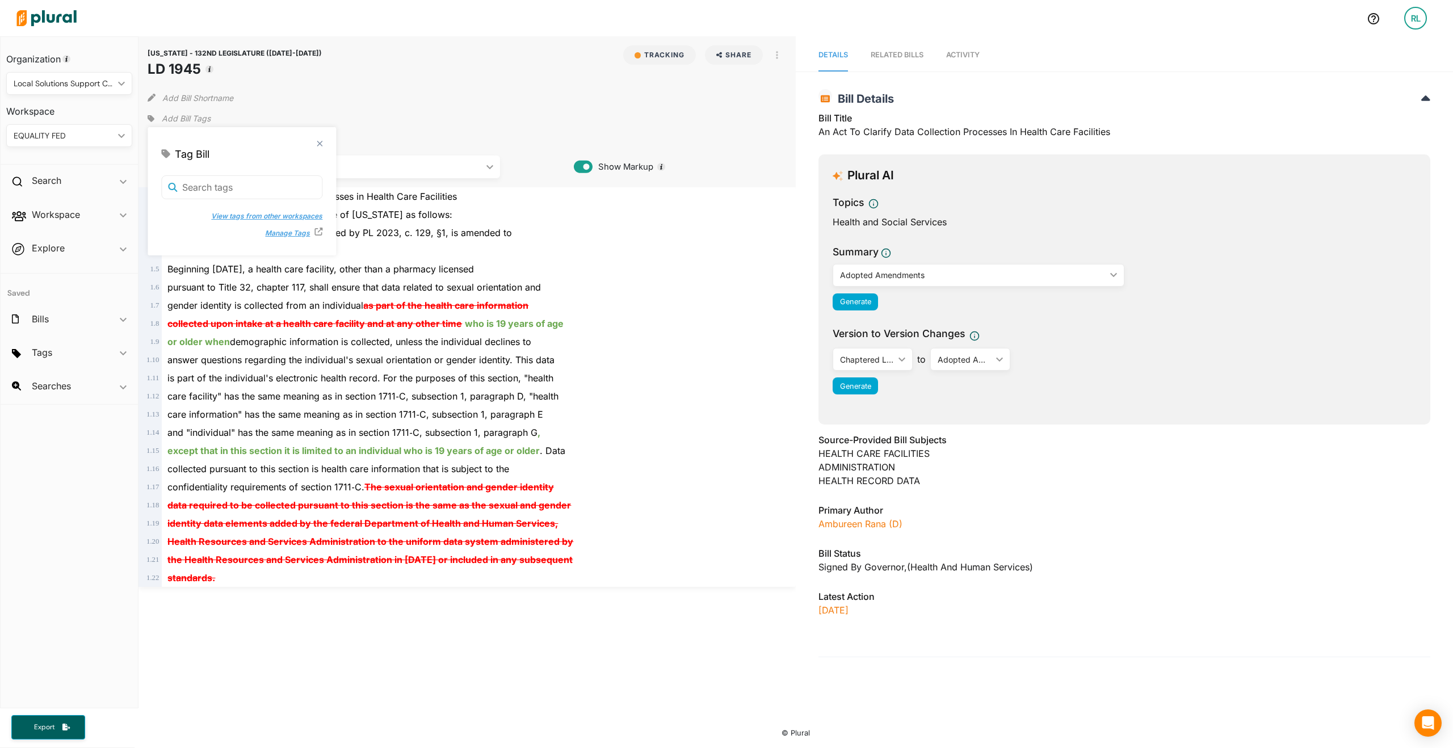
click at [288, 211] on button "View tags from other workspaces" at bounding box center [261, 216] width 123 height 17
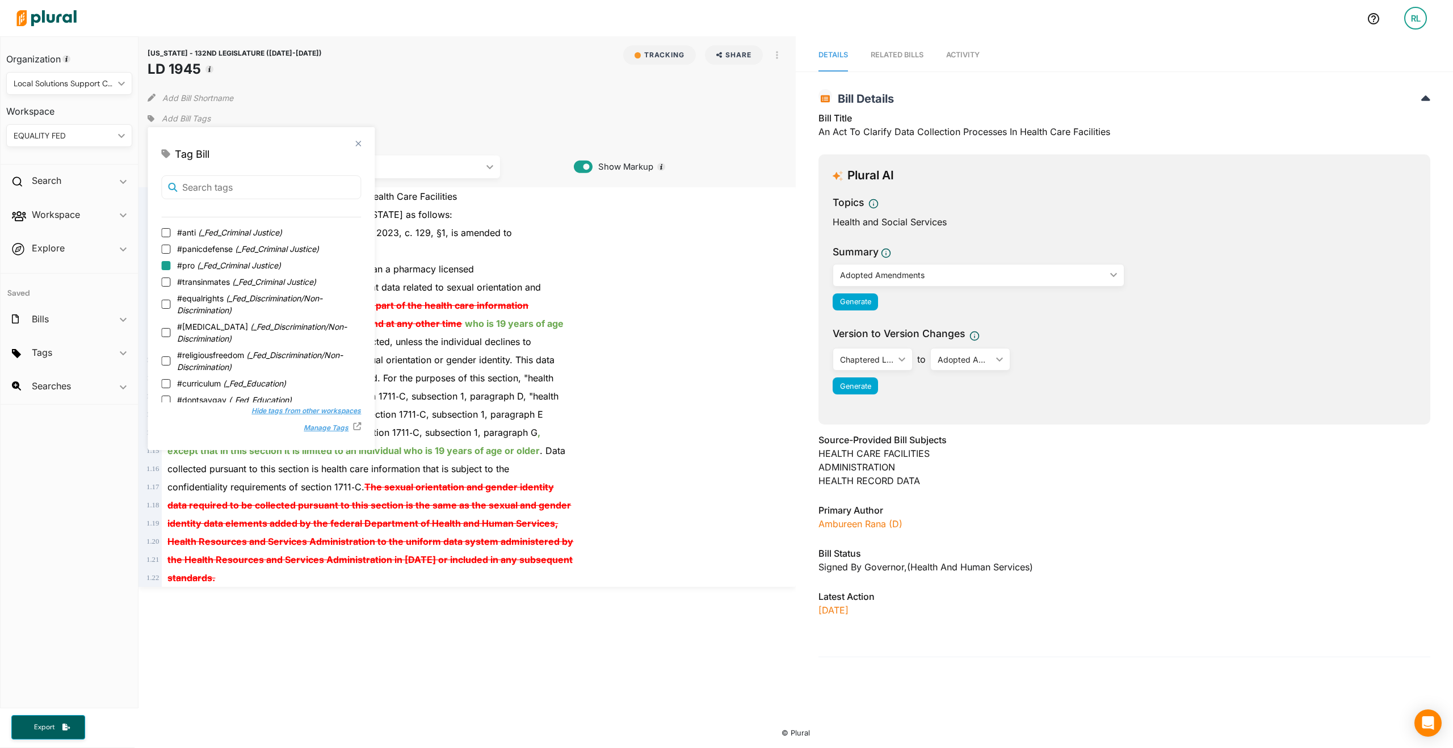
click at [165, 266] on input "#pro ( _Fed_Criminal Justice )" at bounding box center [165, 265] width 9 height 9
checkbox input "true"
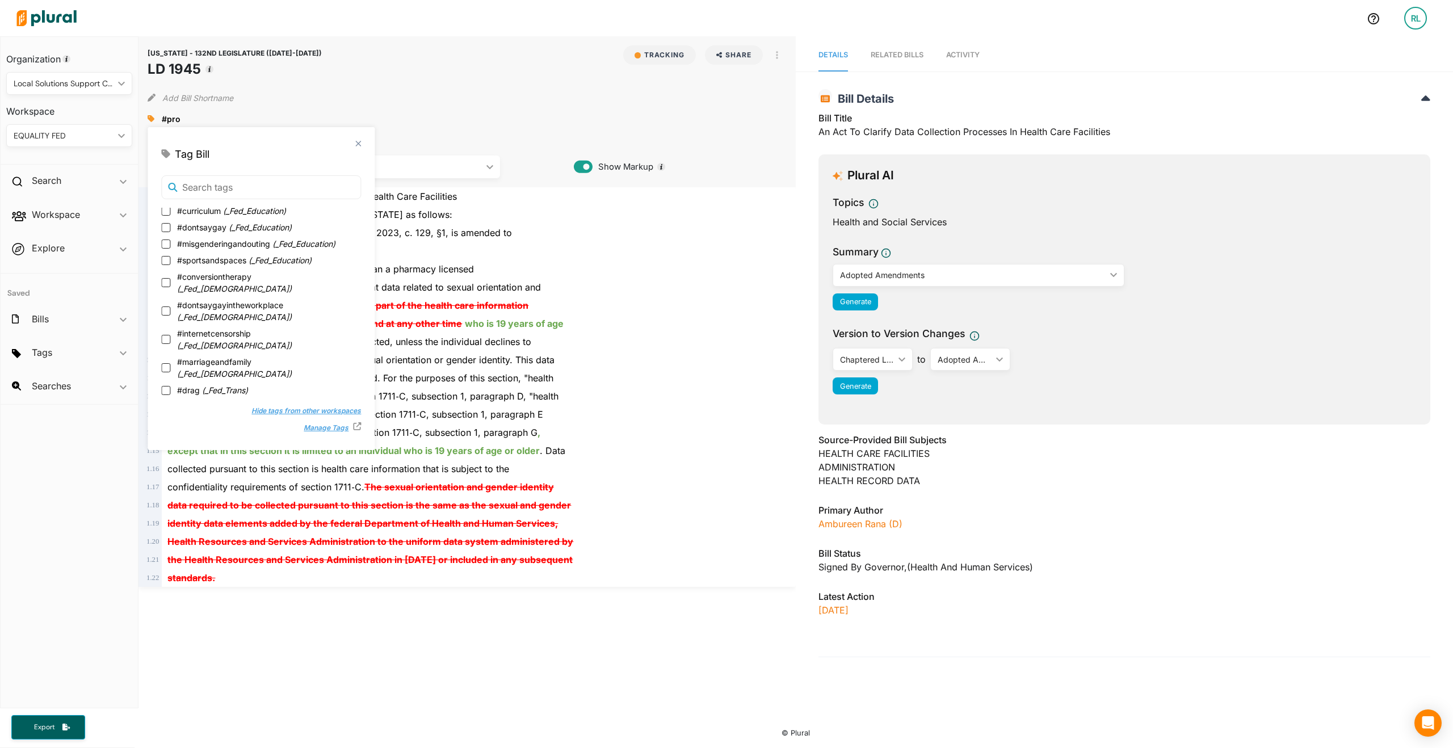
click at [167, 402] on input "#healthcare ( _Fed_Trans )" at bounding box center [165, 406] width 9 height 9
checkbox input "true"
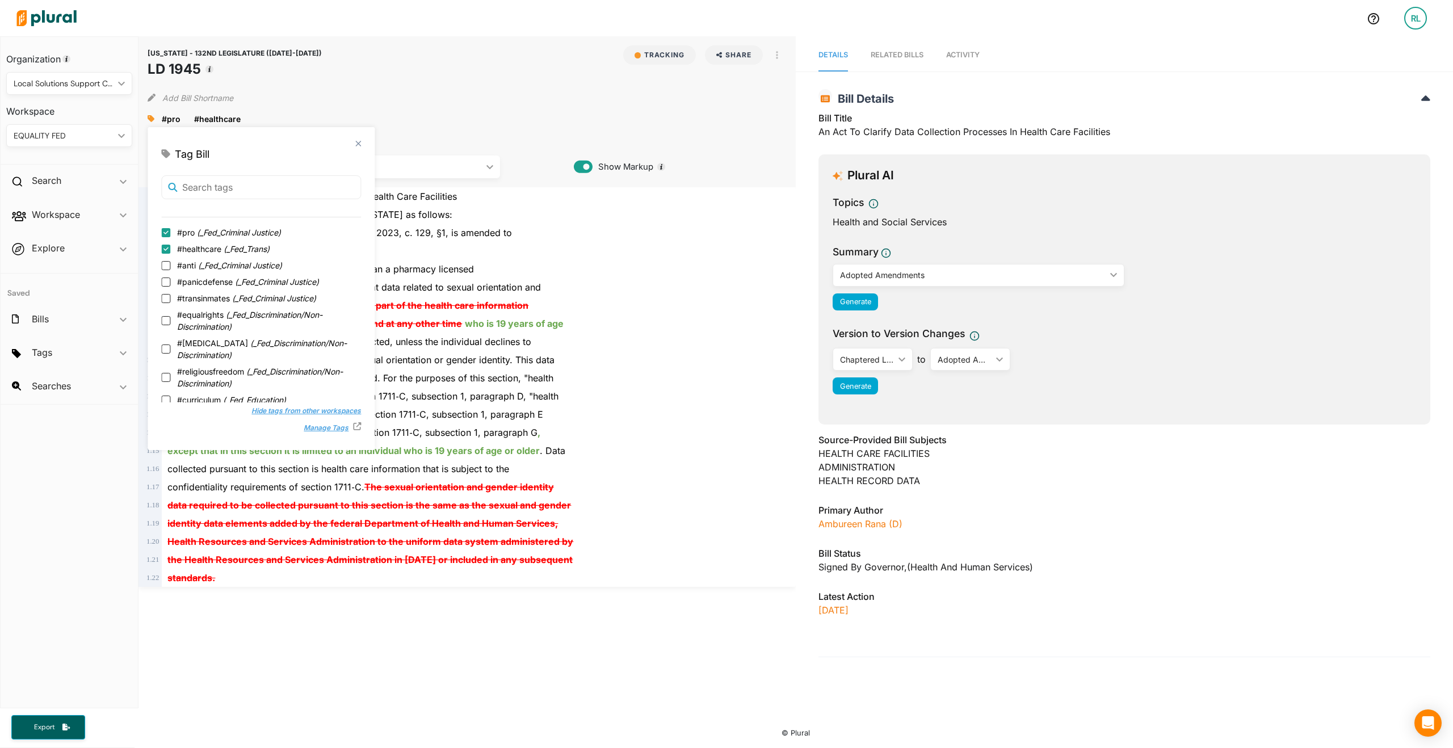
click at [459, 95] on div "Add Bill Shortname" at bounding box center [467, 95] width 639 height 23
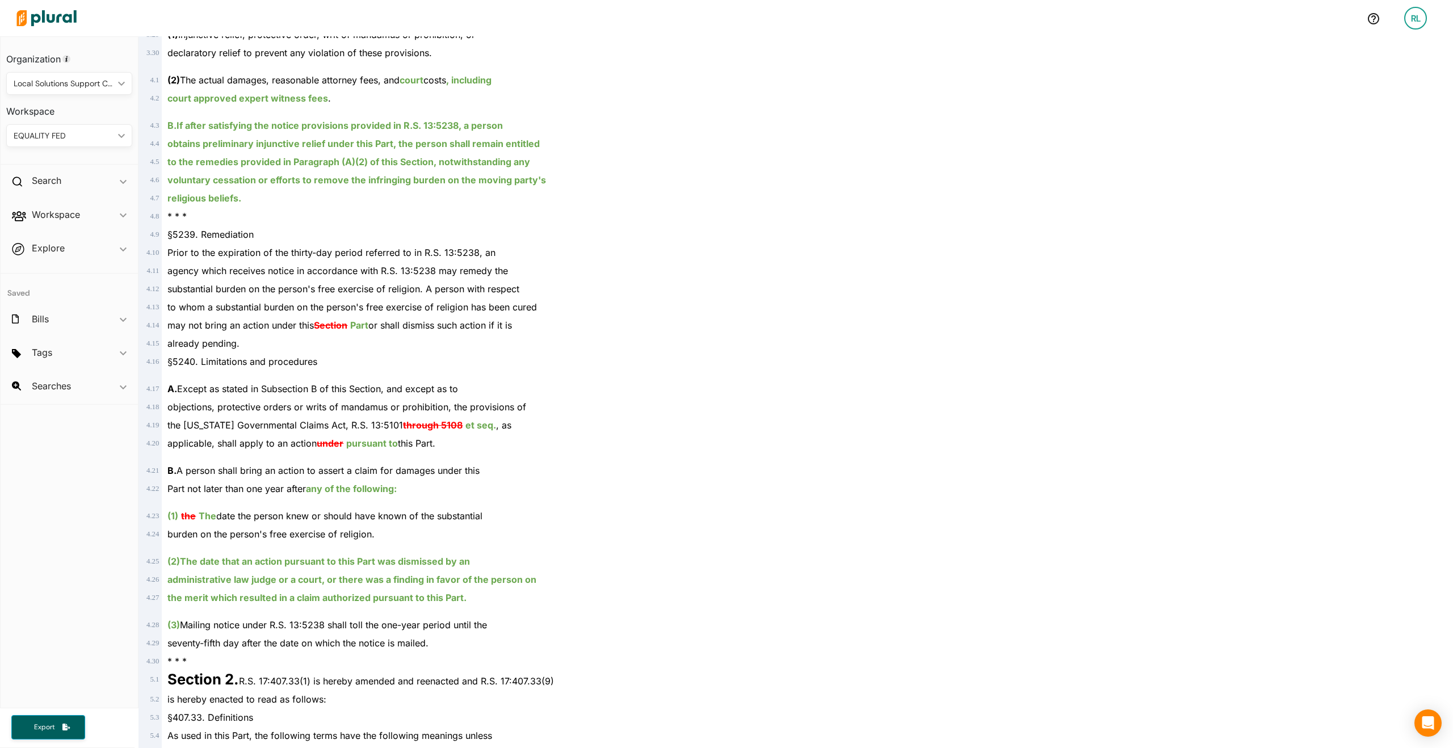
scroll to position [2110, 0]
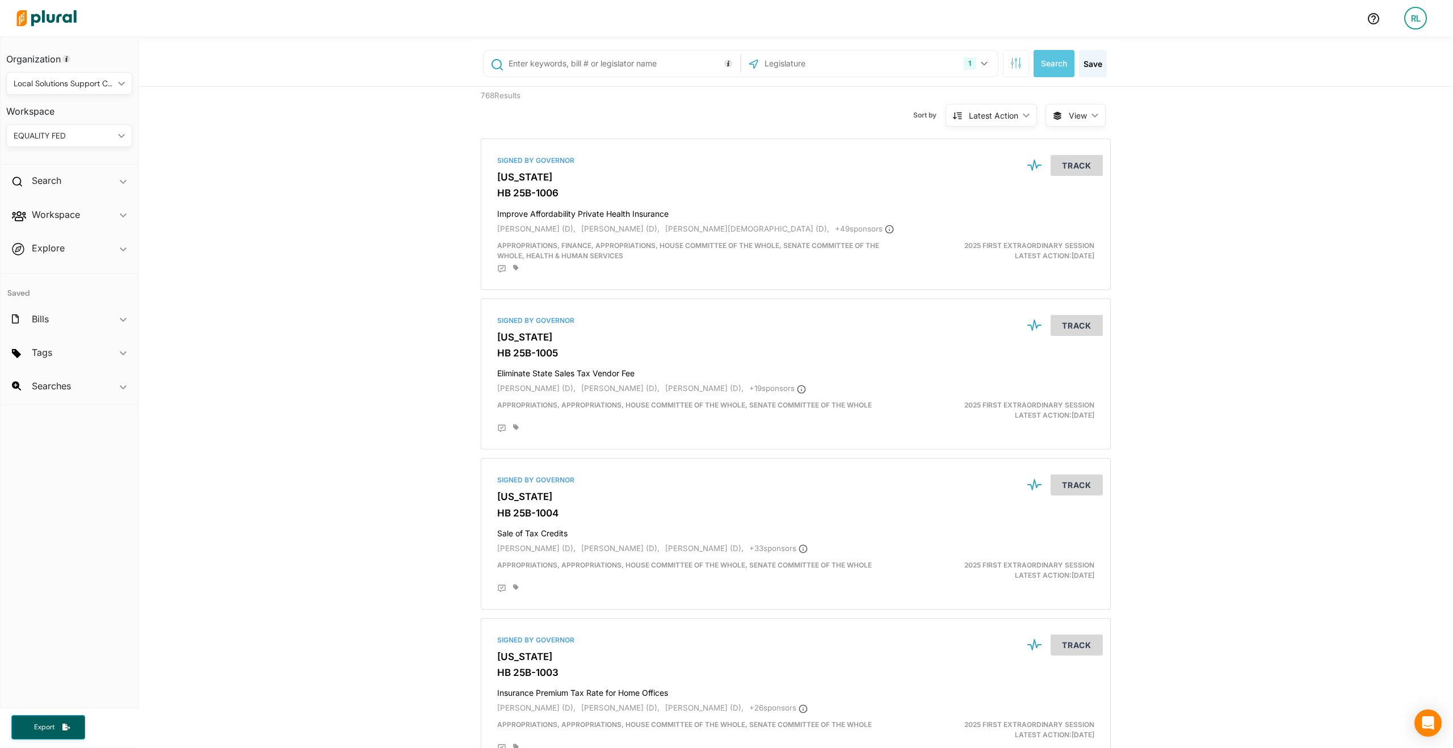
click at [87, 135] on div "EQUALITY FED" at bounding box center [64, 136] width 100 height 12
click at [98, 138] on div "EQUALITY FED" at bounding box center [64, 136] width 100 height 12
click at [58, 362] on div "Tags ic_keyboard_arrow_down" at bounding box center [69, 354] width 137 height 31
click at [49, 340] on div "Tags ic_keyboard_arrow_down" at bounding box center [69, 354] width 137 height 31
click at [72, 140] on div "EQUALITY FED" at bounding box center [64, 136] width 100 height 12
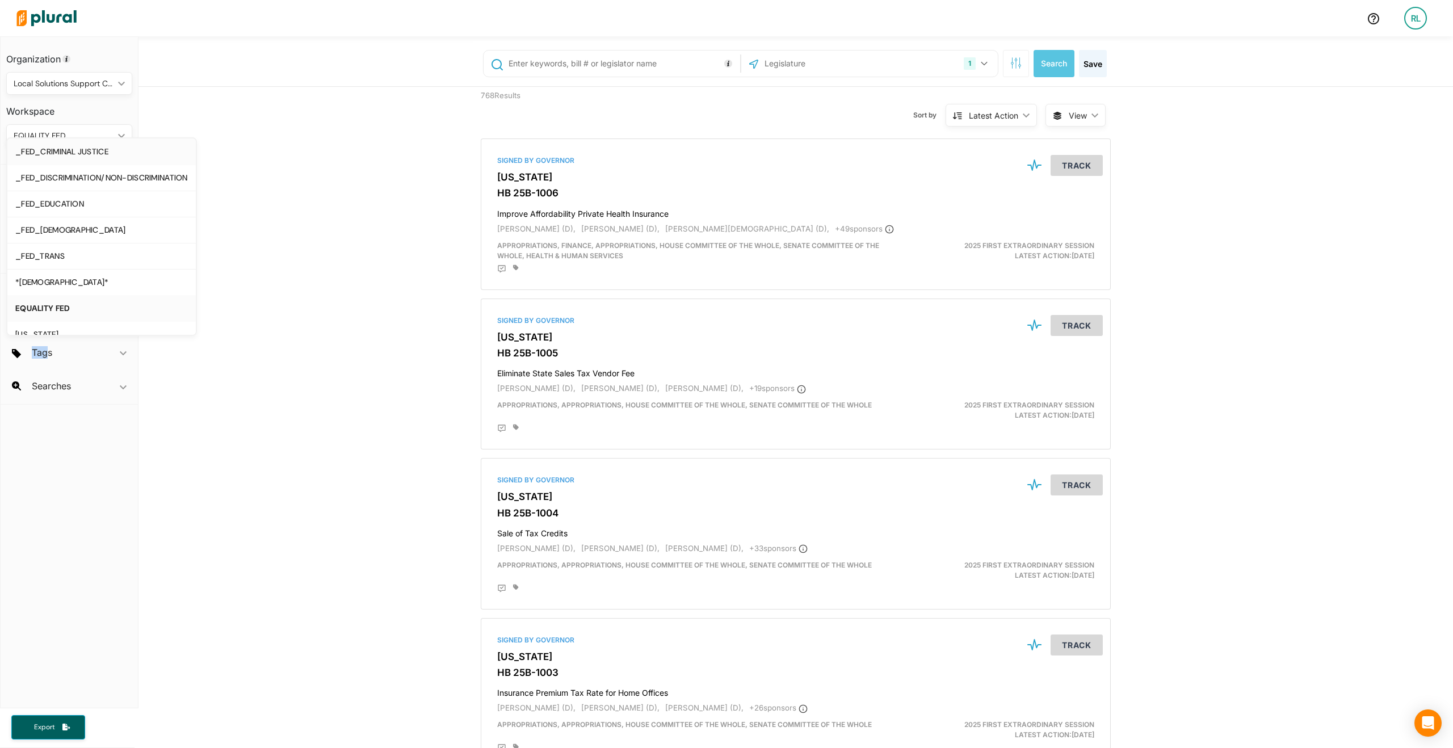
click at [153, 191] on link "_FED_CRIMINAL JUSTICE" at bounding box center [101, 204] width 188 height 26
click at [69, 354] on div "Tags ic_keyboard_arrow_down" at bounding box center [69, 354] width 137 height 31
click at [39, 376] on span "anti" at bounding box center [39, 380] width 14 height 10
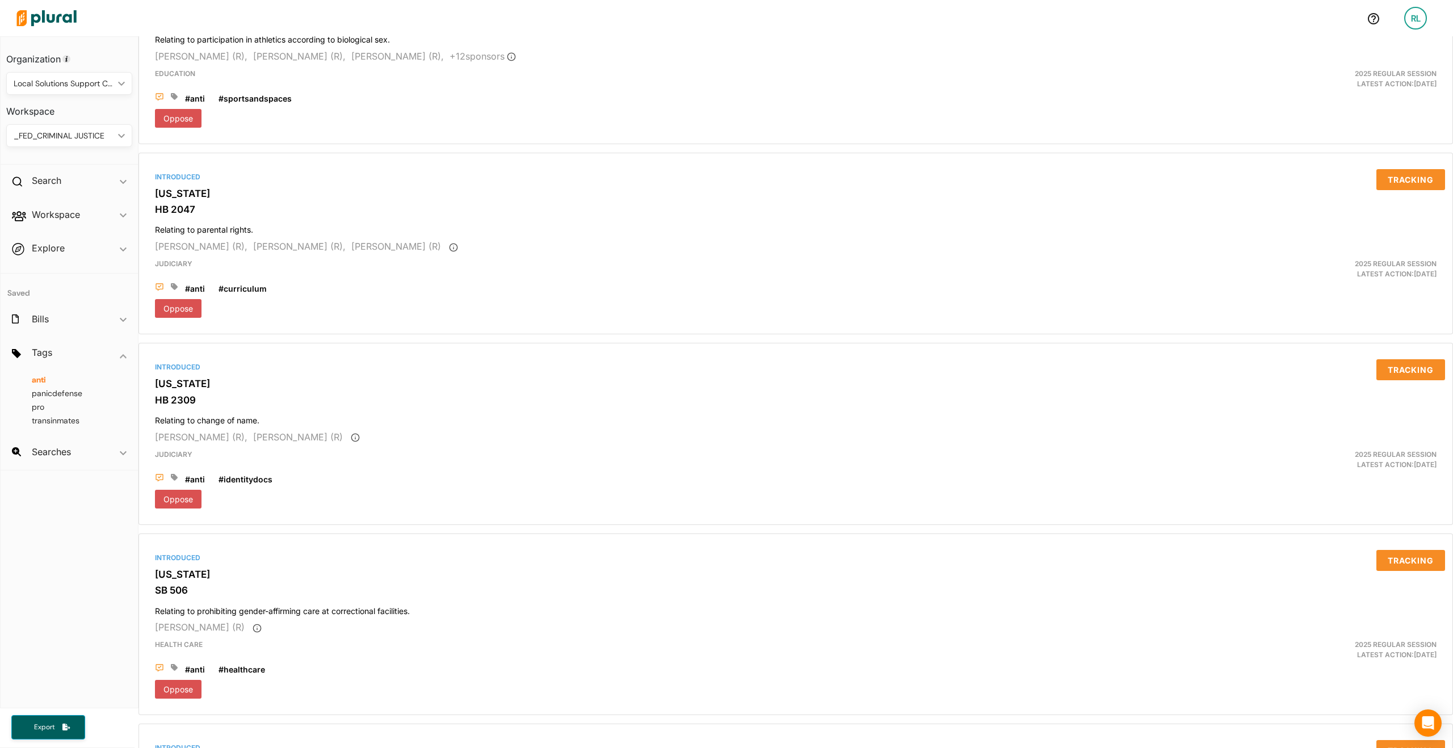
scroll to position [4302, 0]
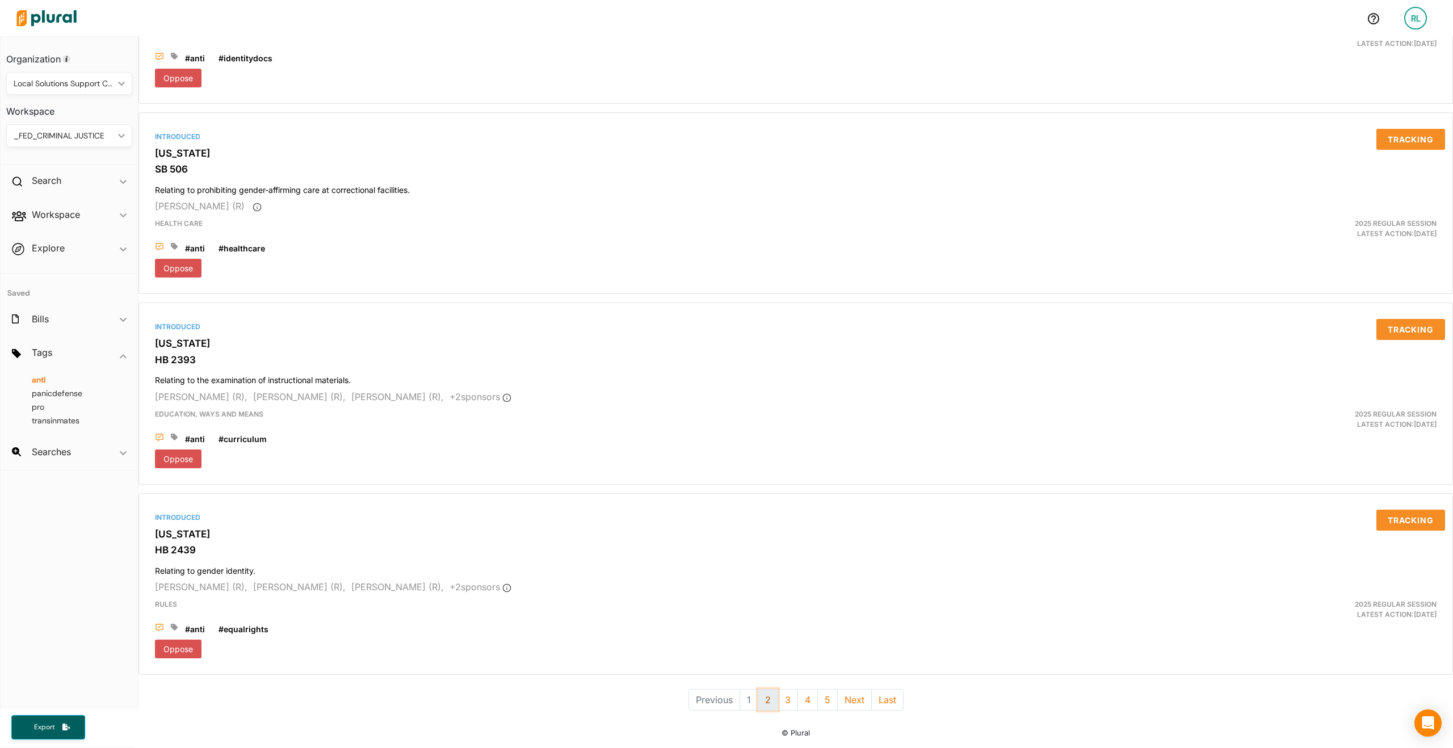
click at [765, 692] on button "2" at bounding box center [768, 700] width 20 height 22
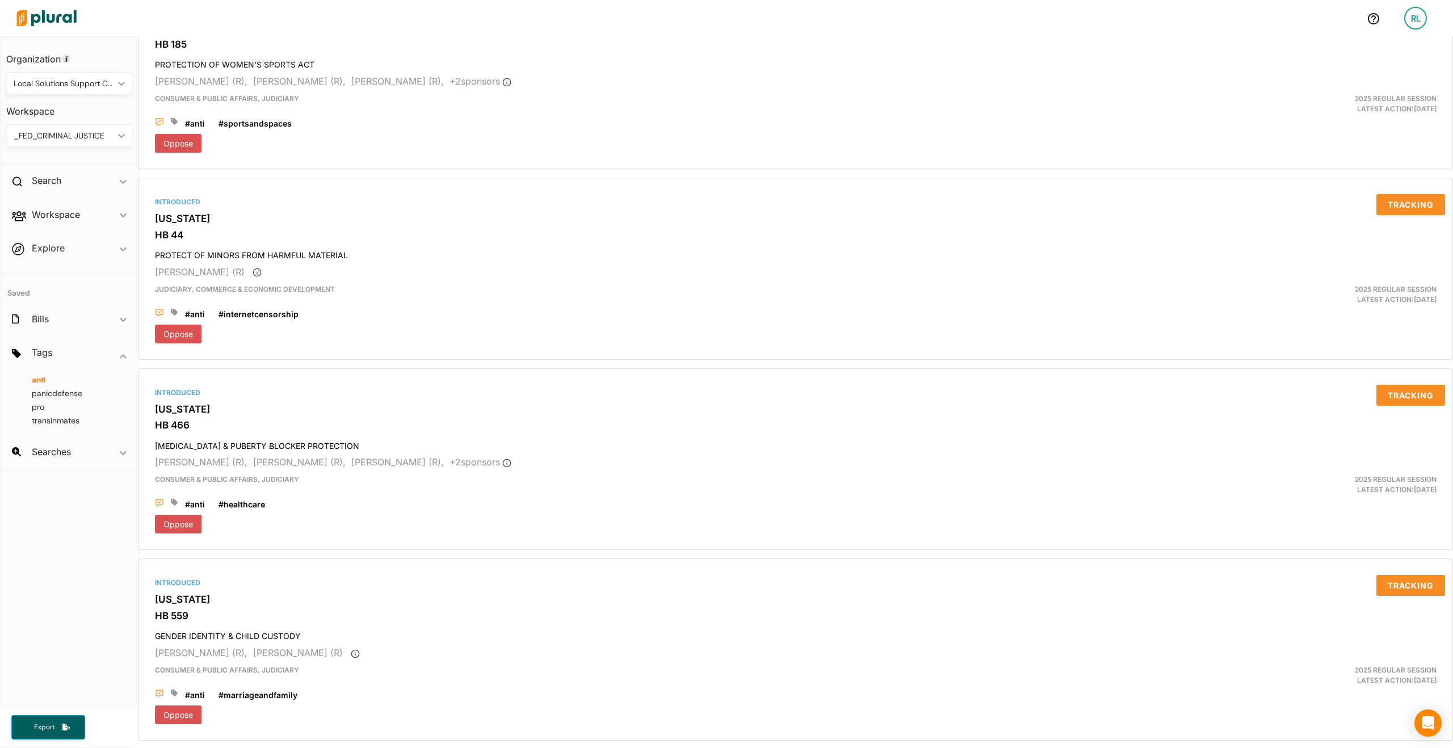
scroll to position [4302, 0]
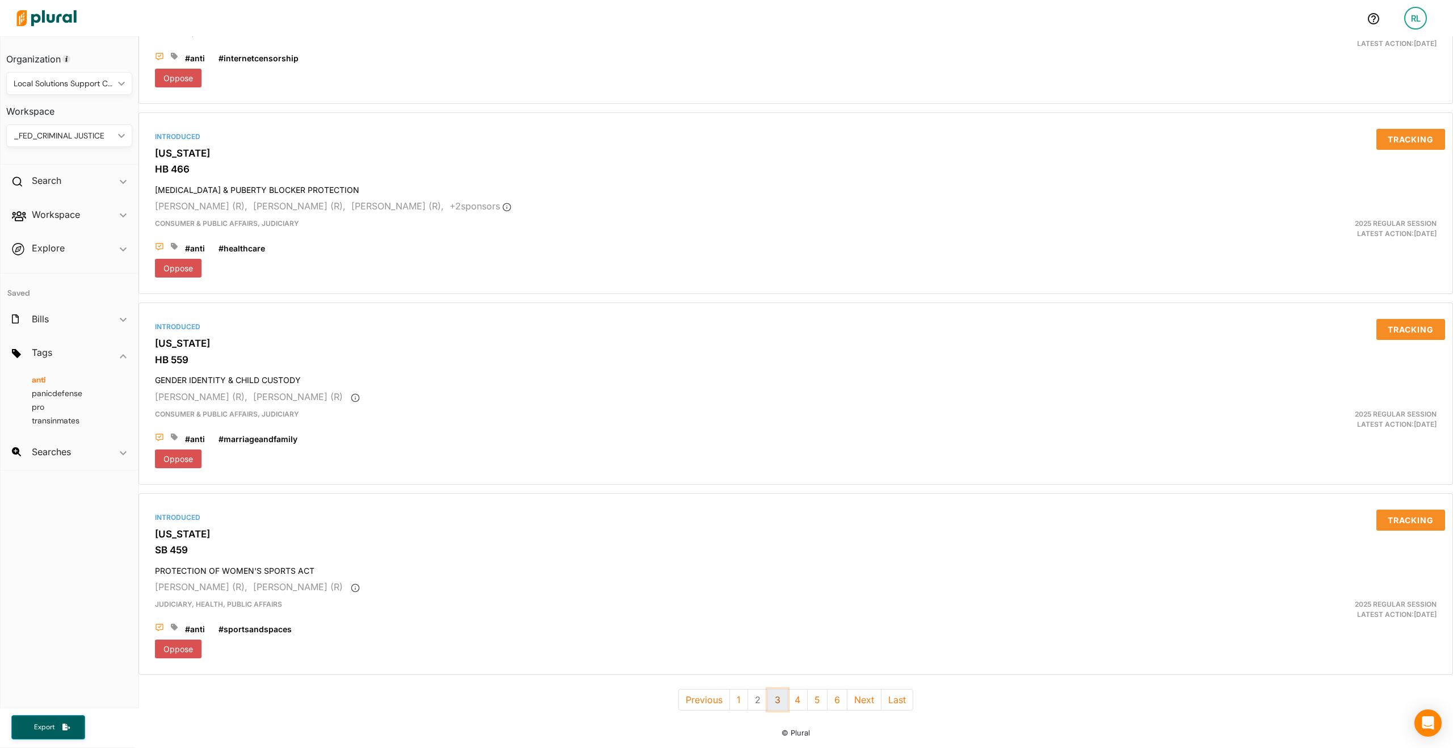
click at [775, 691] on button "3" at bounding box center [777, 700] width 20 height 22
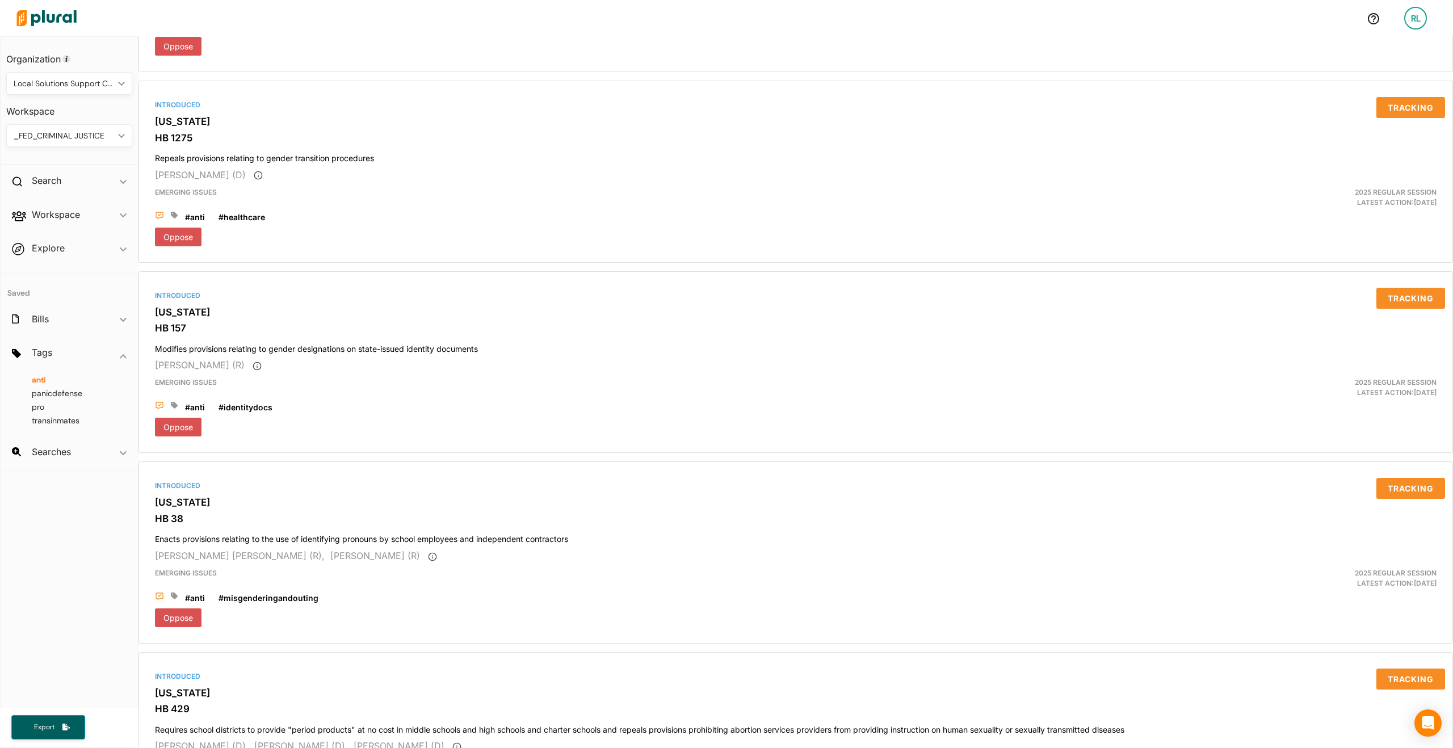
scroll to position [4302, 0]
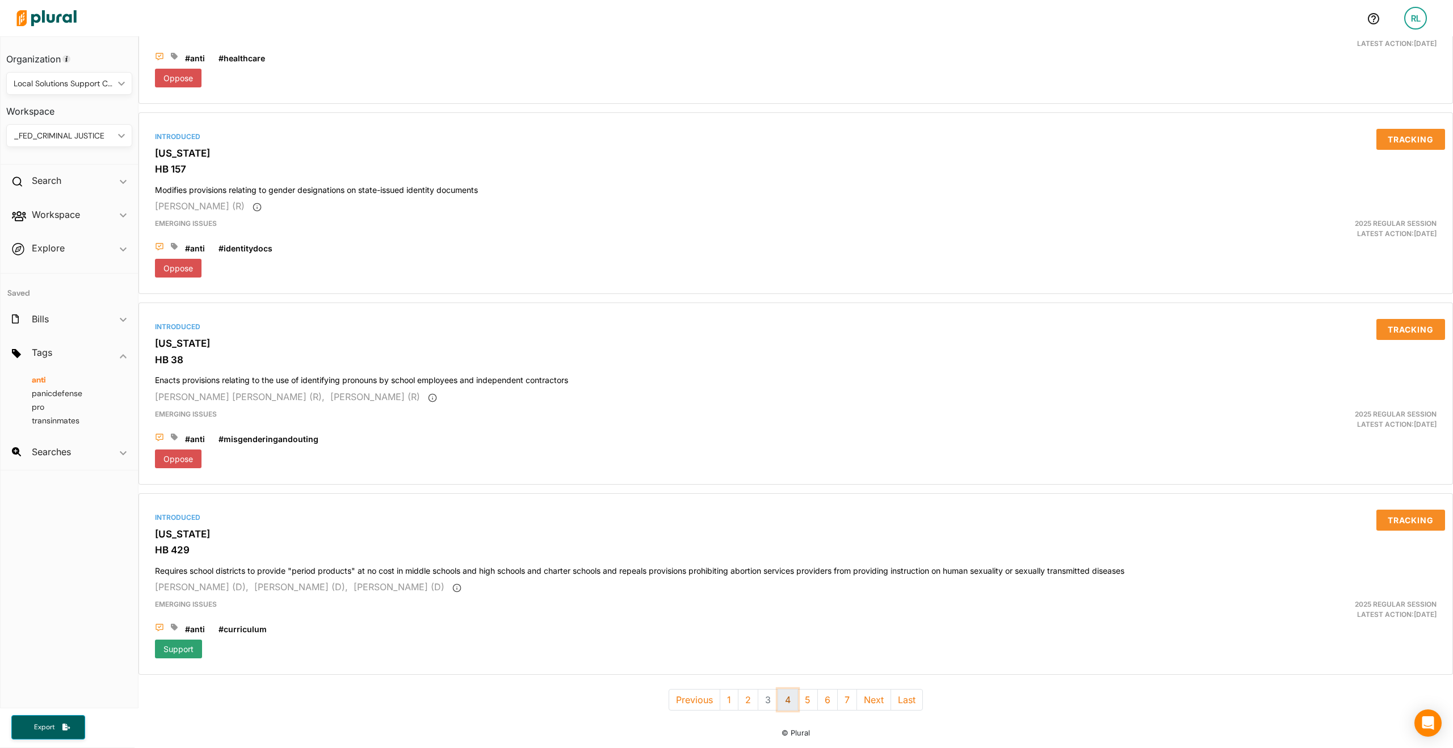
click at [788, 690] on button "4" at bounding box center [788, 700] width 20 height 22
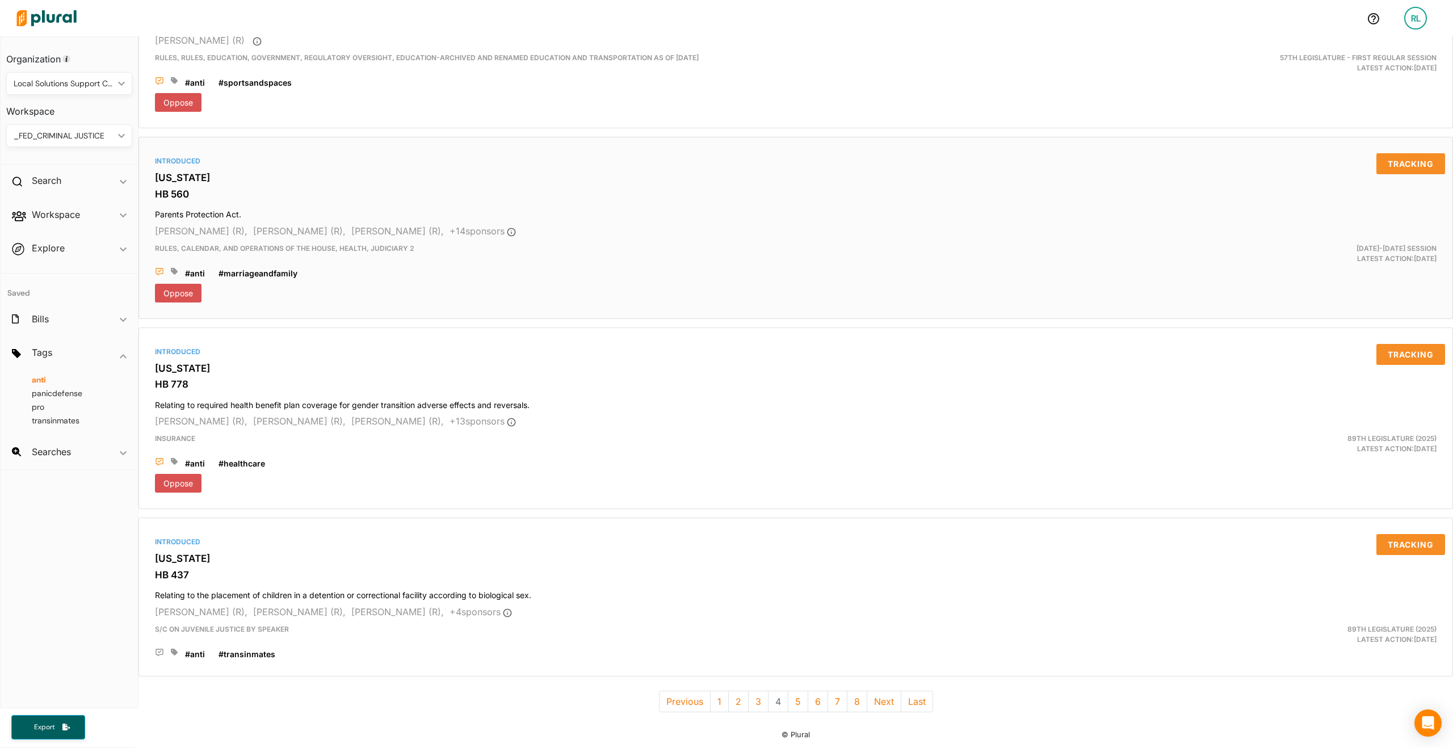
scroll to position [4298, 0]
click at [789, 693] on button "5" at bounding box center [798, 700] width 20 height 22
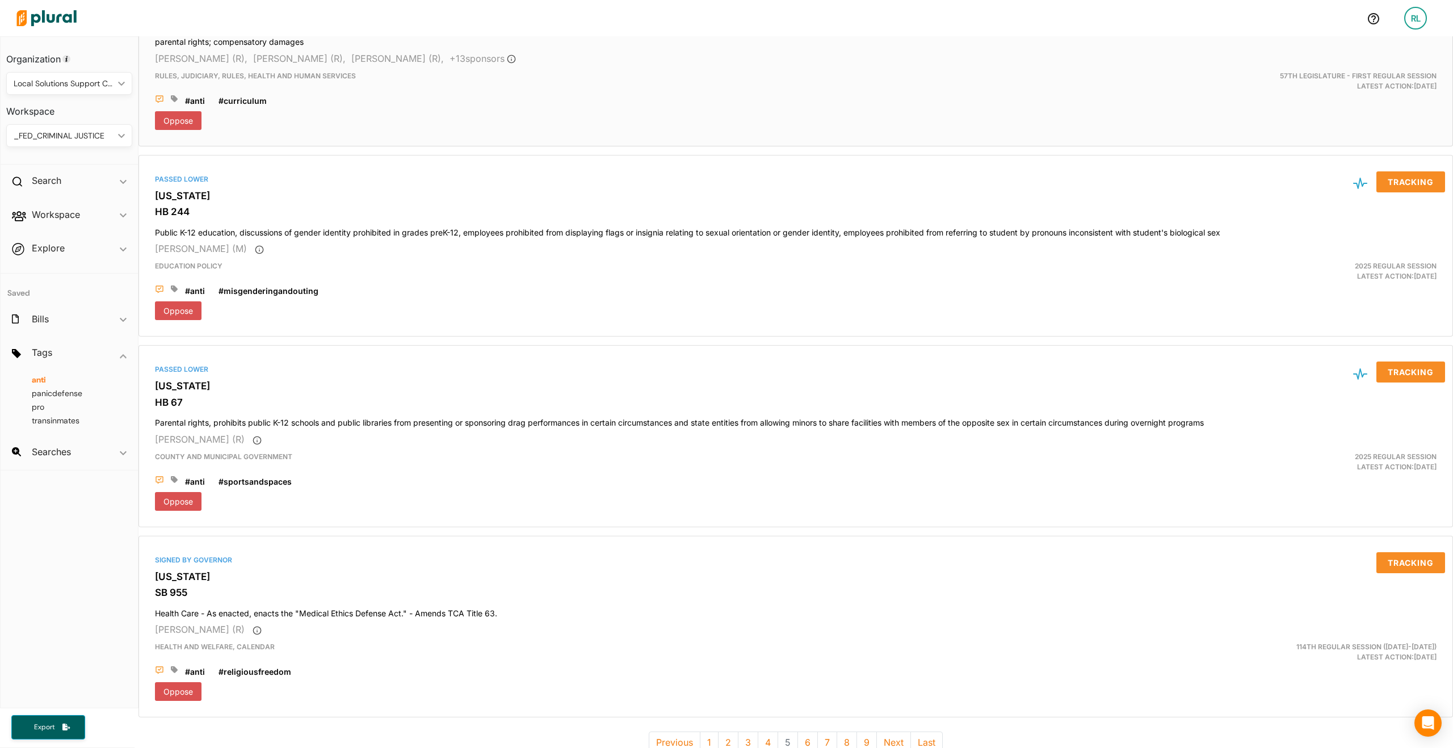
scroll to position [4302, 0]
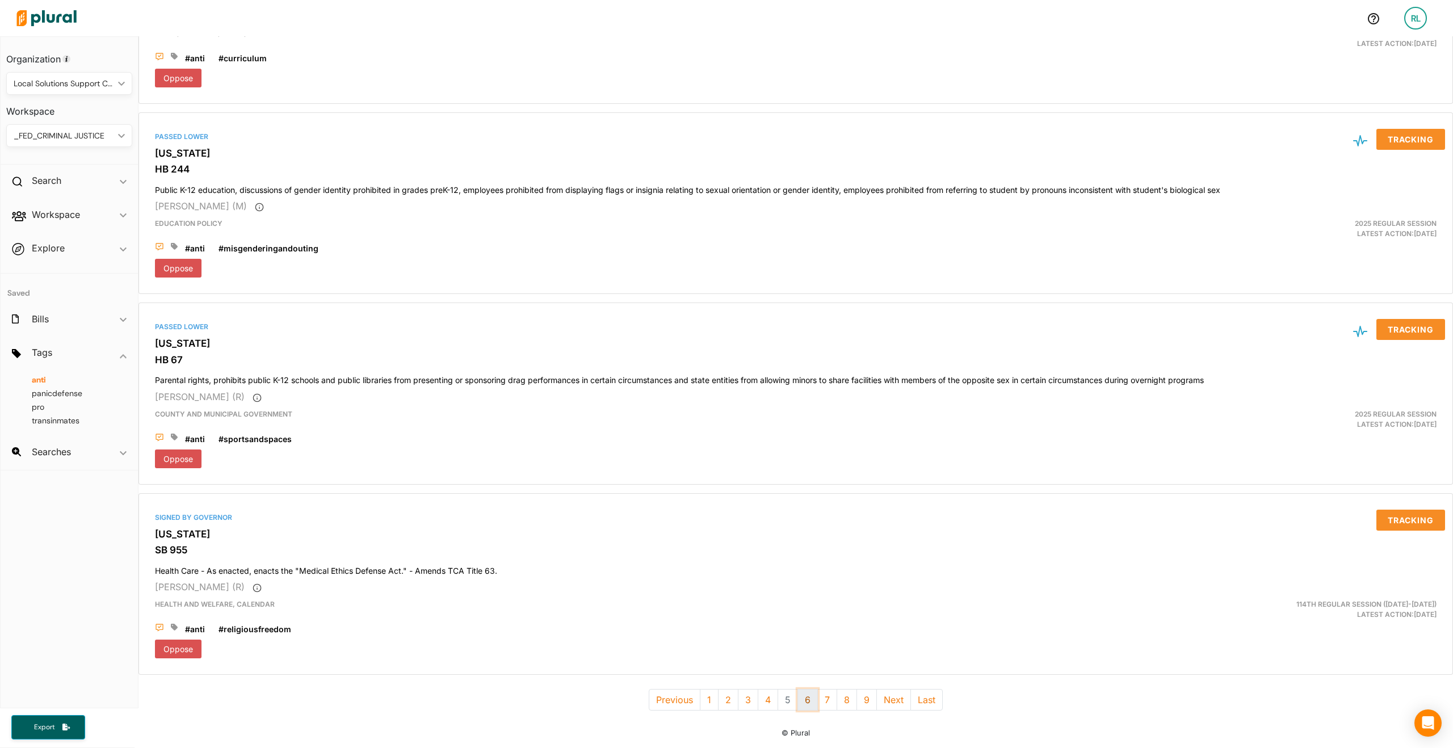
click at [803, 690] on button "6" at bounding box center [807, 700] width 20 height 22
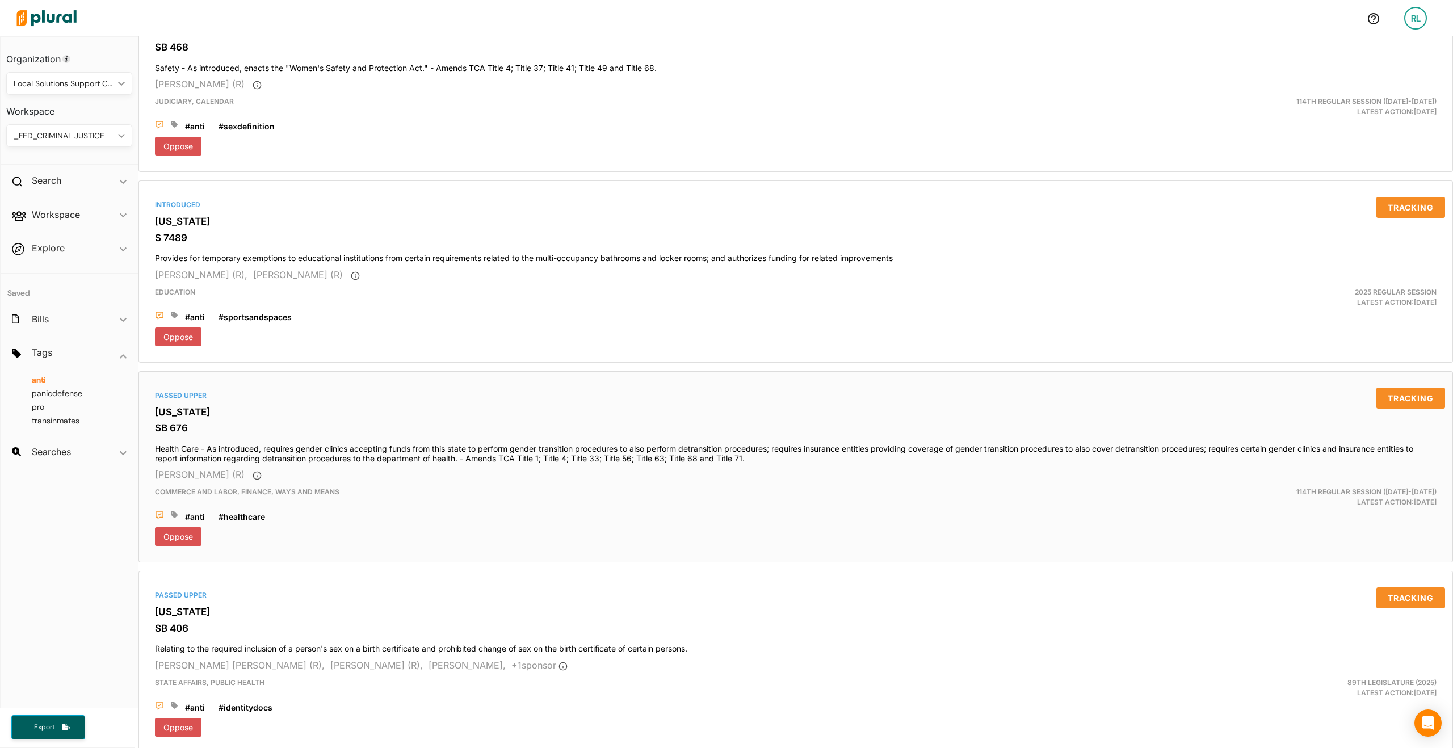
scroll to position [4312, 0]
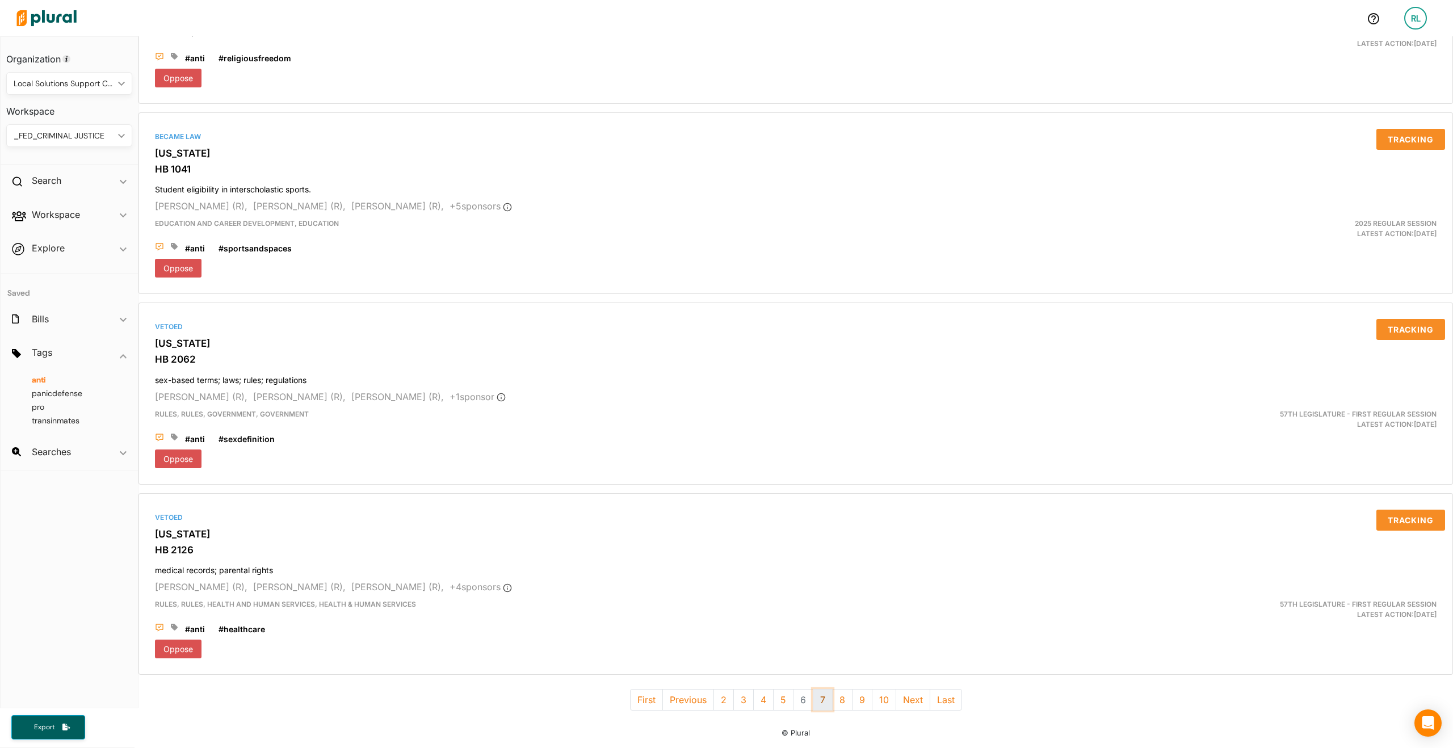
click at [813, 692] on button "7" at bounding box center [823, 700] width 20 height 22
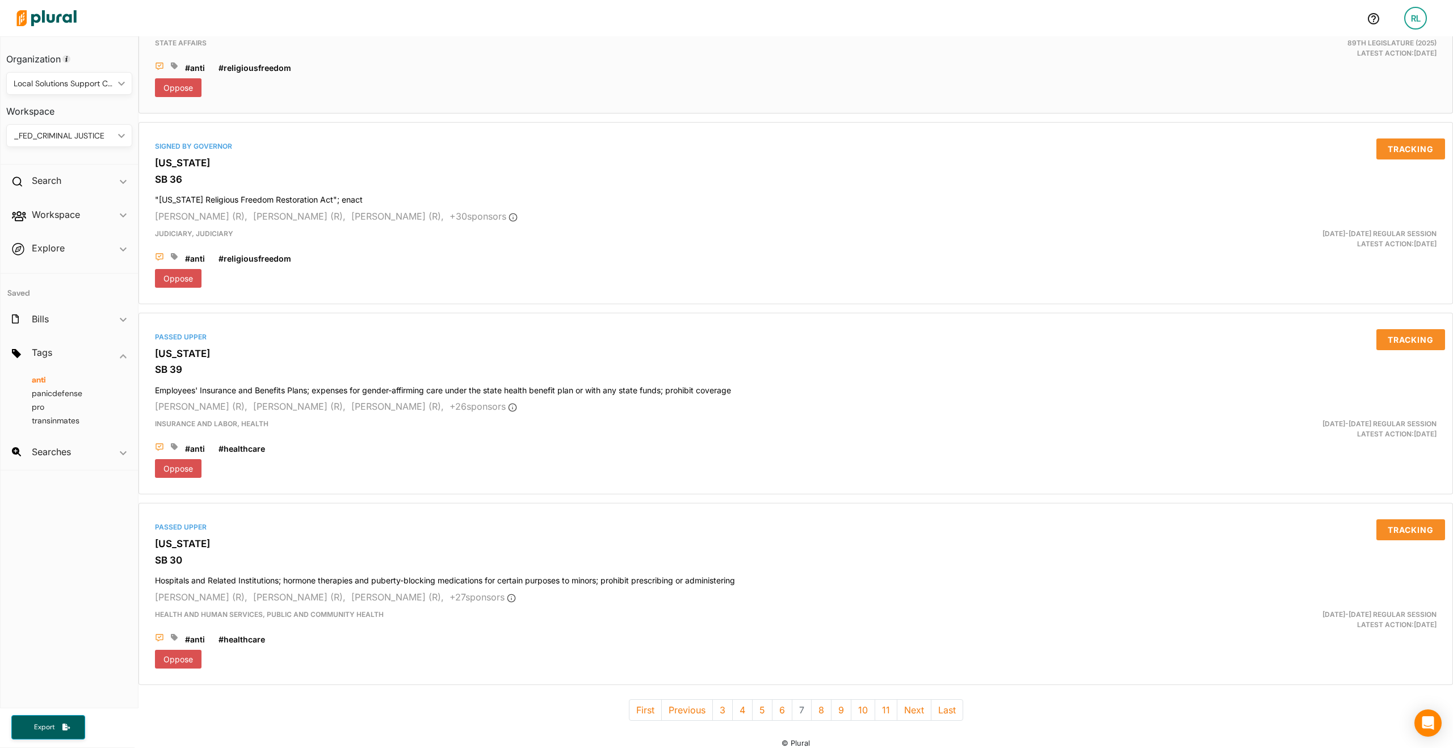
scroll to position [4321, 0]
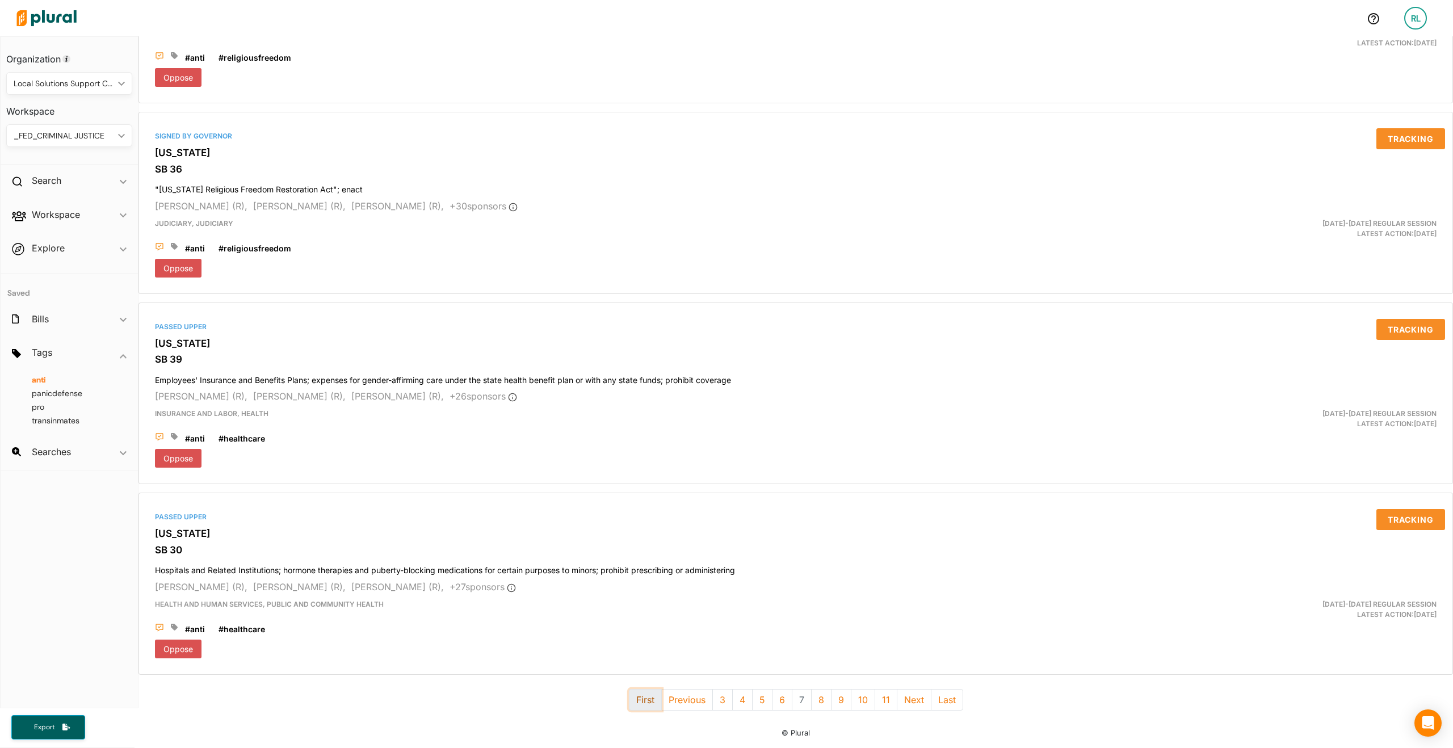
click at [651, 693] on button "First" at bounding box center [645, 700] width 33 height 22
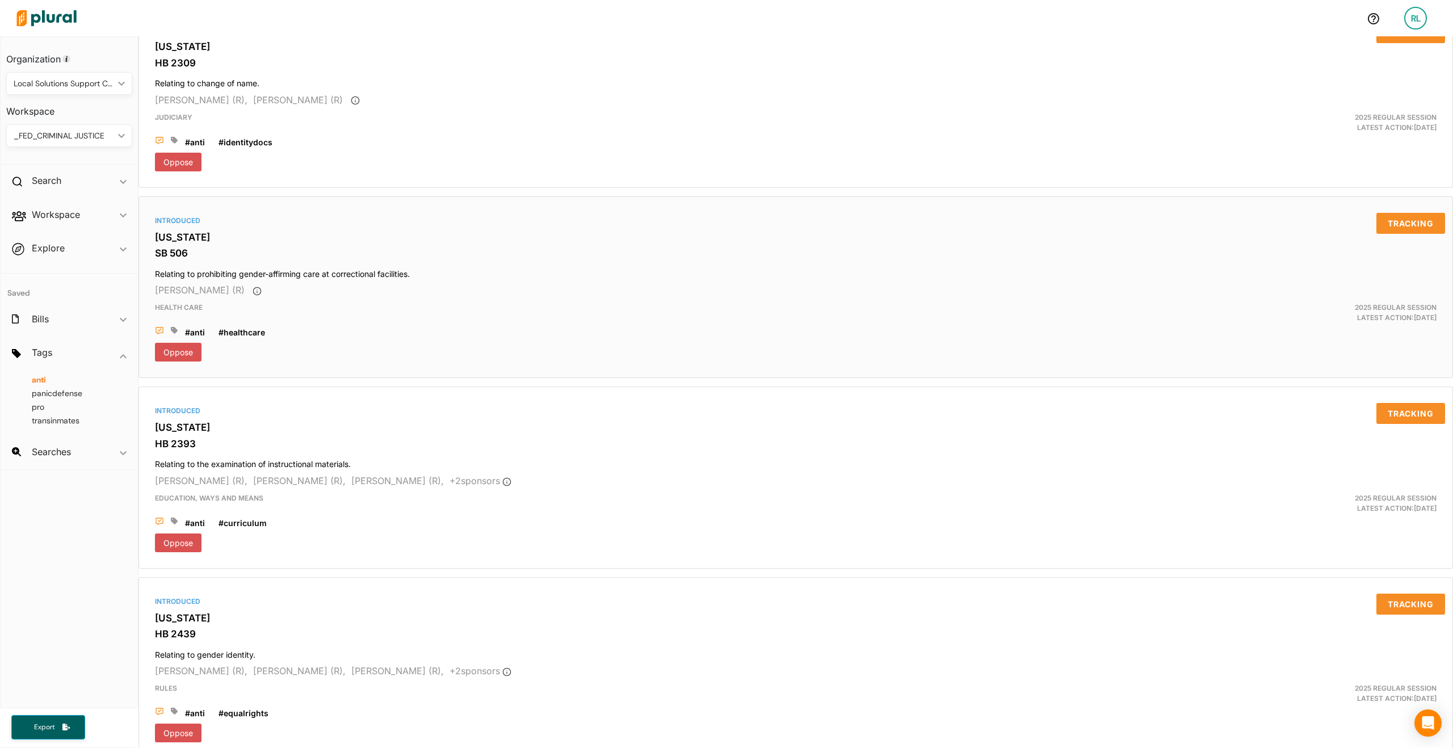
scroll to position [4302, 0]
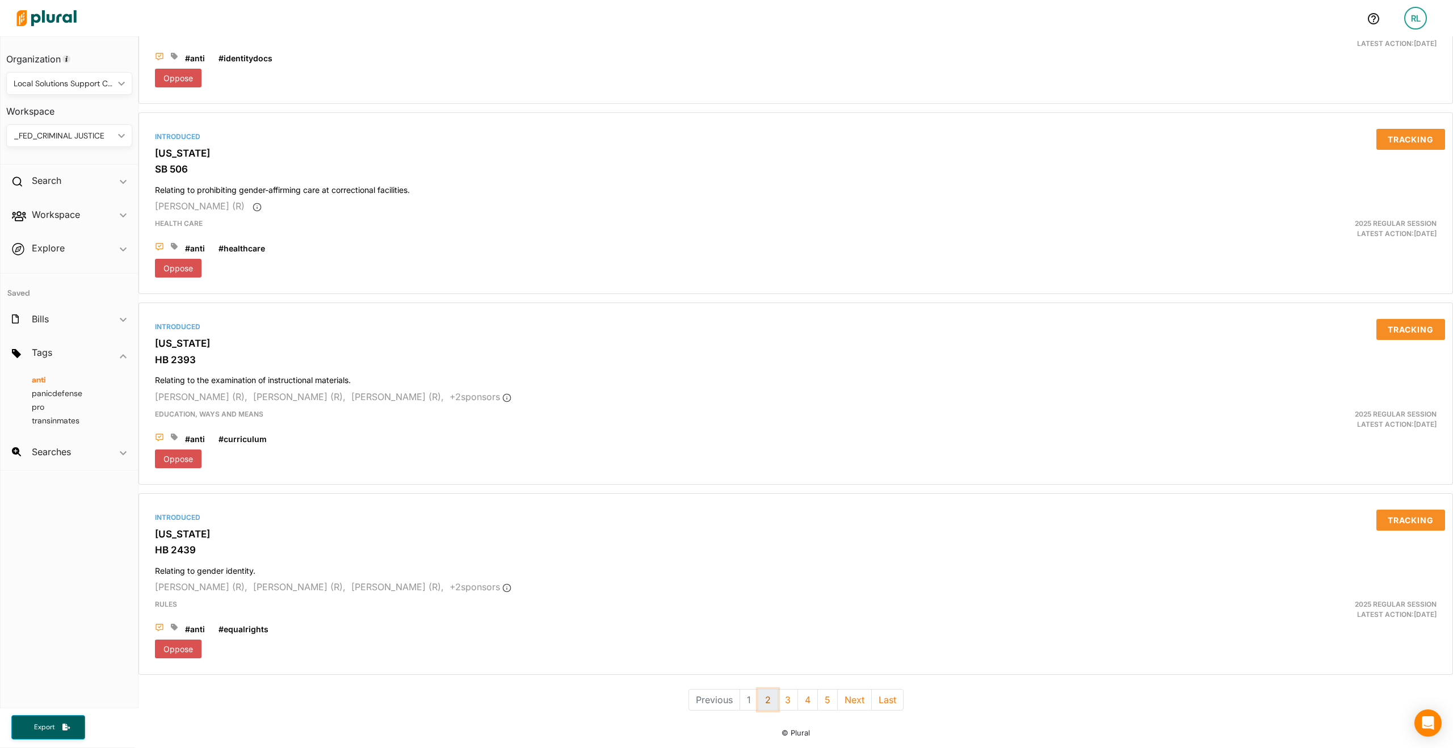
click at [763, 689] on button "2" at bounding box center [768, 700] width 20 height 22
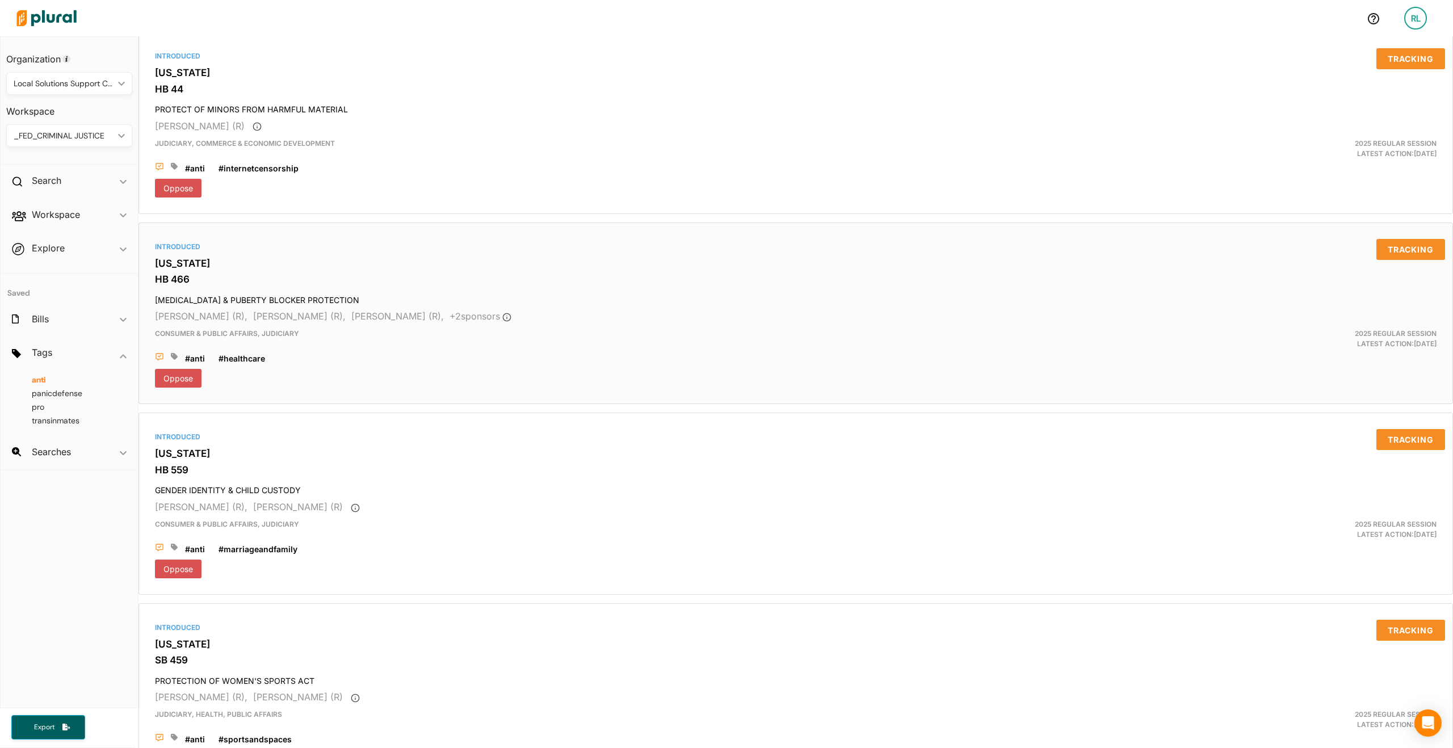
scroll to position [4302, 0]
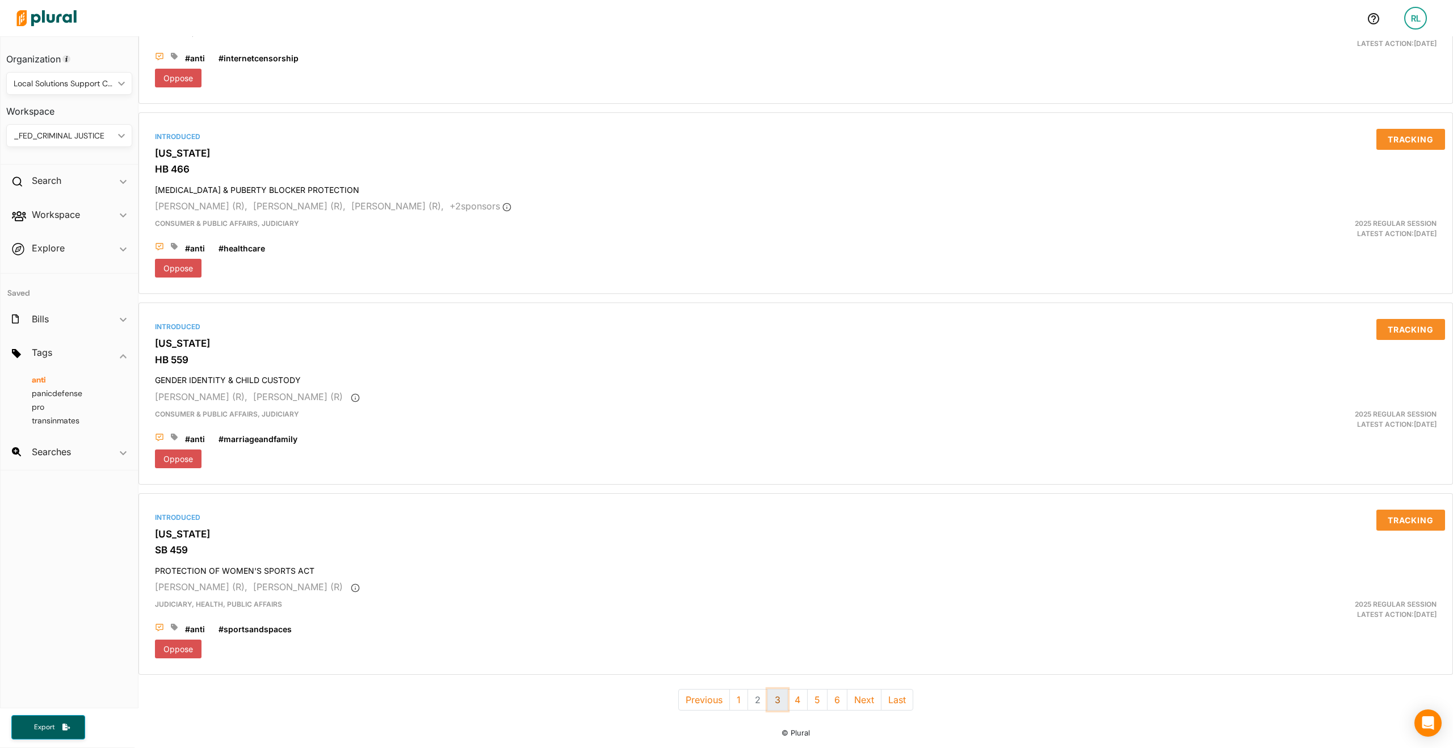
click at [774, 693] on button "3" at bounding box center [777, 700] width 20 height 22
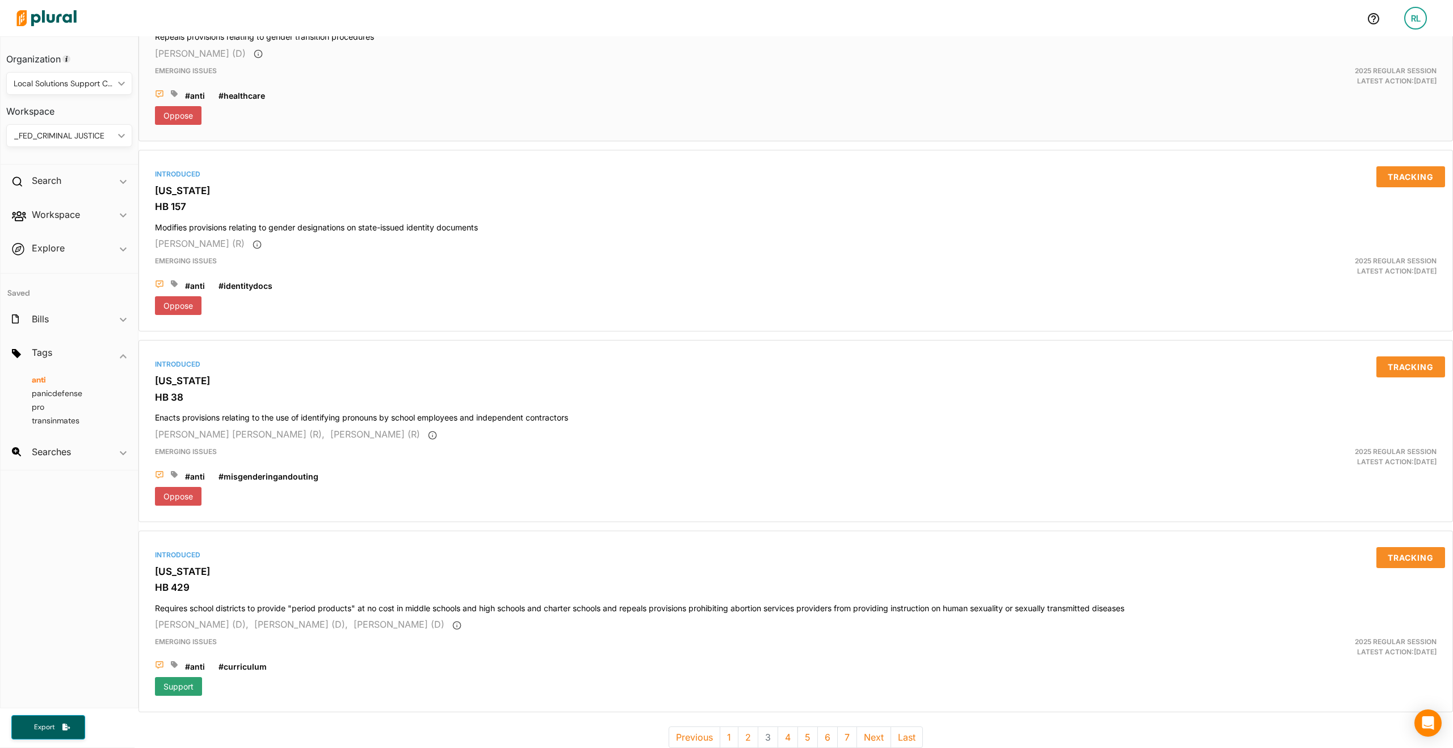
scroll to position [4302, 0]
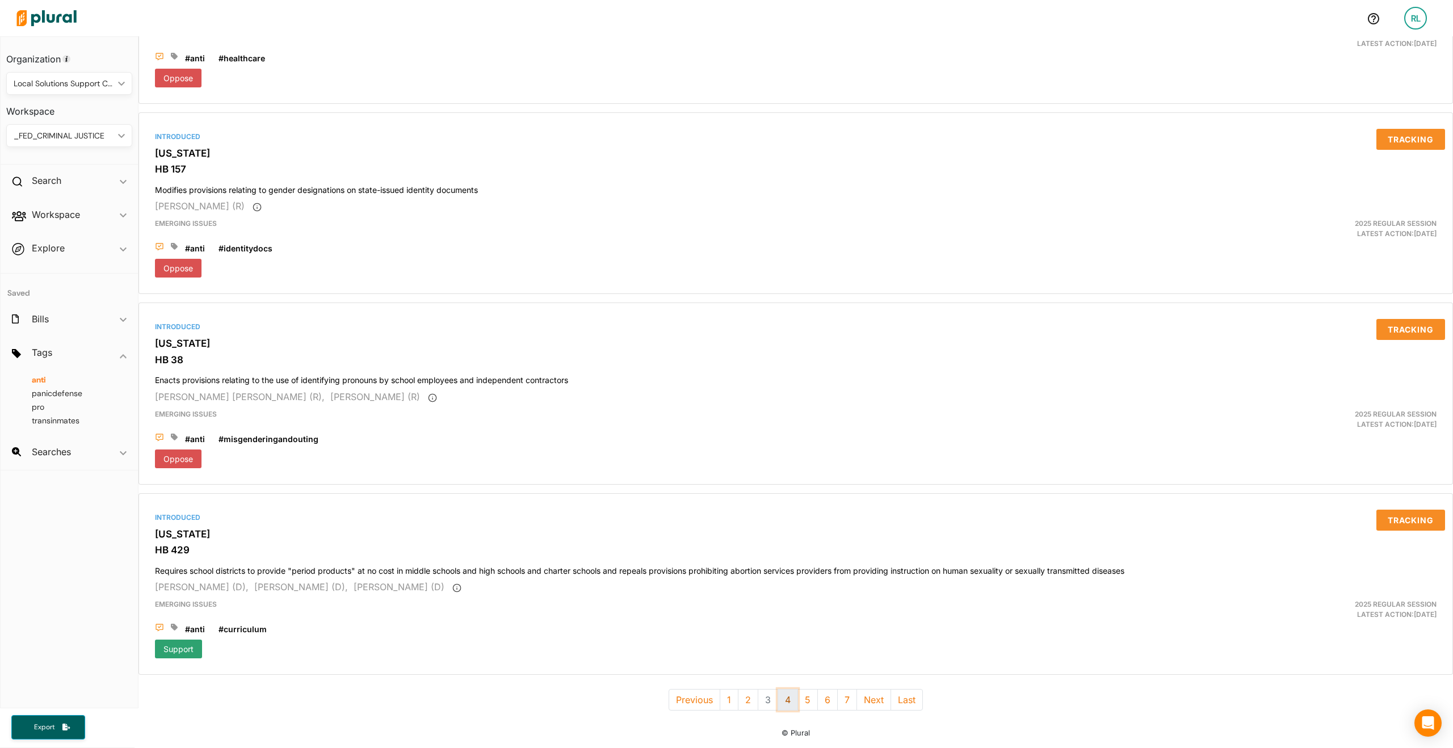
click at [783, 689] on button "4" at bounding box center [788, 700] width 20 height 22
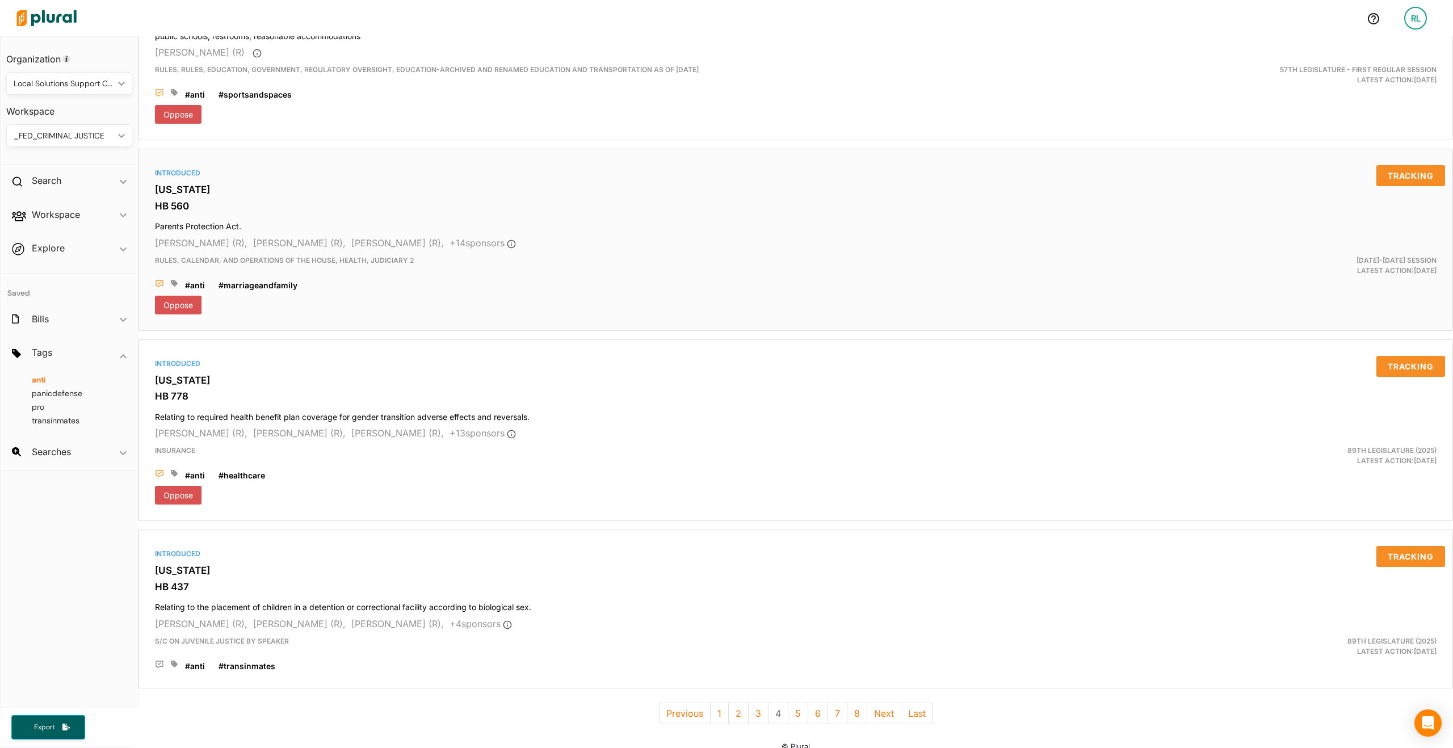
scroll to position [4298, 0]
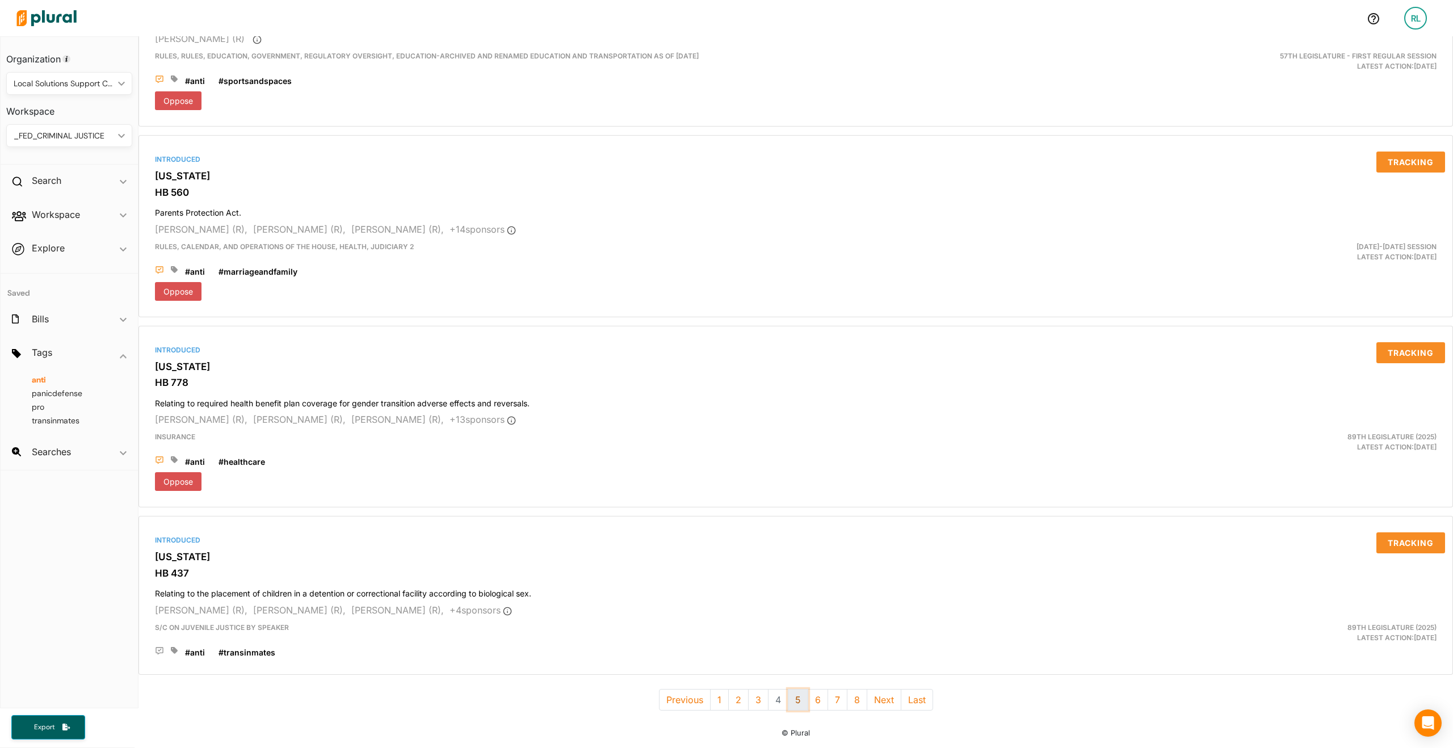
click at [794, 690] on button "5" at bounding box center [798, 700] width 20 height 22
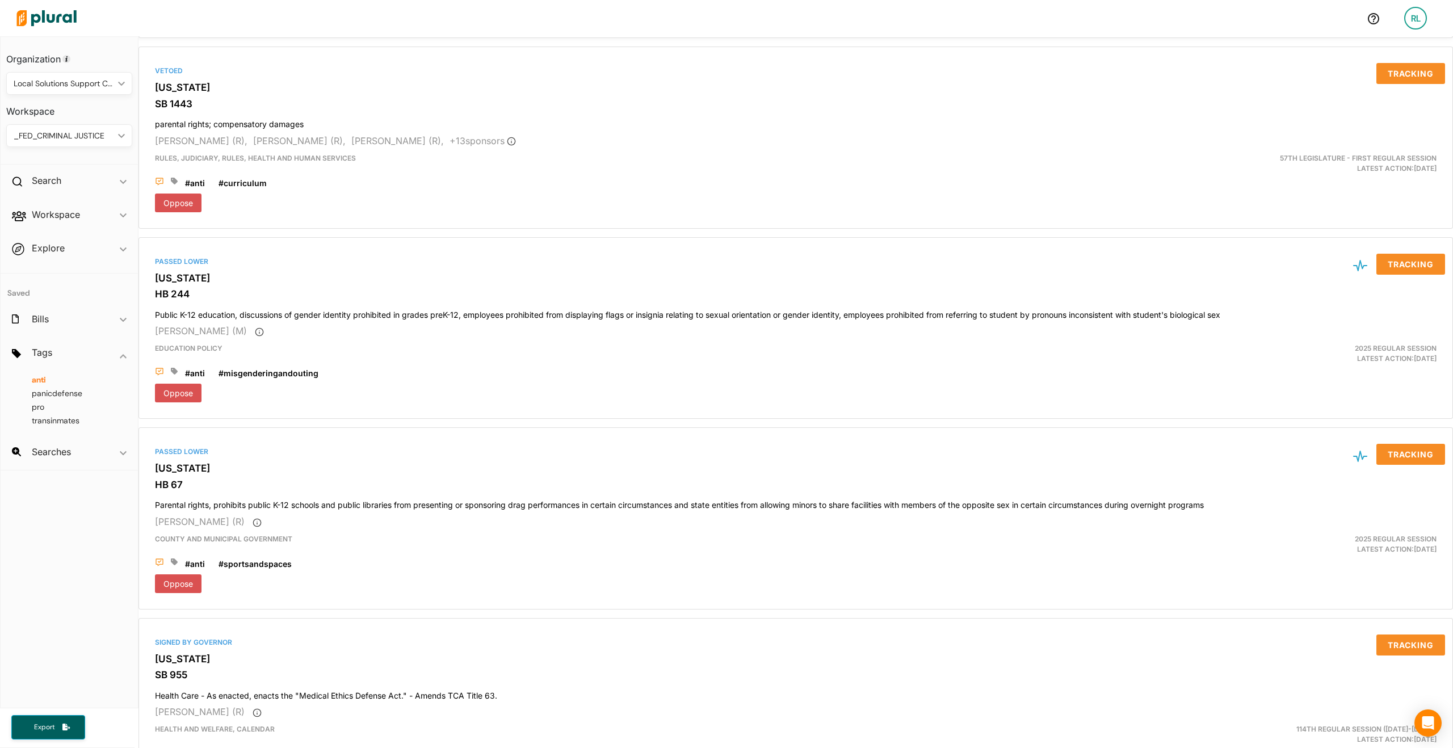
scroll to position [4302, 0]
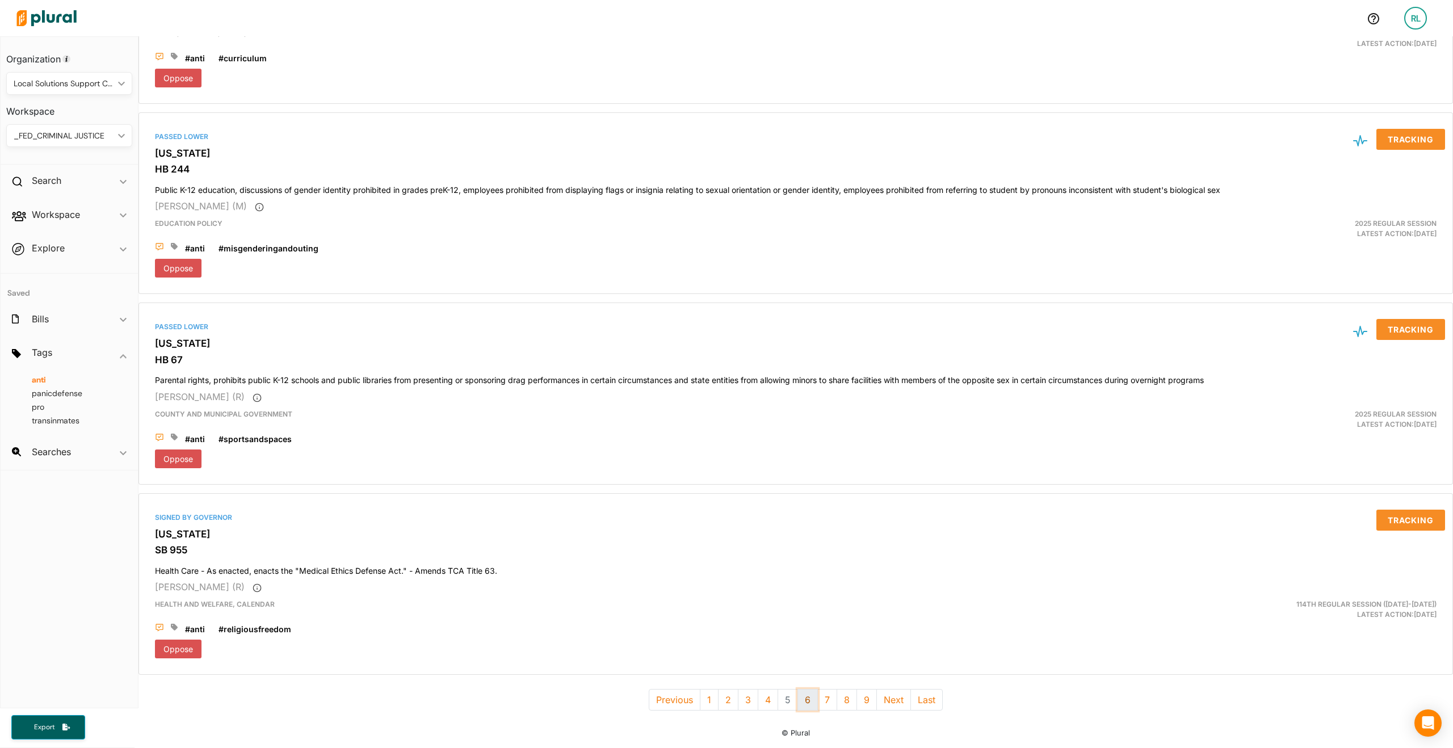
click at [806, 691] on button "6" at bounding box center [807, 700] width 20 height 22
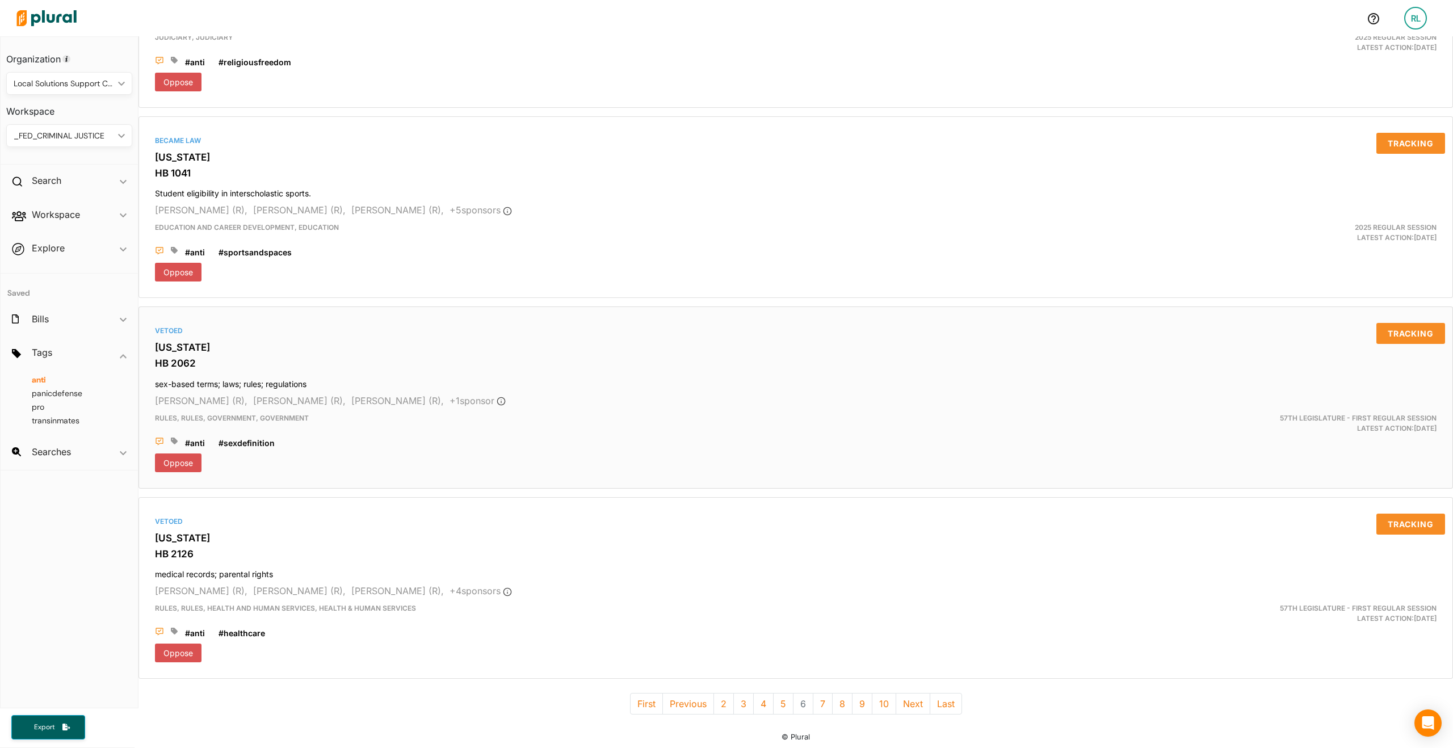
scroll to position [4312, 0]
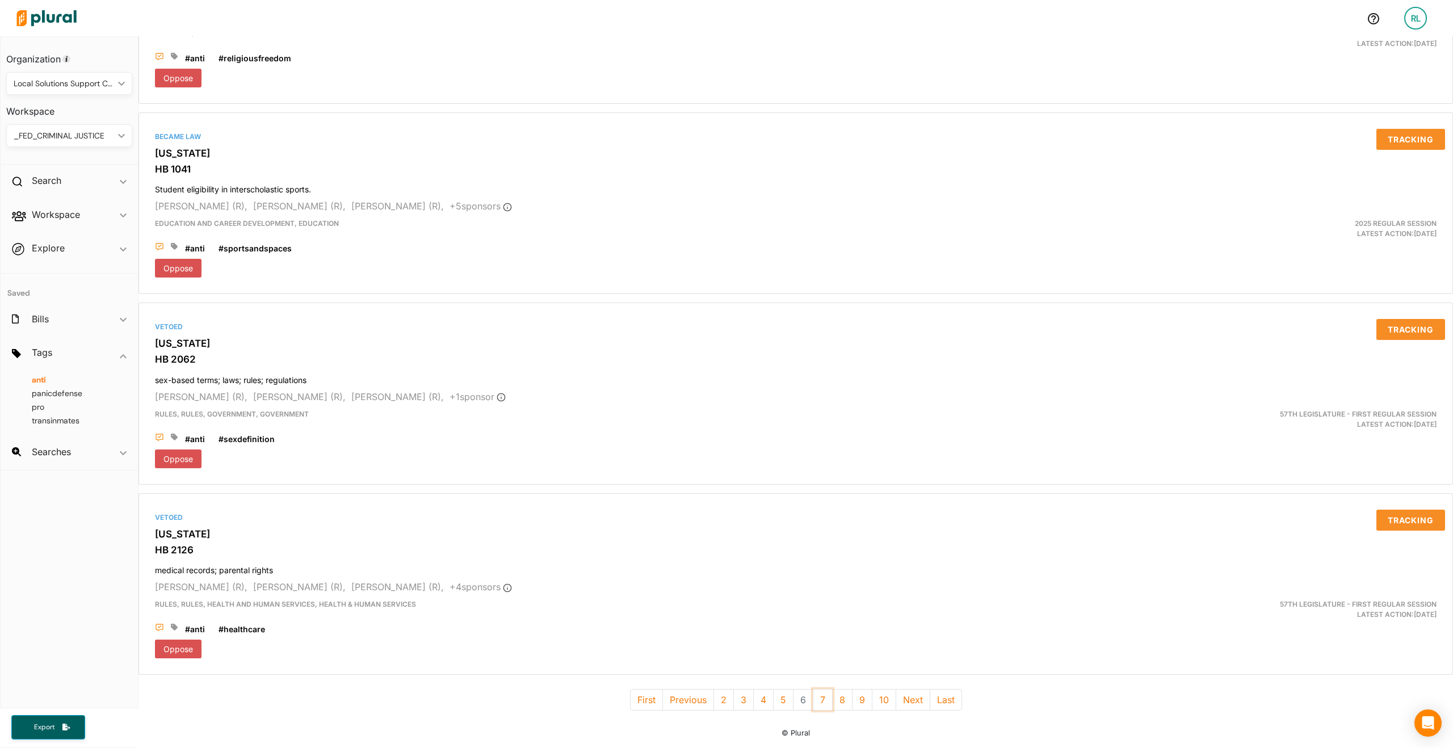
click at [818, 689] on button "7" at bounding box center [823, 700] width 20 height 22
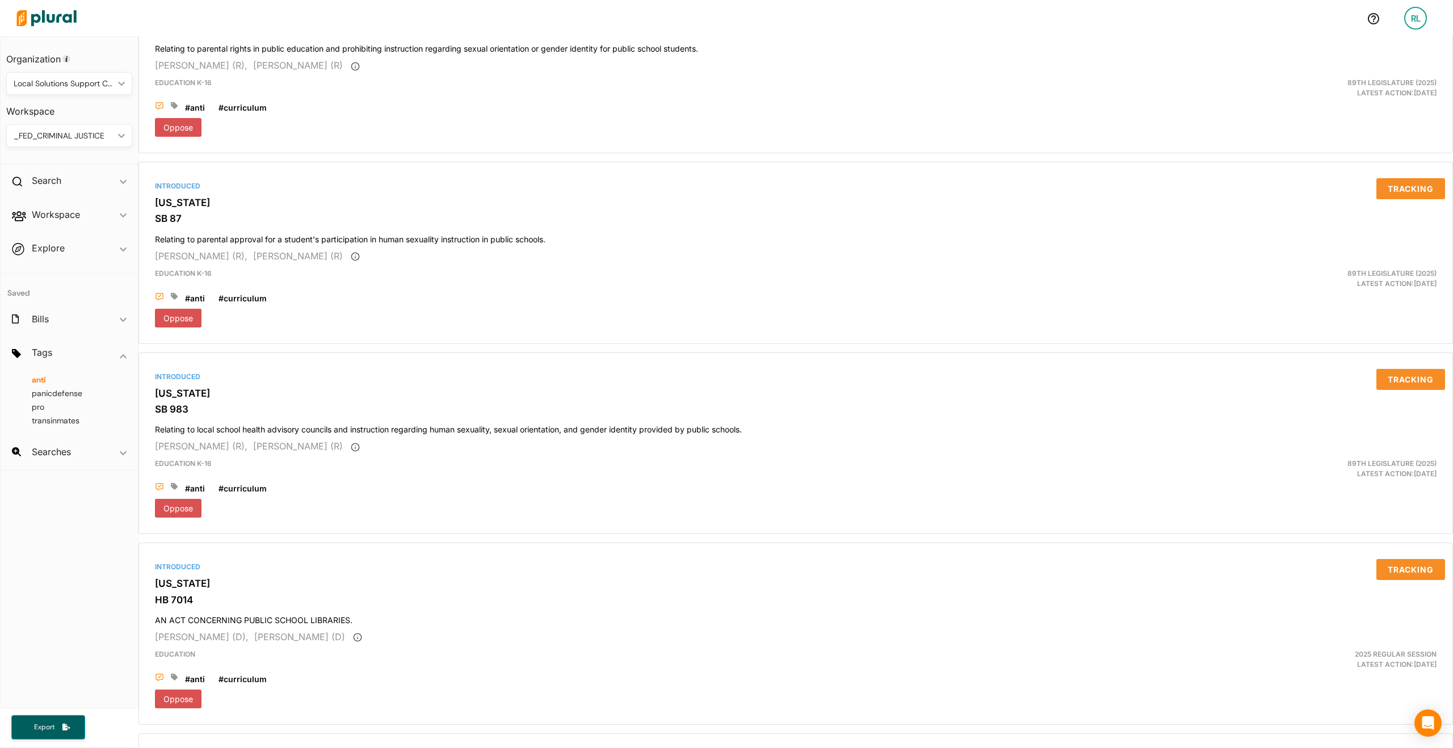
scroll to position [4321, 0]
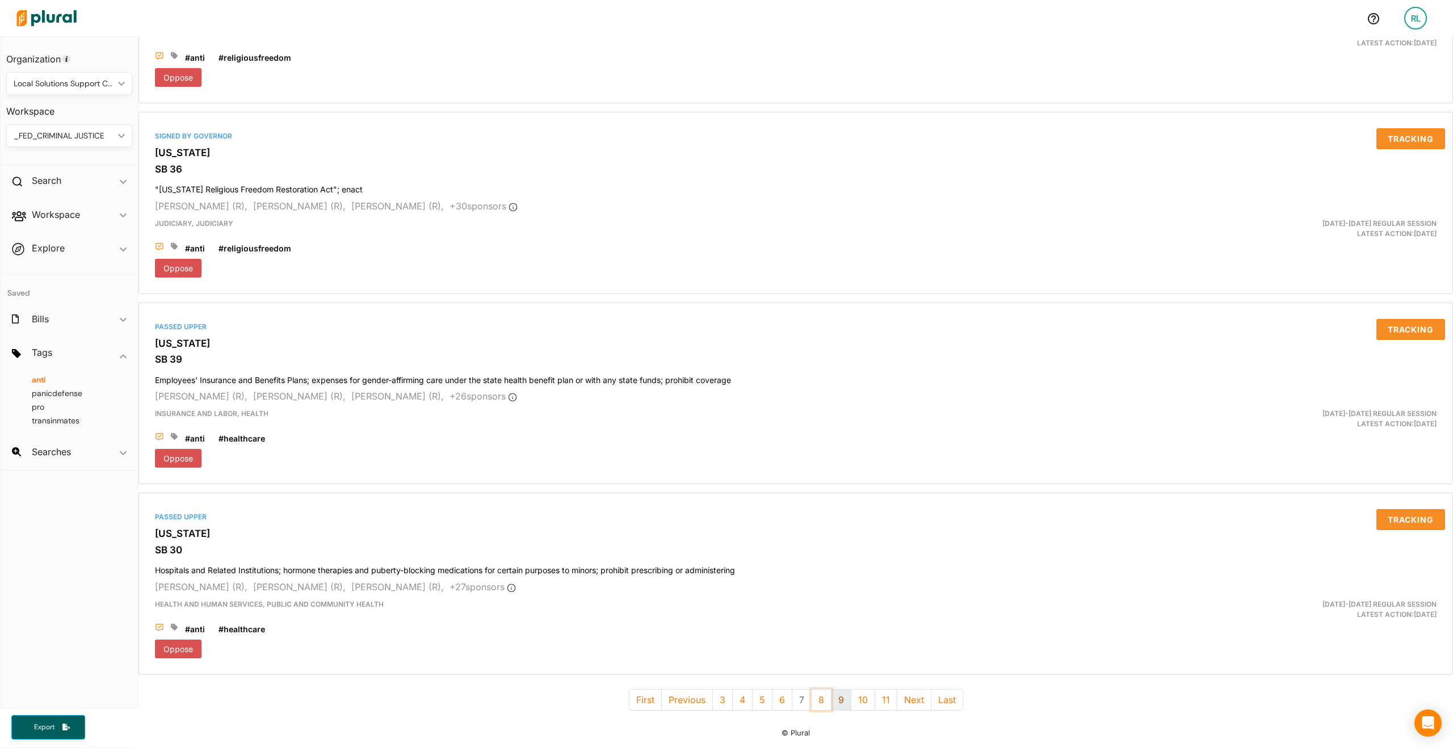
click at [820, 694] on button "8" at bounding box center [821, 700] width 20 height 22
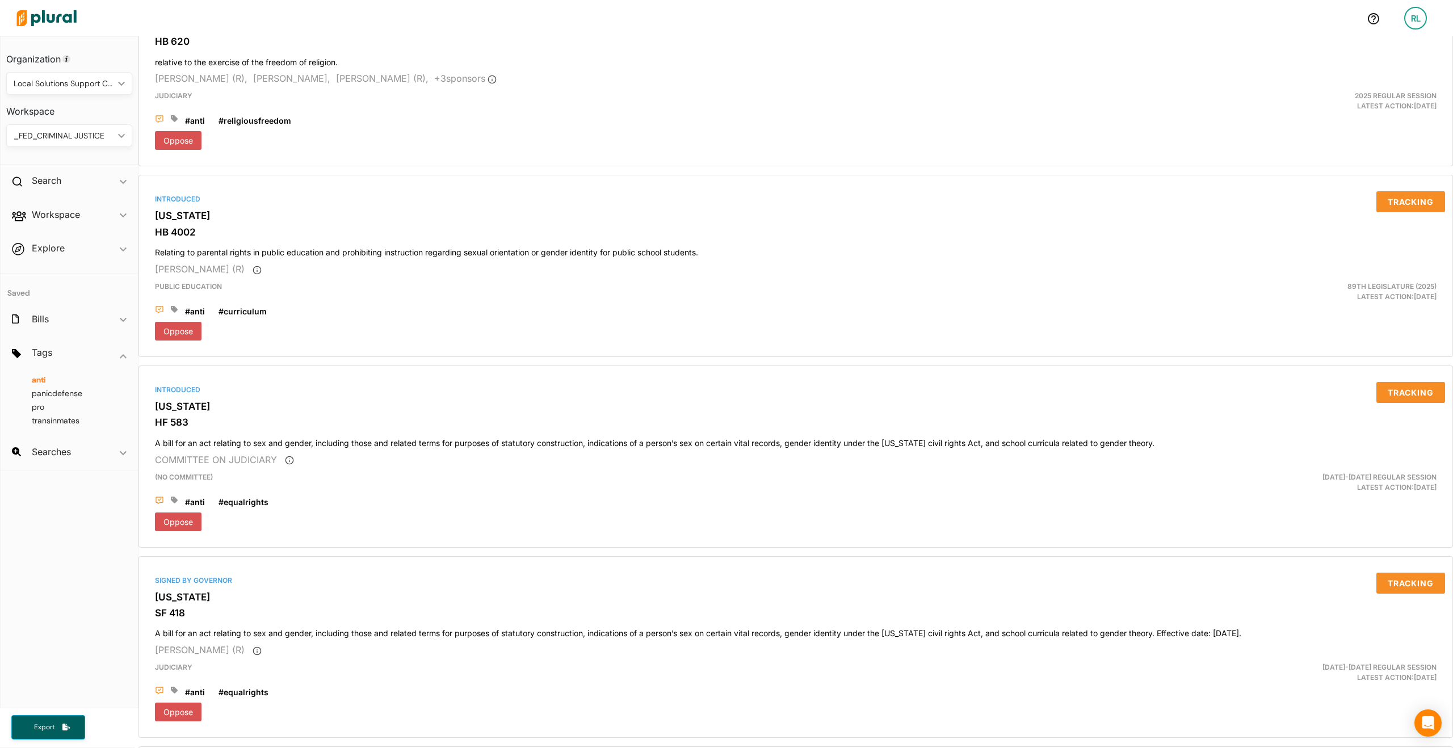
scroll to position [4331, 0]
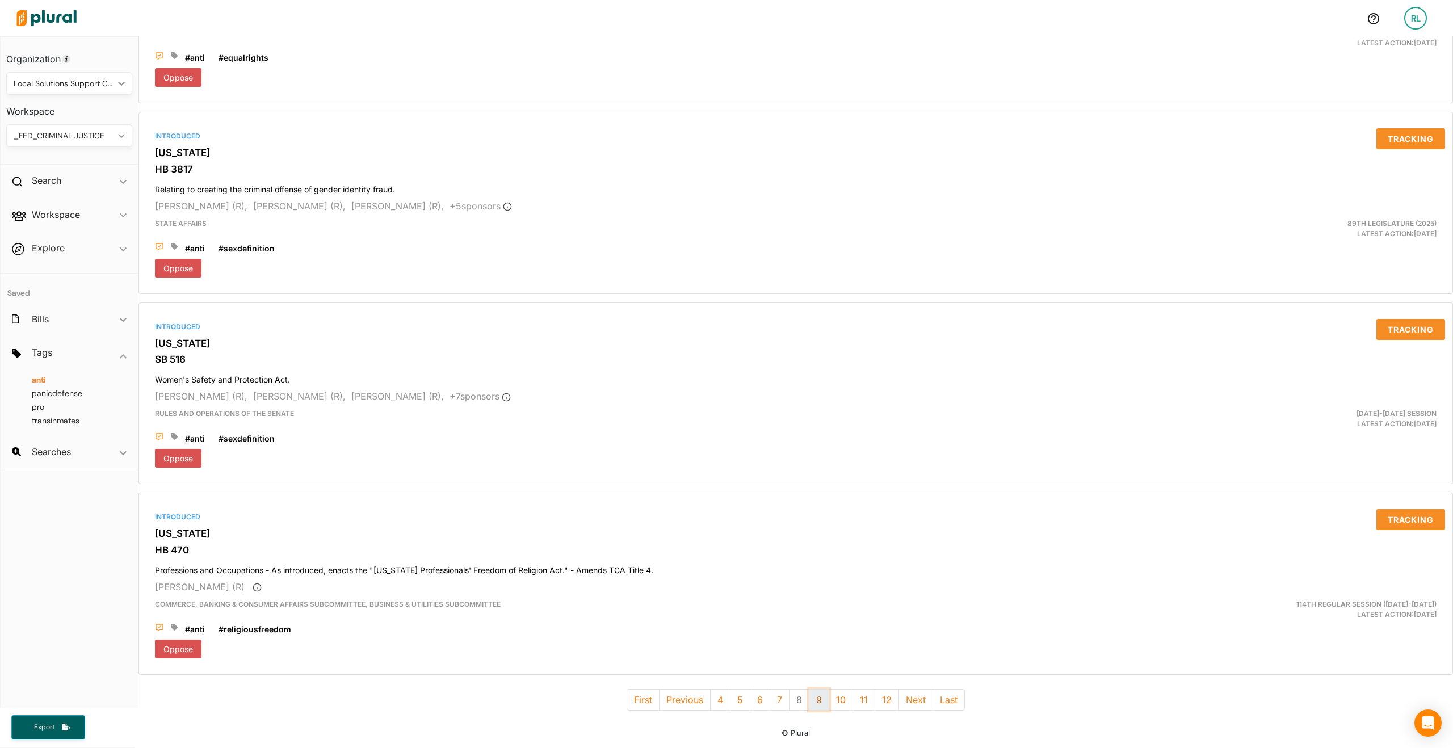
click at [814, 694] on button "9" at bounding box center [819, 700] width 20 height 22
click at [812, 693] on button "10" at bounding box center [819, 700] width 24 height 22
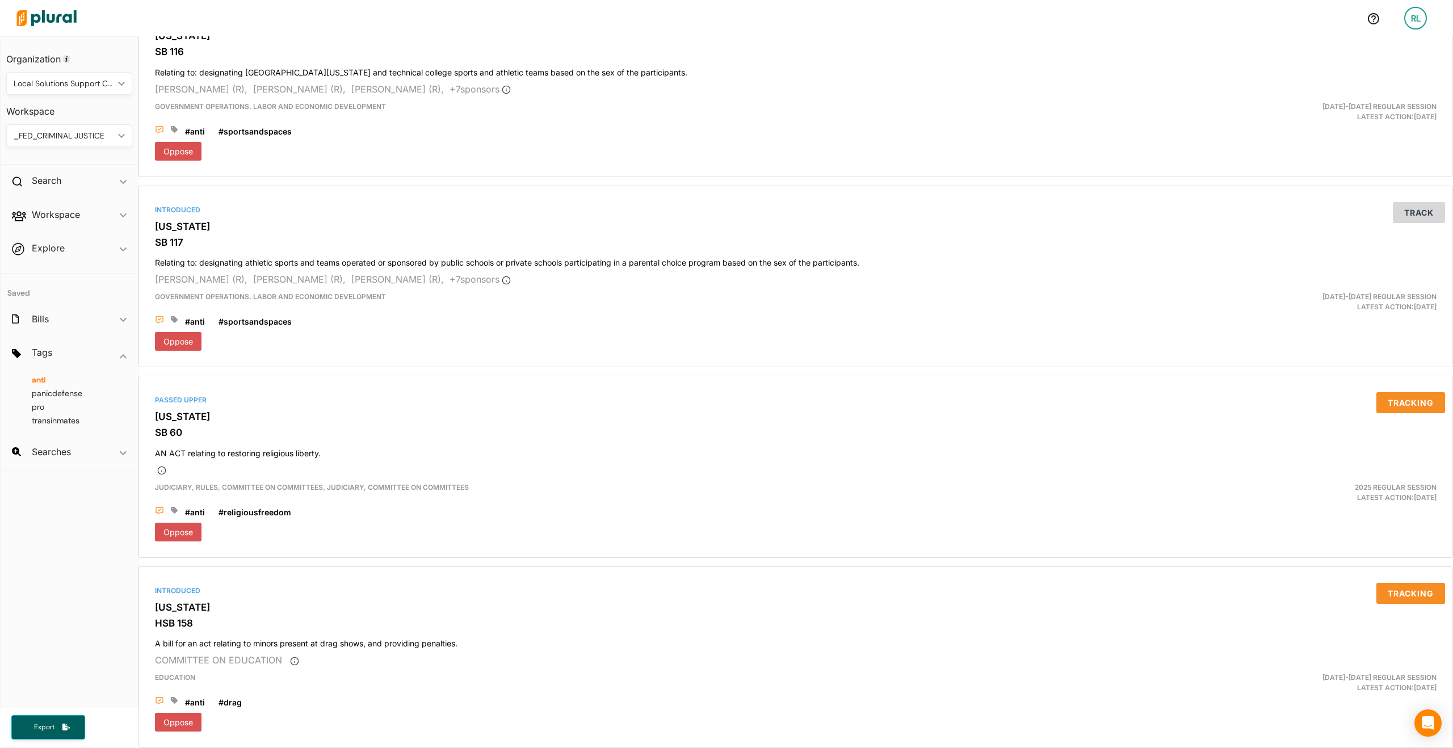
scroll to position [4312, 0]
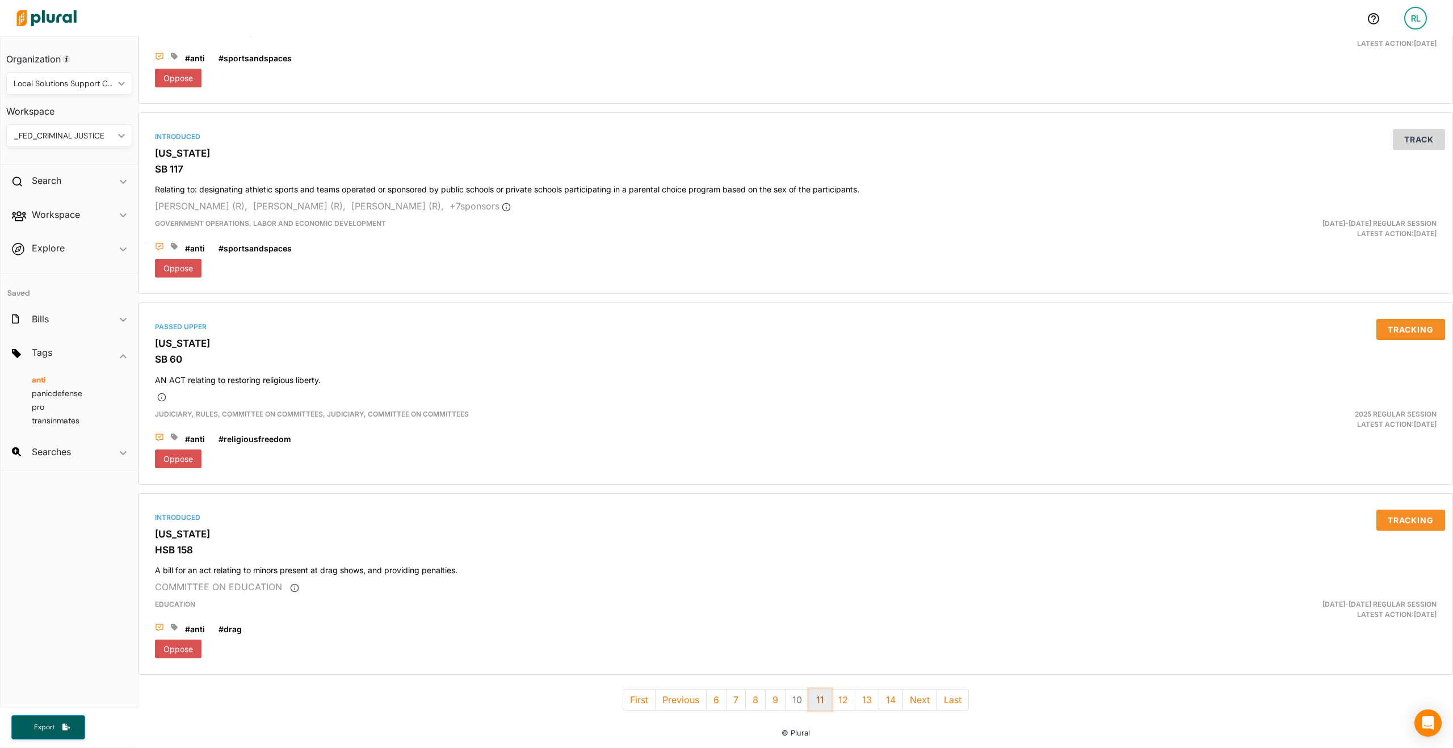
click at [814, 689] on button "11" at bounding box center [820, 700] width 23 height 22
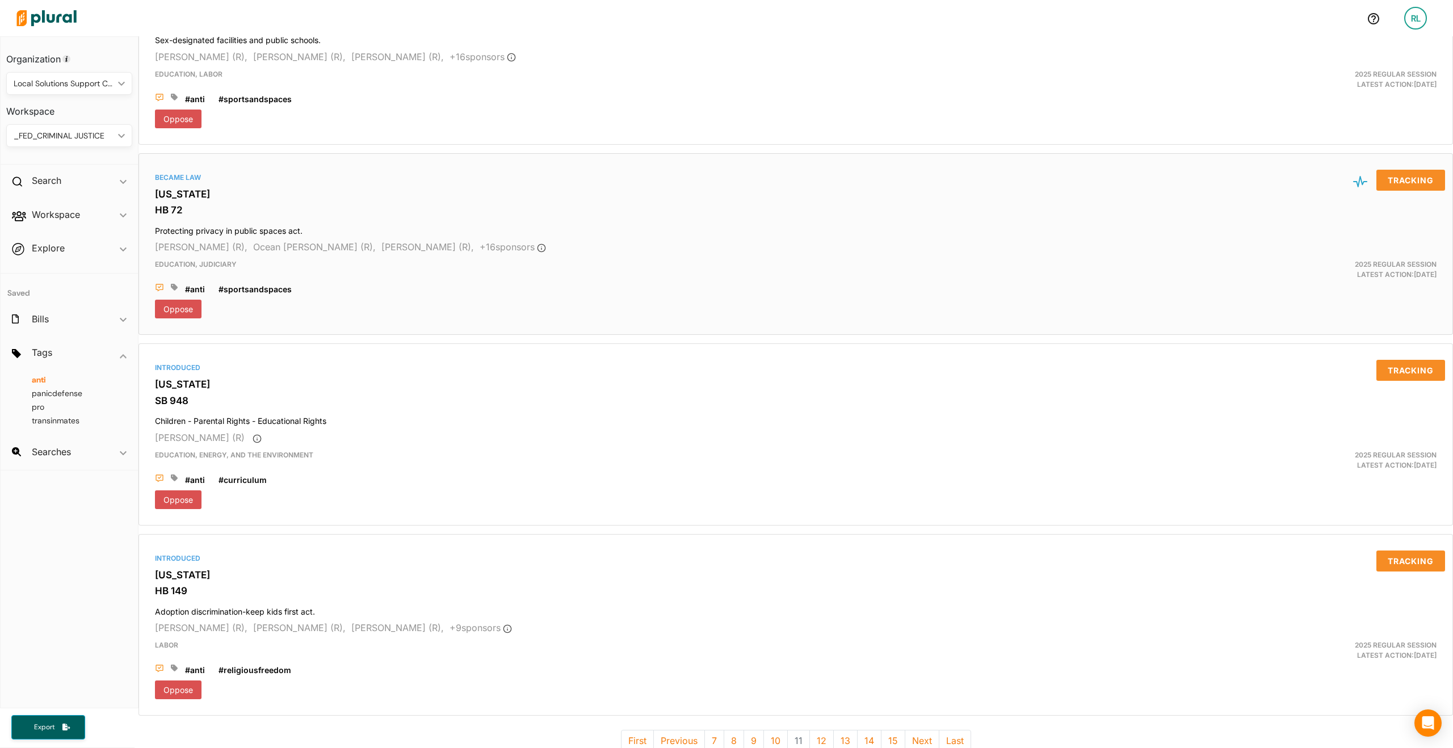
scroll to position [4302, 0]
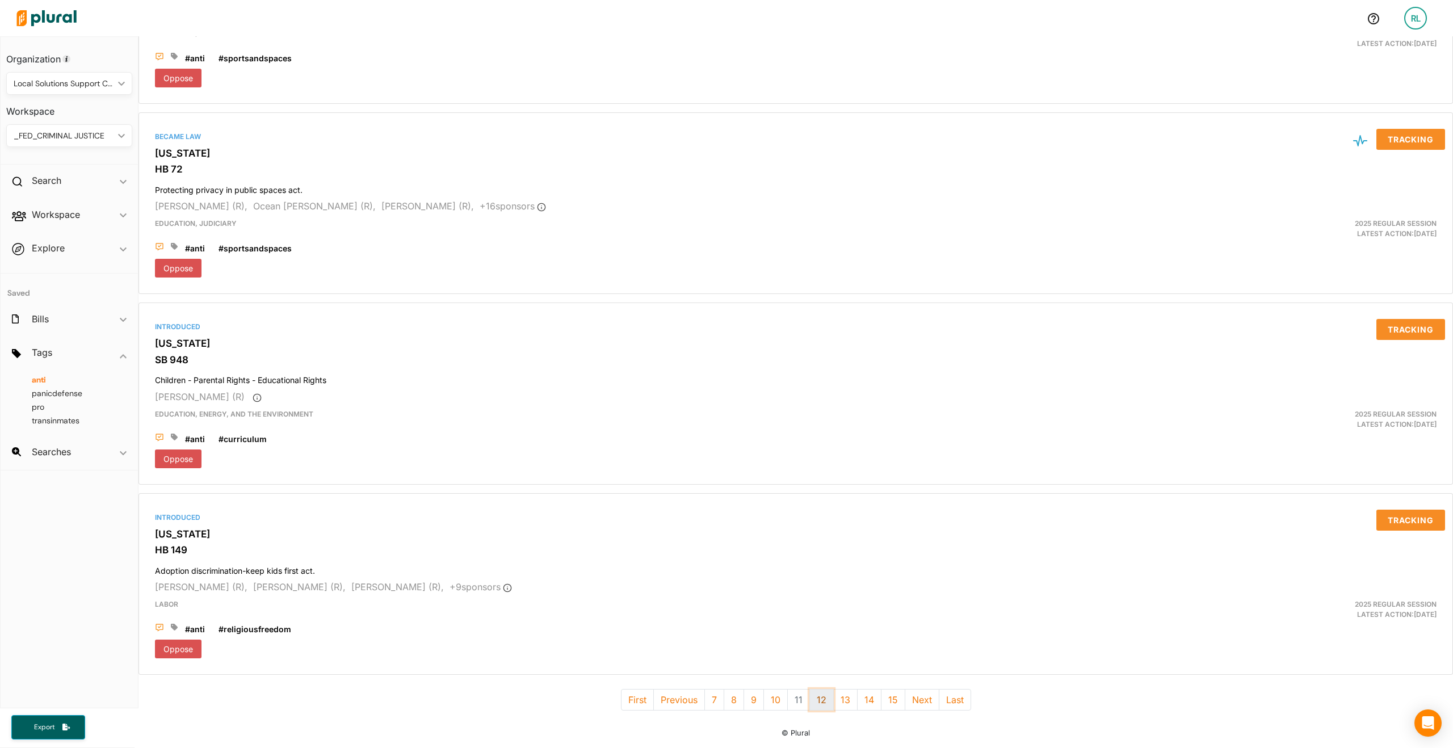
click at [824, 690] on button "12" at bounding box center [821, 700] width 24 height 22
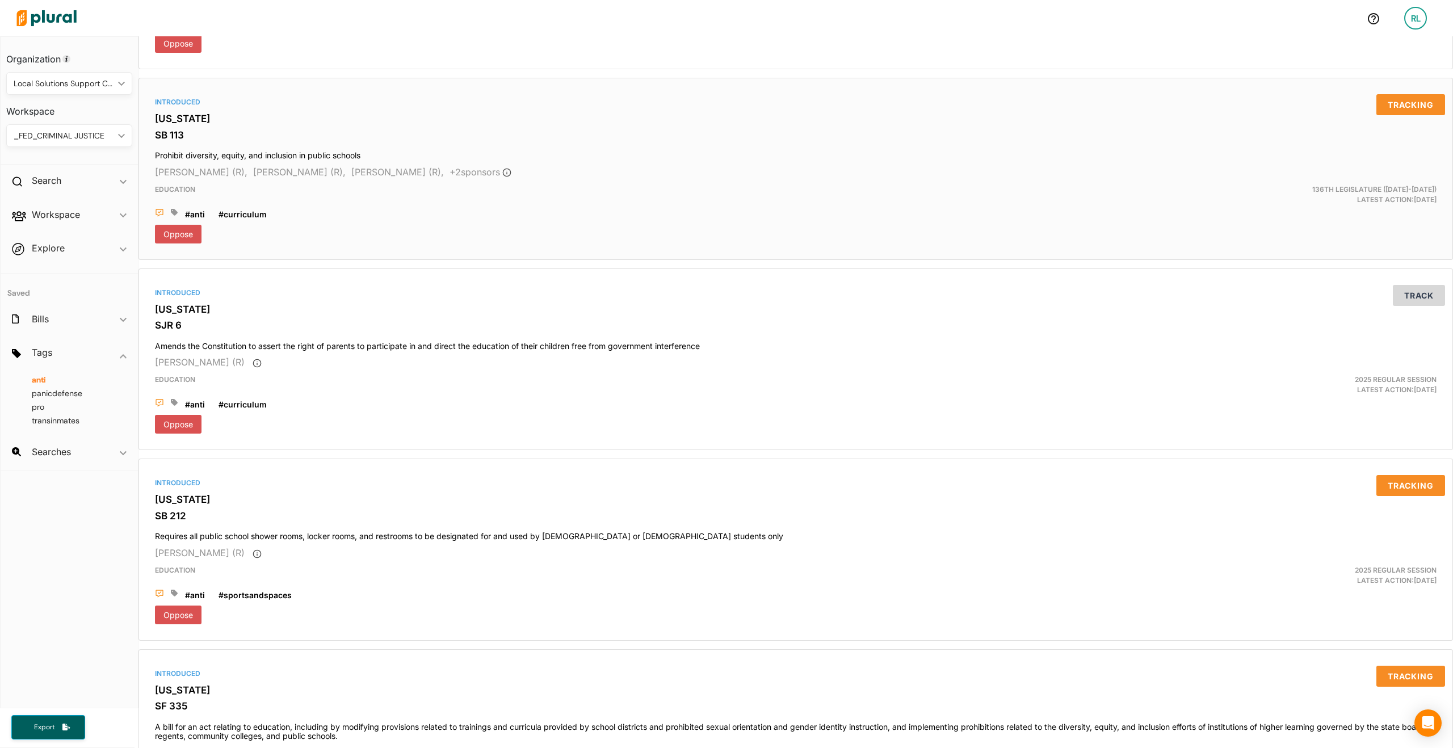
scroll to position [4312, 0]
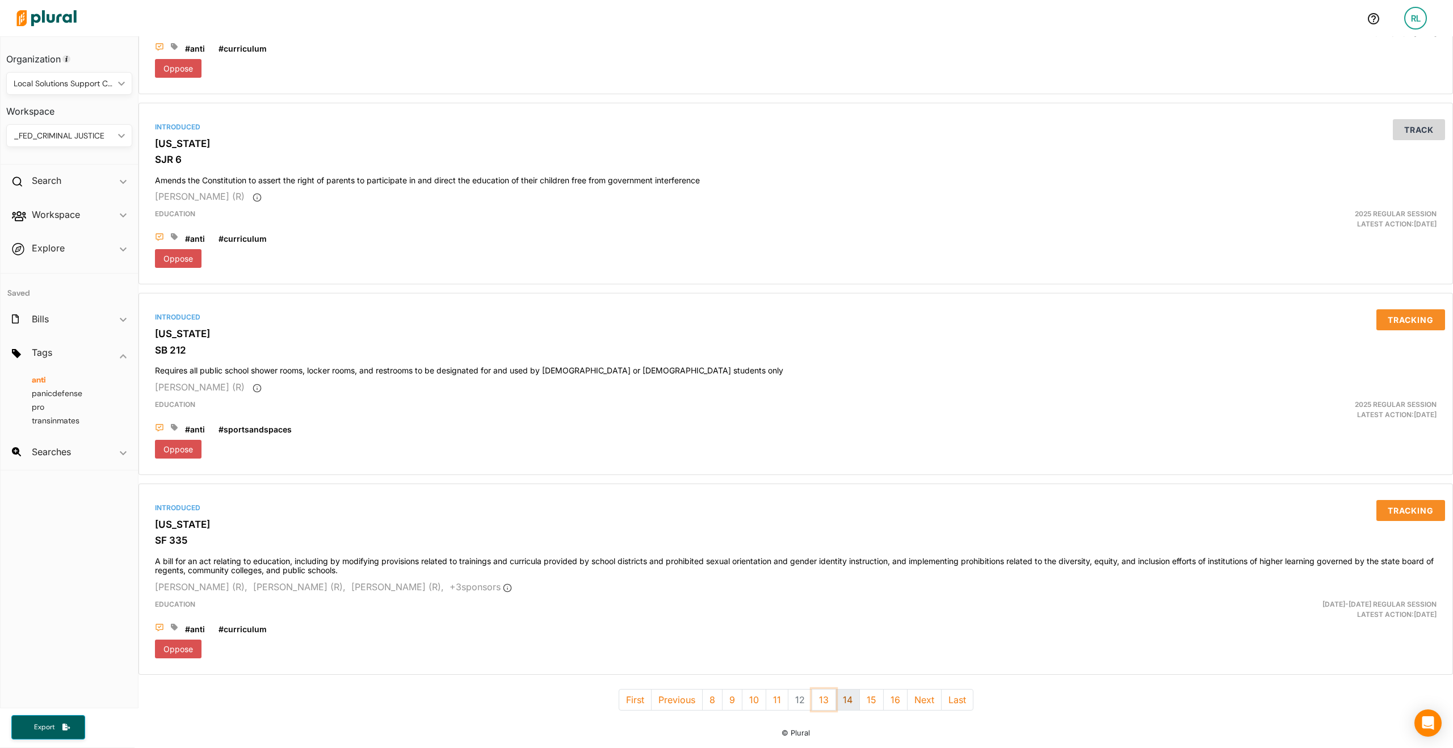
click at [815, 690] on button "13" at bounding box center [824, 700] width 24 height 22
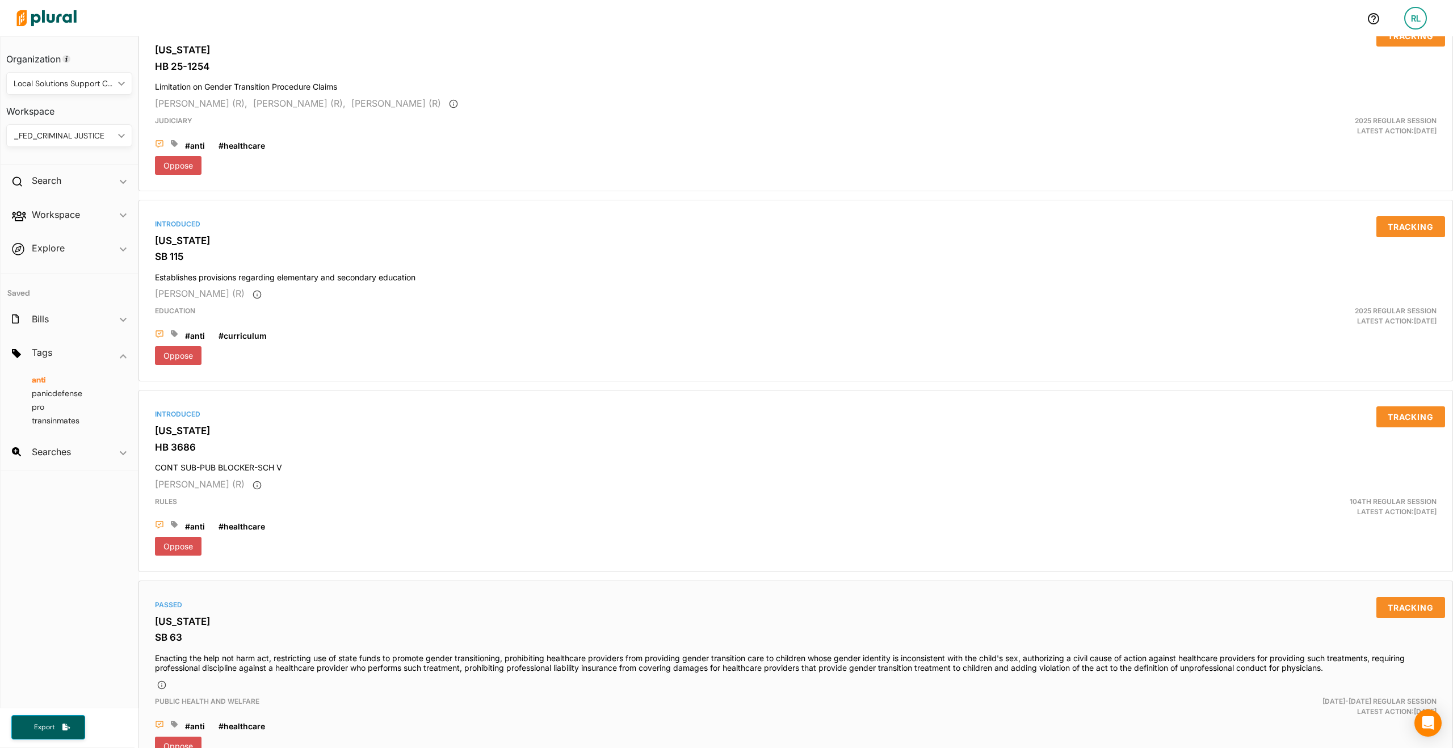
scroll to position [4321, 0]
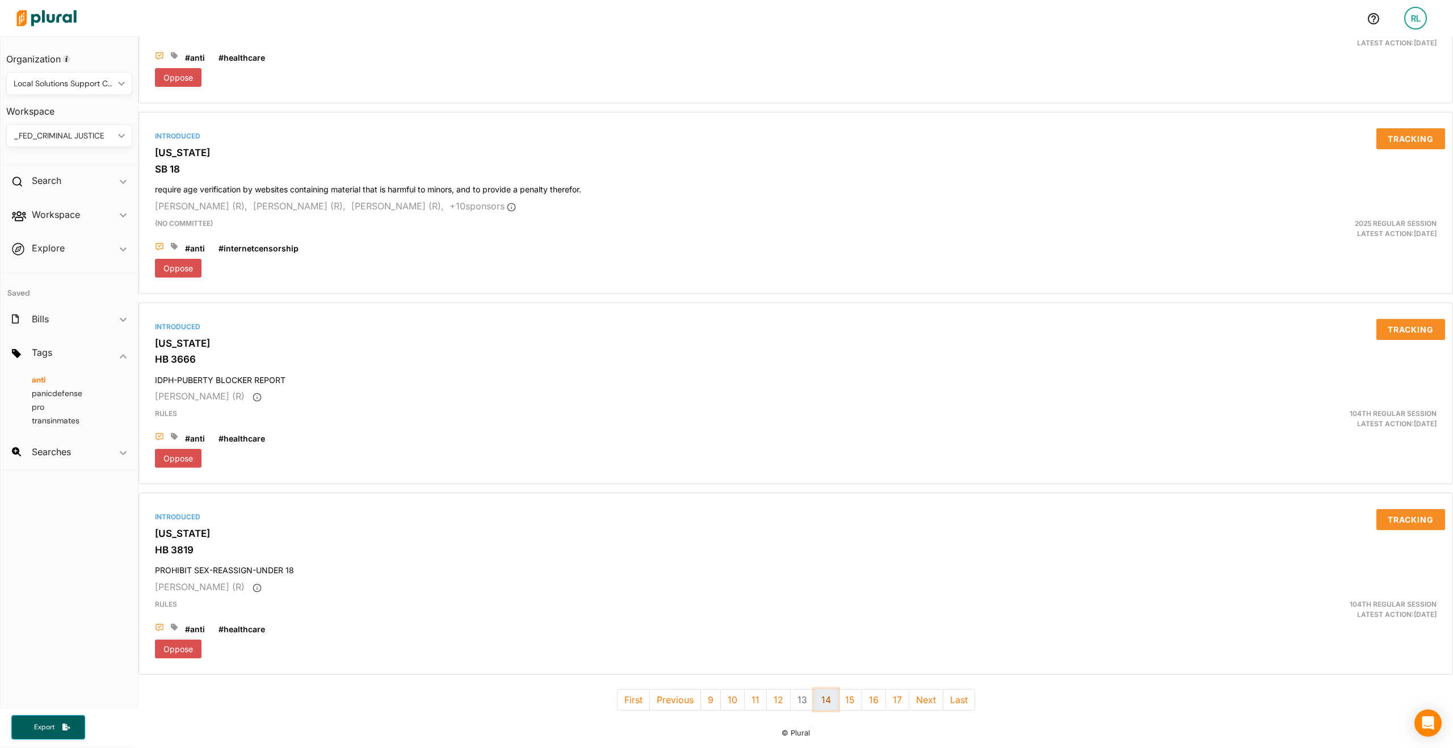
click at [821, 690] on button "14" at bounding box center [826, 700] width 24 height 22
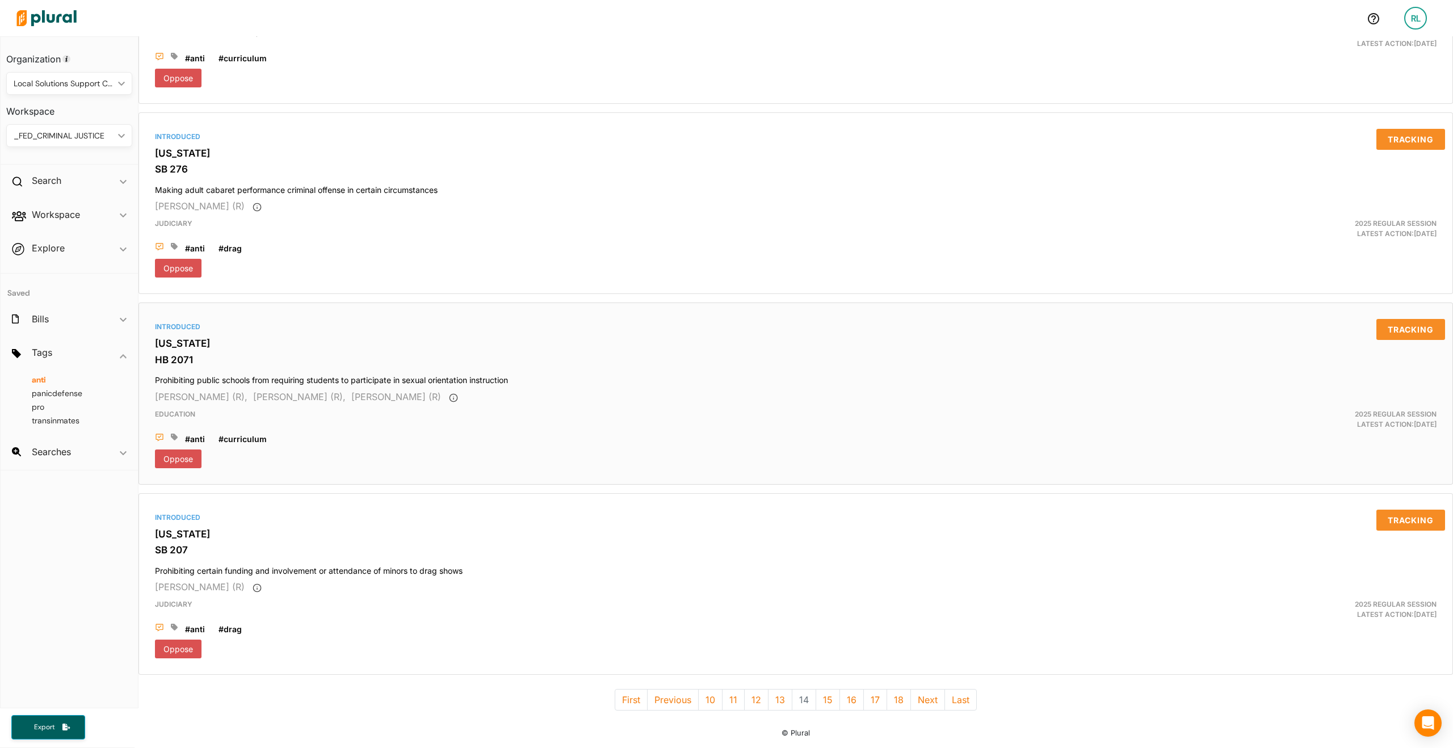
scroll to position [4302, 0]
click at [830, 695] on button "15" at bounding box center [828, 700] width 24 height 22
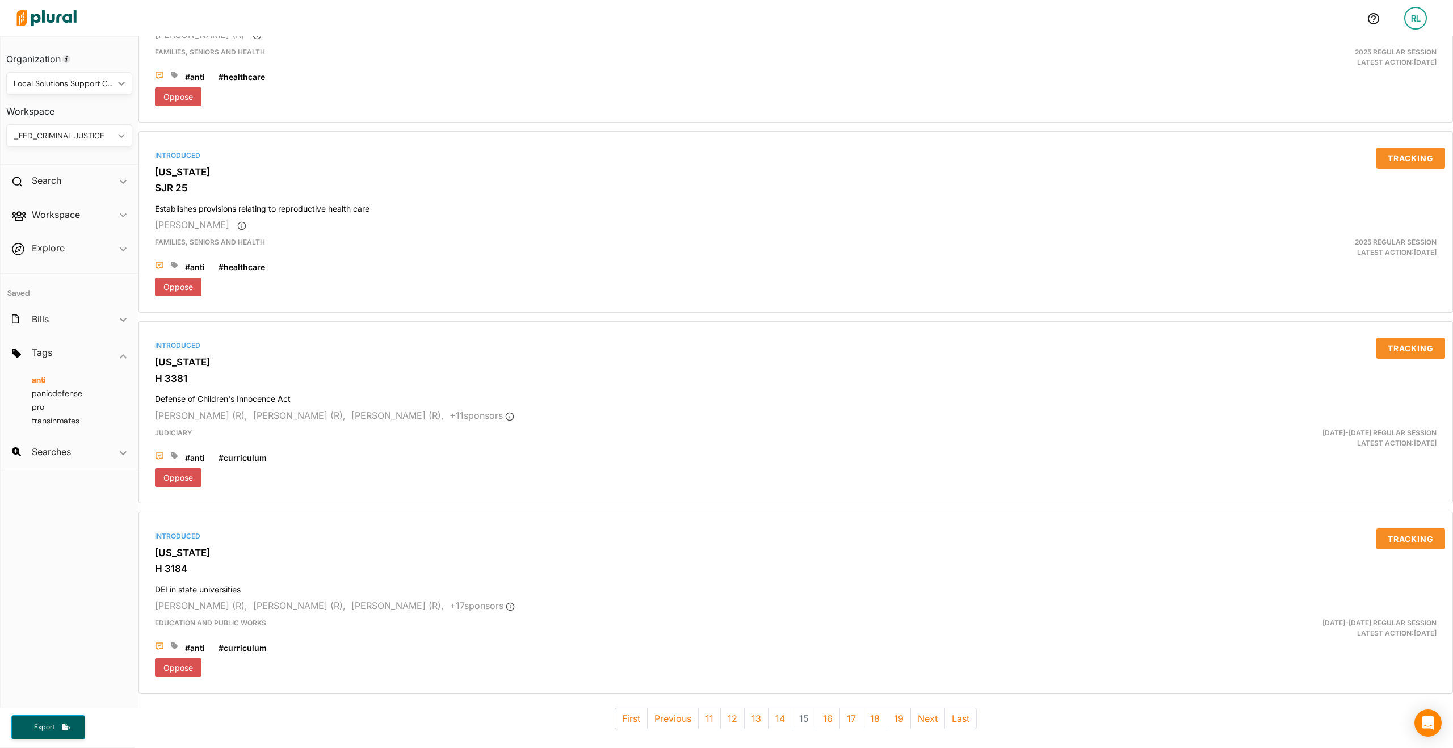
scroll to position [4302, 0]
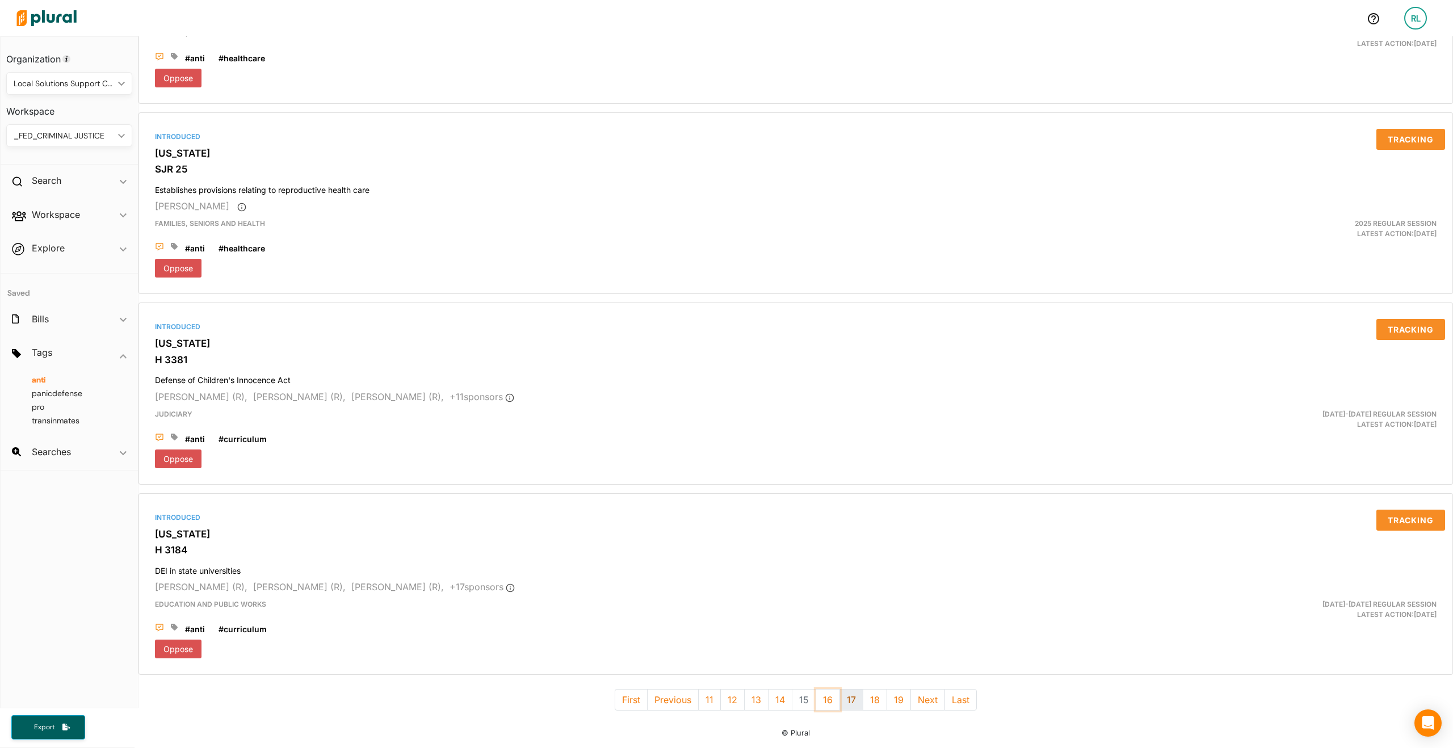
click at [826, 691] on button "16" at bounding box center [828, 700] width 24 height 22
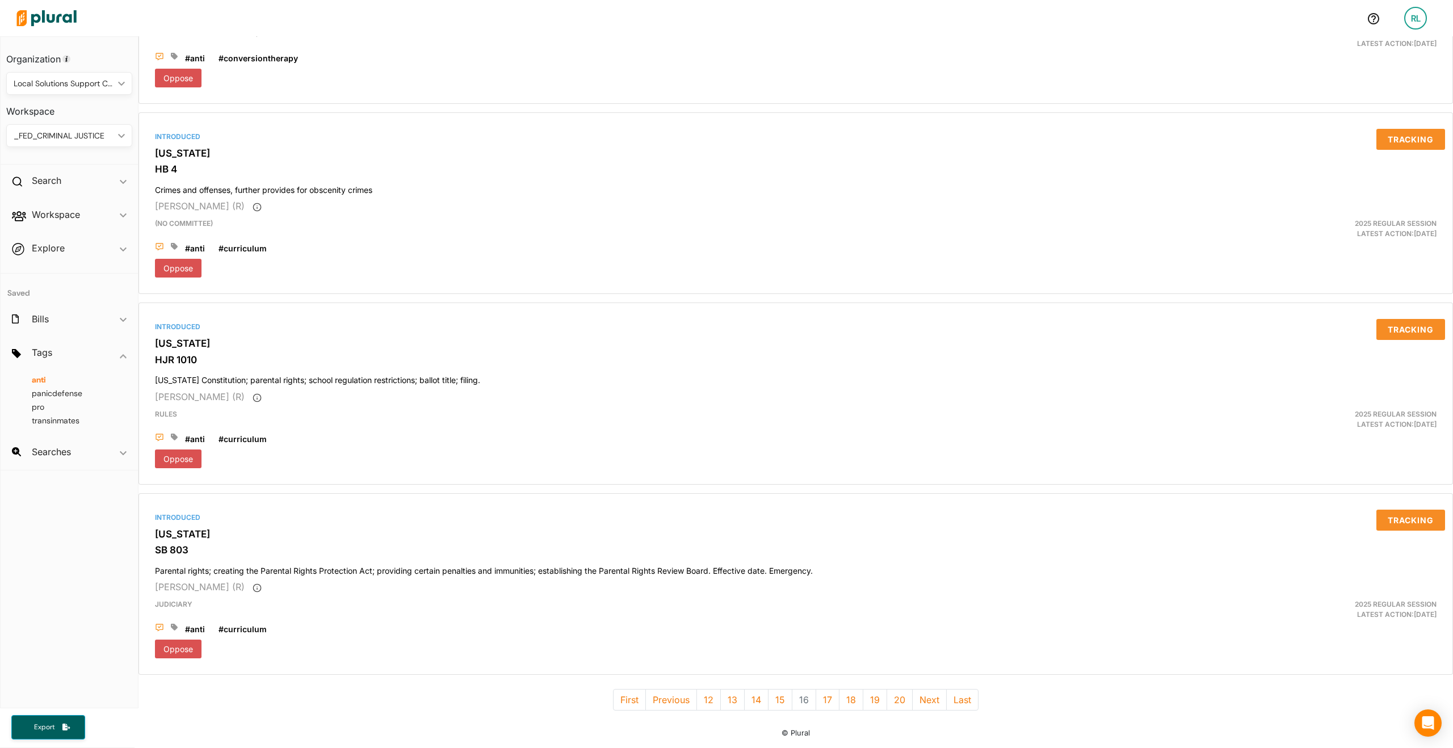
scroll to position [4302, 0]
drag, startPoint x: 821, startPoint y: 687, endPoint x: 822, endPoint y: 678, distance: 9.7
click at [821, 689] on button "17" at bounding box center [828, 700] width 24 height 22
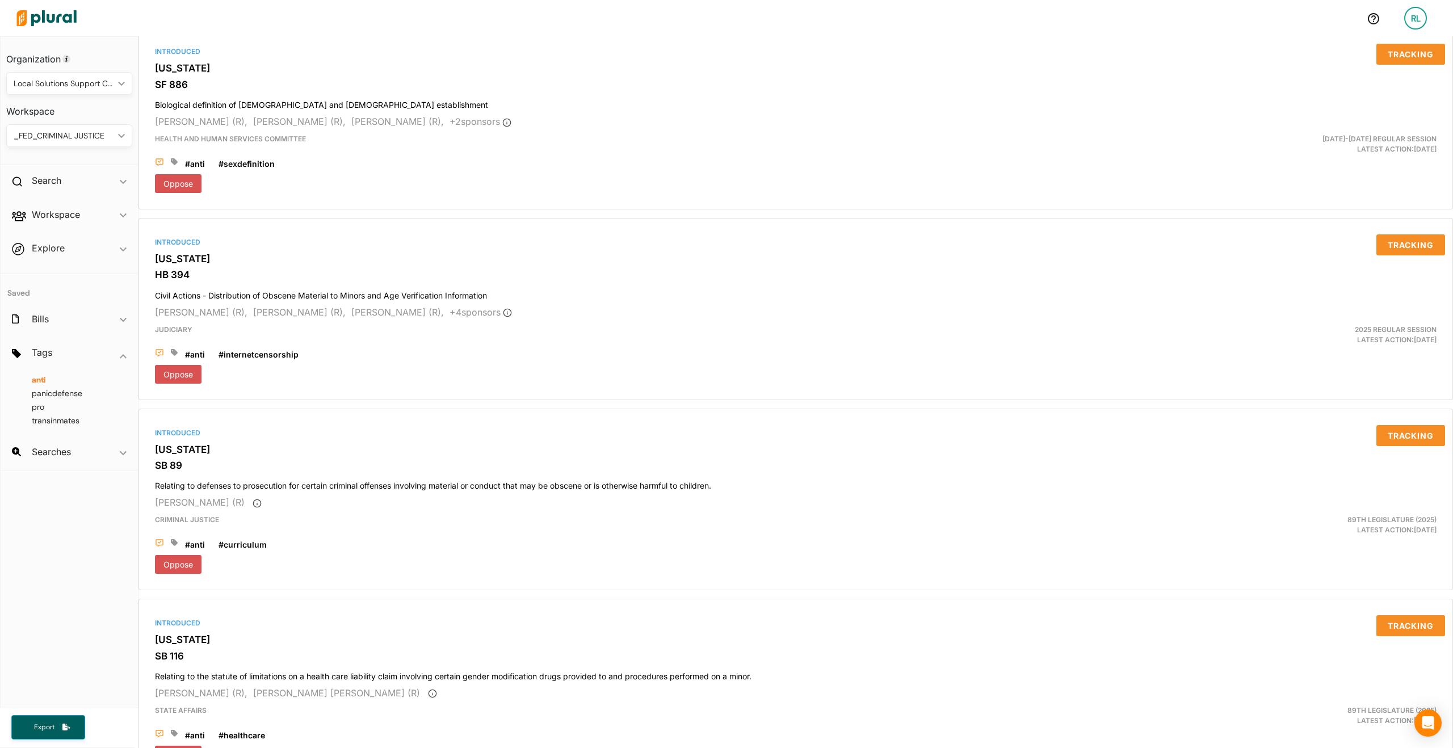
scroll to position [4302, 0]
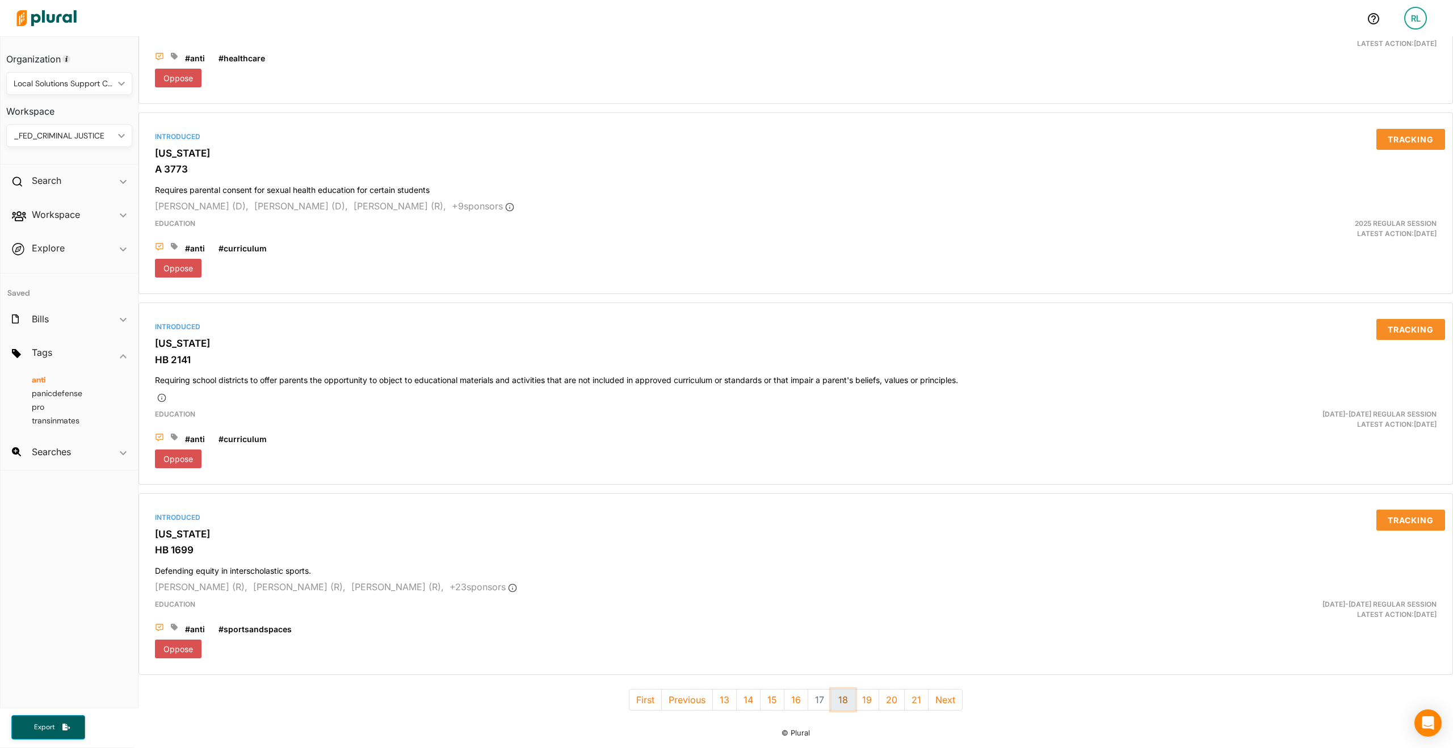
click at [837, 690] on button "18" at bounding box center [843, 700] width 24 height 22
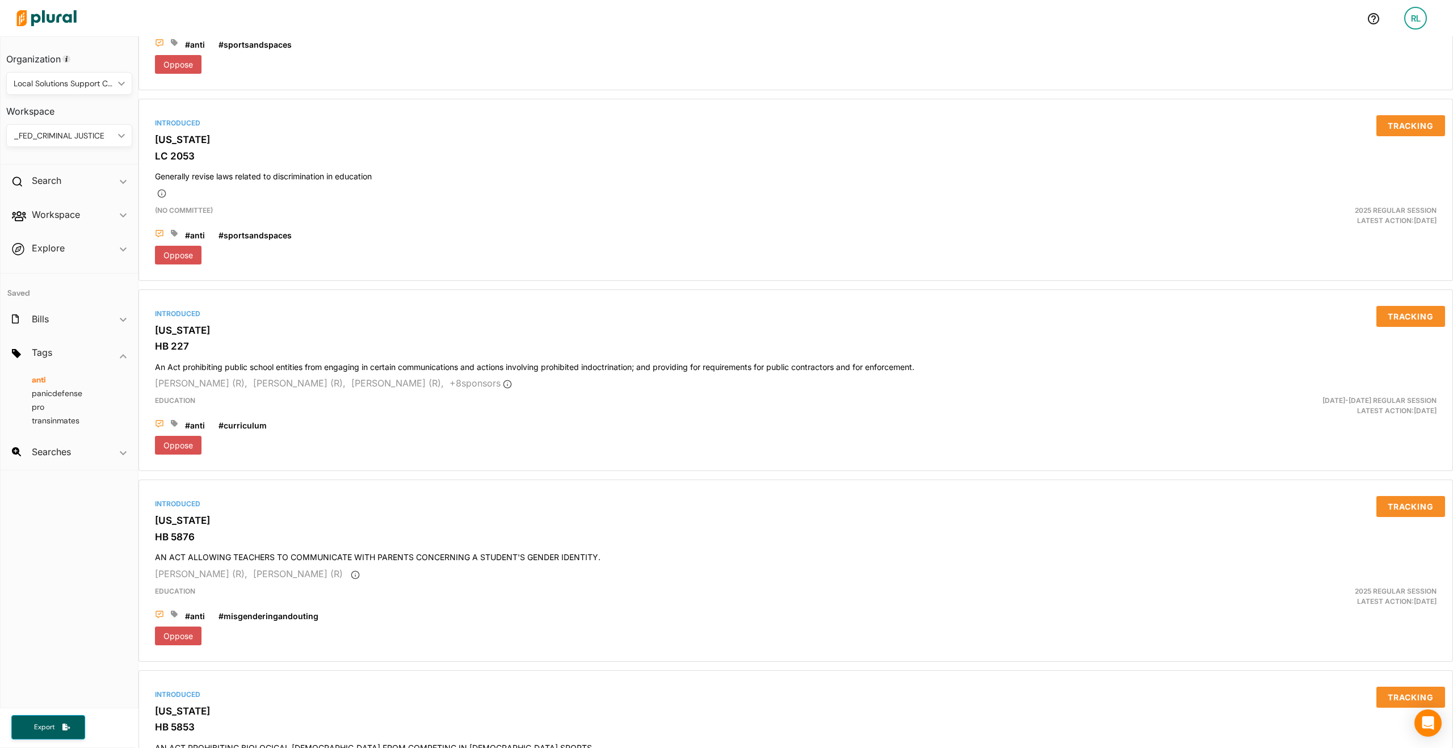
scroll to position [4302, 0]
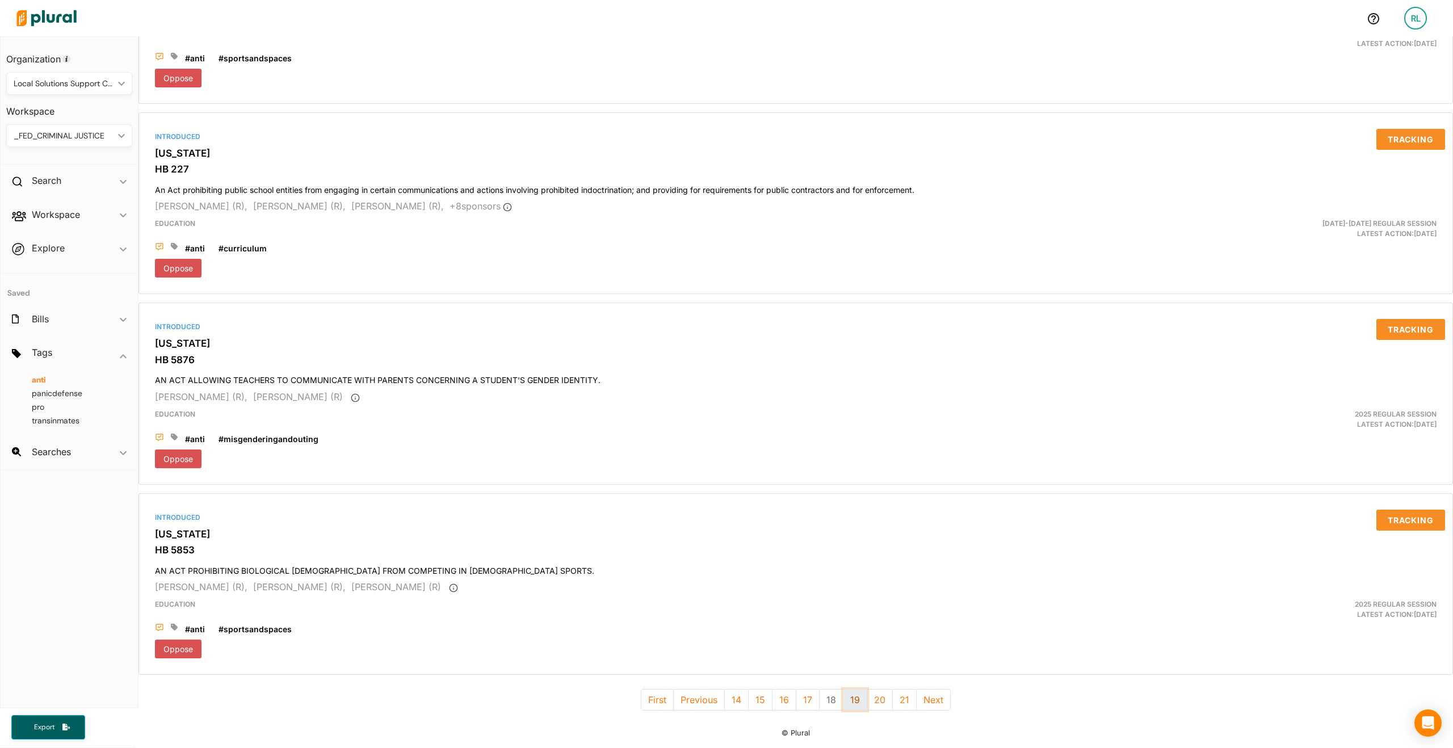
click at [850, 690] on button "19" at bounding box center [855, 700] width 24 height 22
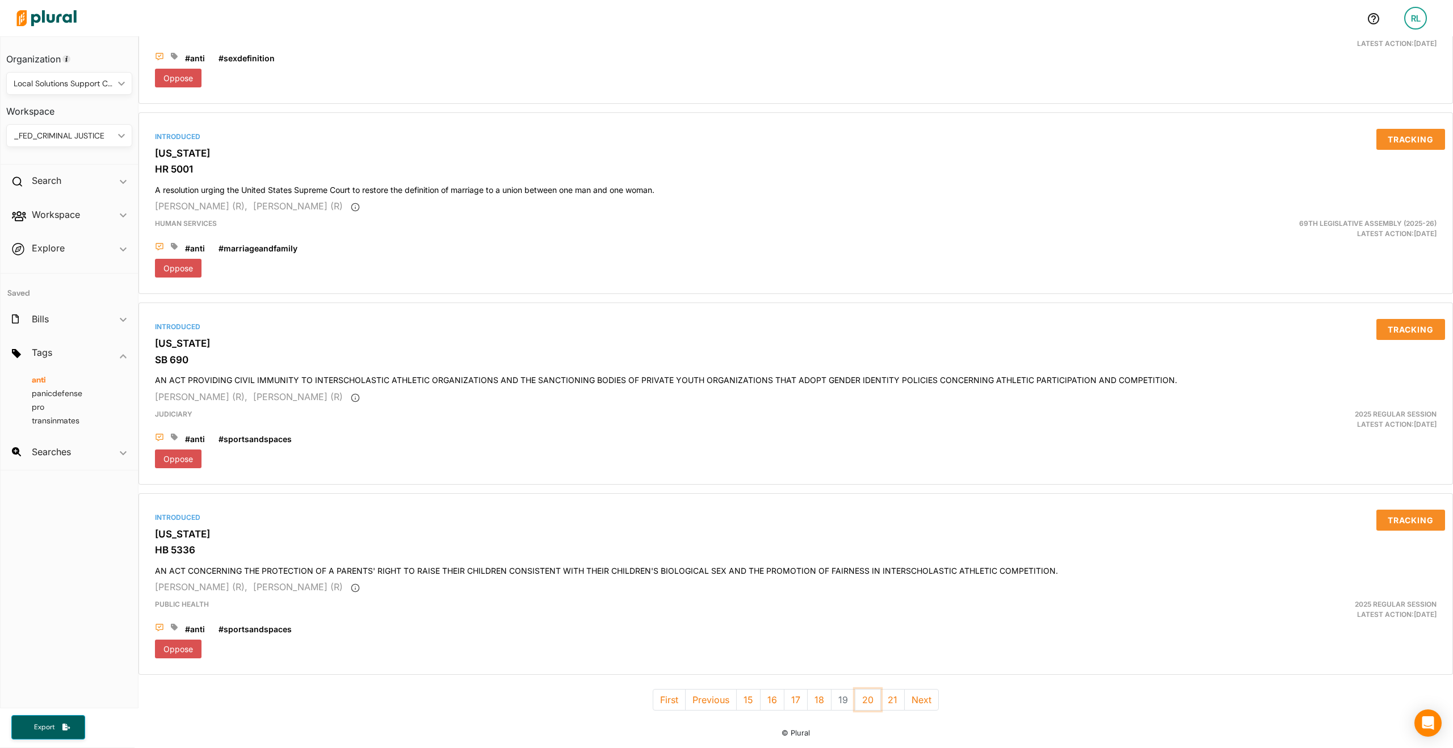
click at [859, 691] on button "20" at bounding box center [868, 700] width 26 height 22
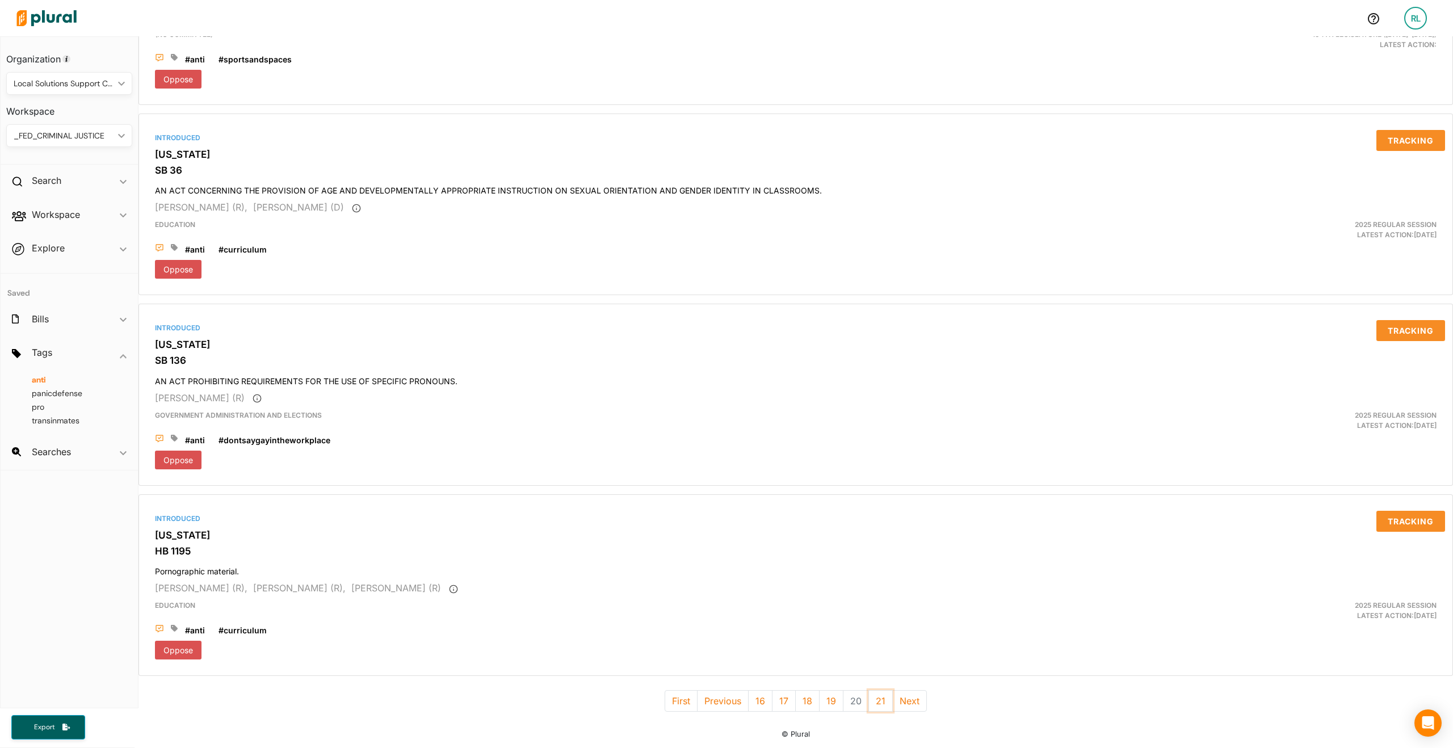
drag, startPoint x: 879, startPoint y: 703, endPoint x: 888, endPoint y: 666, distance: 38.1
click at [879, 702] on button "21" at bounding box center [880, 701] width 24 height 22
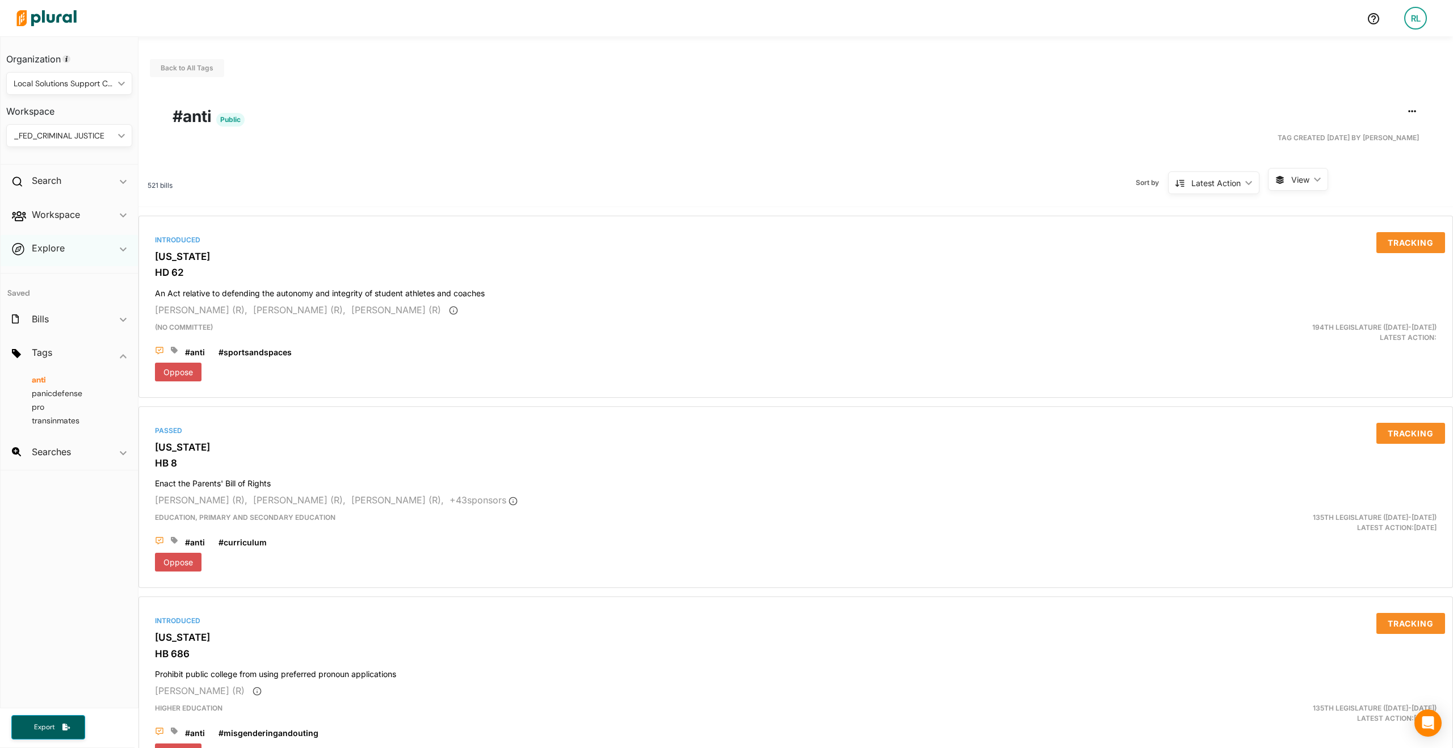
click at [117, 252] on div "Explore ic_keyboard_arrow_down" at bounding box center [69, 250] width 137 height 31
click at [39, 269] on h4 "Overview" at bounding box center [72, 274] width 109 height 11
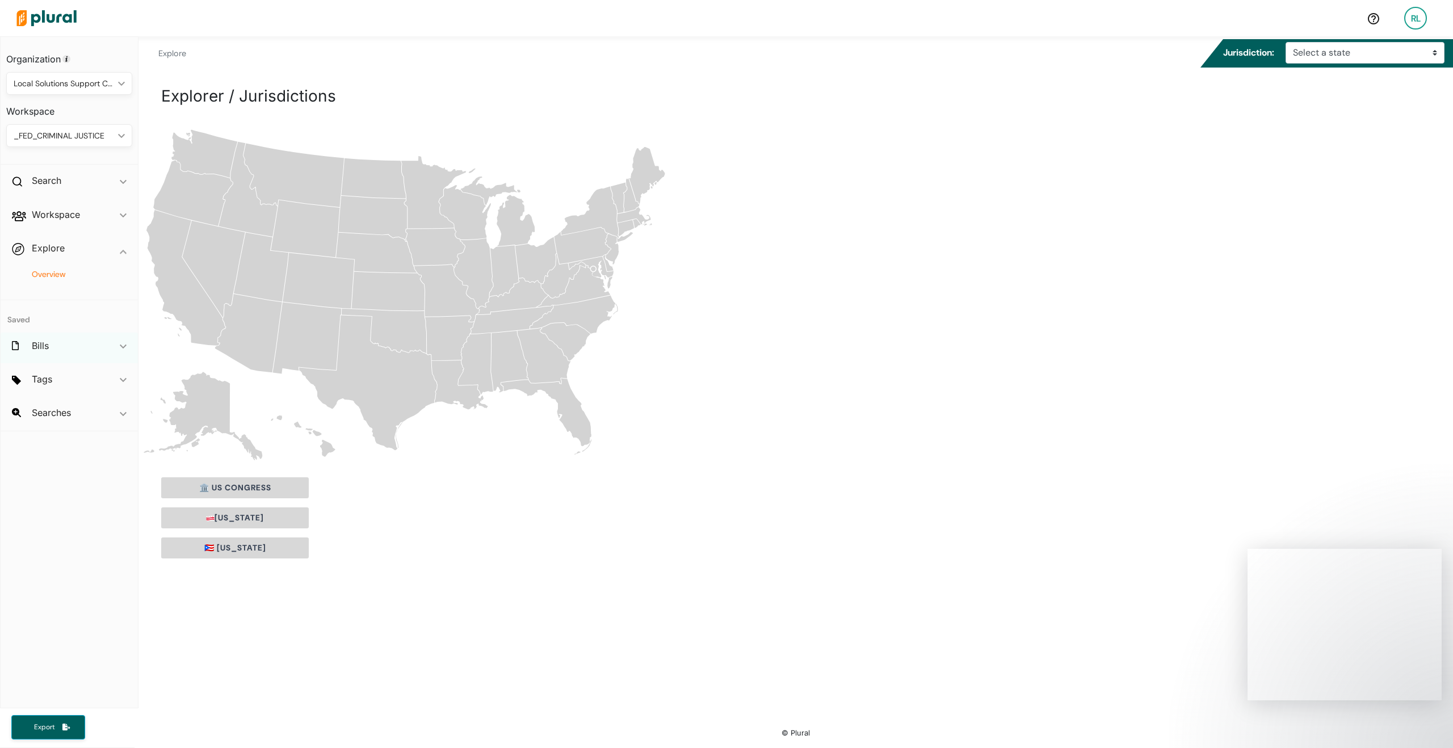
click at [92, 348] on div "Bills ic_keyboard_arrow_down" at bounding box center [69, 348] width 137 height 31
click at [99, 322] on div "Bills ic_keyboard_arrow_down" at bounding box center [69, 321] width 137 height 31
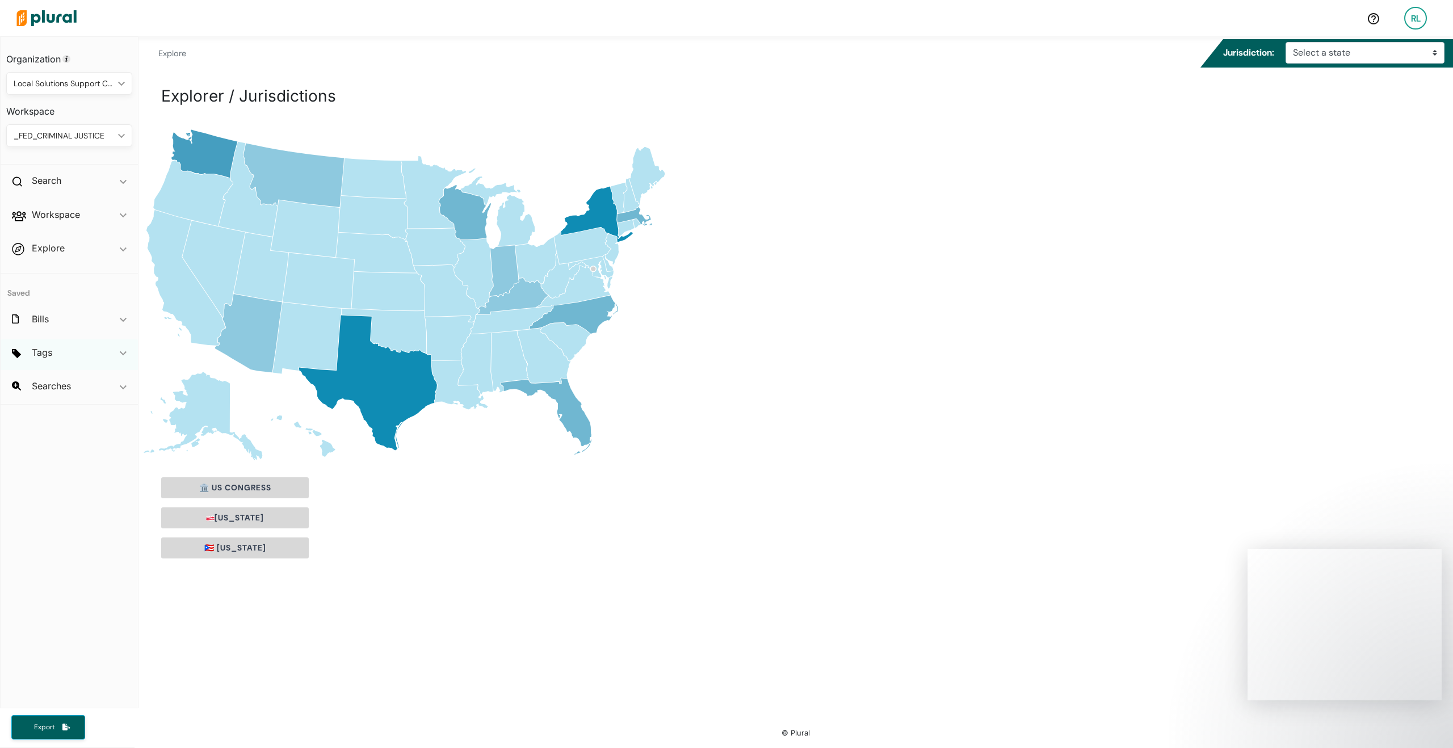
click at [110, 354] on div "Tags ic_keyboard_arrow_down" at bounding box center [69, 354] width 137 height 31
click at [600, 209] on icon "[US_STATE]" at bounding box center [597, 214] width 72 height 56
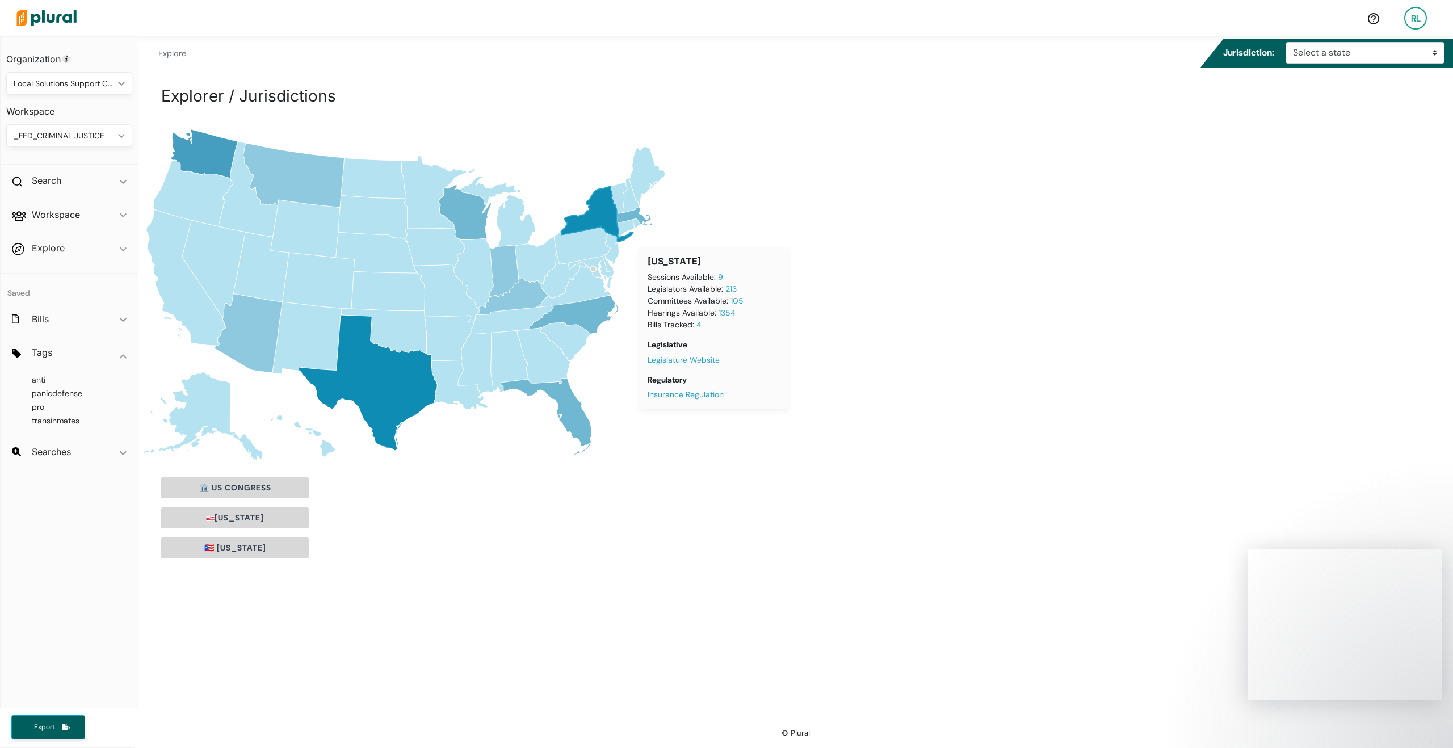
click at [816, 229] on div "Blank [GEOGRAPHIC_DATA] states map [US_STATE] [US_STATE] [US_STATE] [US_STATE] …" at bounding box center [795, 294] width 1314 height 337
click at [603, 208] on icon "[US_STATE]" at bounding box center [597, 214] width 72 height 56
click at [771, 218] on div "Blank [GEOGRAPHIC_DATA] states map [US_STATE] [US_STATE] [US_STATE] [US_STATE] …" at bounding box center [795, 294] width 1314 height 337
click at [599, 320] on icon "[US_STATE]" at bounding box center [574, 314] width 88 height 39
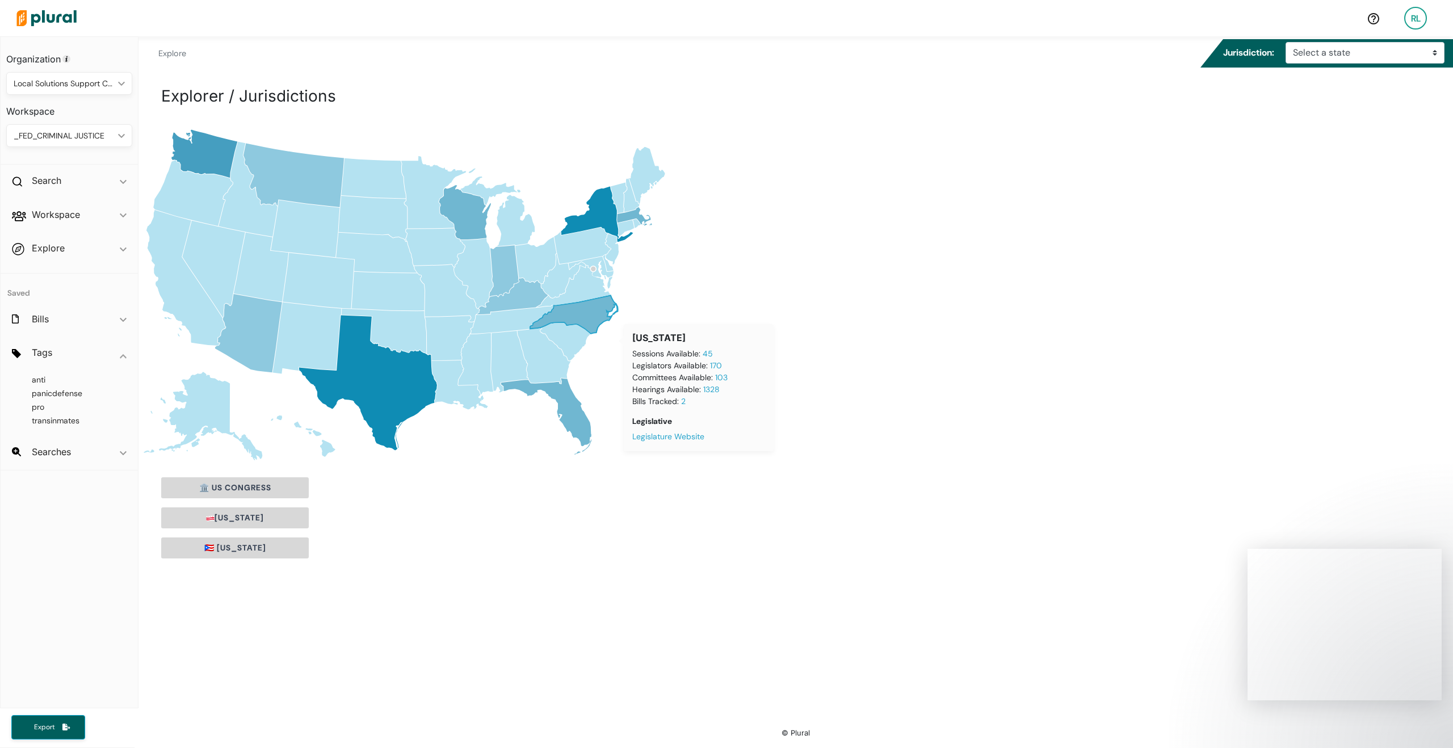
click at [564, 393] on icon "[US_STATE]" at bounding box center [546, 416] width 90 height 77
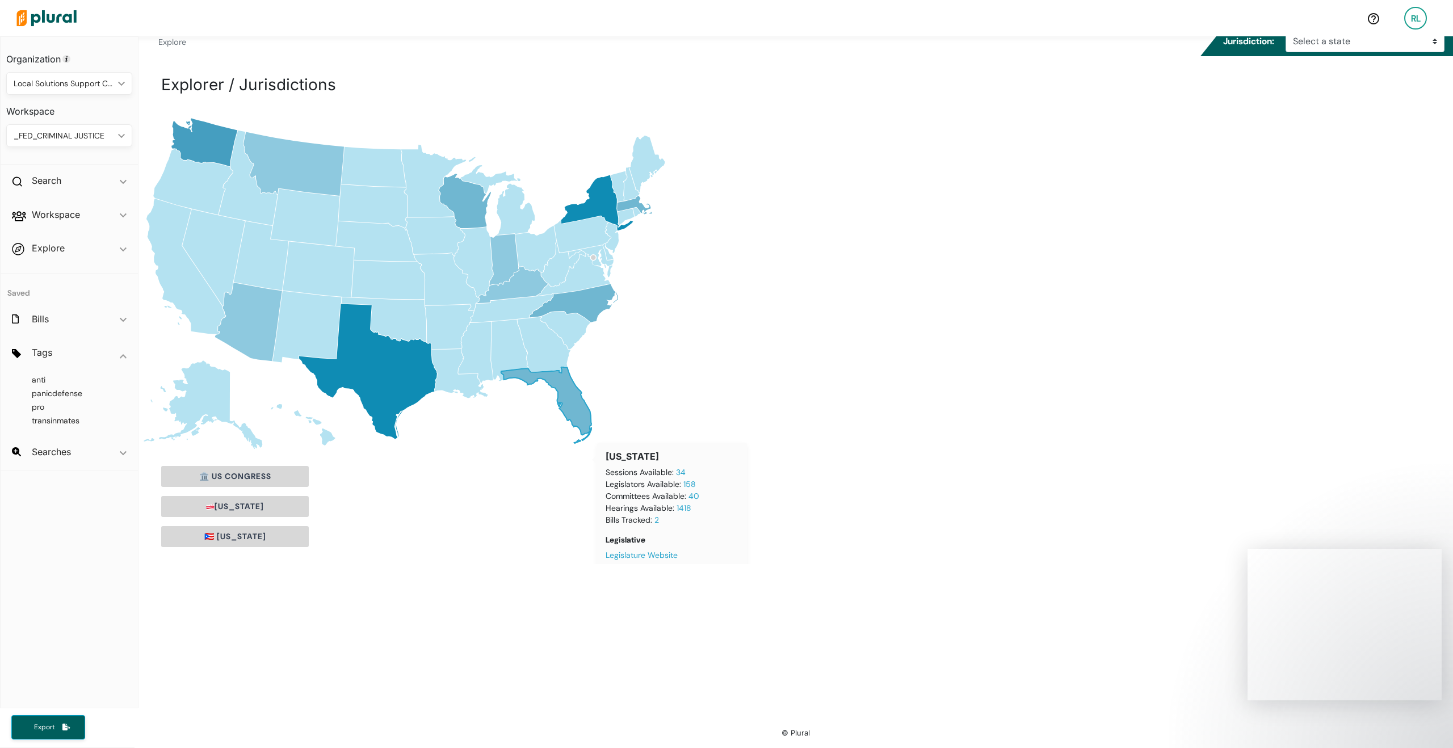
scroll to position [17, 0]
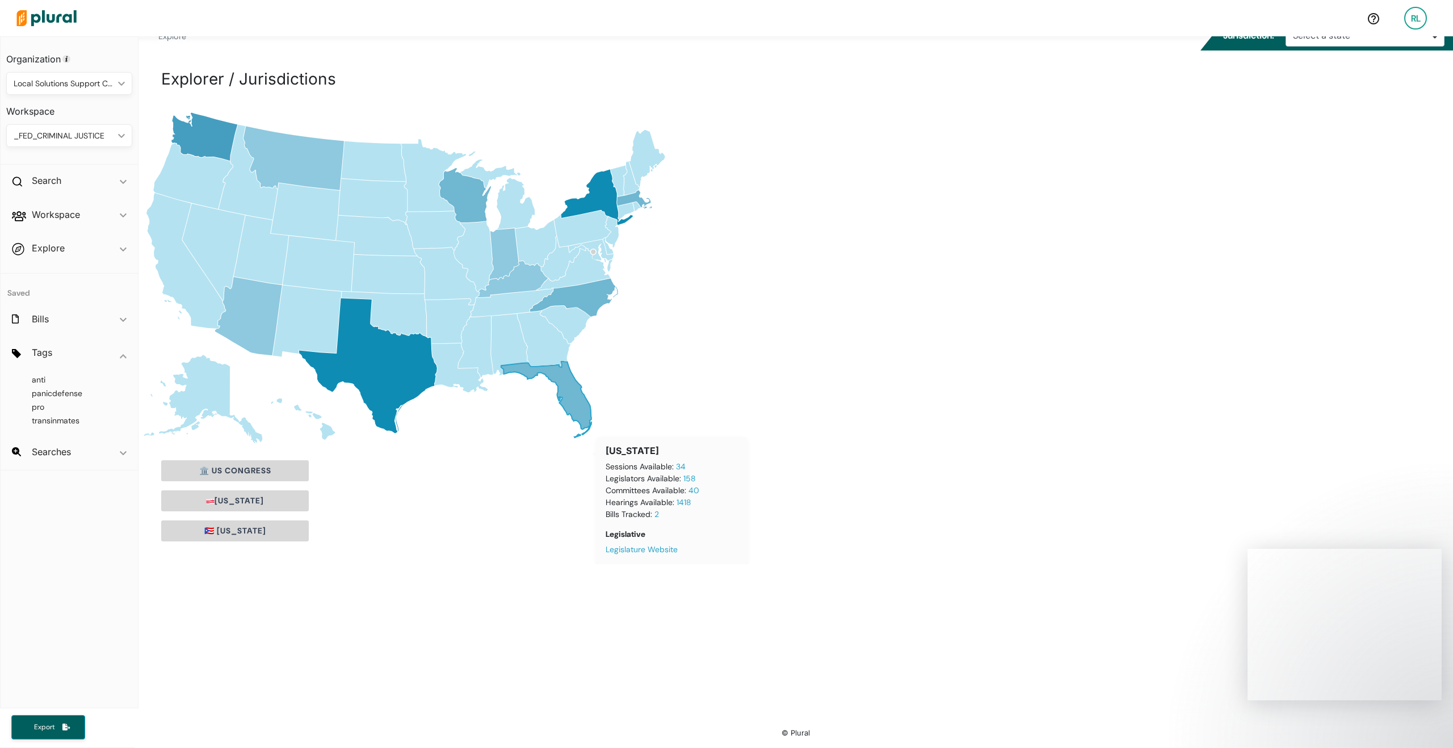
click at [416, 384] on icon "[US_STATE]" at bounding box center [368, 365] width 138 height 135
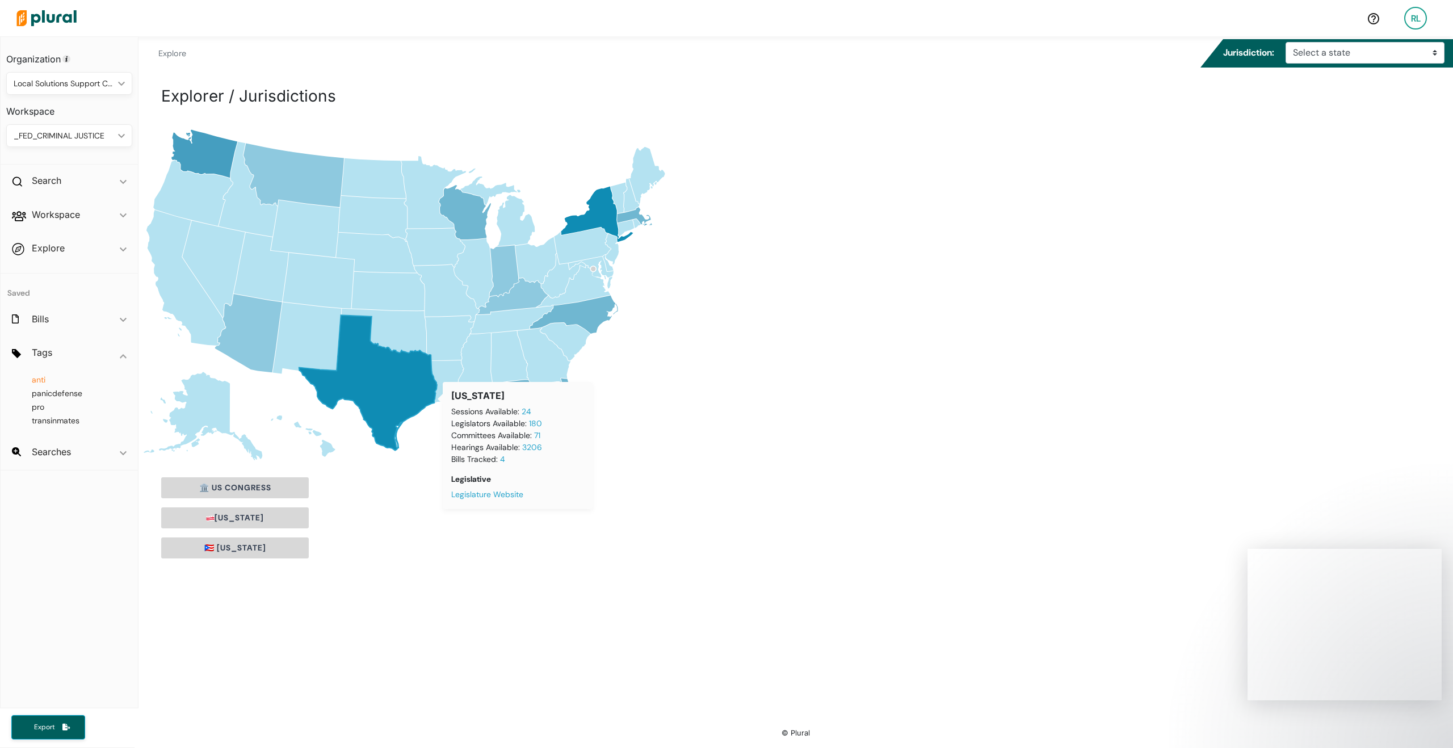
click at [36, 376] on span "anti" at bounding box center [39, 380] width 14 height 10
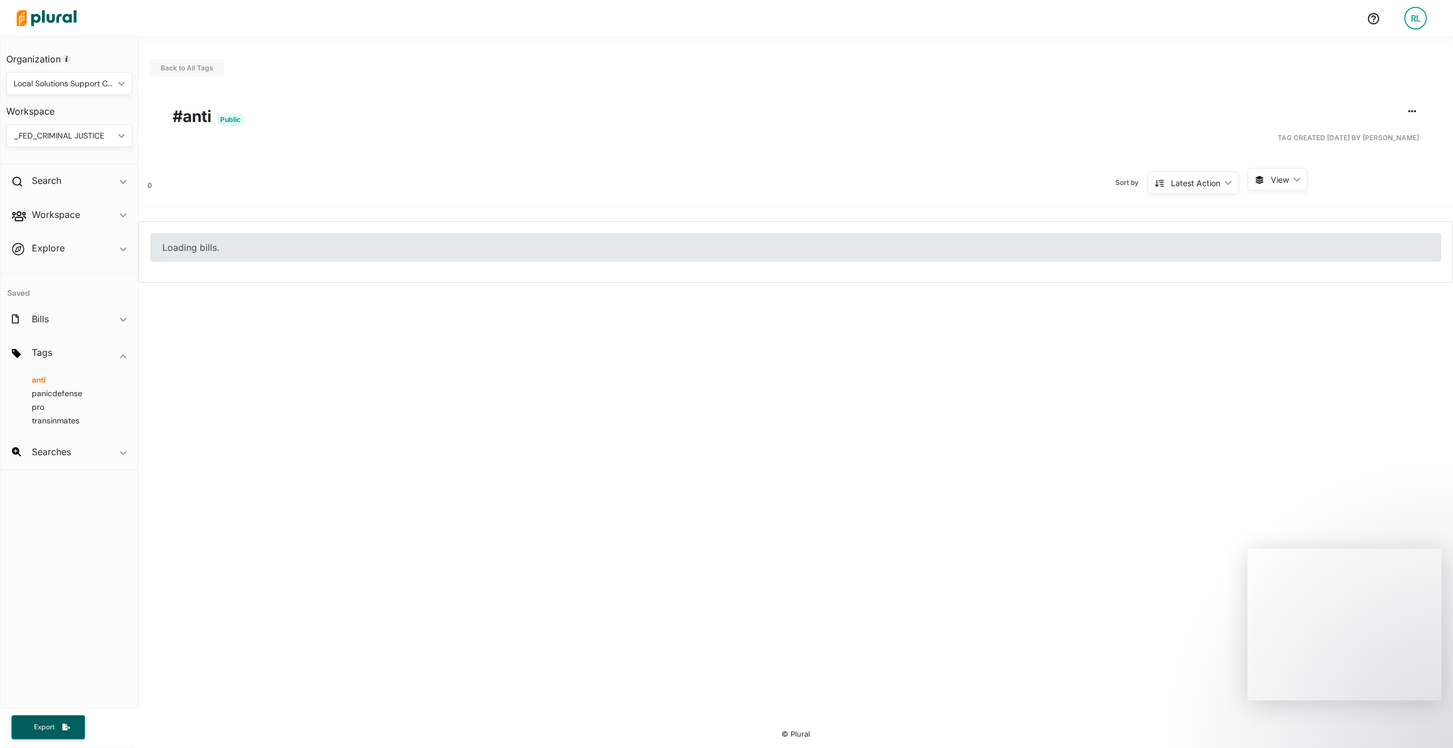
click at [1278, 178] on span "View ic_keyboard_arrow_down" at bounding box center [1278, 179] width 60 height 23
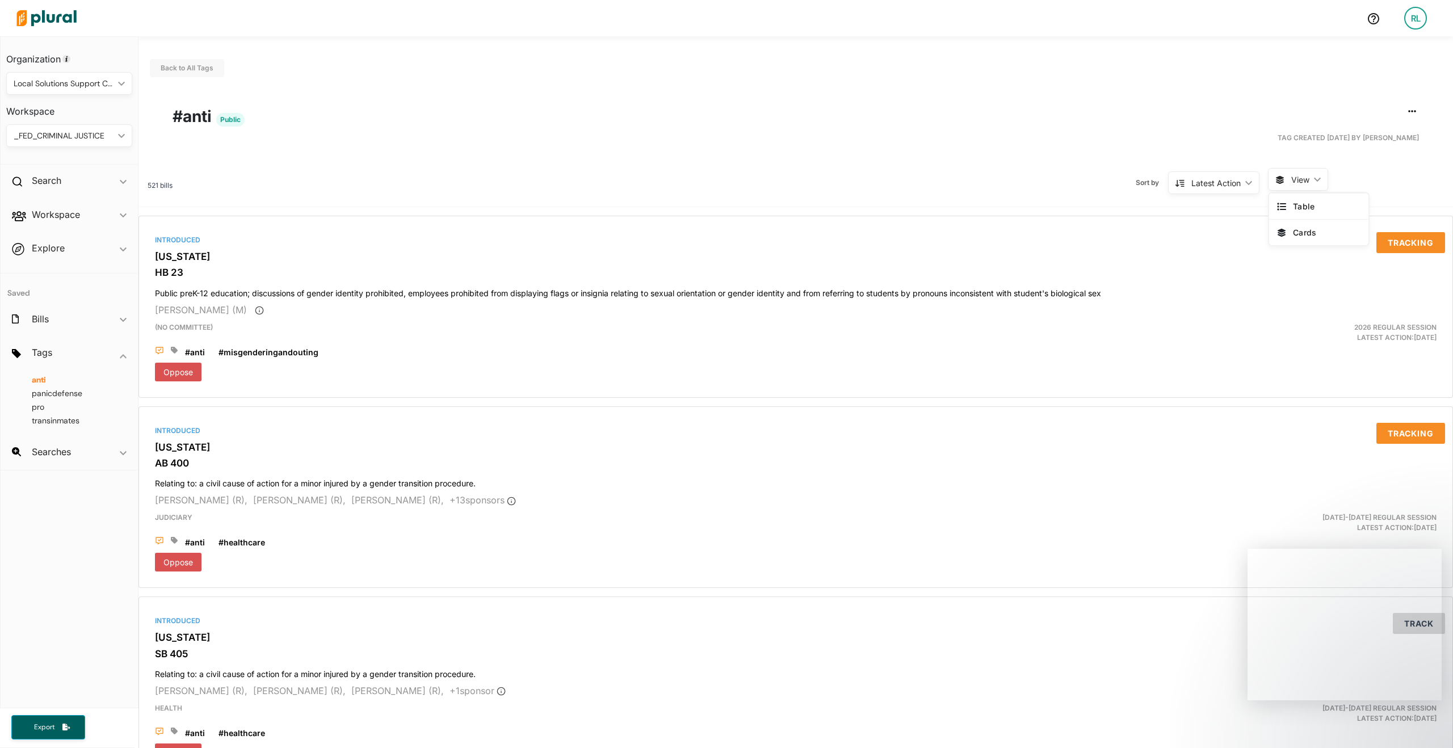
click at [1278, 179] on span "View ic_keyboard_arrow_down" at bounding box center [1298, 179] width 60 height 23
click at [1245, 184] on div "Latest Action ic_keyboard_arrow_down" at bounding box center [1213, 182] width 91 height 23
click at [1408, 111] on icon "button" at bounding box center [1412, 111] width 8 height 9
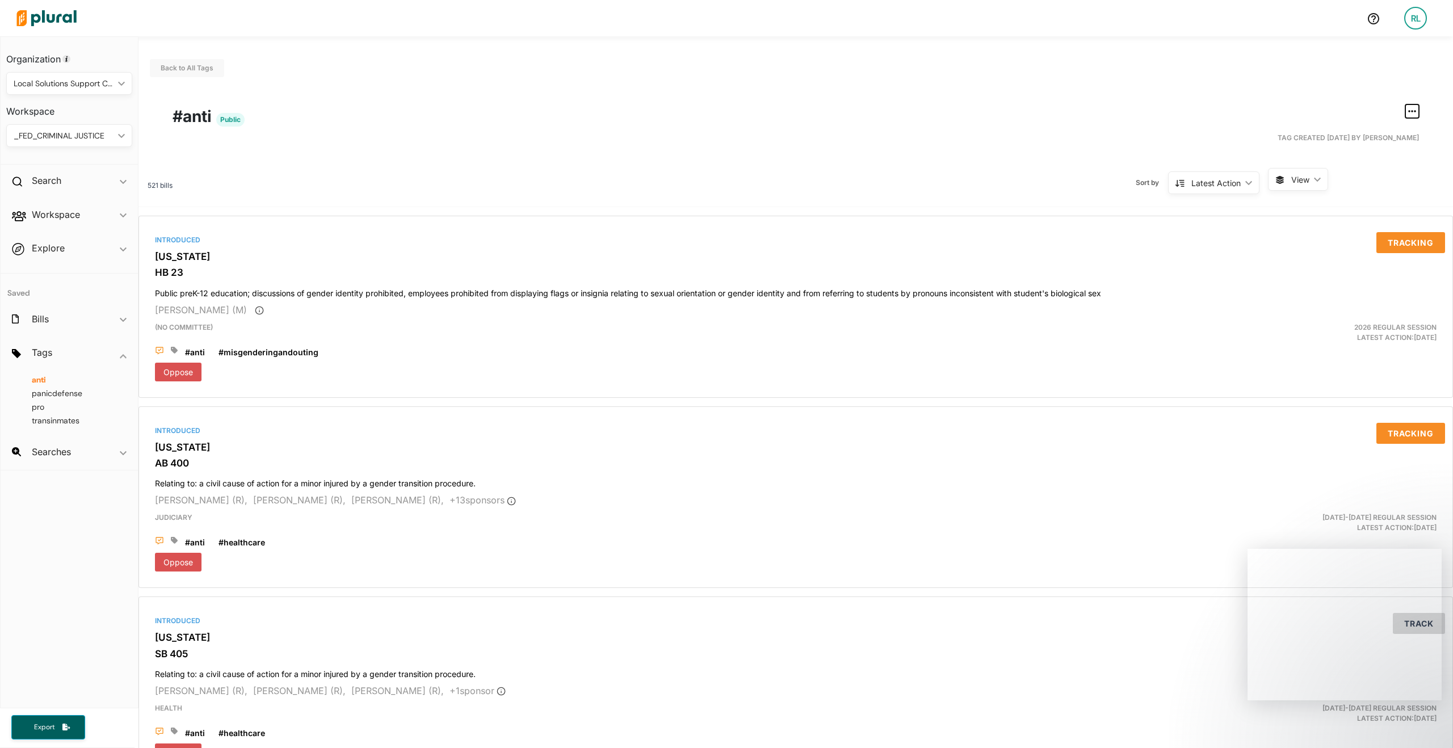
click at [1408, 111] on icon "button" at bounding box center [1412, 111] width 8 height 9
click at [1351, 213] on div "Export Tag" at bounding box center [1376, 212] width 68 height 10
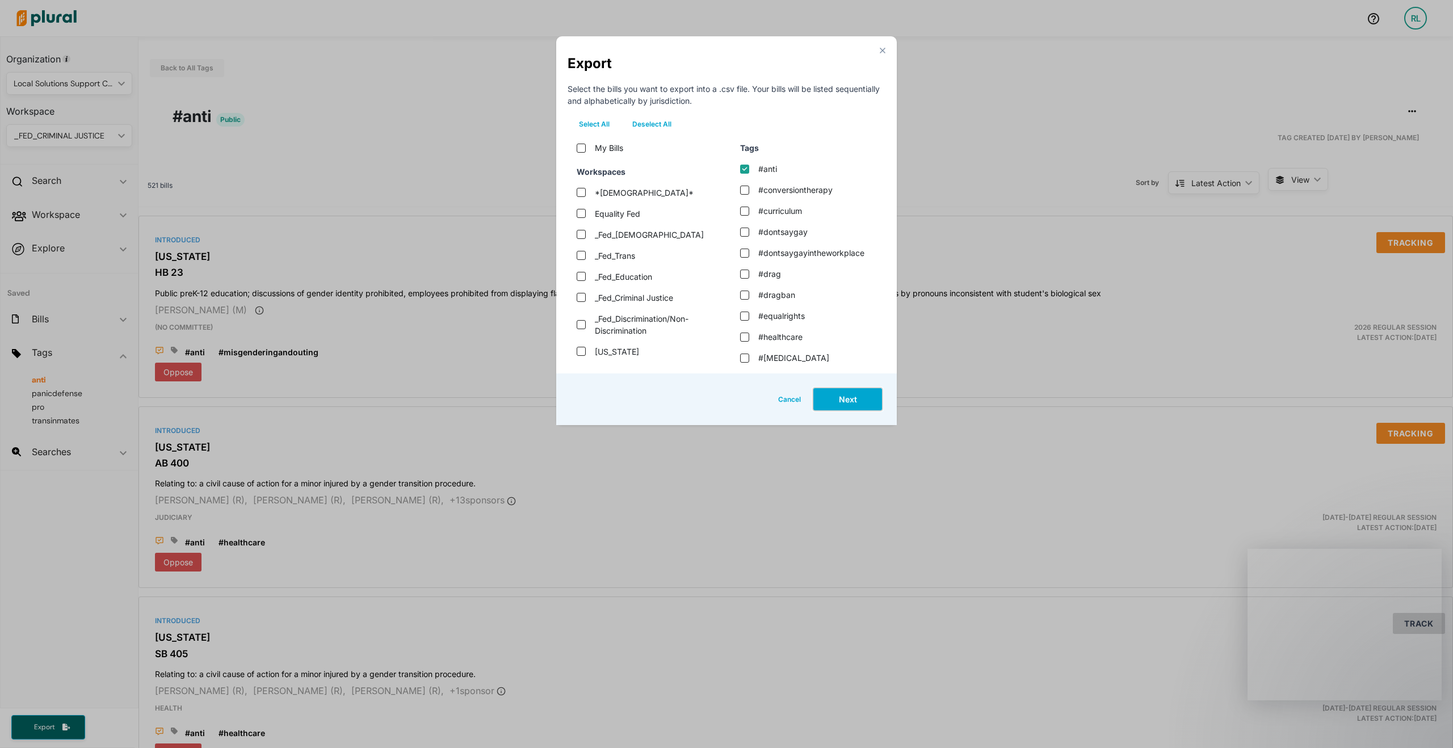
click at [857, 396] on button "Next" at bounding box center [847, 399] width 71 height 24
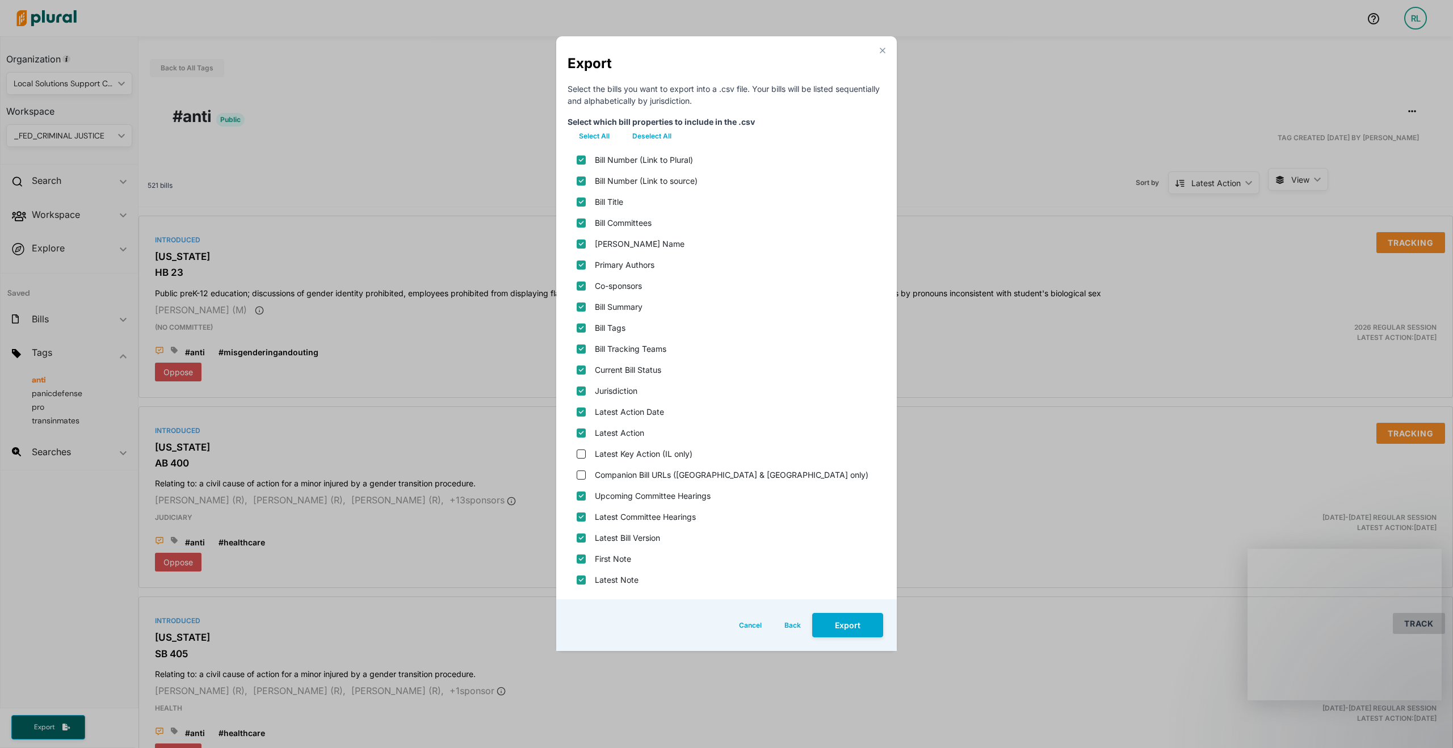
click at [580, 429] on input "Latest Action" at bounding box center [581, 433] width 9 height 9
checkbox input "false"
click at [585, 409] on date "Latest Action Date" at bounding box center [581, 412] width 9 height 9
checkbox date "false"
click at [582, 494] on hearings "Upcoming Committee Hearings" at bounding box center [581, 496] width 9 height 9
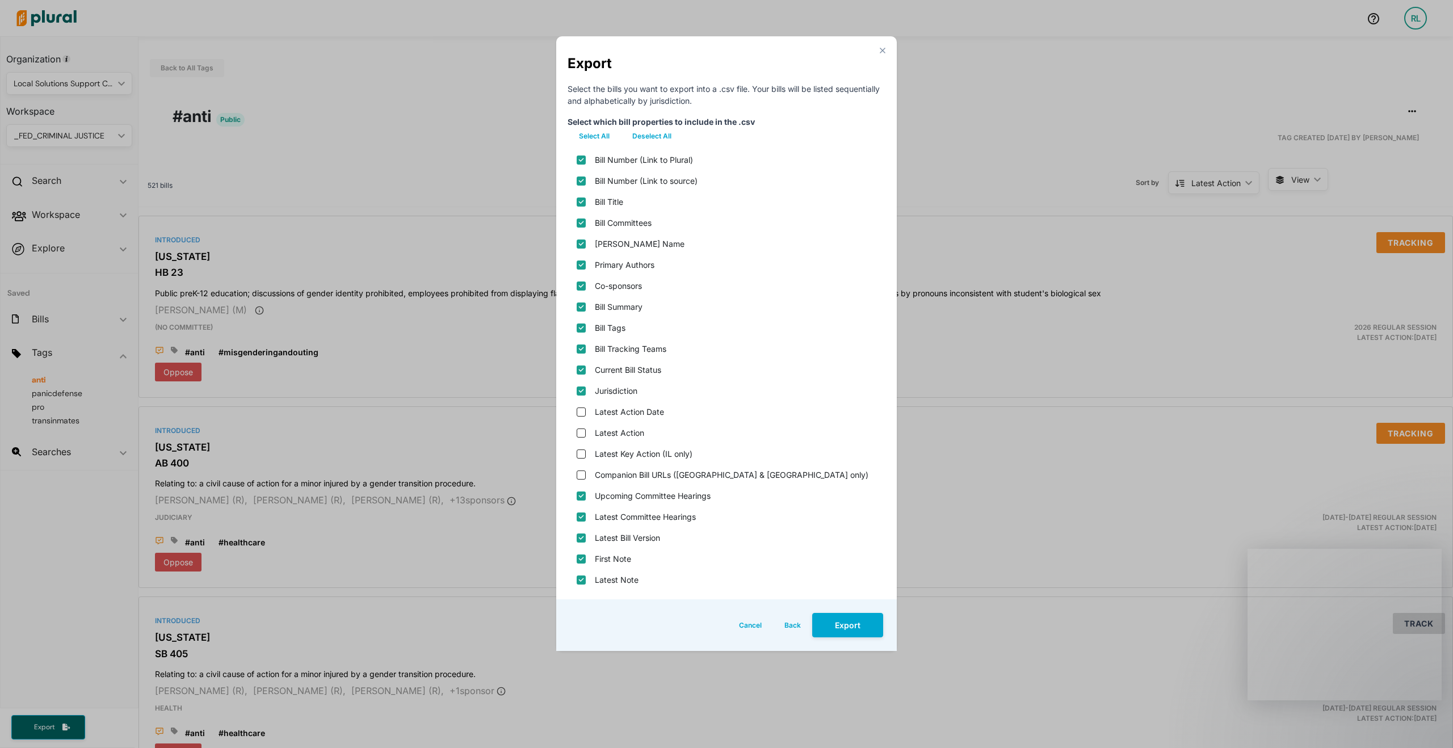
checkbox hearings "false"
click at [576, 521] on div "Latest Committee Hearings" at bounding box center [727, 516] width 318 height 21
click at [581, 520] on hearings "Latest Committee Hearings" at bounding box center [581, 517] width 9 height 9
checkbox hearings "false"
click at [582, 540] on version "Latest Bill Version" at bounding box center [581, 538] width 9 height 9
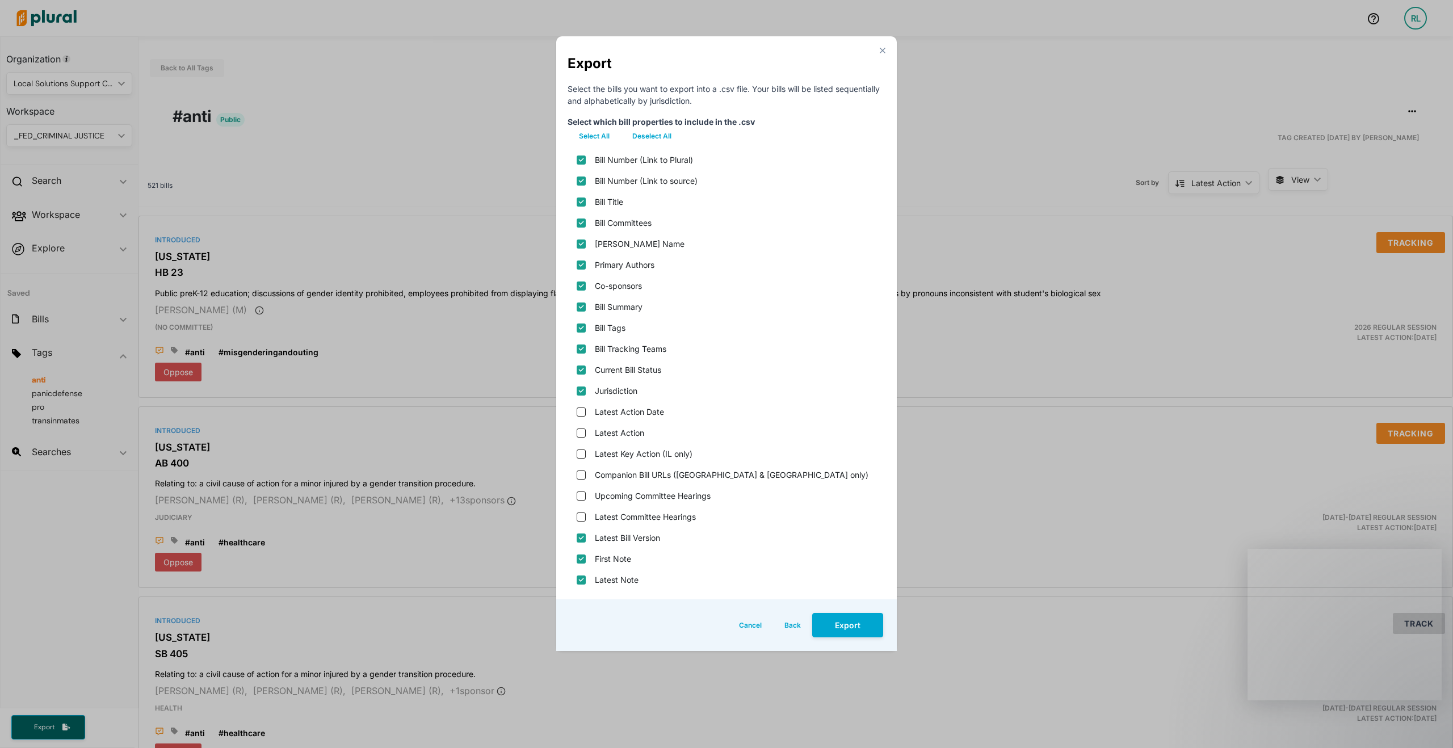
checkbox version "false"
click at [582, 566] on div "First Note" at bounding box center [727, 558] width 318 height 21
click at [583, 576] on input "Latest Note" at bounding box center [581, 580] width 9 height 9
checkbox input "false"
click at [582, 560] on input "First Note" at bounding box center [581, 559] width 9 height 9
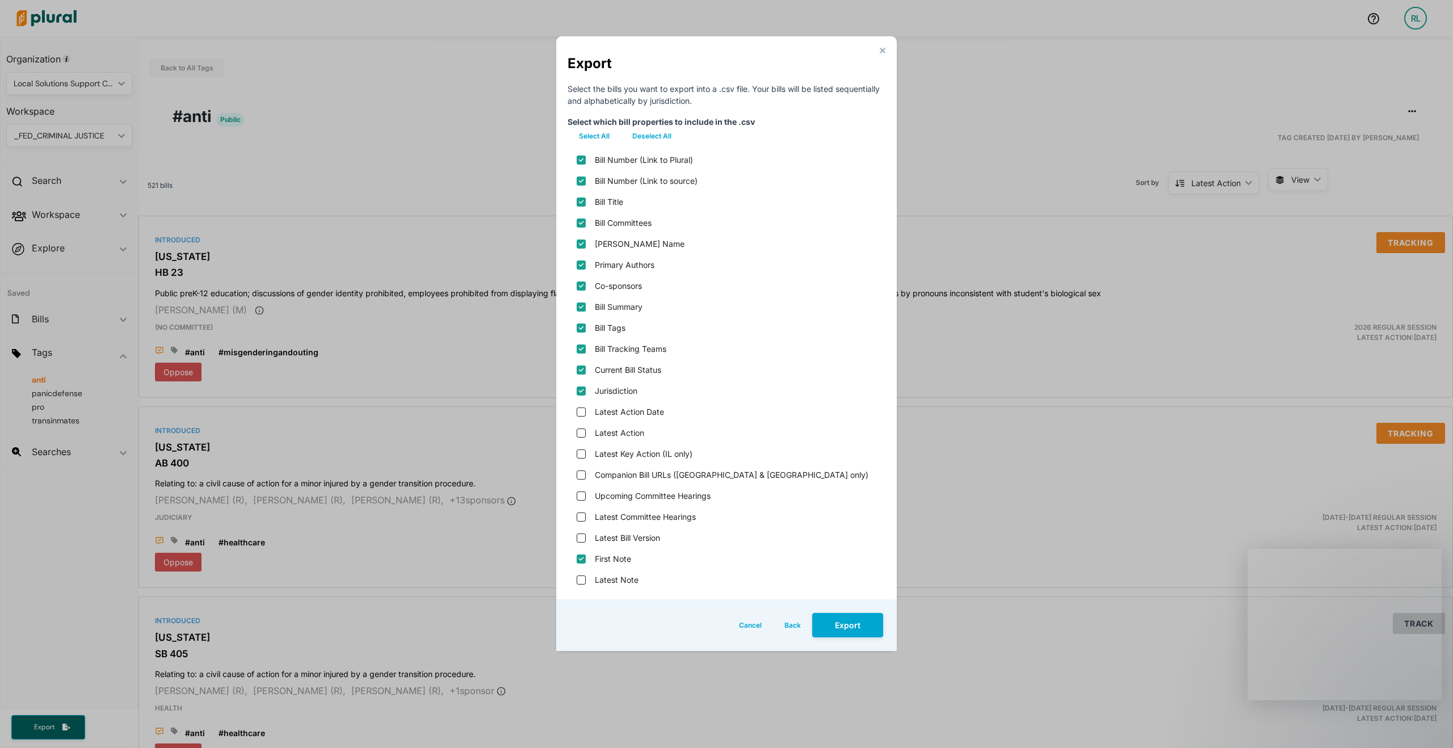
checkbox input "false"
click at [583, 247] on name "[PERSON_NAME] Name" at bounding box center [581, 244] width 9 height 9
checkbox name "false"
click at [582, 266] on input "Primary Authors" at bounding box center [581, 265] width 9 height 9
checkbox input "false"
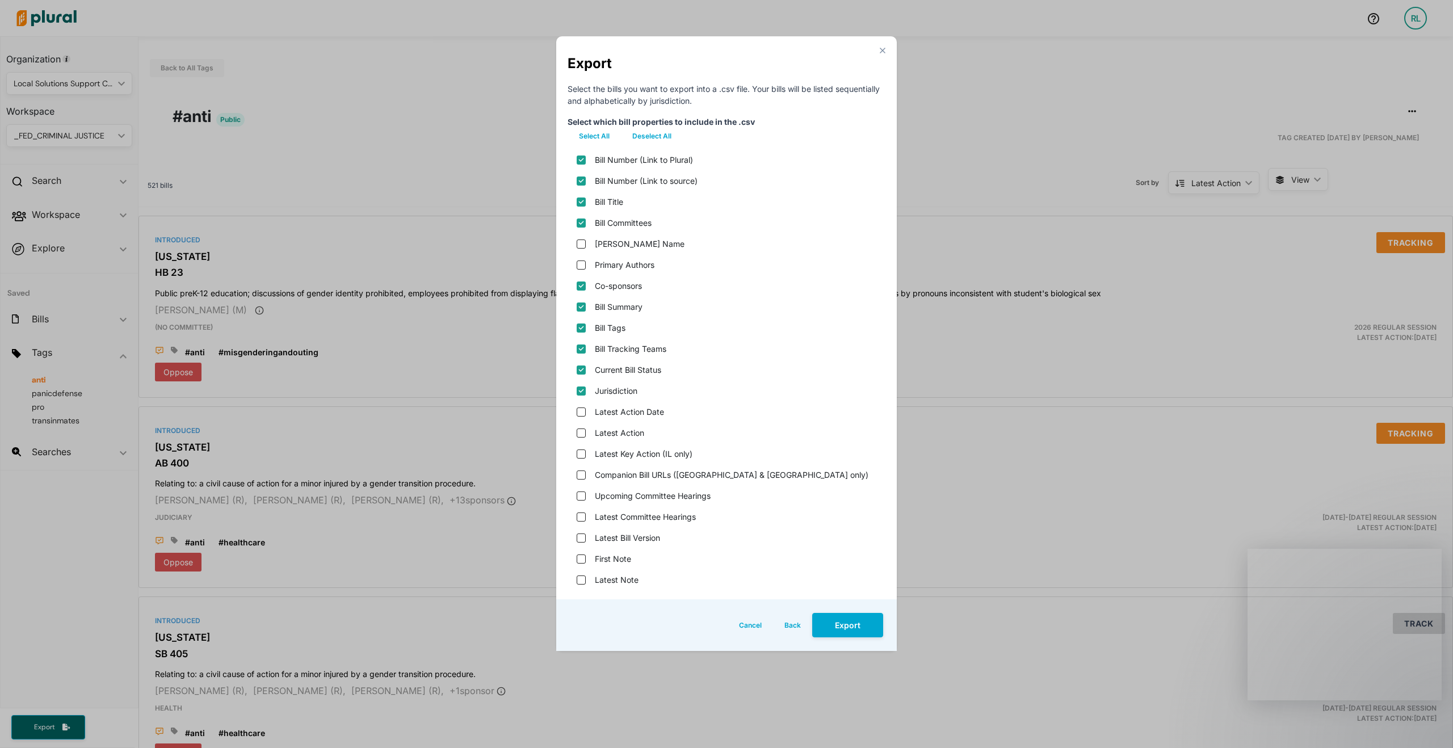
click at [583, 285] on input "Co-sponsors" at bounding box center [581, 286] width 9 height 9
checkbox input "false"
click at [584, 305] on input "Bill Summary" at bounding box center [581, 307] width 9 height 9
checkbox input "false"
click at [581, 329] on input "Bill Tags" at bounding box center [581, 328] width 9 height 9
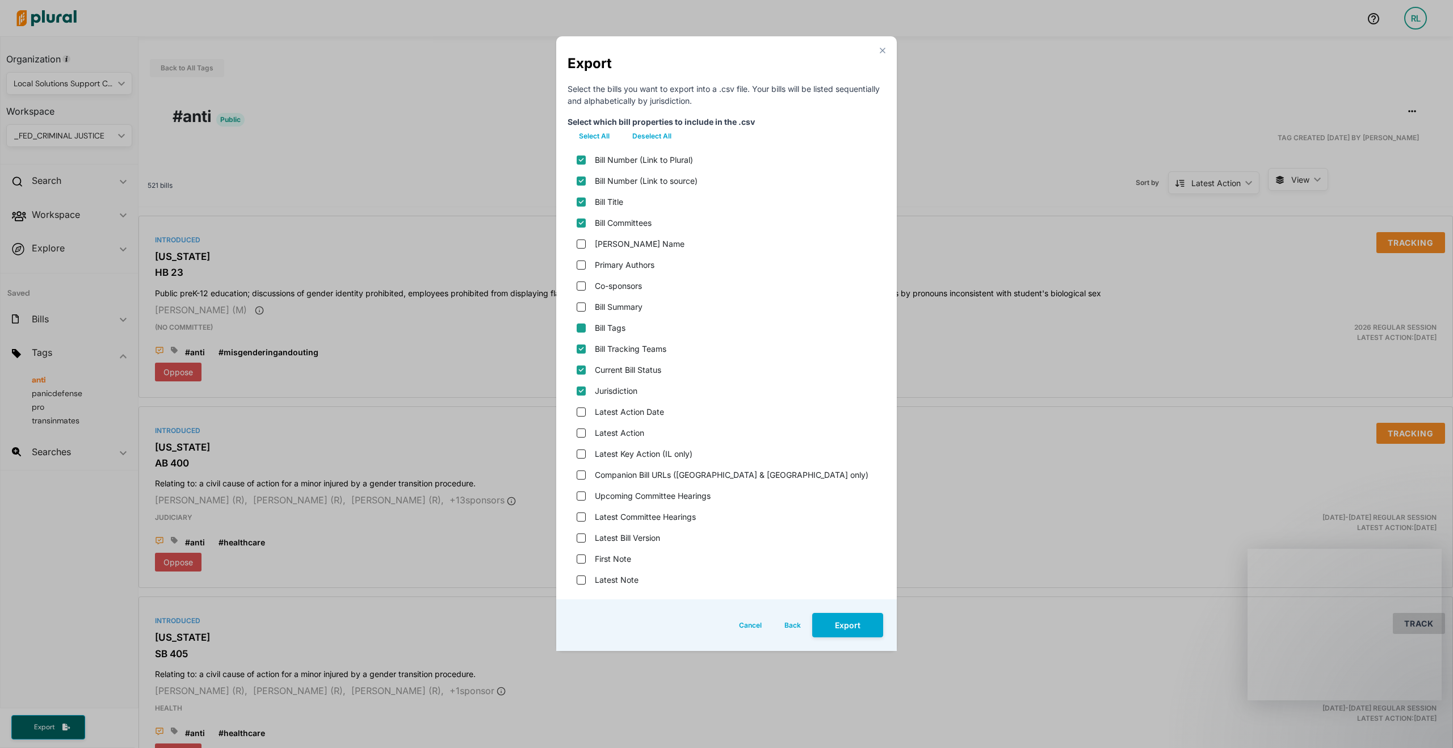
checkbox input "false"
click at [582, 340] on div "Bill Tracking Teams" at bounding box center [727, 348] width 318 height 21
click at [582, 345] on teams "Bill Tracking Teams" at bounding box center [581, 349] width 9 height 9
checkbox teams "false"
click at [582, 372] on status "Current Bill Status" at bounding box center [581, 370] width 9 height 9
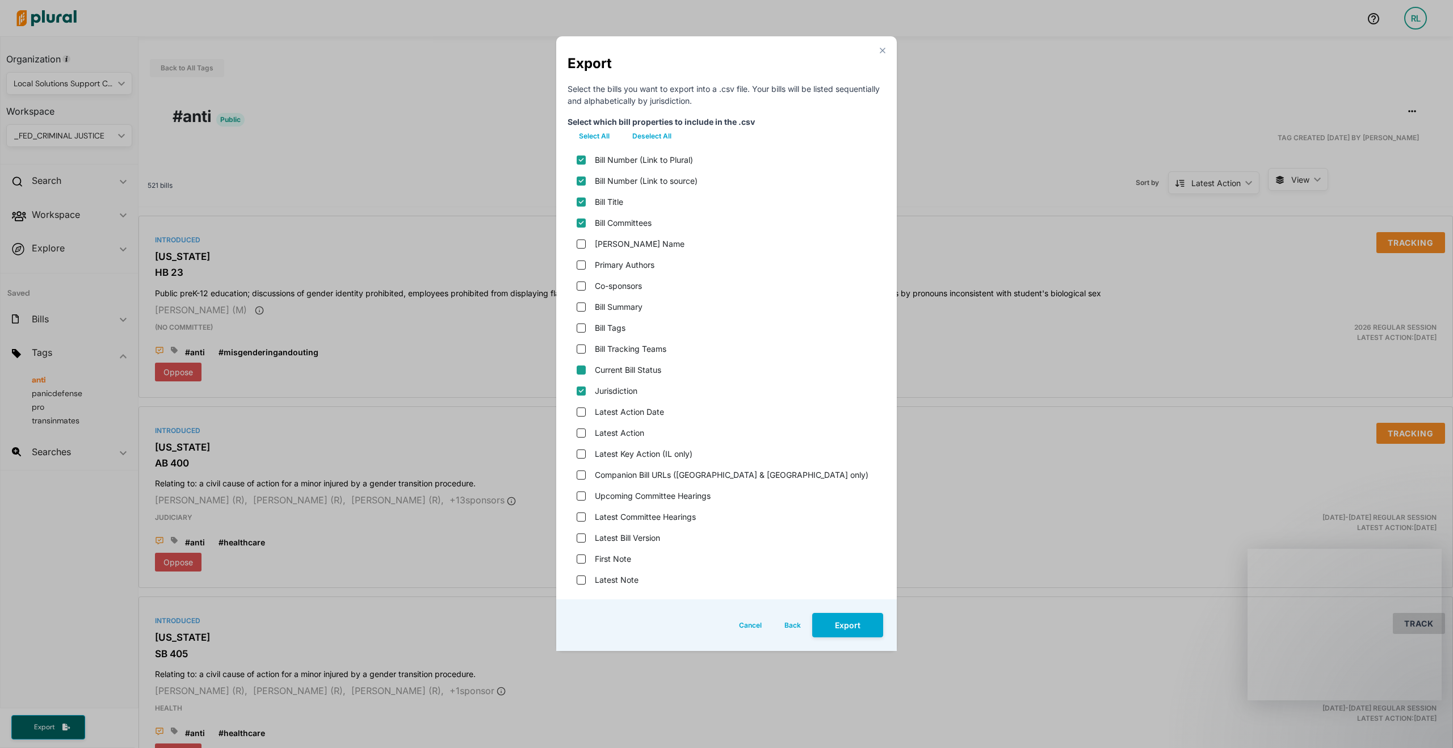
checkbox status "false"
click at [582, 221] on input "Bill Committees" at bounding box center [581, 223] width 9 height 9
checkbox input "false"
click at [584, 159] on plural\) "Bill Number (Link to Plural)" at bounding box center [581, 160] width 9 height 9
checkbox plural\) "false"
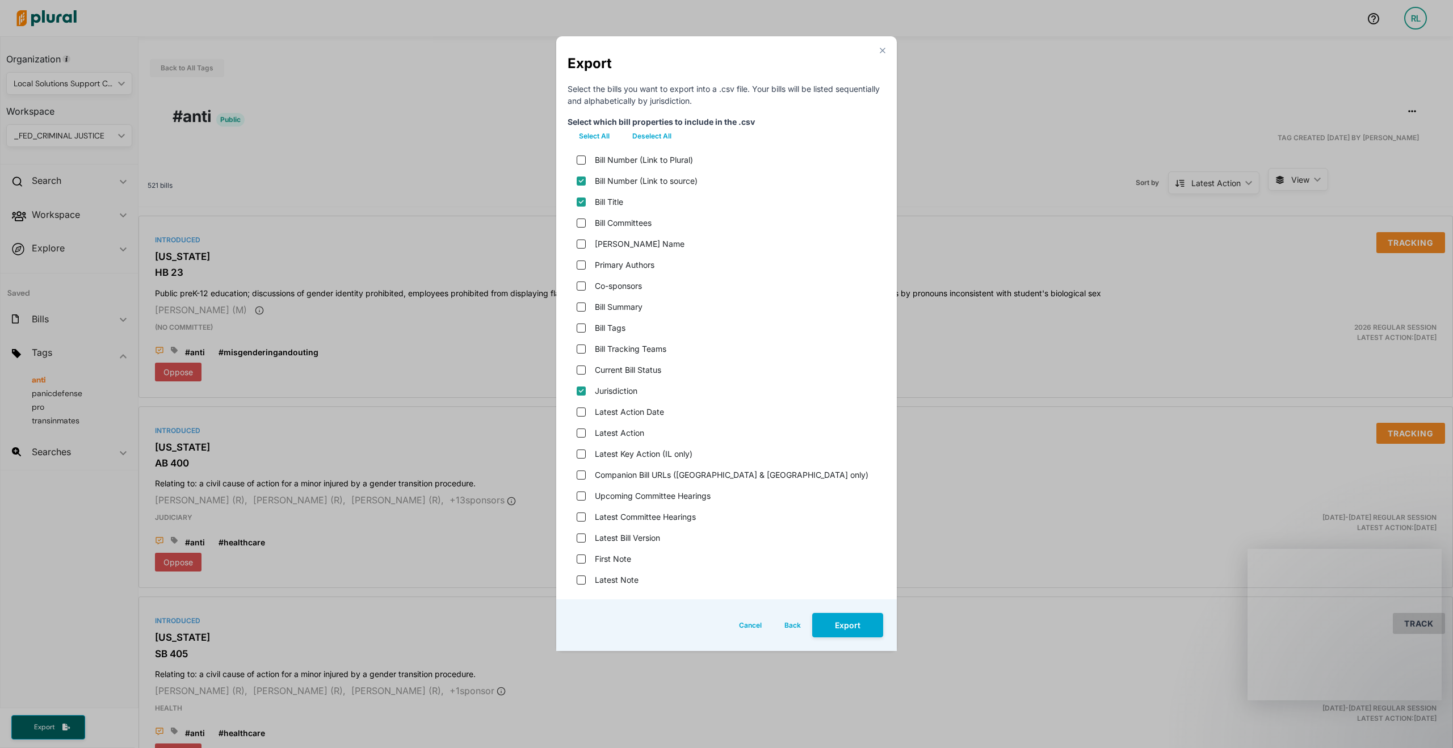
click at [583, 178] on source\) "Bill Number (Link to source)" at bounding box center [581, 181] width 9 height 9
checkbox source\) "false"
click at [862, 627] on button "Export" at bounding box center [847, 625] width 71 height 24
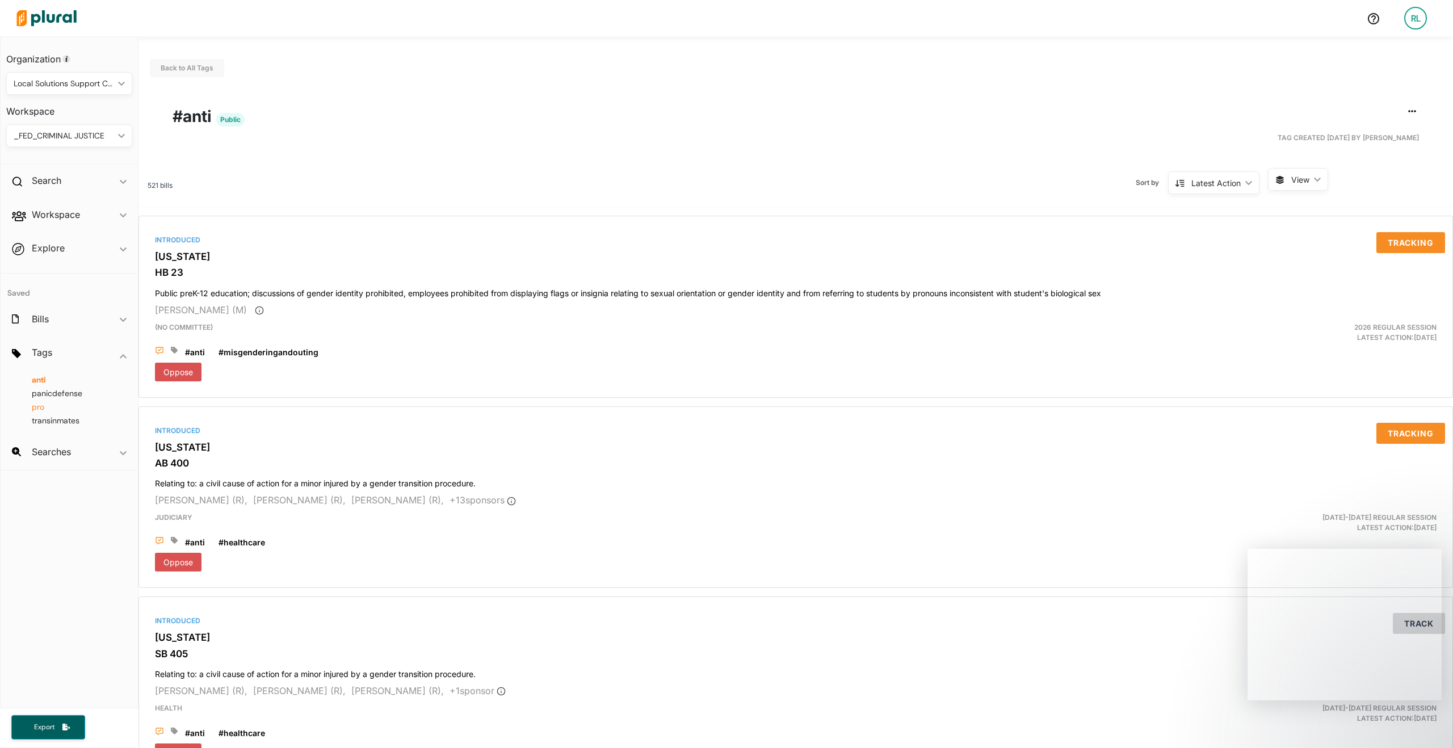
click at [39, 405] on span "pro" at bounding box center [38, 407] width 12 height 10
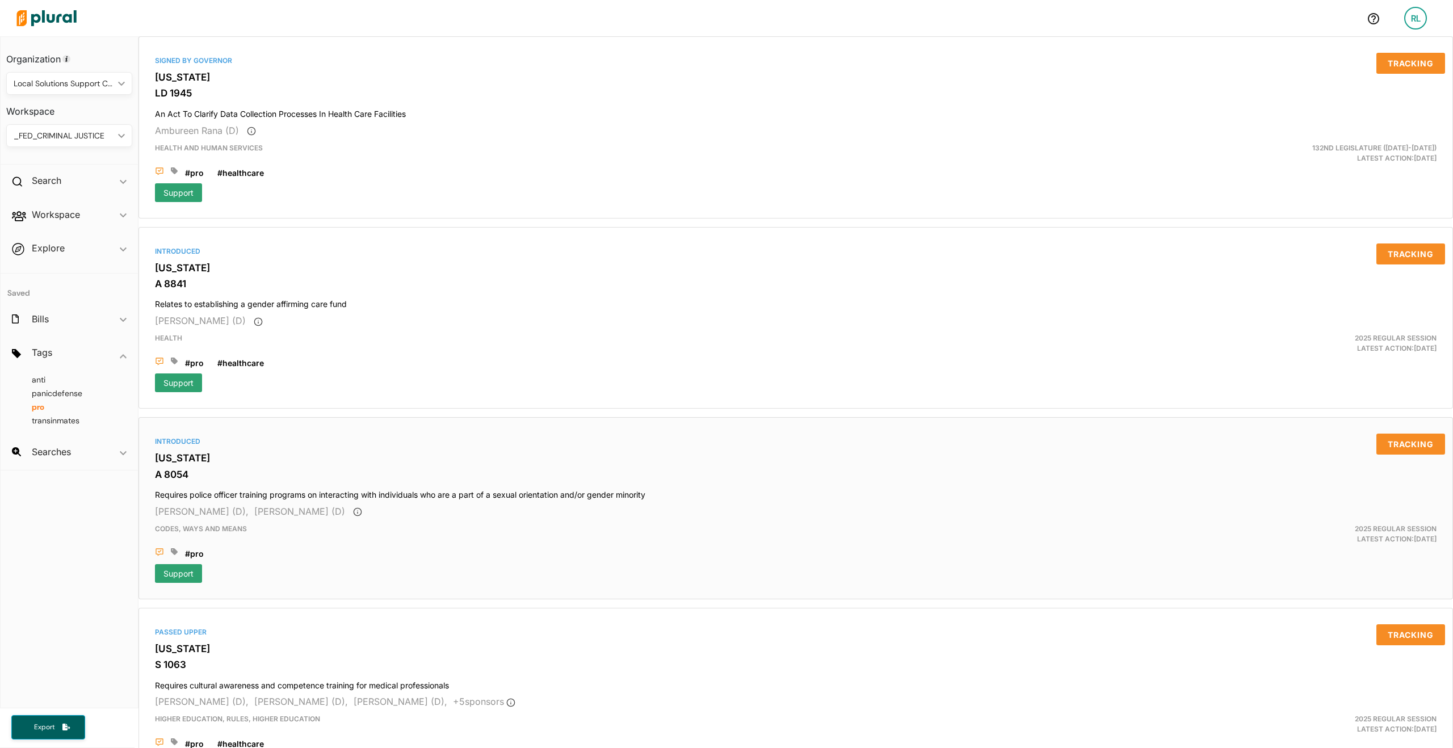
scroll to position [4302, 0]
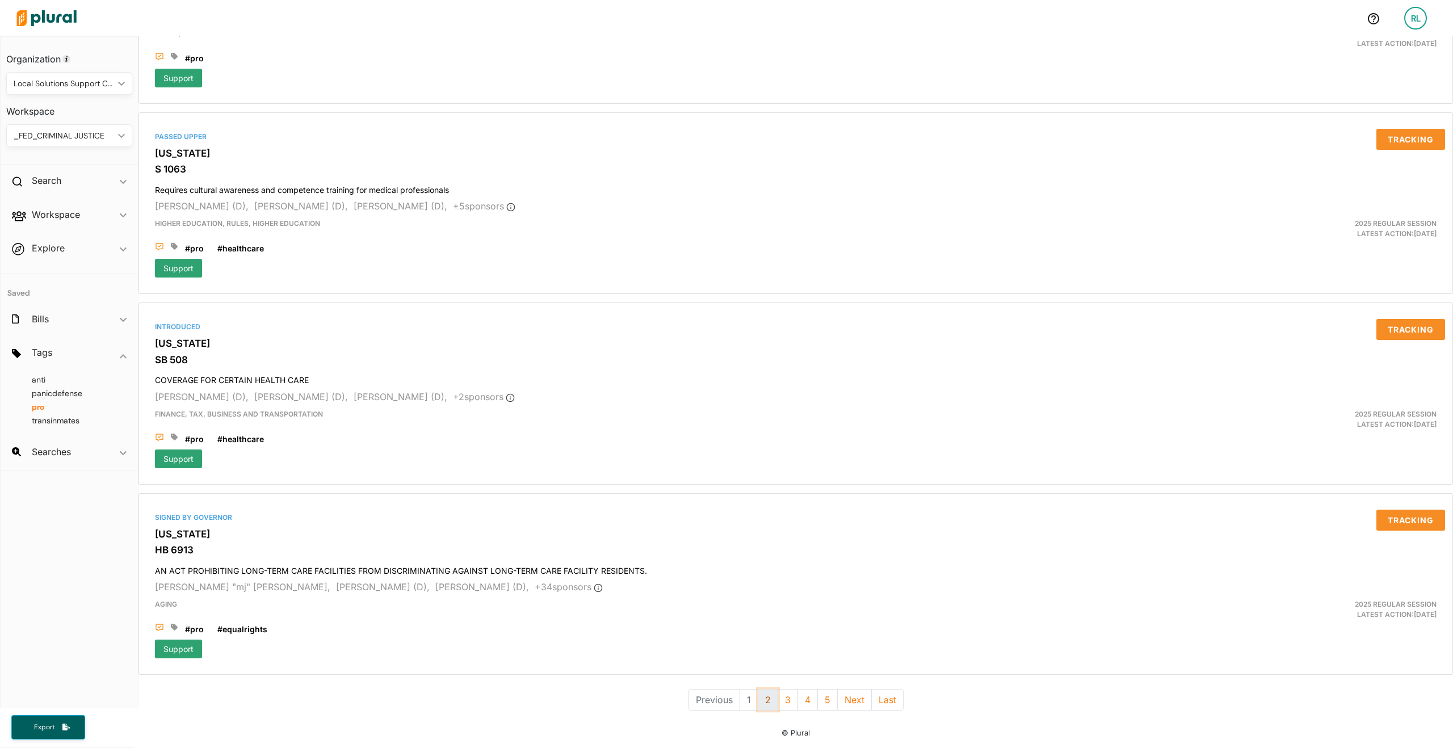
click at [764, 690] on button "2" at bounding box center [768, 700] width 20 height 22
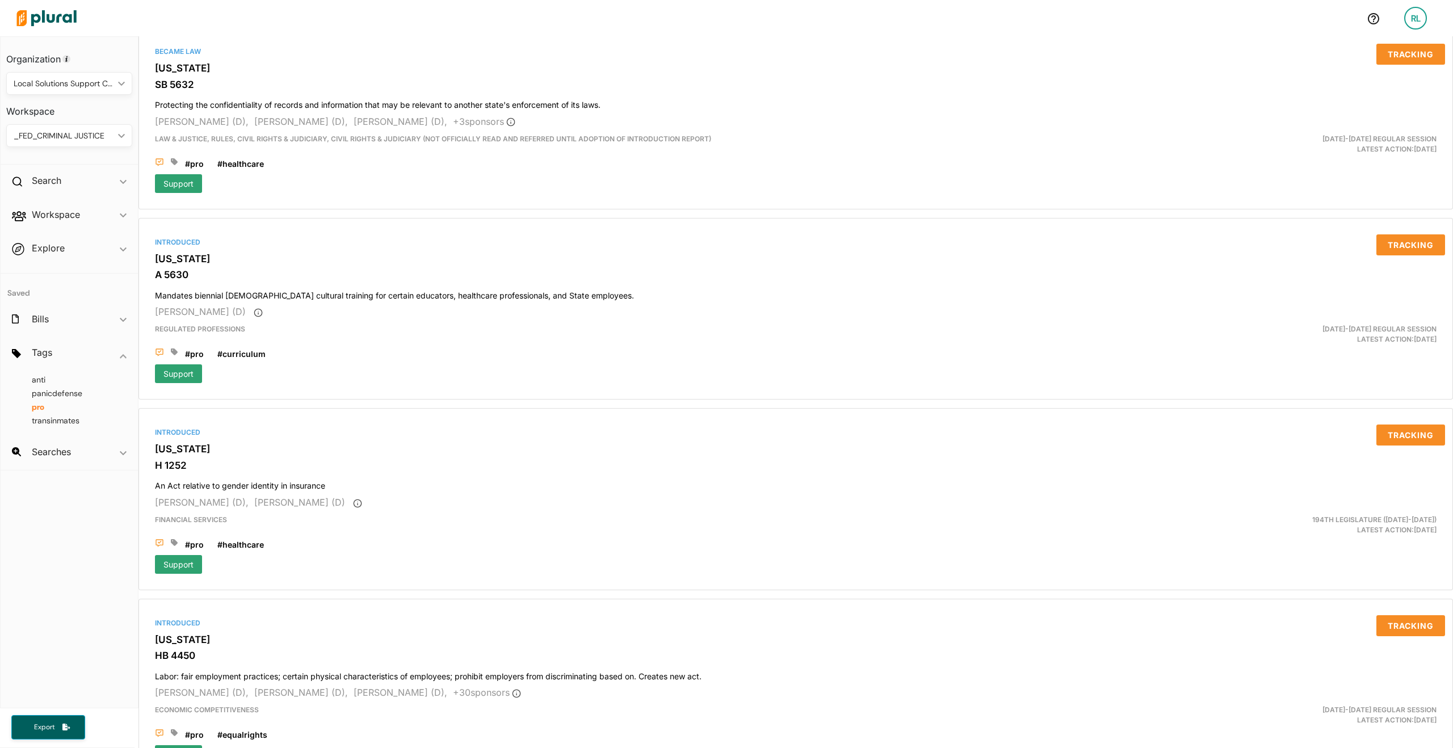
scroll to position [4302, 0]
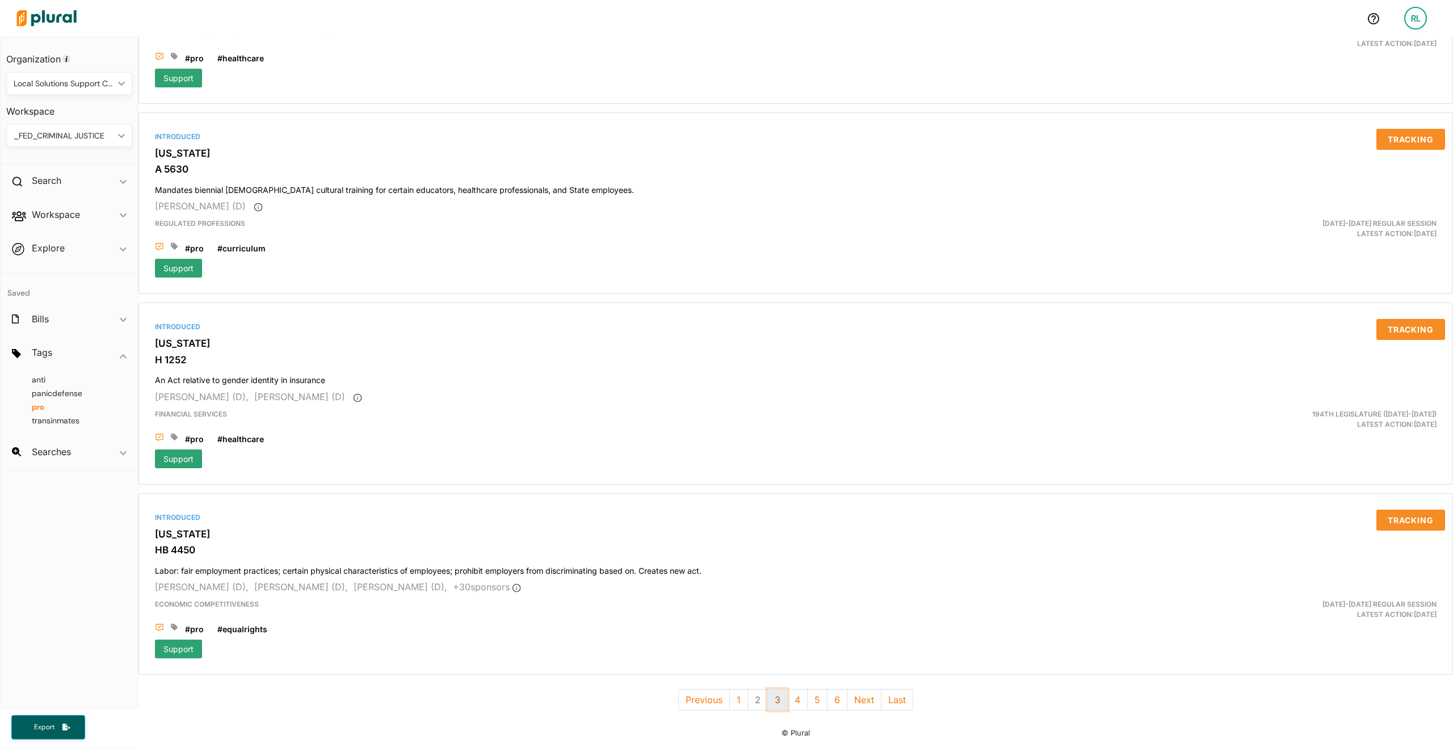
click at [772, 689] on button "3" at bounding box center [777, 700] width 20 height 22
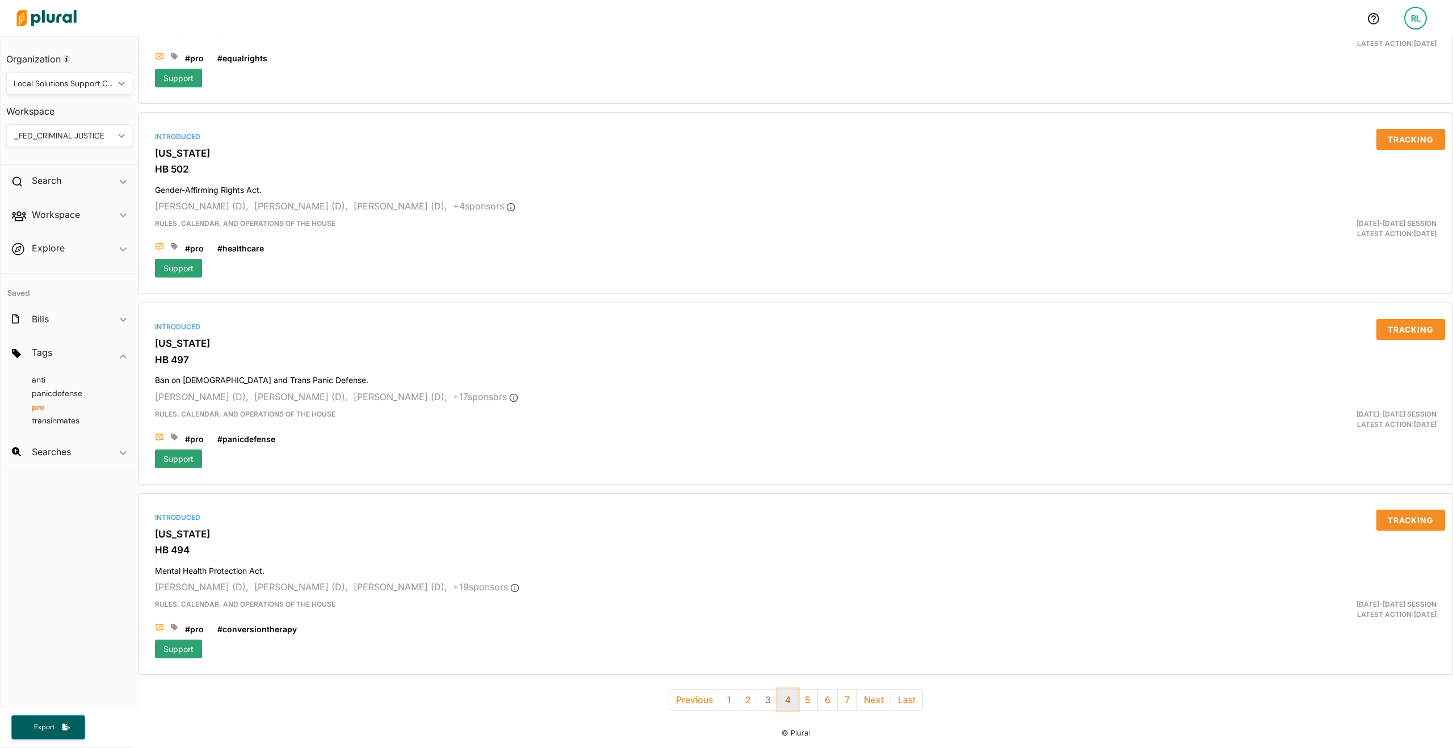
click at [783, 694] on button "4" at bounding box center [788, 700] width 20 height 22
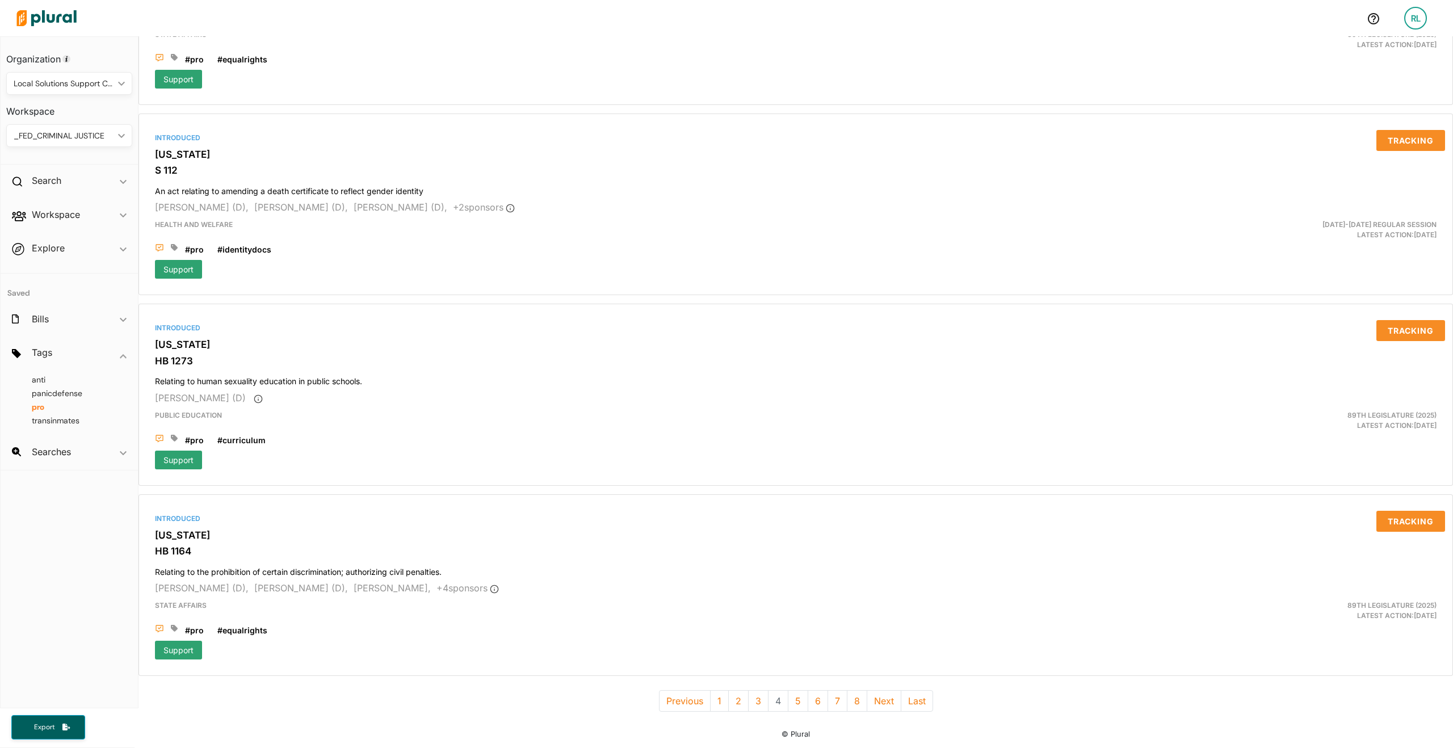
scroll to position [4302, 0]
click at [790, 689] on button "5" at bounding box center [798, 700] width 20 height 22
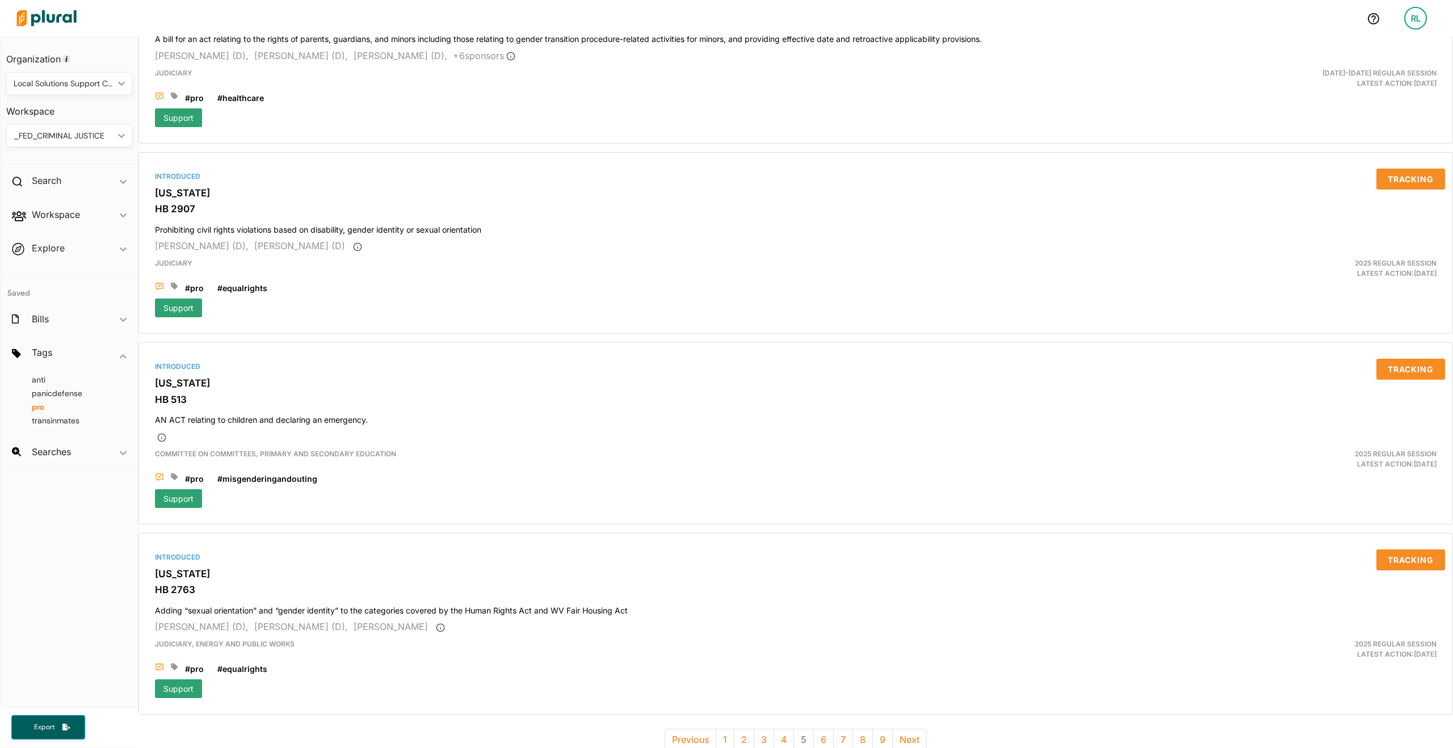
scroll to position [4302, 0]
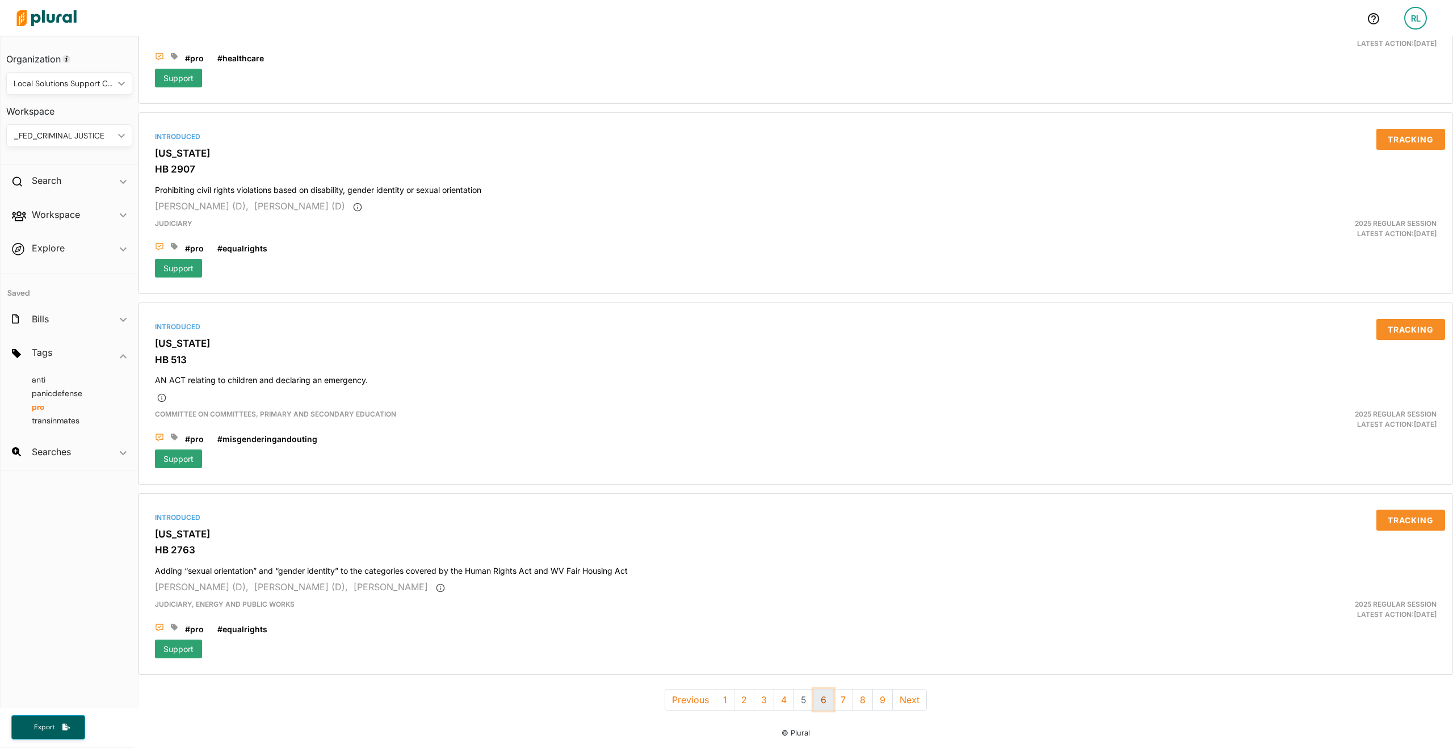
click at [818, 689] on button "6" at bounding box center [823, 700] width 20 height 22
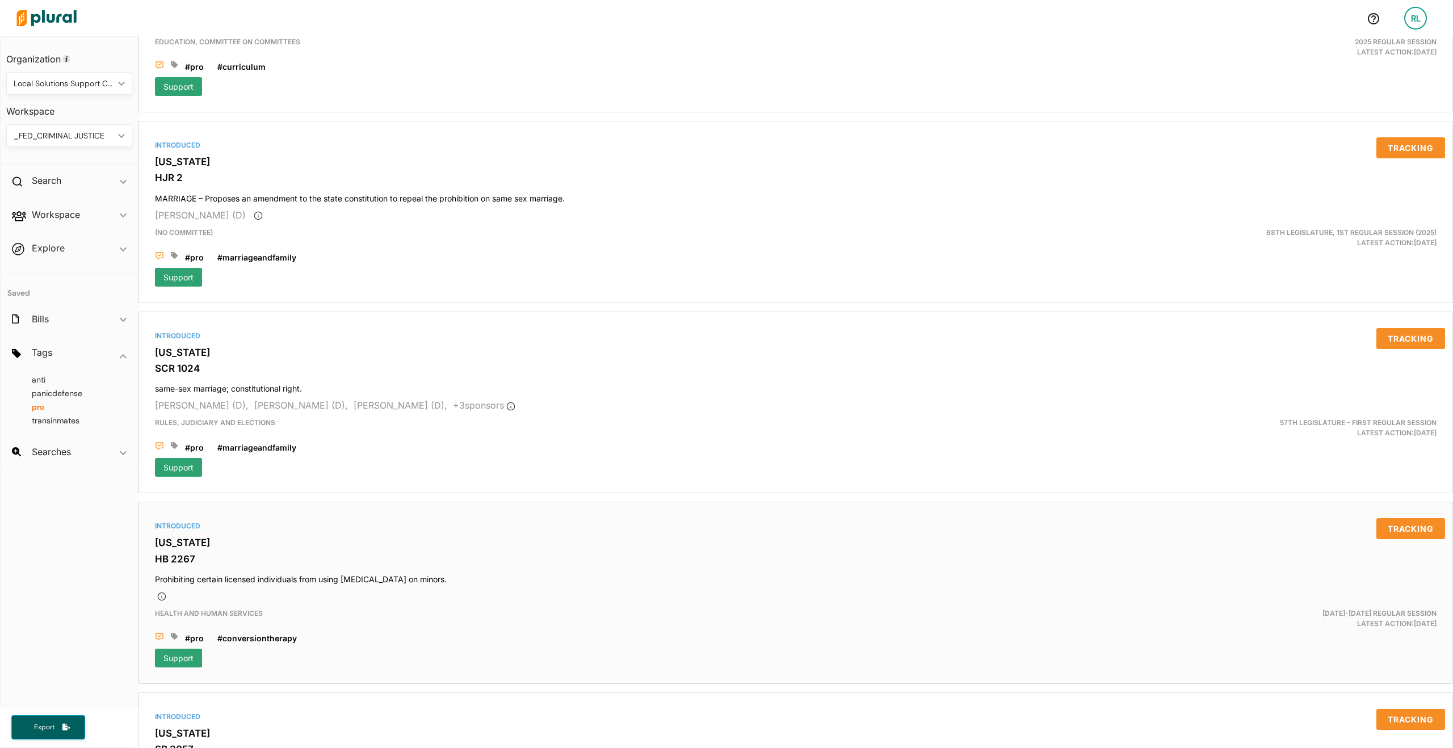
scroll to position [4302, 0]
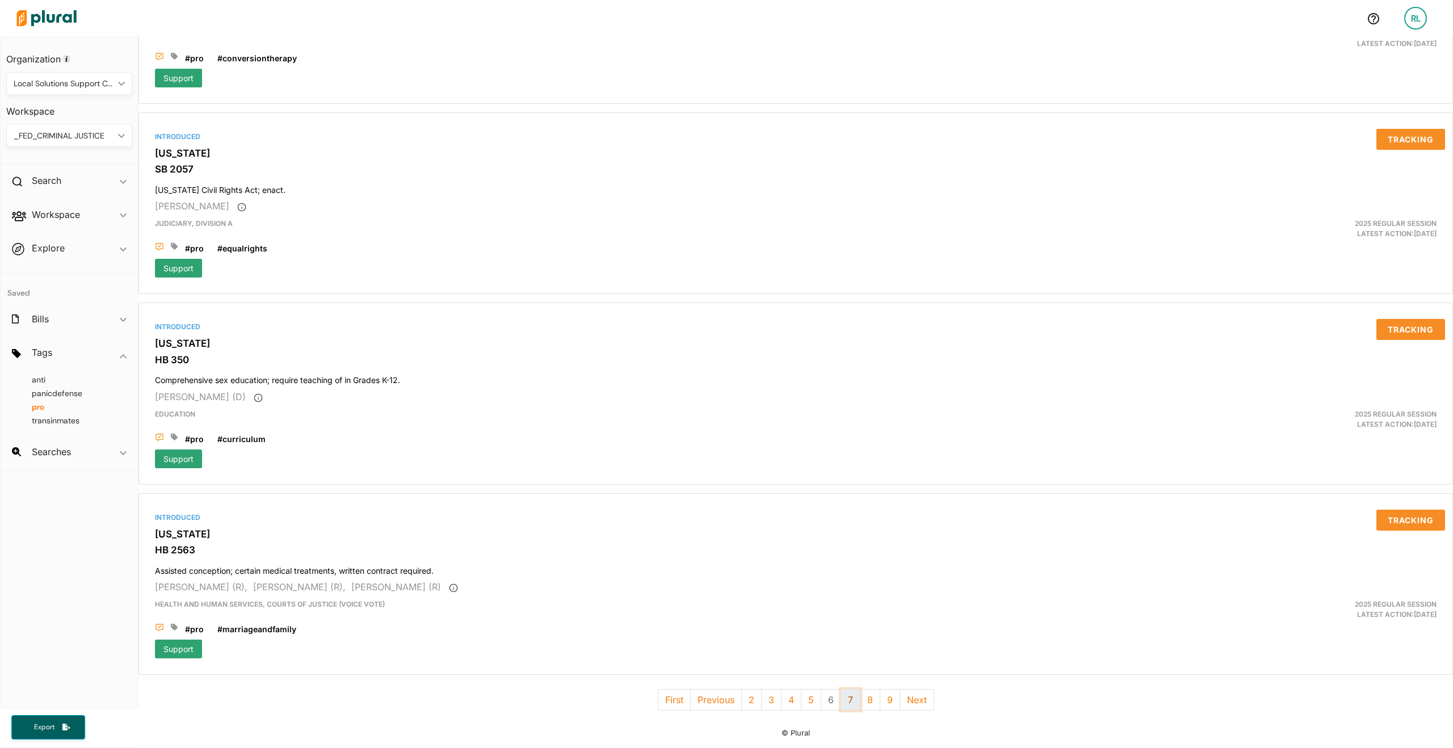
click at [850, 689] on button "7" at bounding box center [851, 700] width 20 height 22
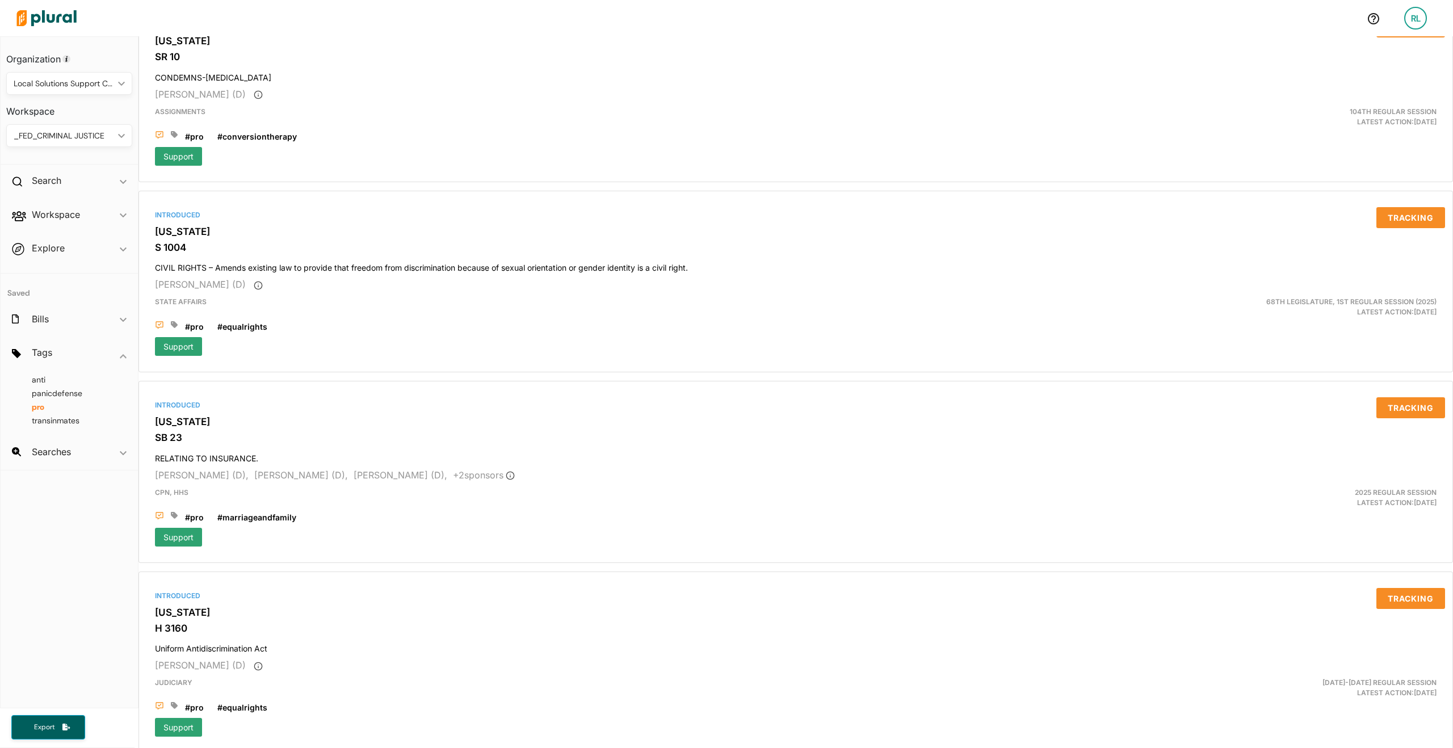
scroll to position [4289, 0]
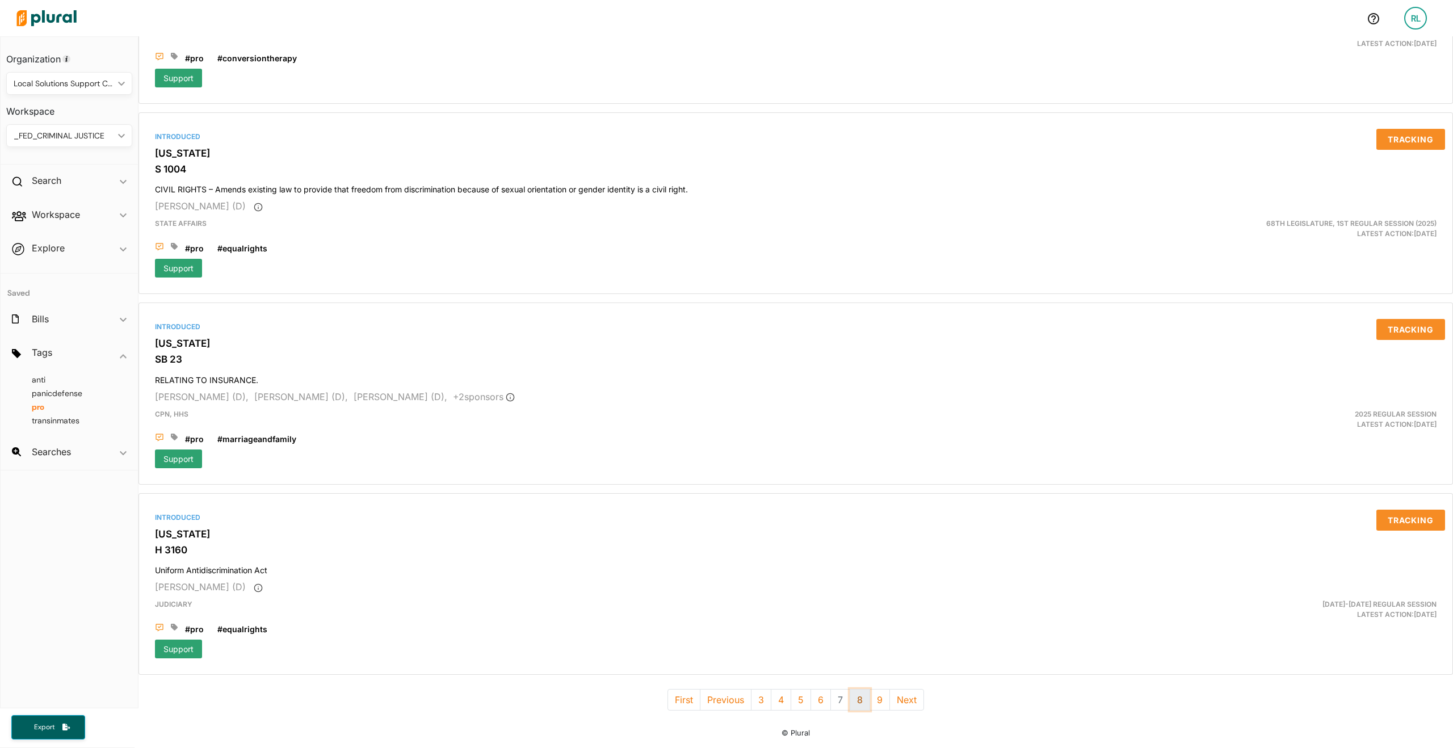
click at [855, 694] on button "8" at bounding box center [860, 700] width 20 height 22
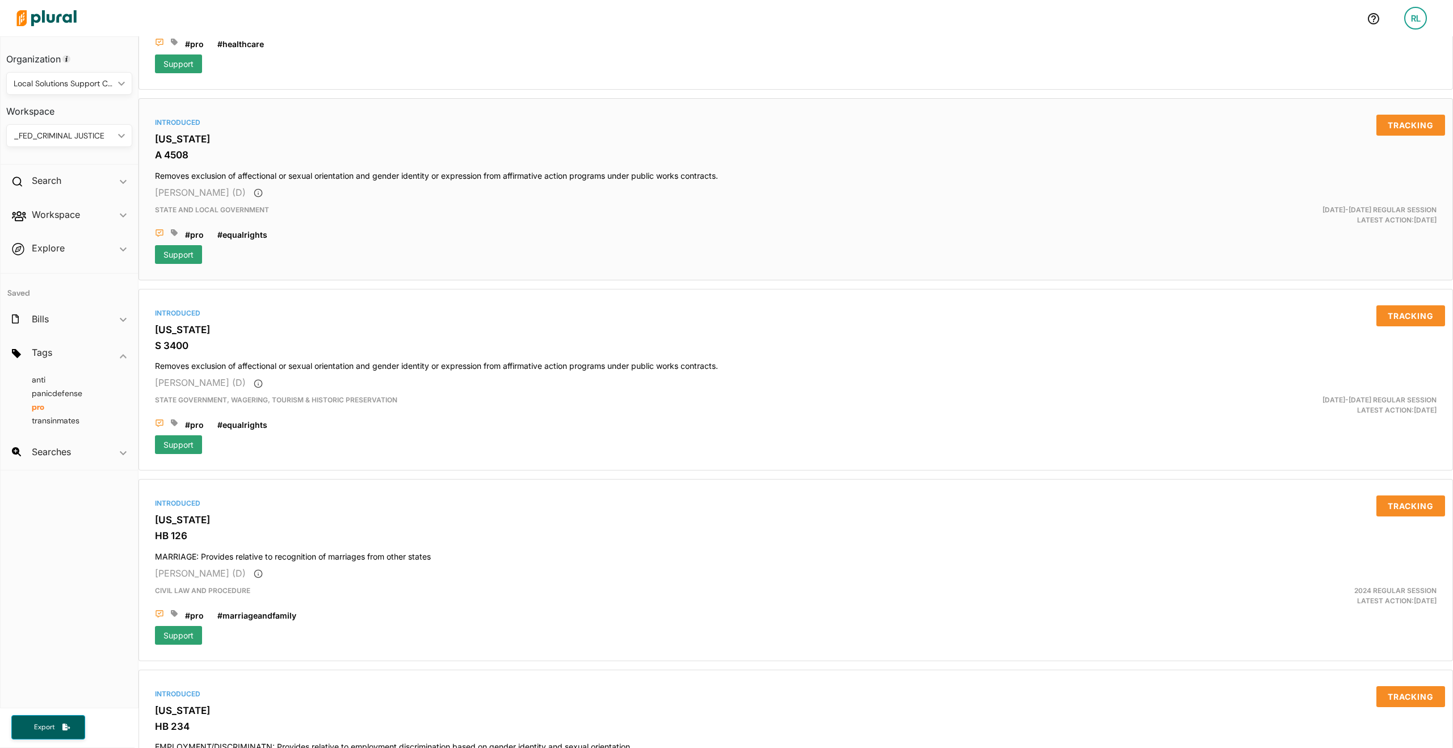
scroll to position [4312, 0]
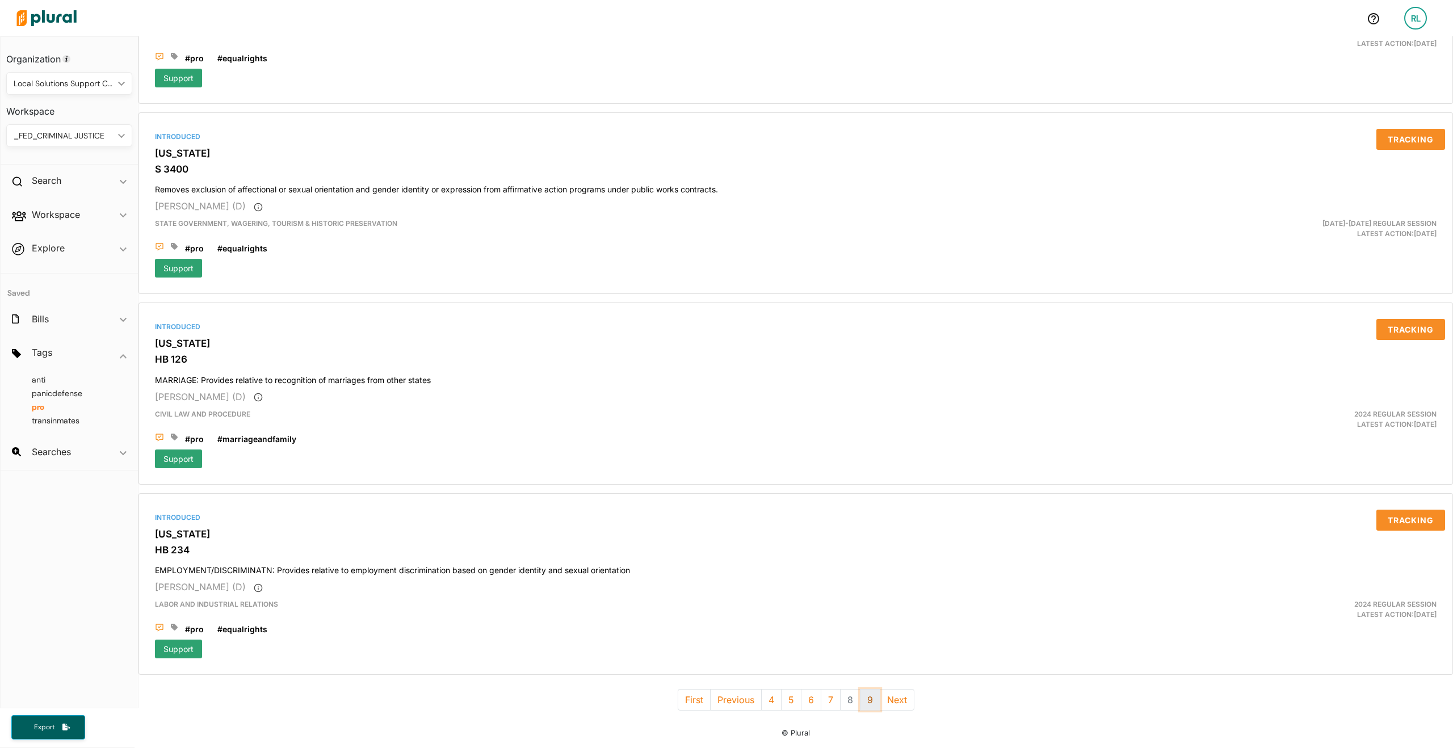
click at [862, 691] on button "9" at bounding box center [870, 700] width 20 height 22
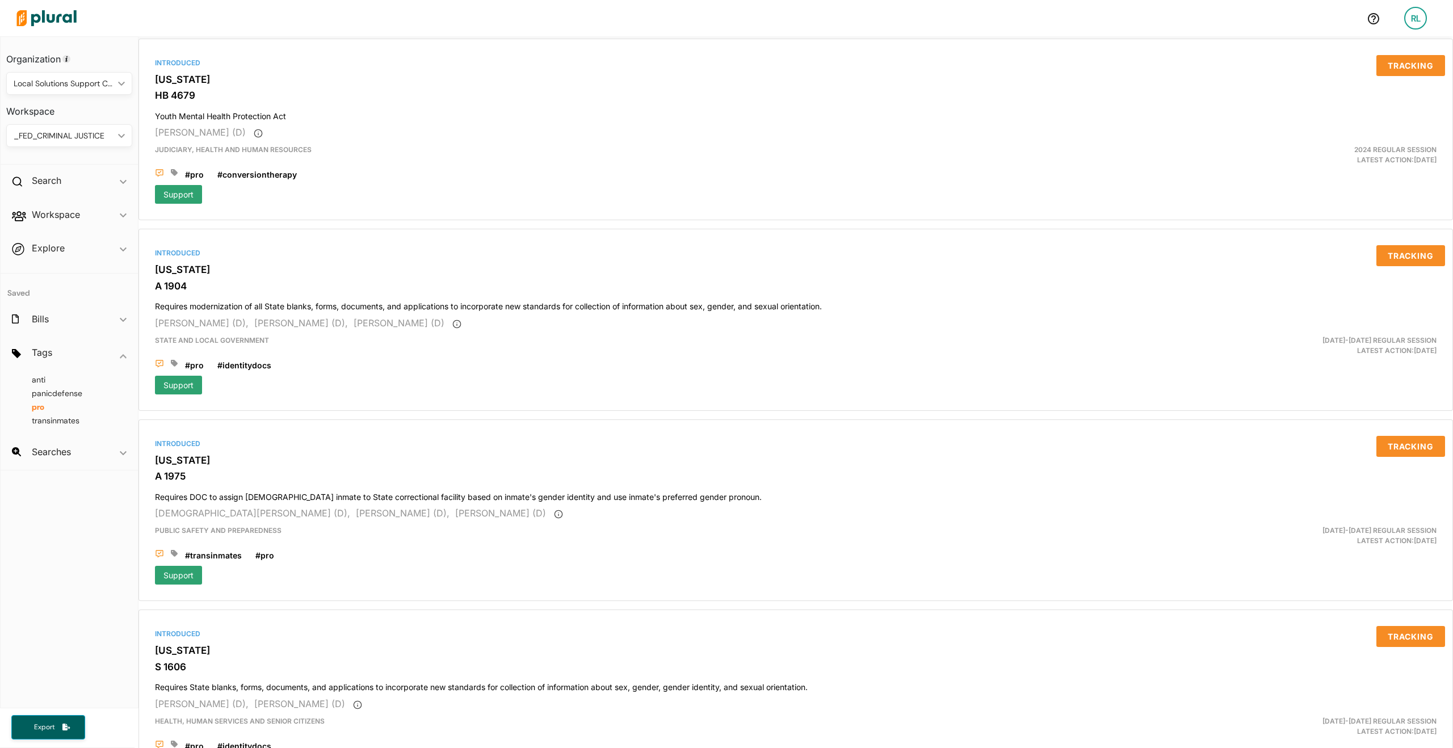
scroll to position [1255, 0]
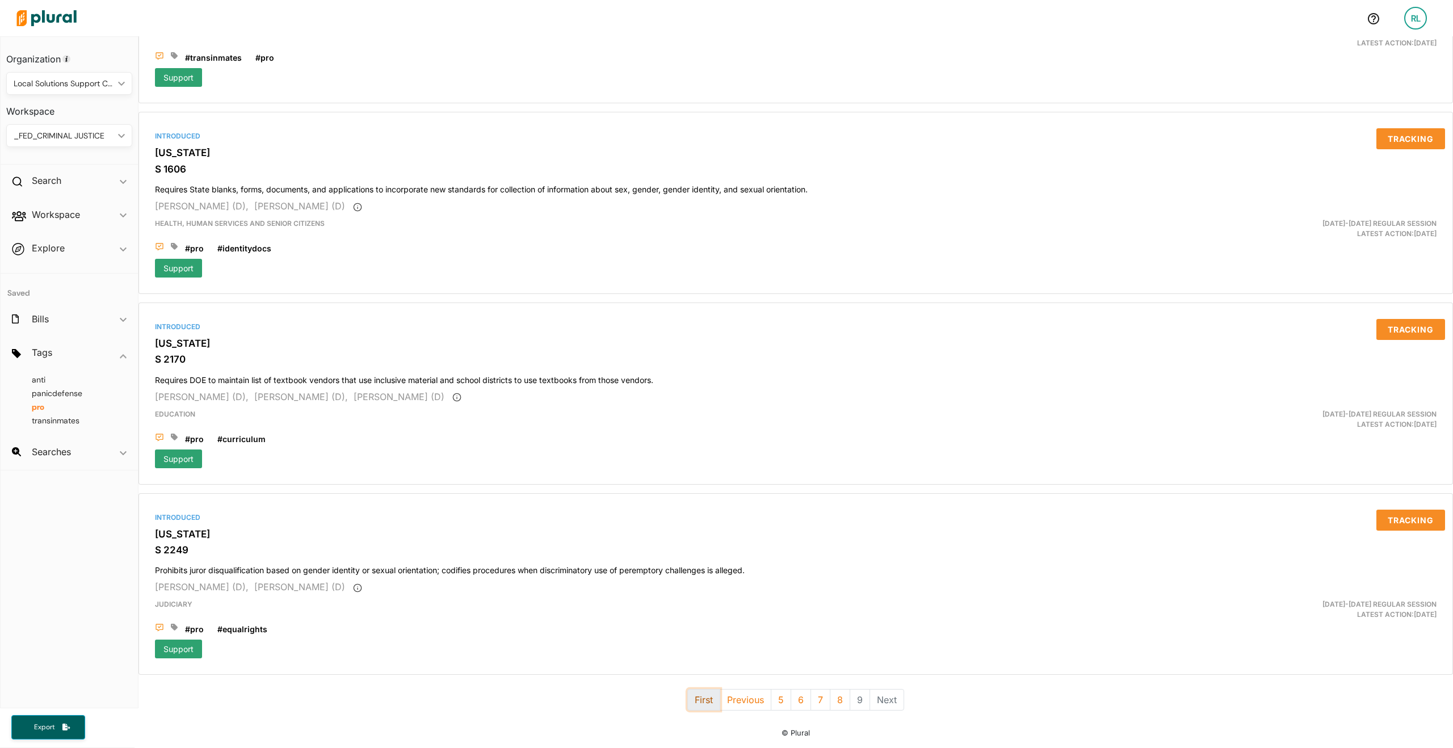
click at [695, 694] on button "First" at bounding box center [703, 700] width 33 height 22
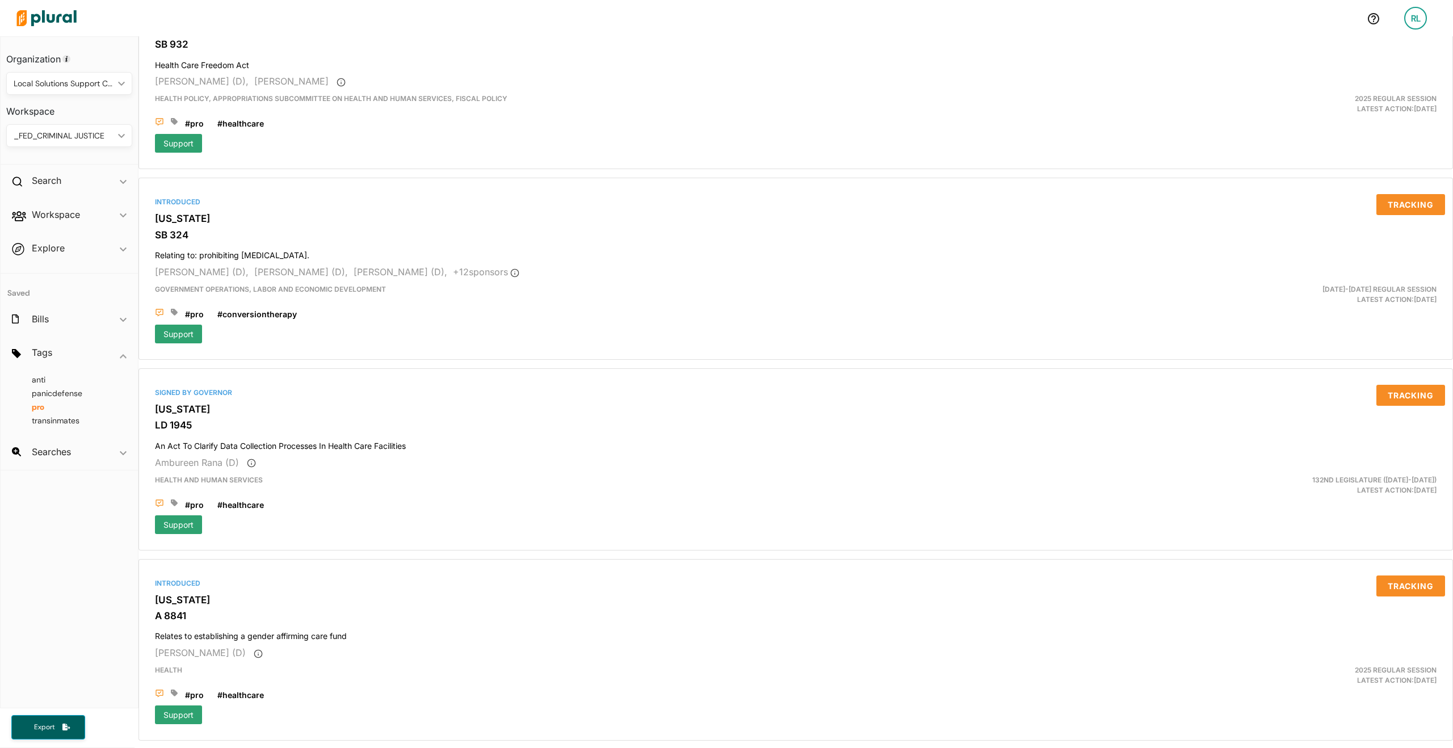
scroll to position [4302, 0]
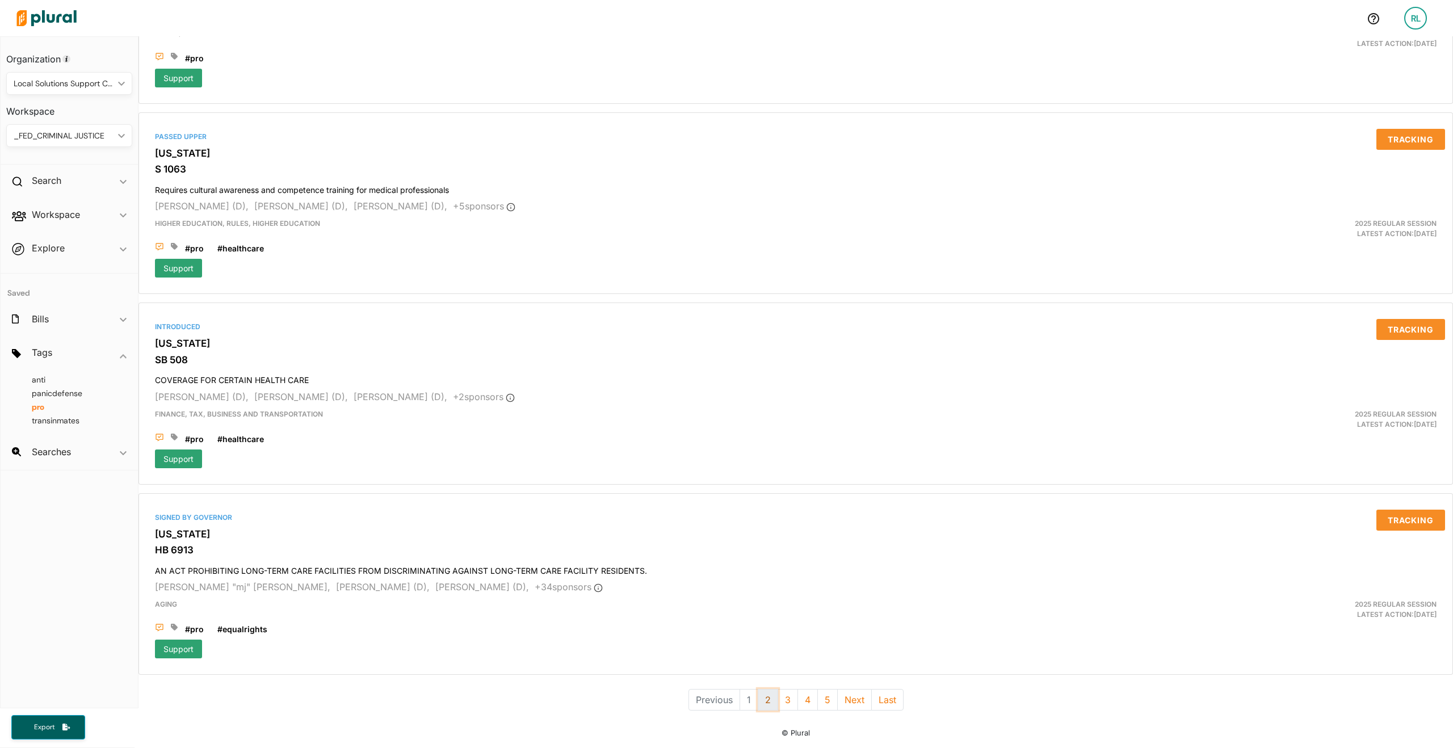
click at [764, 691] on button "2" at bounding box center [768, 700] width 20 height 22
click at [775, 694] on button "3" at bounding box center [777, 700] width 20 height 22
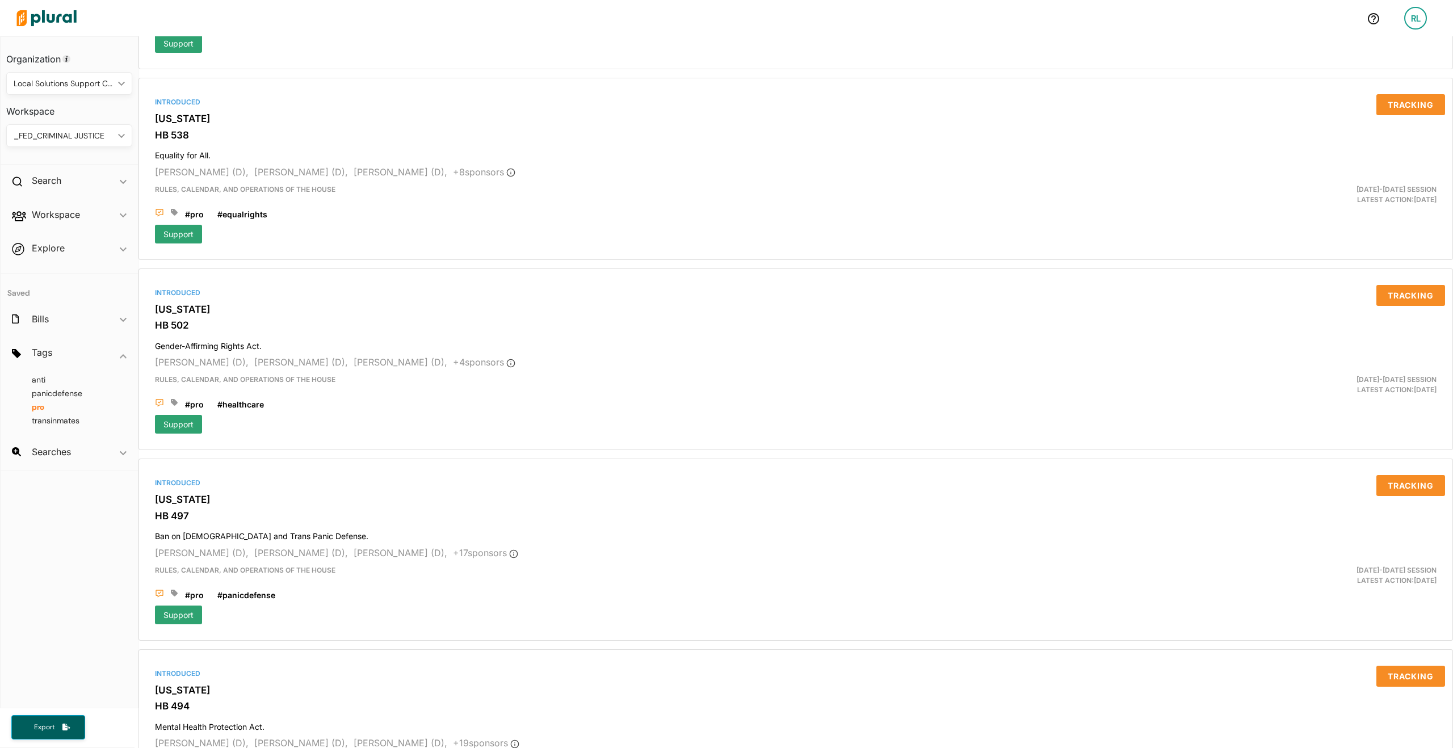
scroll to position [4302, 0]
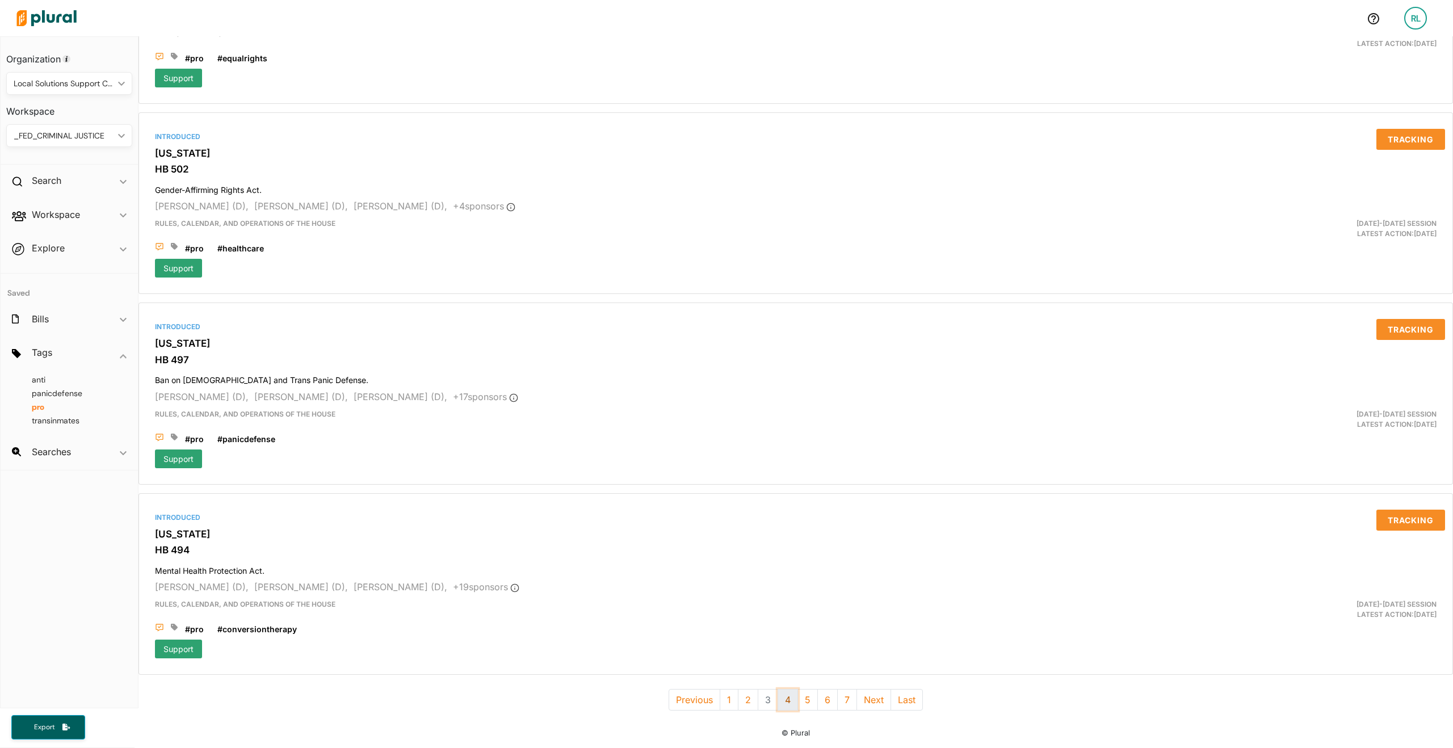
click at [787, 694] on button "4" at bounding box center [788, 700] width 20 height 22
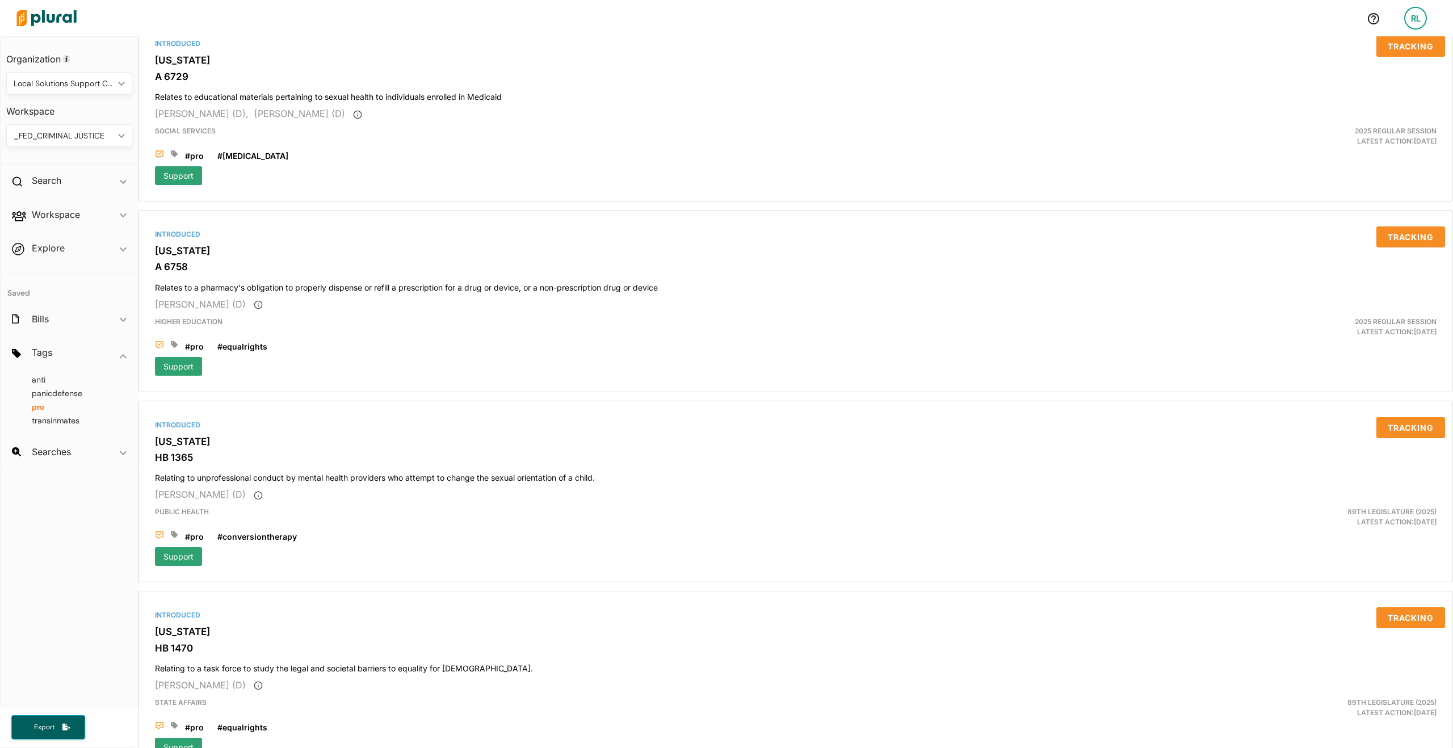
scroll to position [4302, 0]
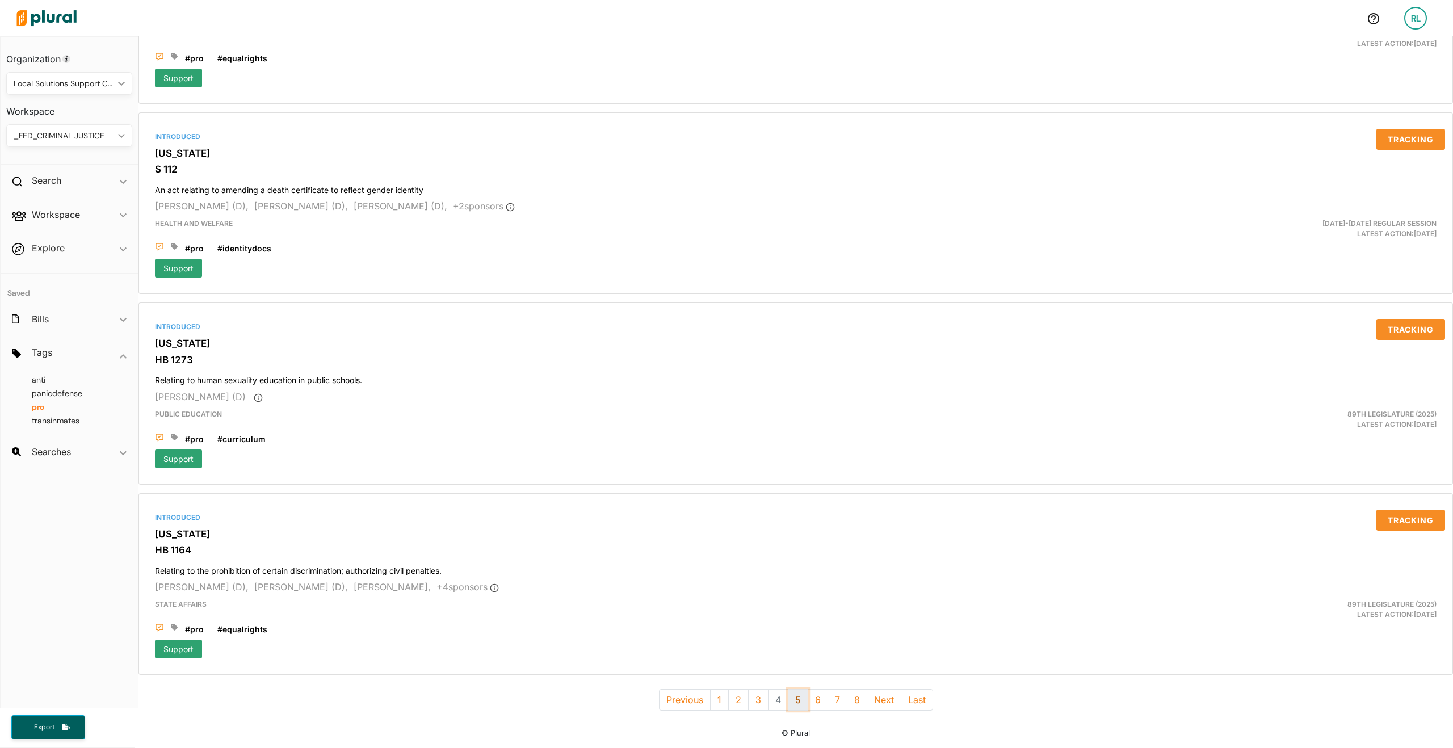
click at [796, 692] on button "5" at bounding box center [798, 700] width 20 height 22
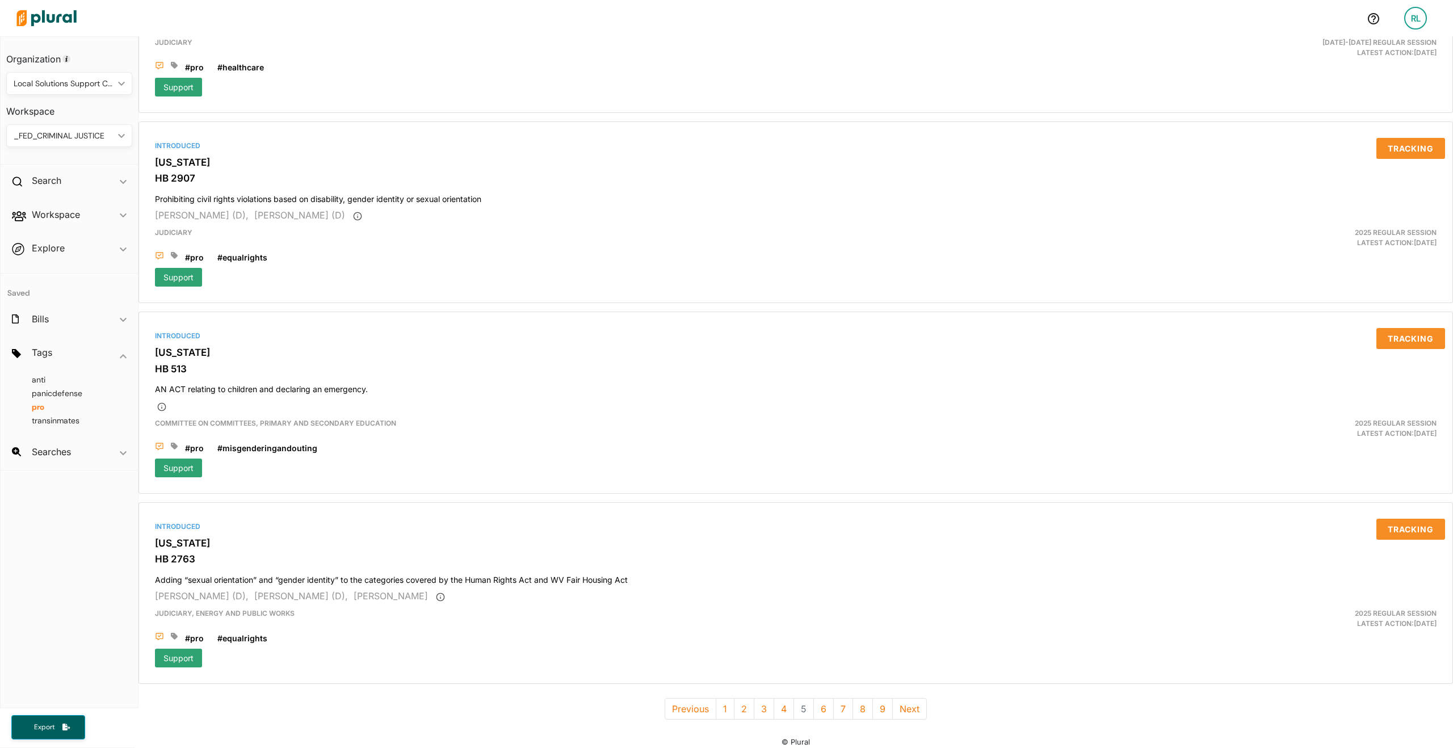
scroll to position [4302, 0]
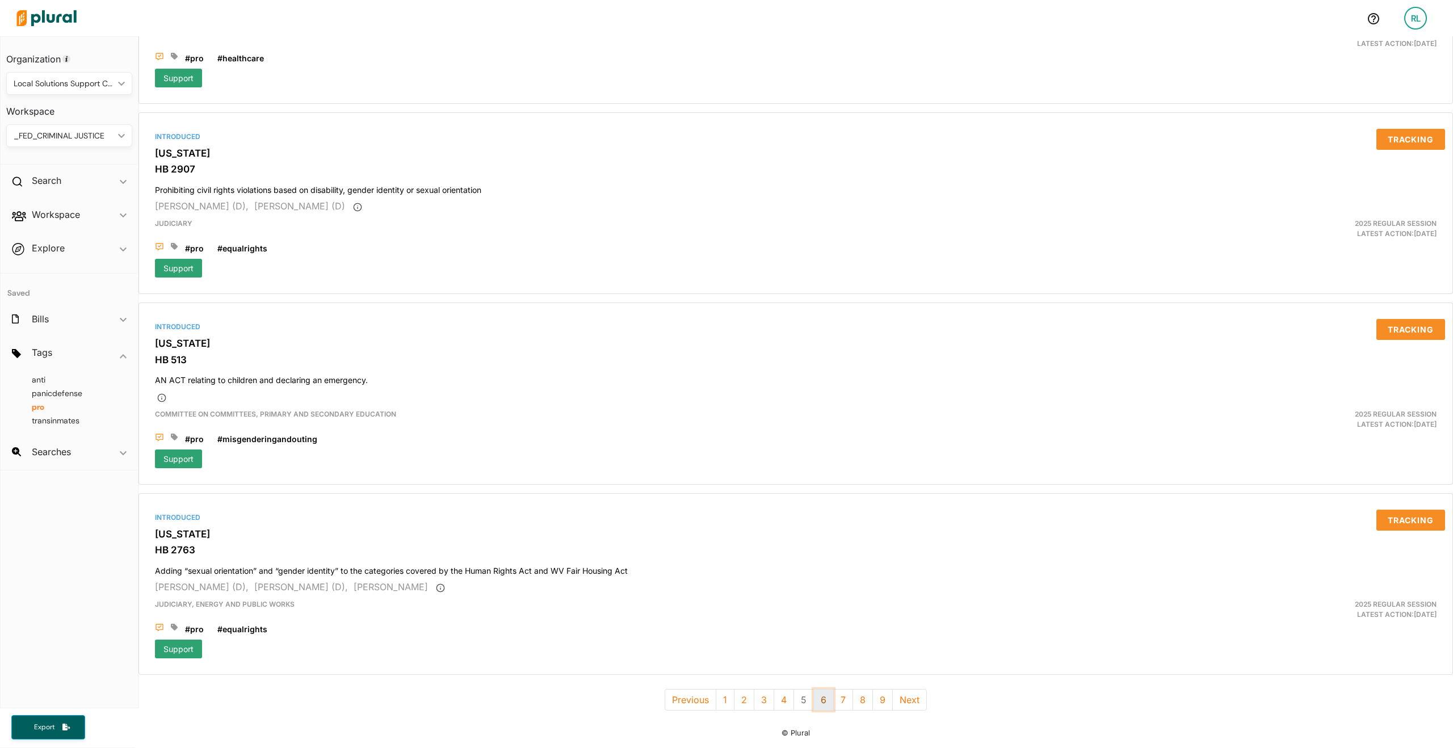
click at [814, 691] on button "6" at bounding box center [823, 700] width 20 height 22
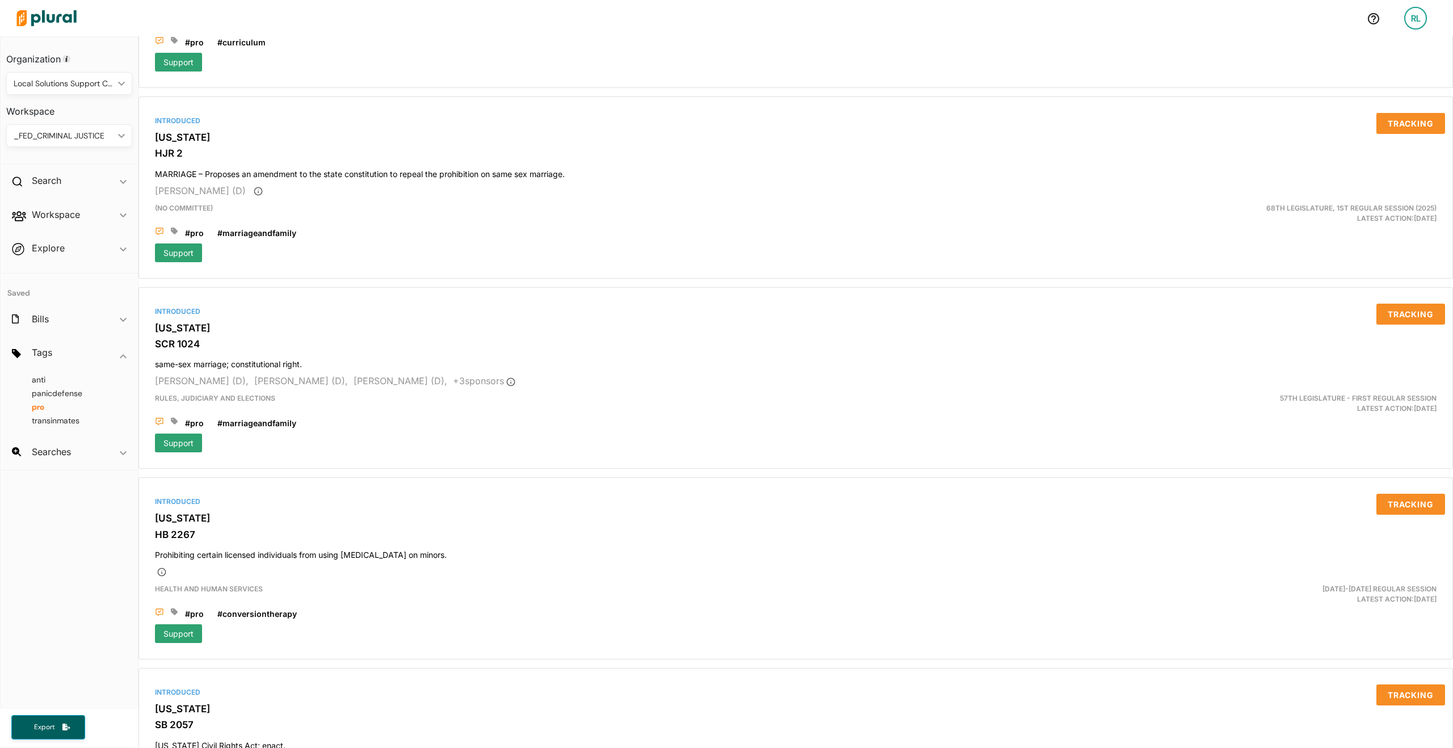
scroll to position [4302, 0]
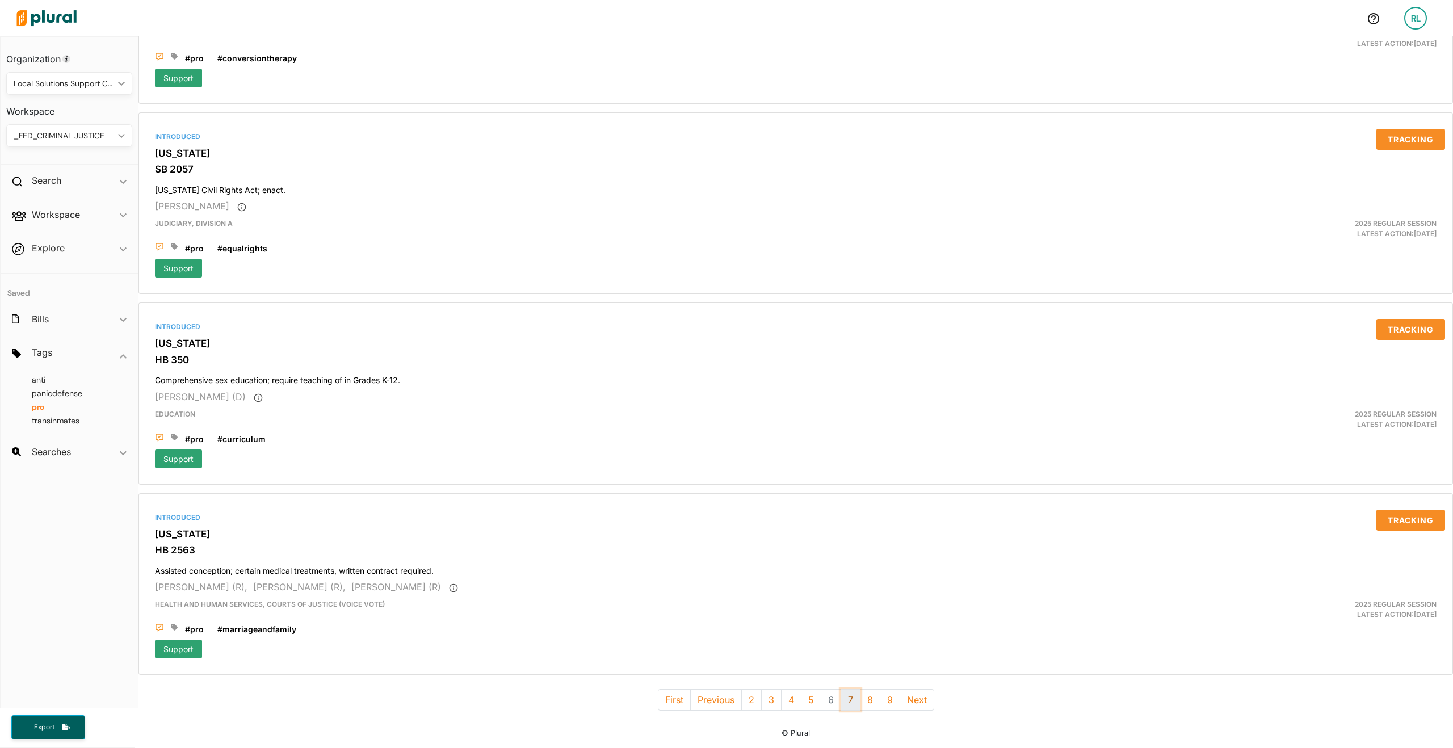
click at [841, 692] on button "7" at bounding box center [851, 700] width 20 height 22
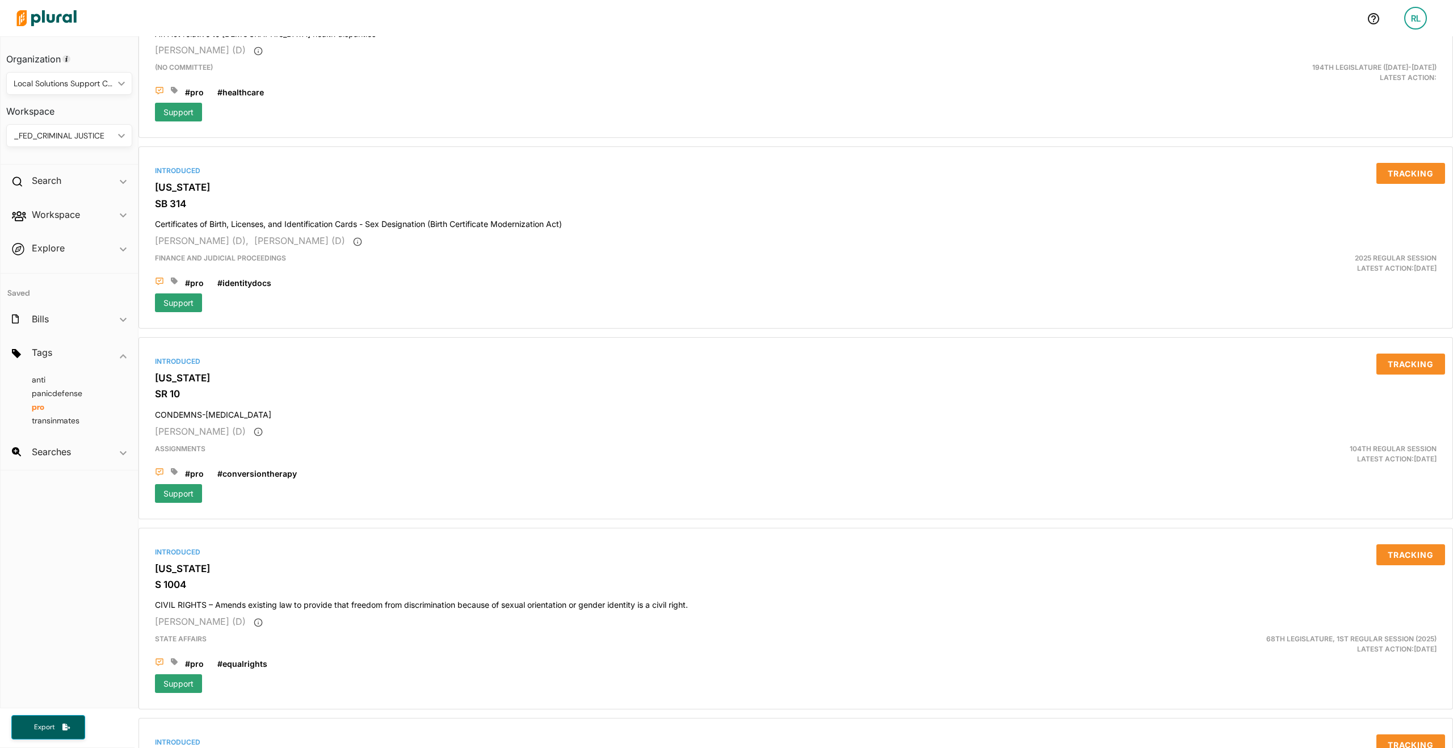
scroll to position [4289, 0]
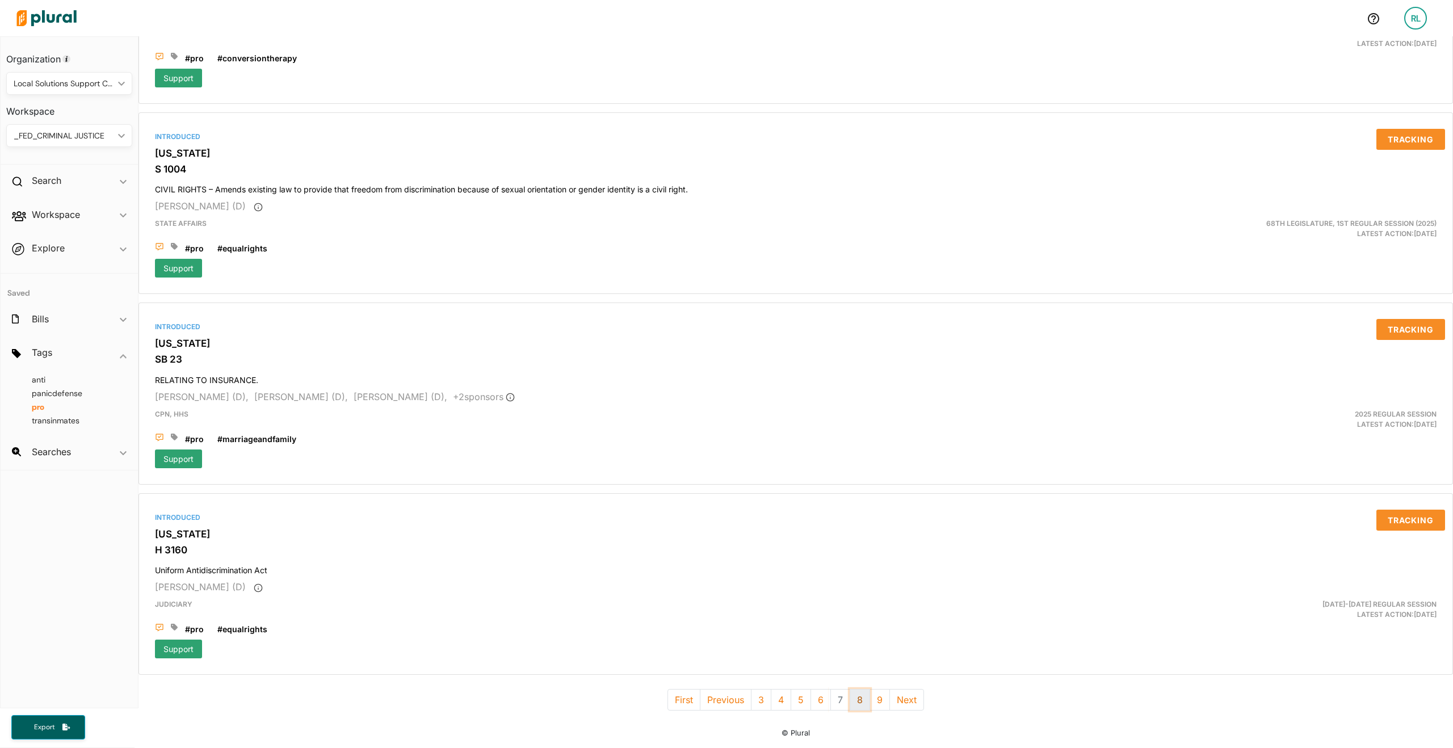
click at [862, 689] on button "8" at bounding box center [860, 700] width 20 height 22
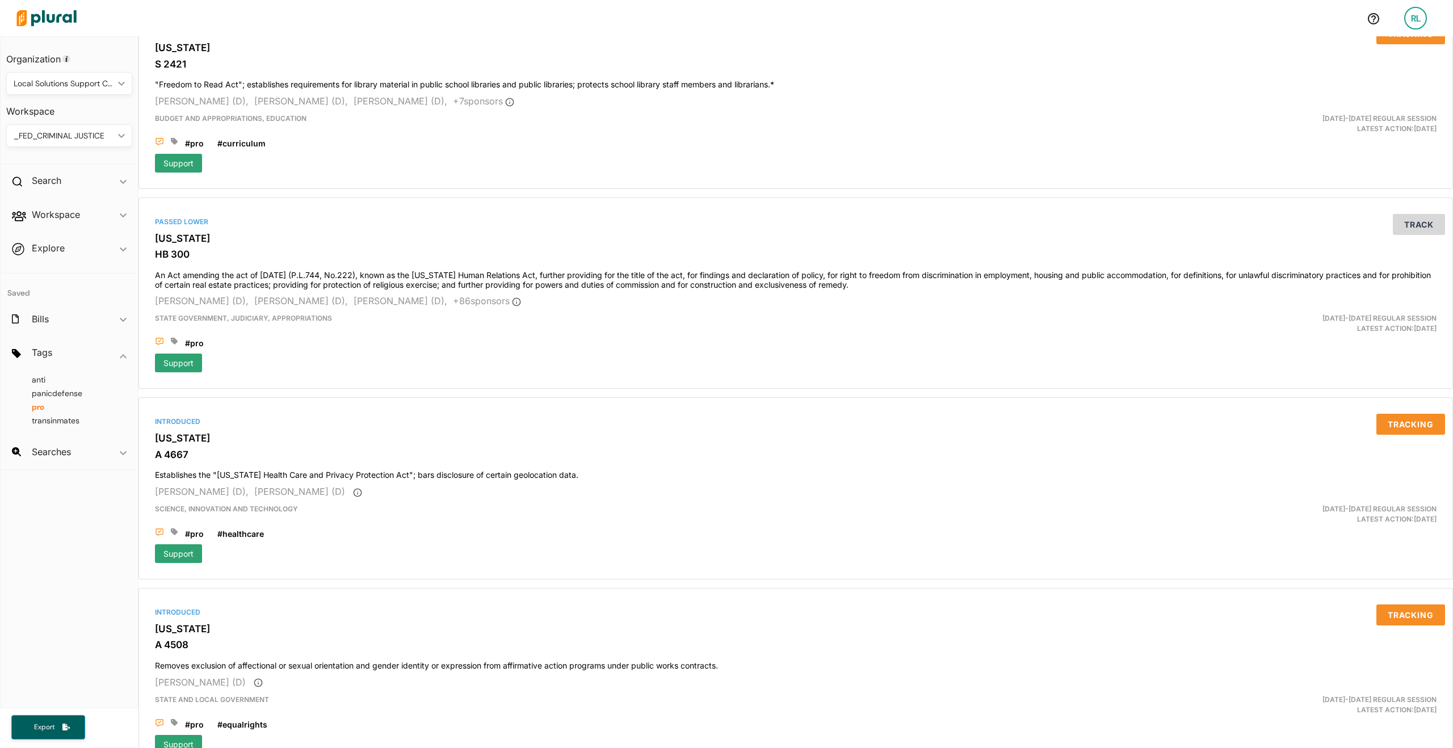
scroll to position [4312, 0]
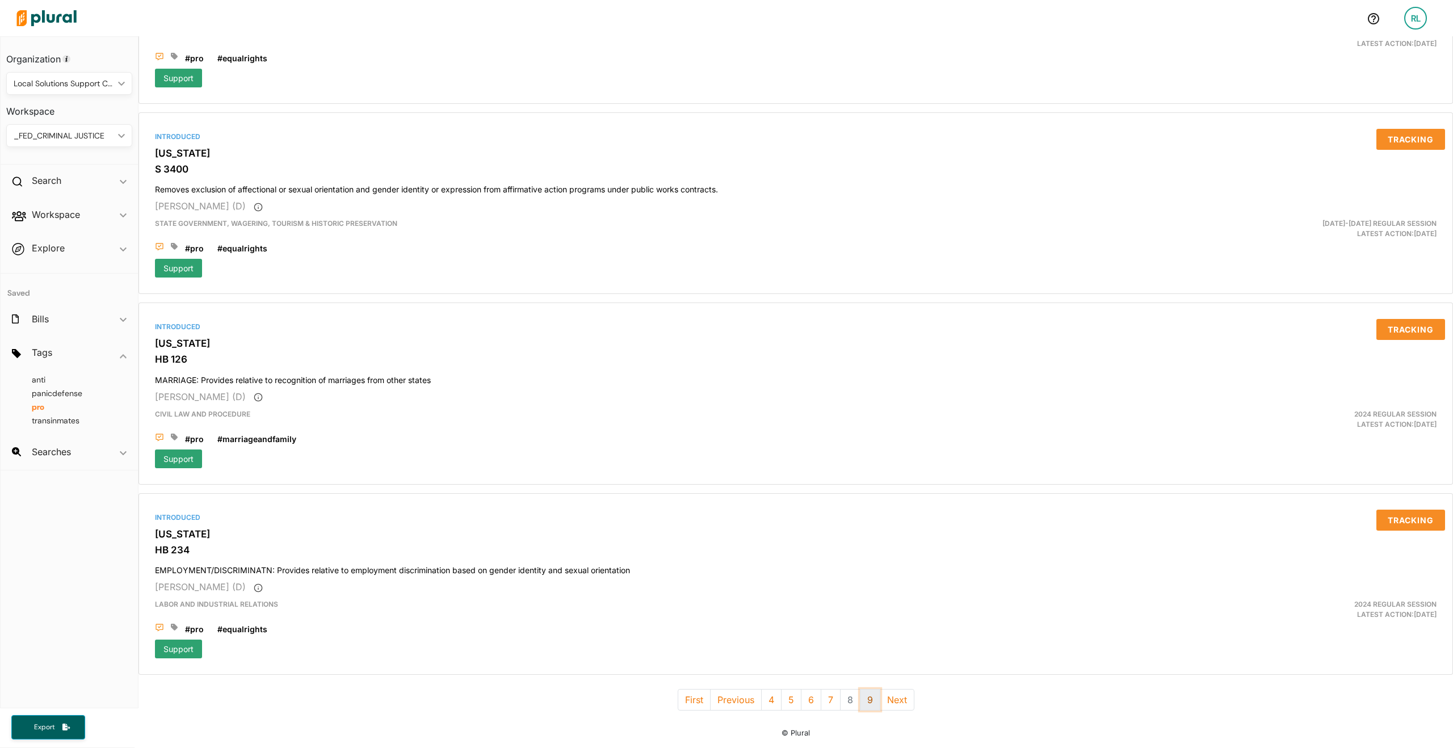
click at [869, 694] on button "9" at bounding box center [870, 700] width 20 height 22
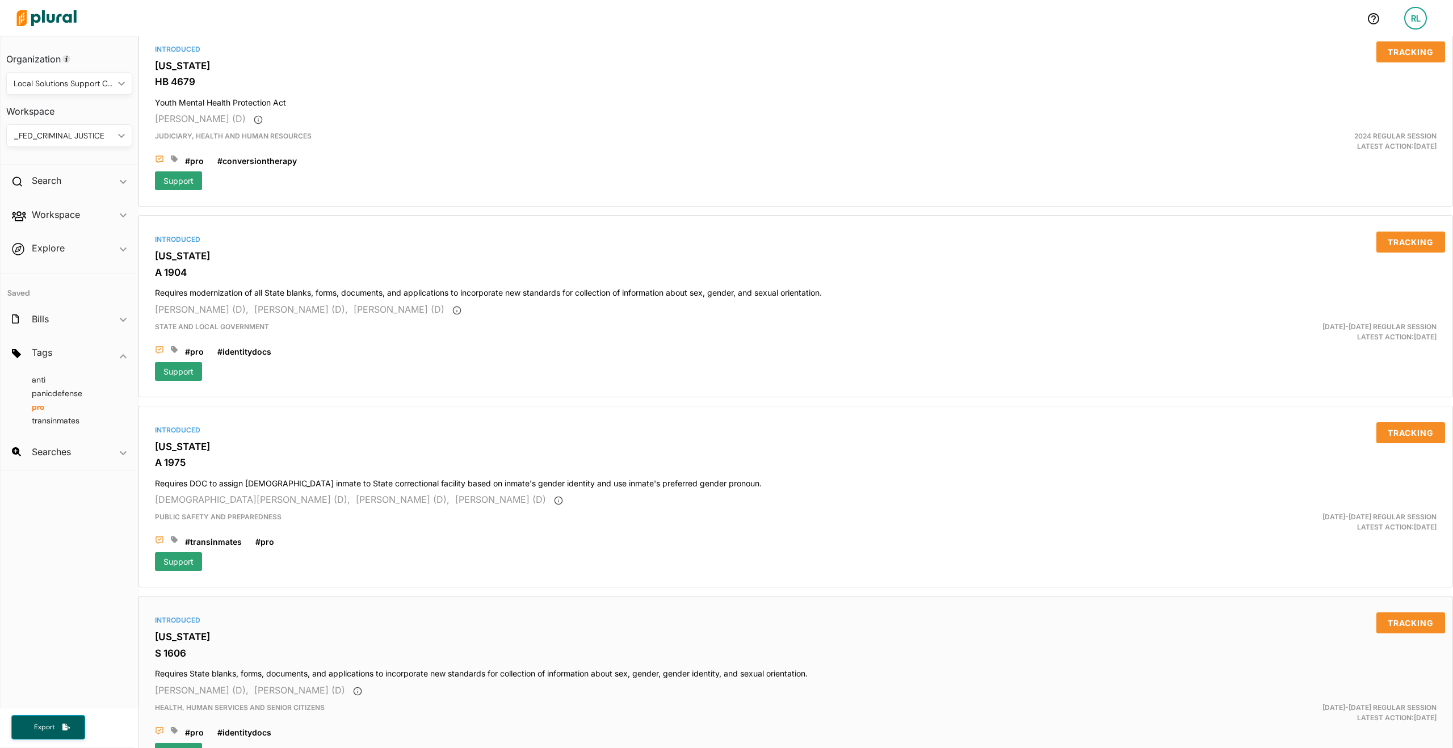
scroll to position [708, 0]
